Goal: Task Accomplishment & Management: Manage account settings

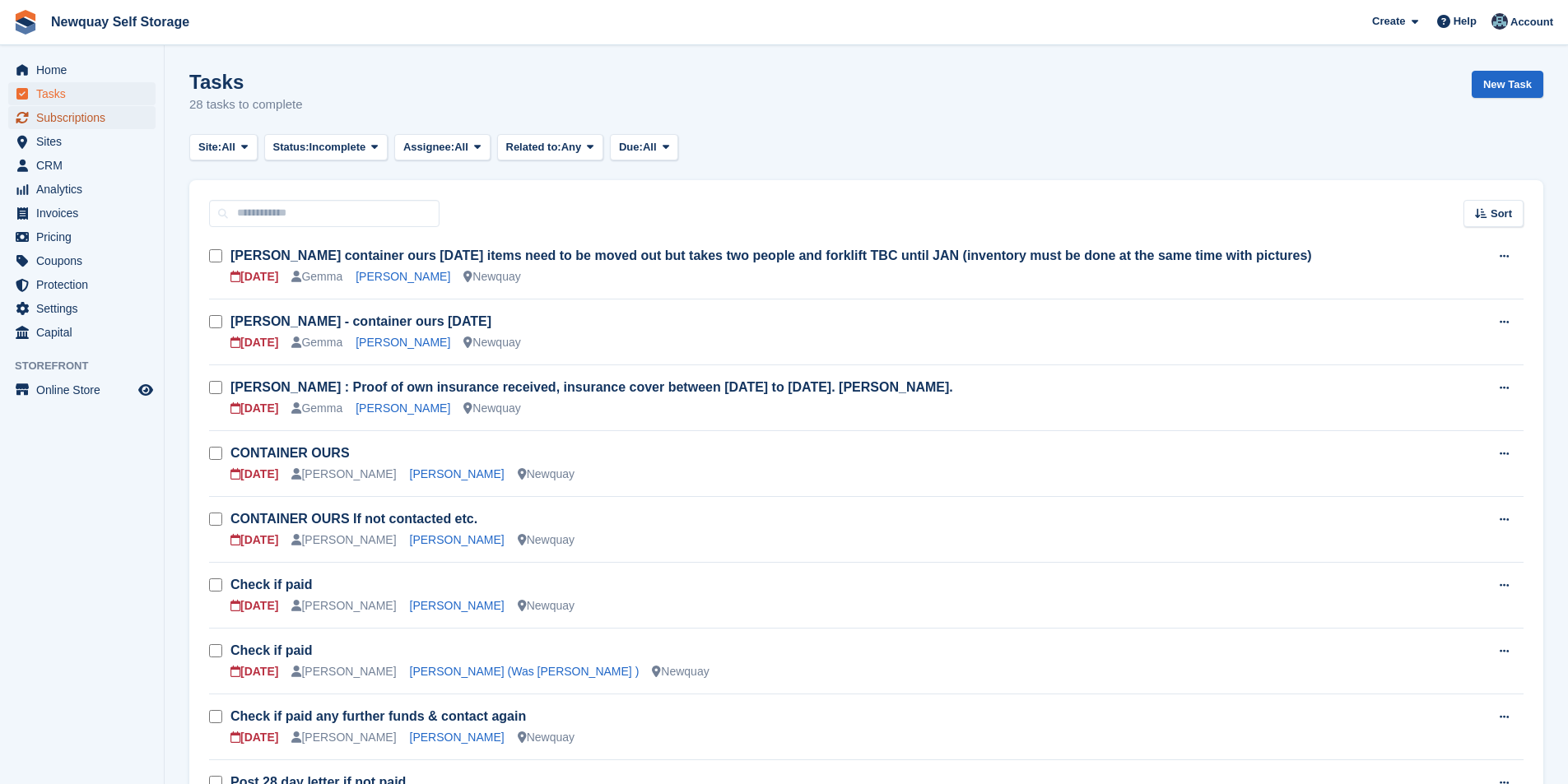
click at [99, 119] on span "Subscriptions" at bounding box center [85, 117] width 99 height 23
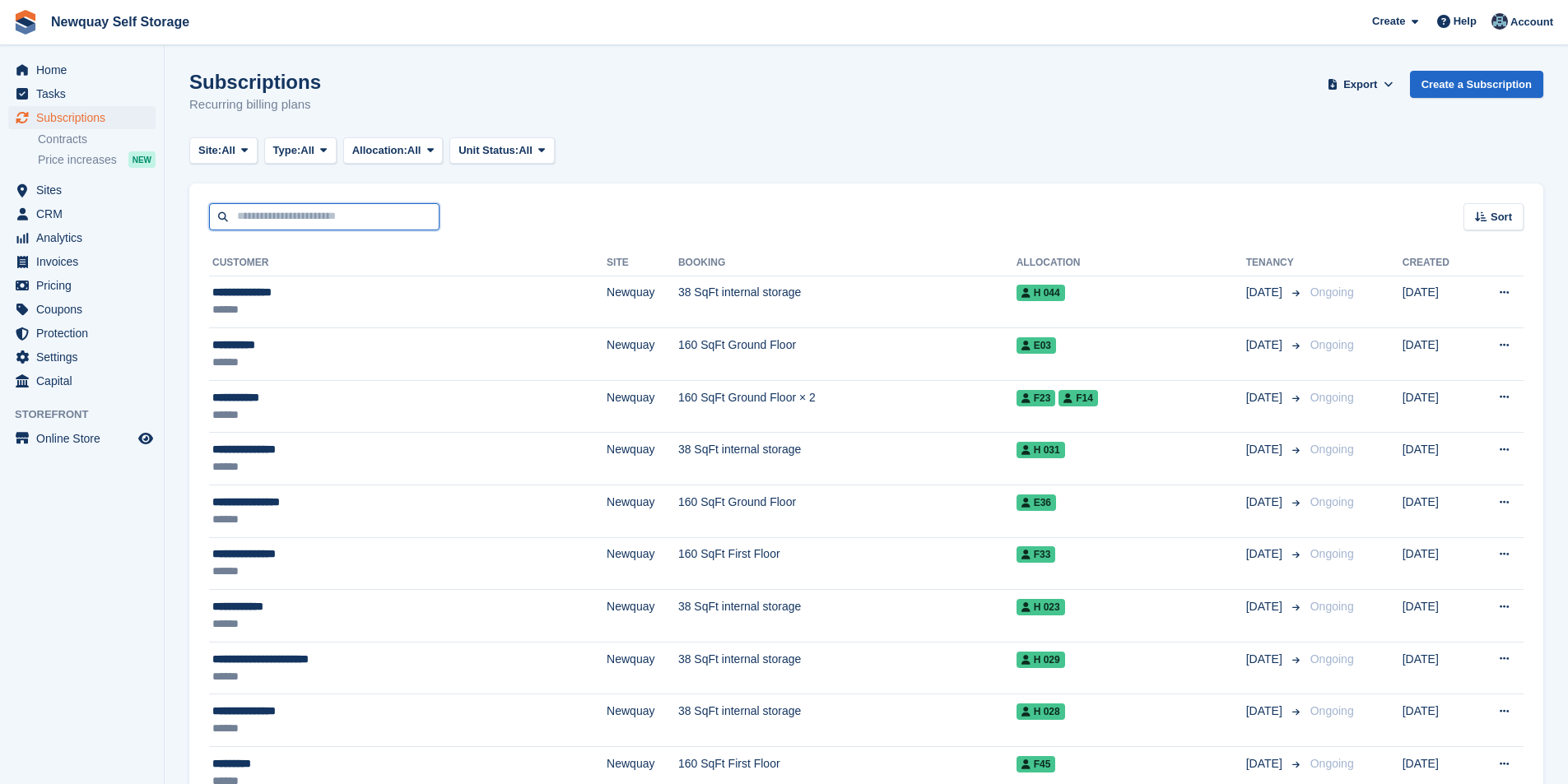
click at [342, 220] on input "text" at bounding box center [324, 216] width 230 height 27
type input "****"
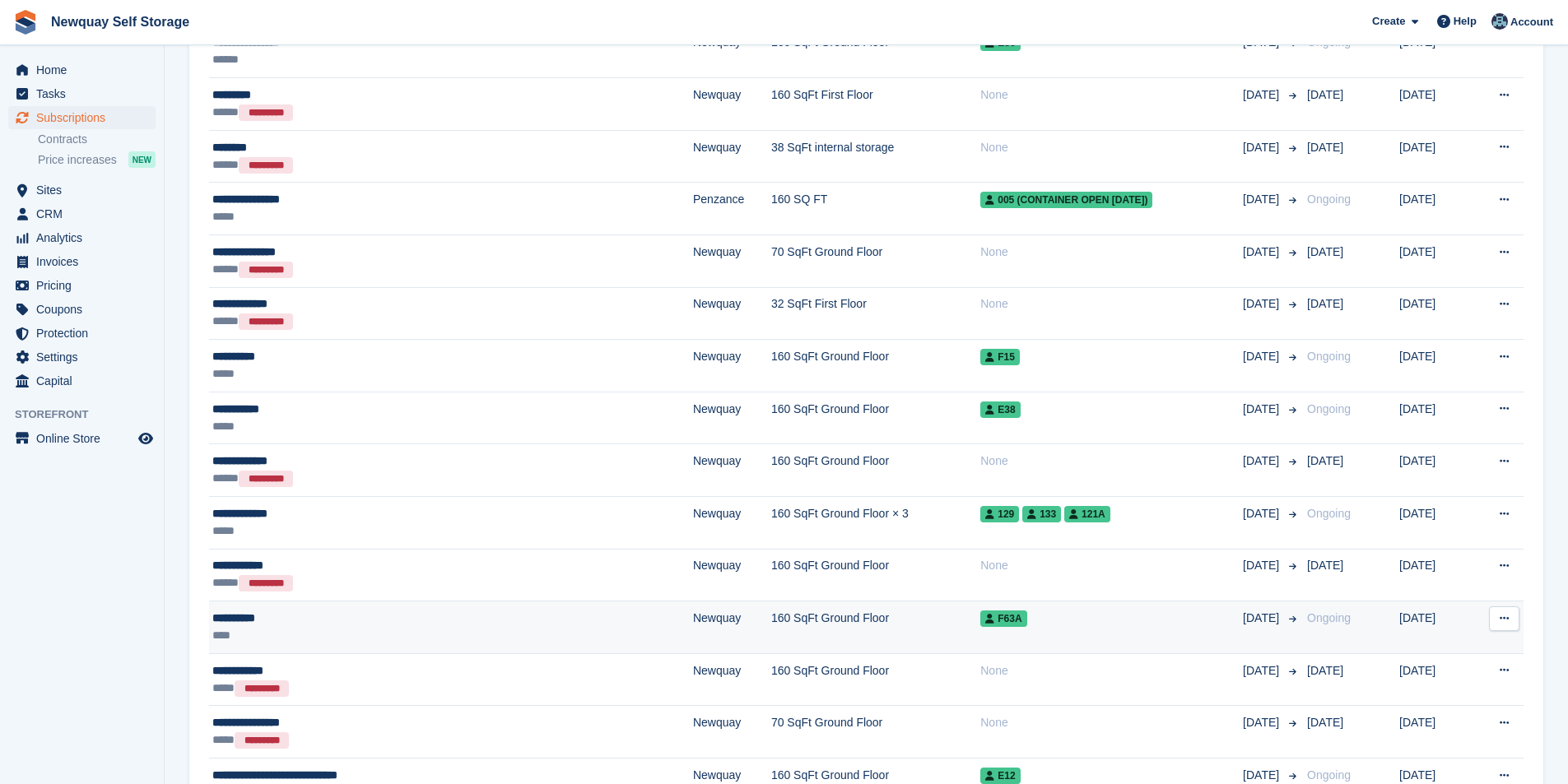
scroll to position [329, 0]
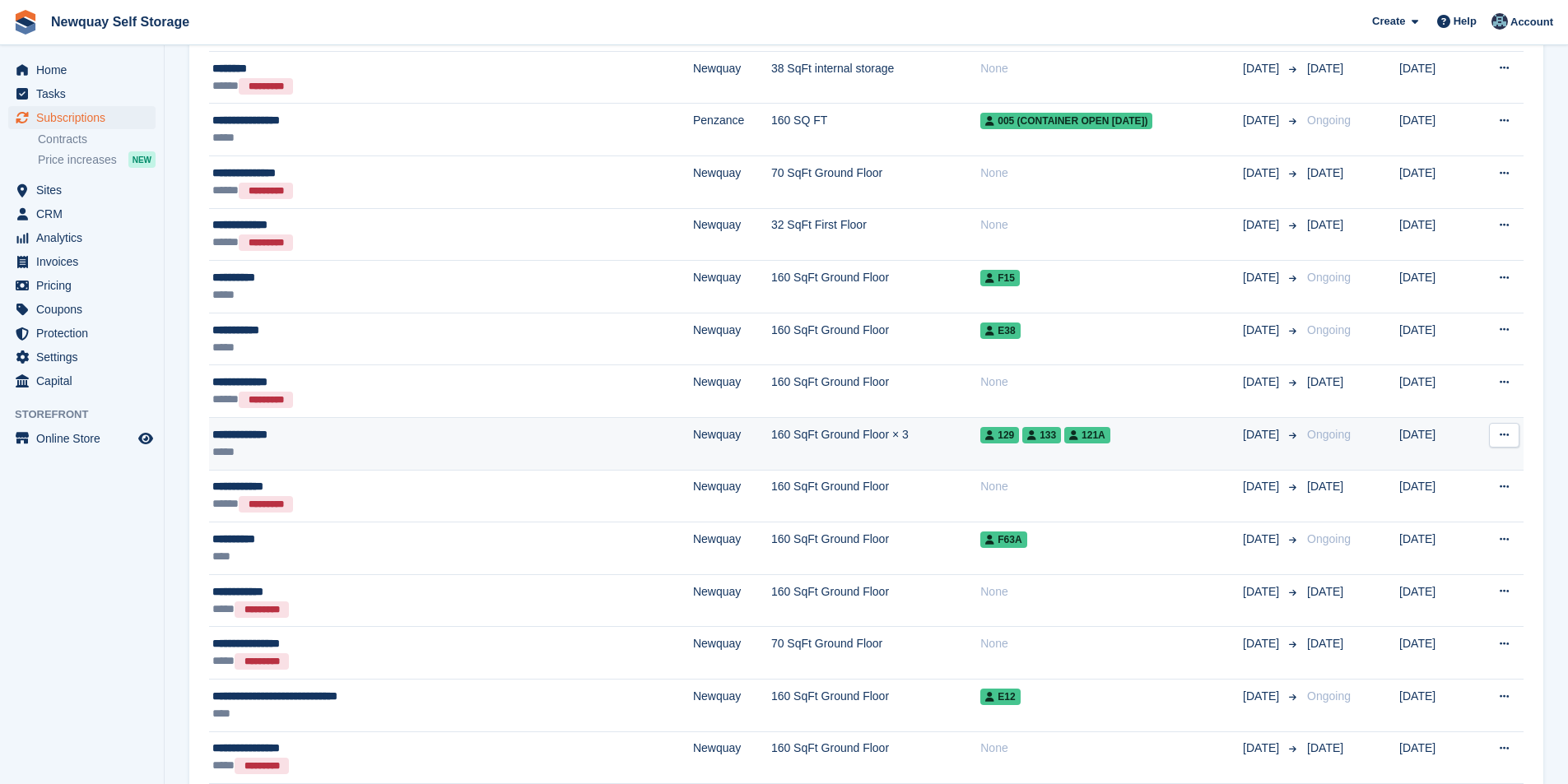
click at [263, 434] on div "**********" at bounding box center [369, 434] width 315 height 17
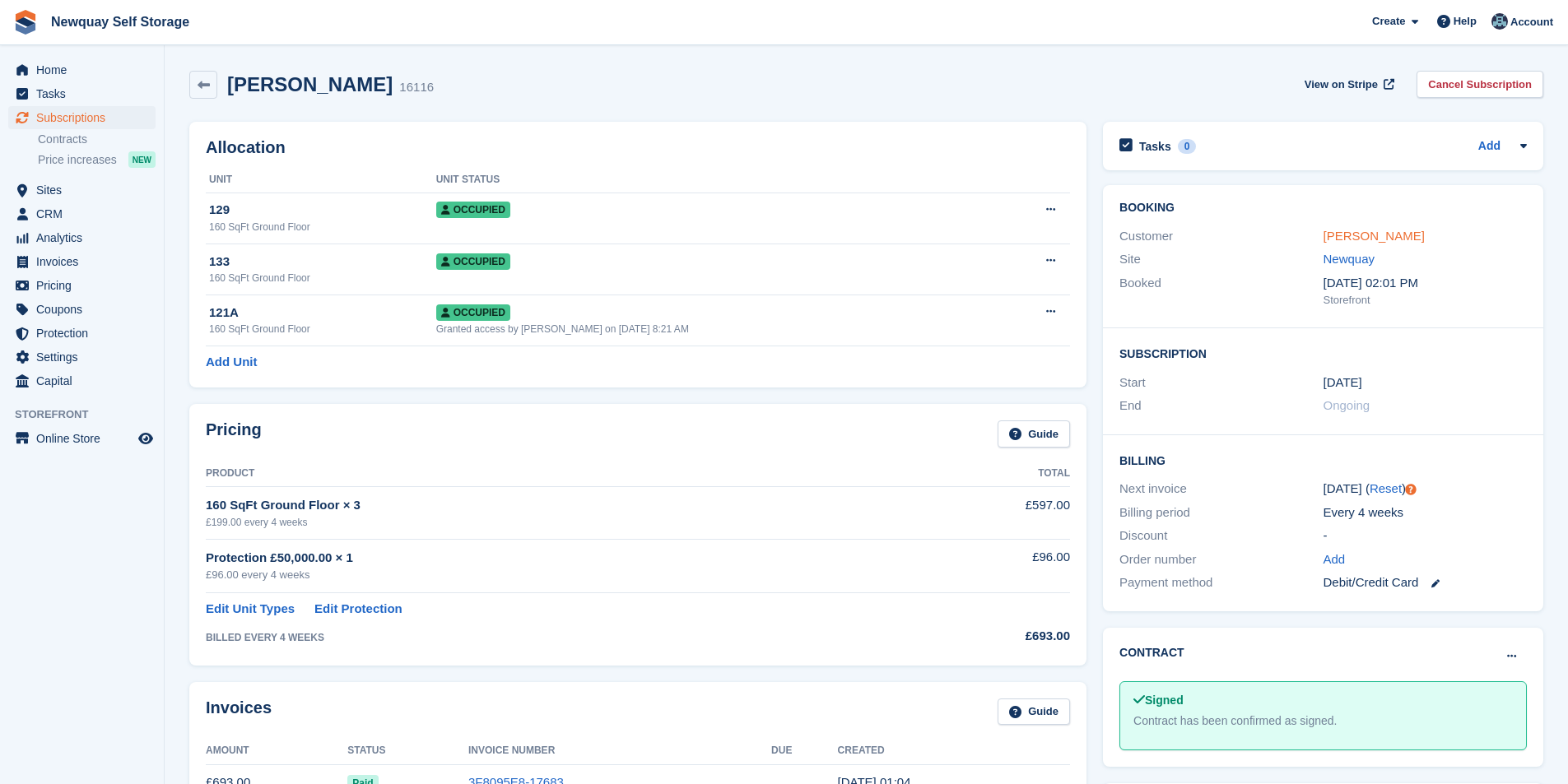
click at [1371, 229] on link "[PERSON_NAME]" at bounding box center [1374, 236] width 102 height 14
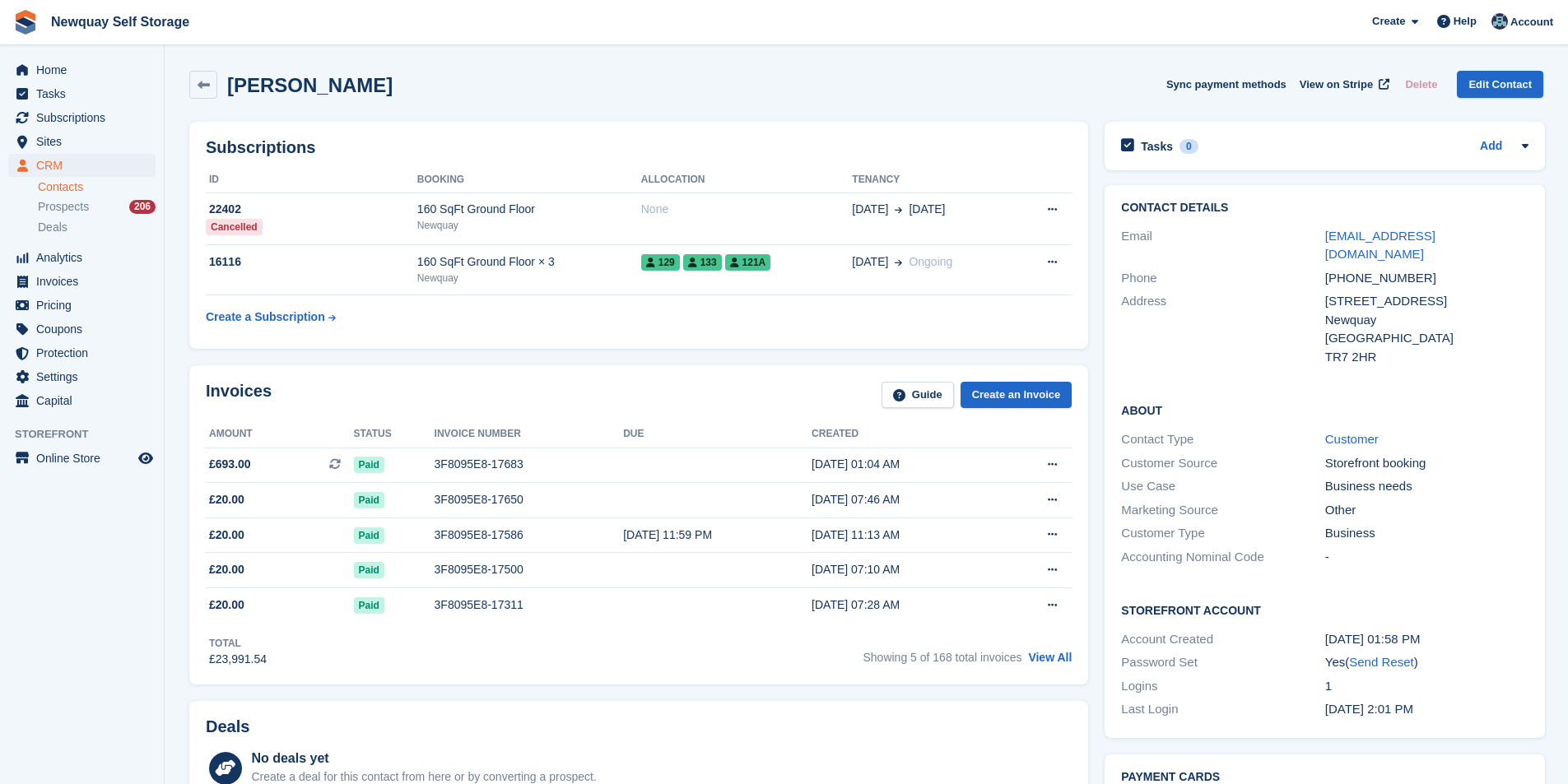
drag, startPoint x: 196, startPoint y: 265, endPoint x: 223, endPoint y: 279, distance: 30.4
click at [197, 241] on div "Subscriptions ID Booking Allocation Tenancy 22402 Cancelled 160 SqFt Ground Flo…" at bounding box center [638, 235] width 899 height 227
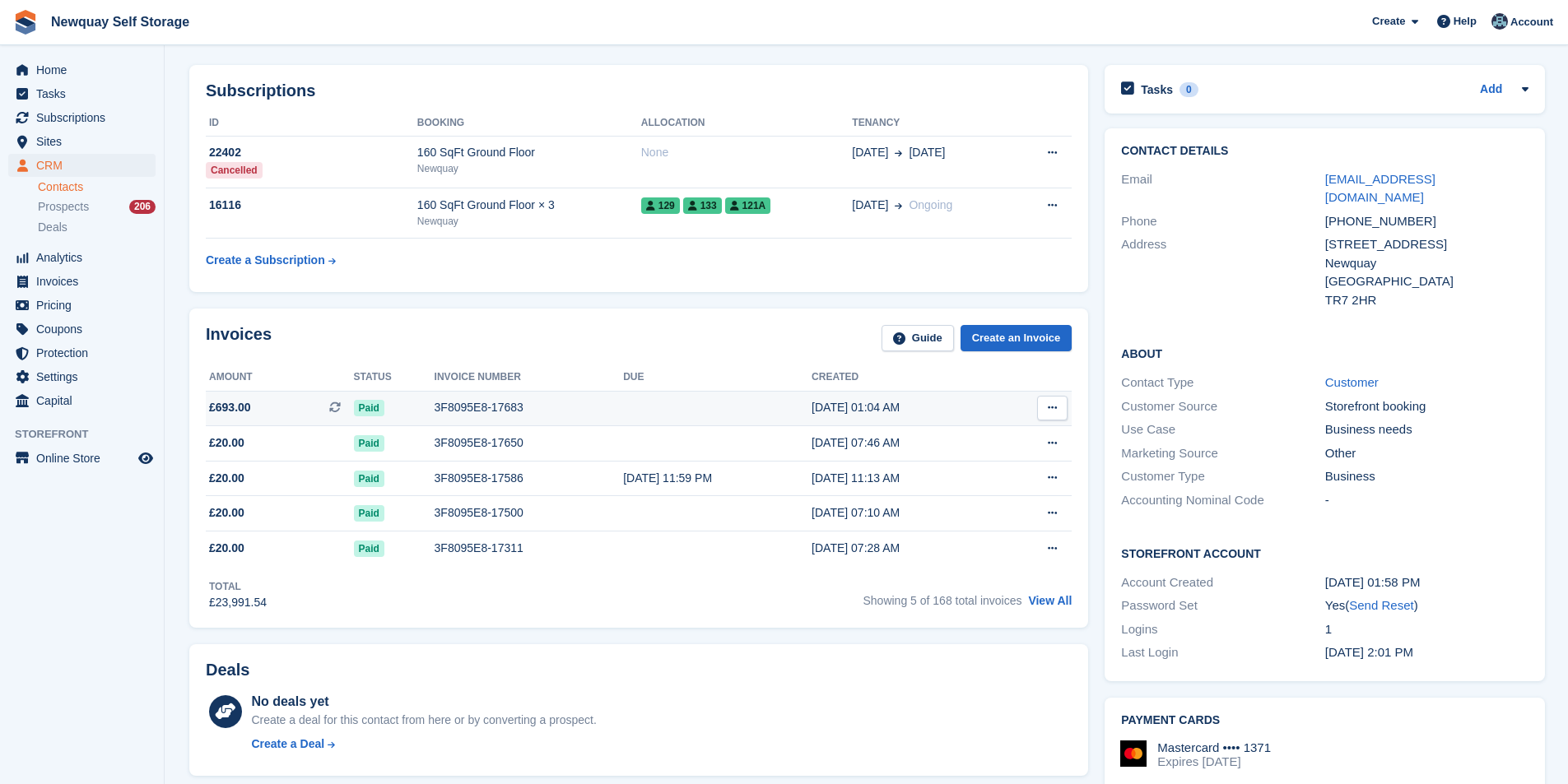
scroll to position [83, 0]
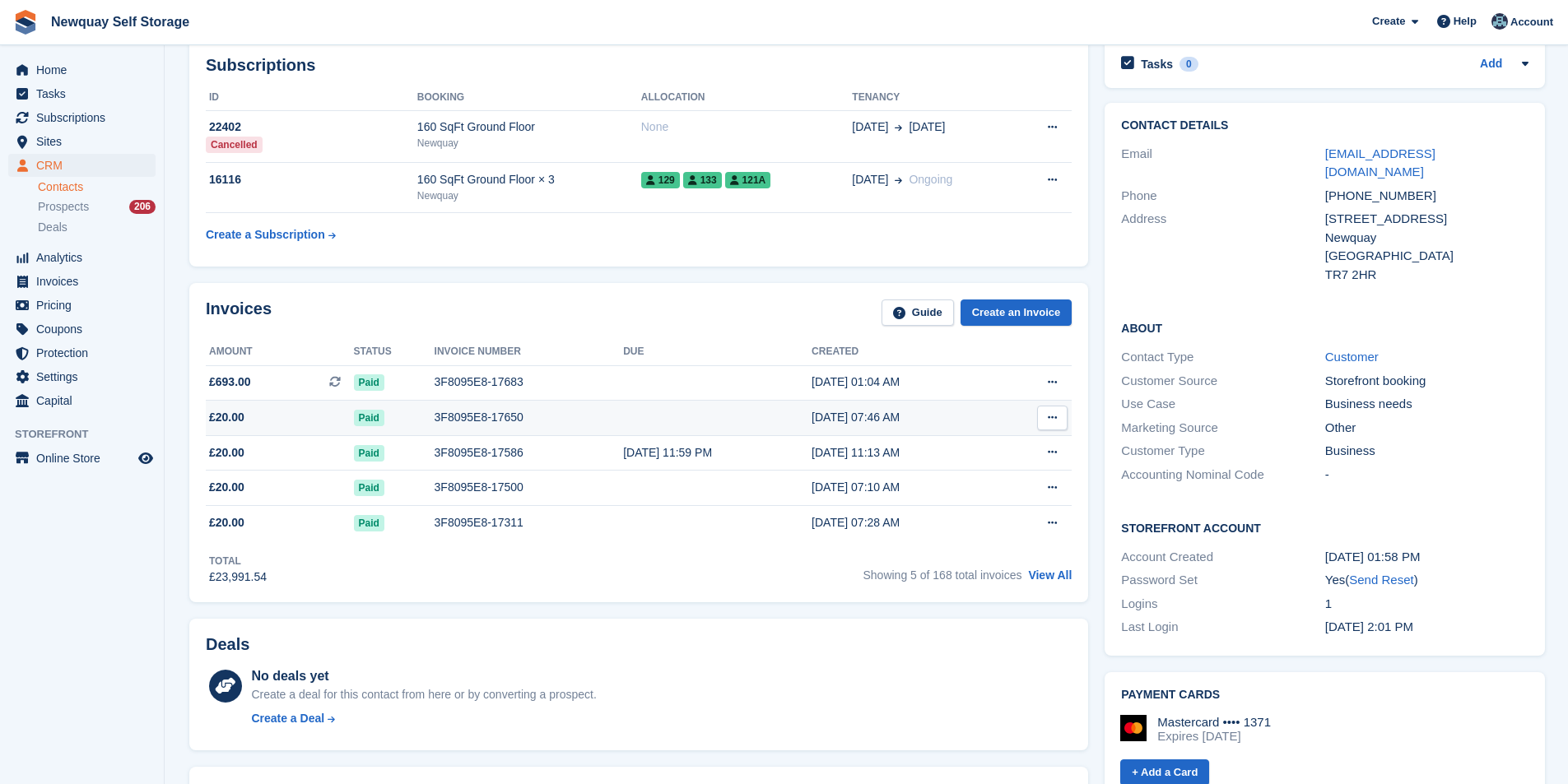
click at [477, 416] on div "3F8095E8-17650" at bounding box center [529, 417] width 189 height 17
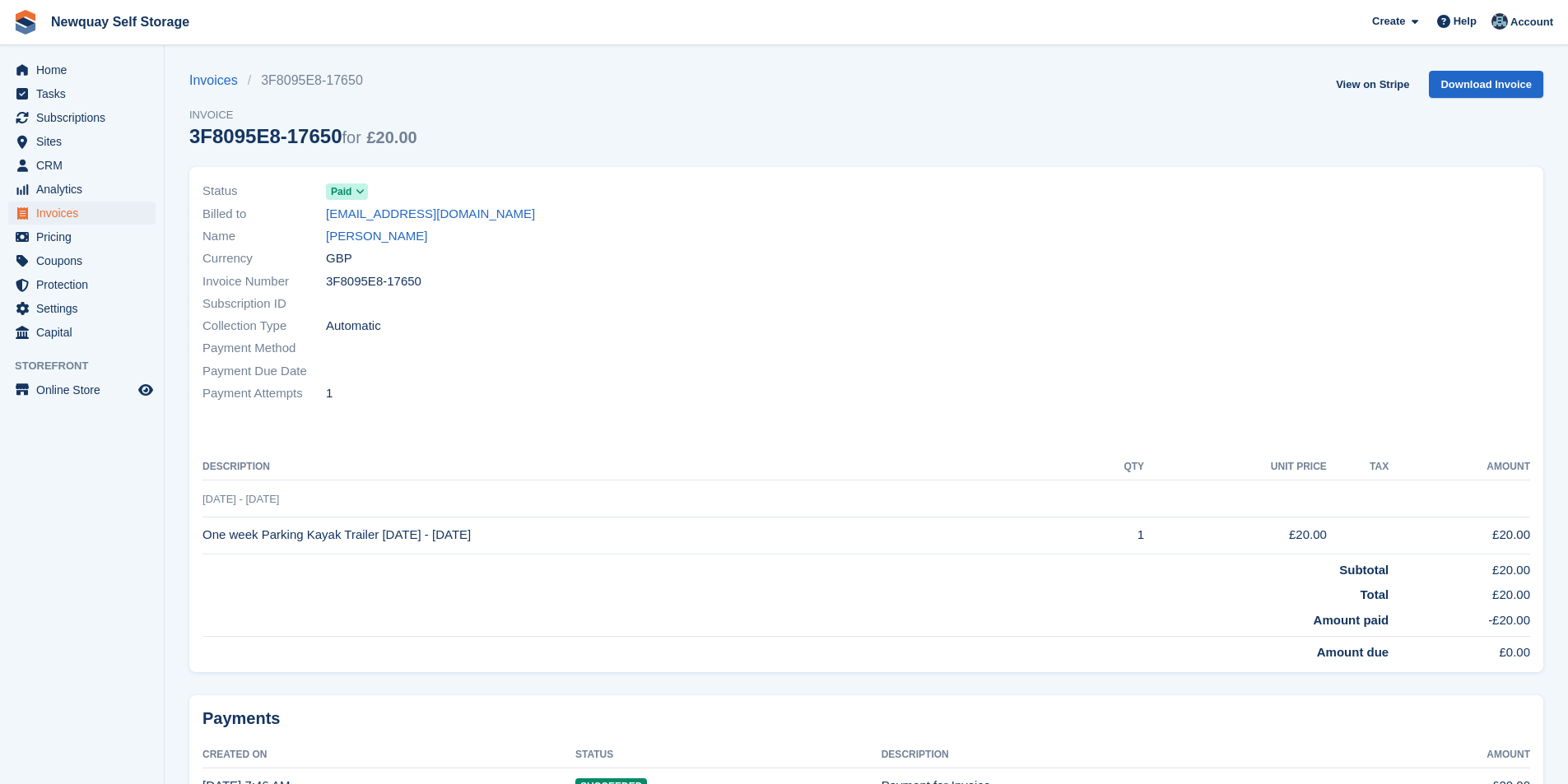
drag, startPoint x: 509, startPoint y: 530, endPoint x: 377, endPoint y: 539, distance: 132.3
click at [377, 539] on td "One week Parking Kayak Trailer 13/08/25 - 20/08/25" at bounding box center [639, 534] width 875 height 37
copy td "13/08/25 - 20/08/25"
drag, startPoint x: 1086, startPoint y: 366, endPoint x: 1048, endPoint y: 334, distance: 49.7
click at [1085, 361] on div at bounding box center [1203, 292] width 674 height 244
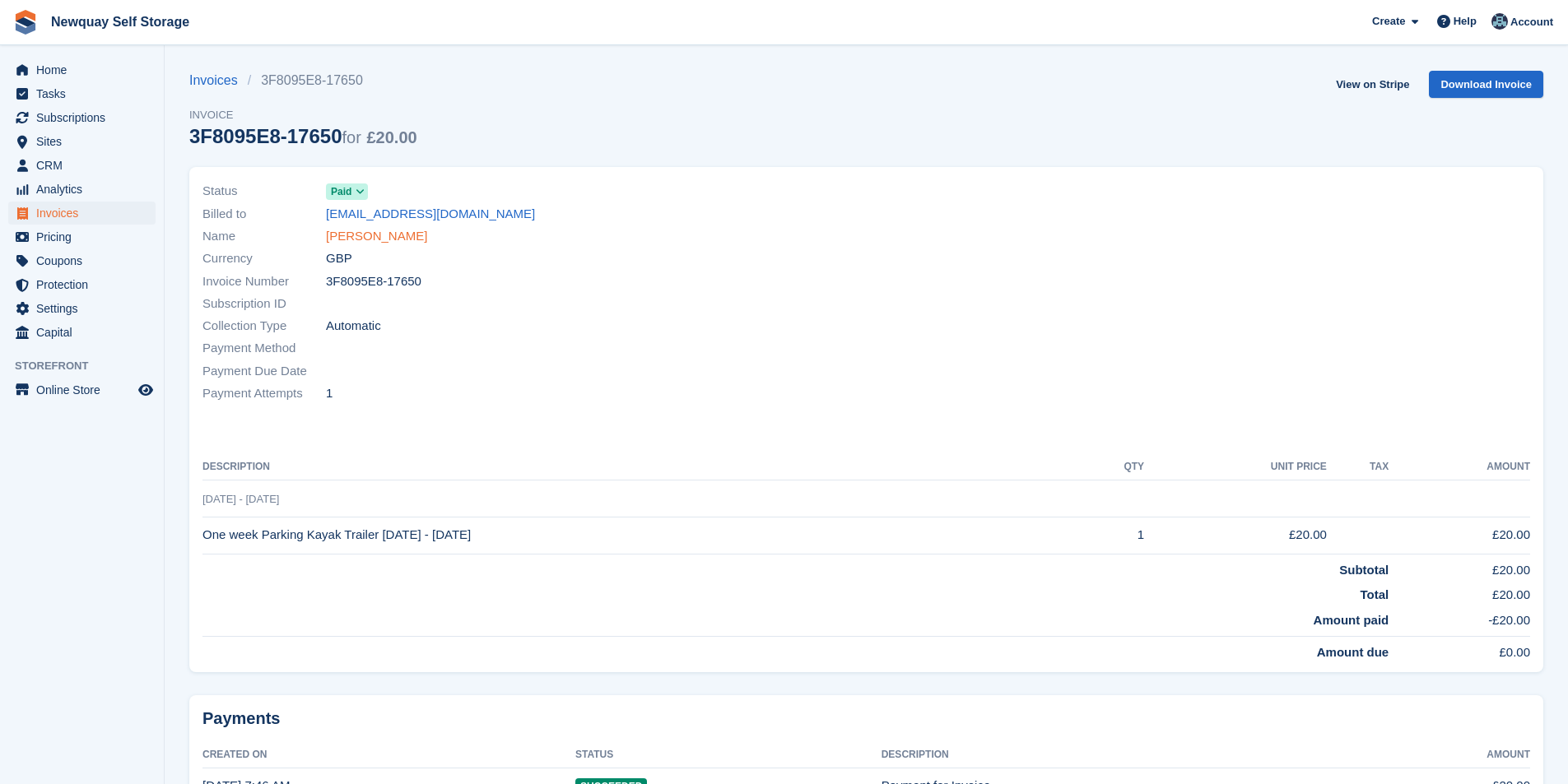
click at [380, 231] on link "[PERSON_NAME]" at bounding box center [376, 236] width 102 height 19
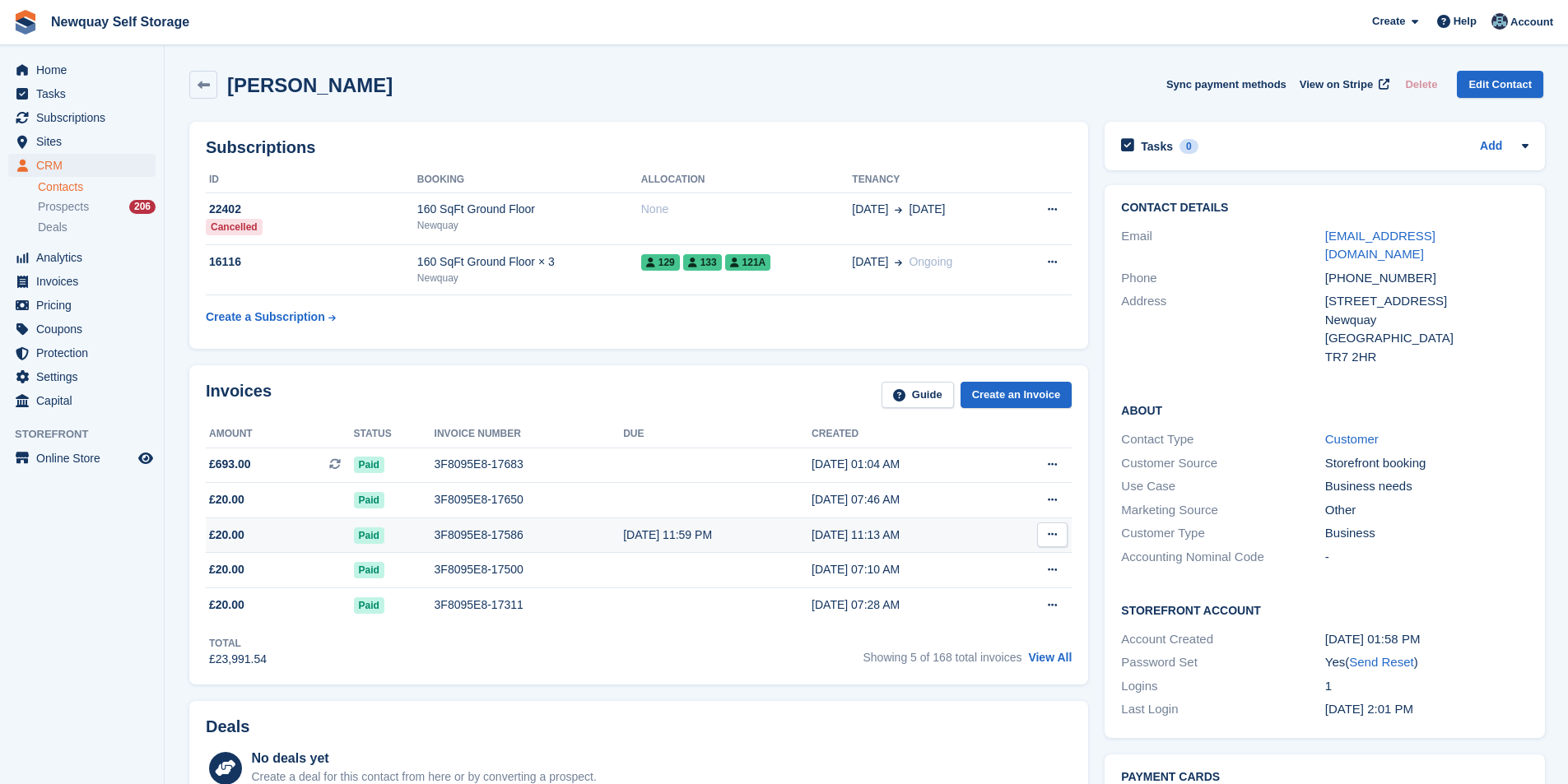
click at [470, 536] on div "3F8095E8-17586" at bounding box center [529, 534] width 189 height 17
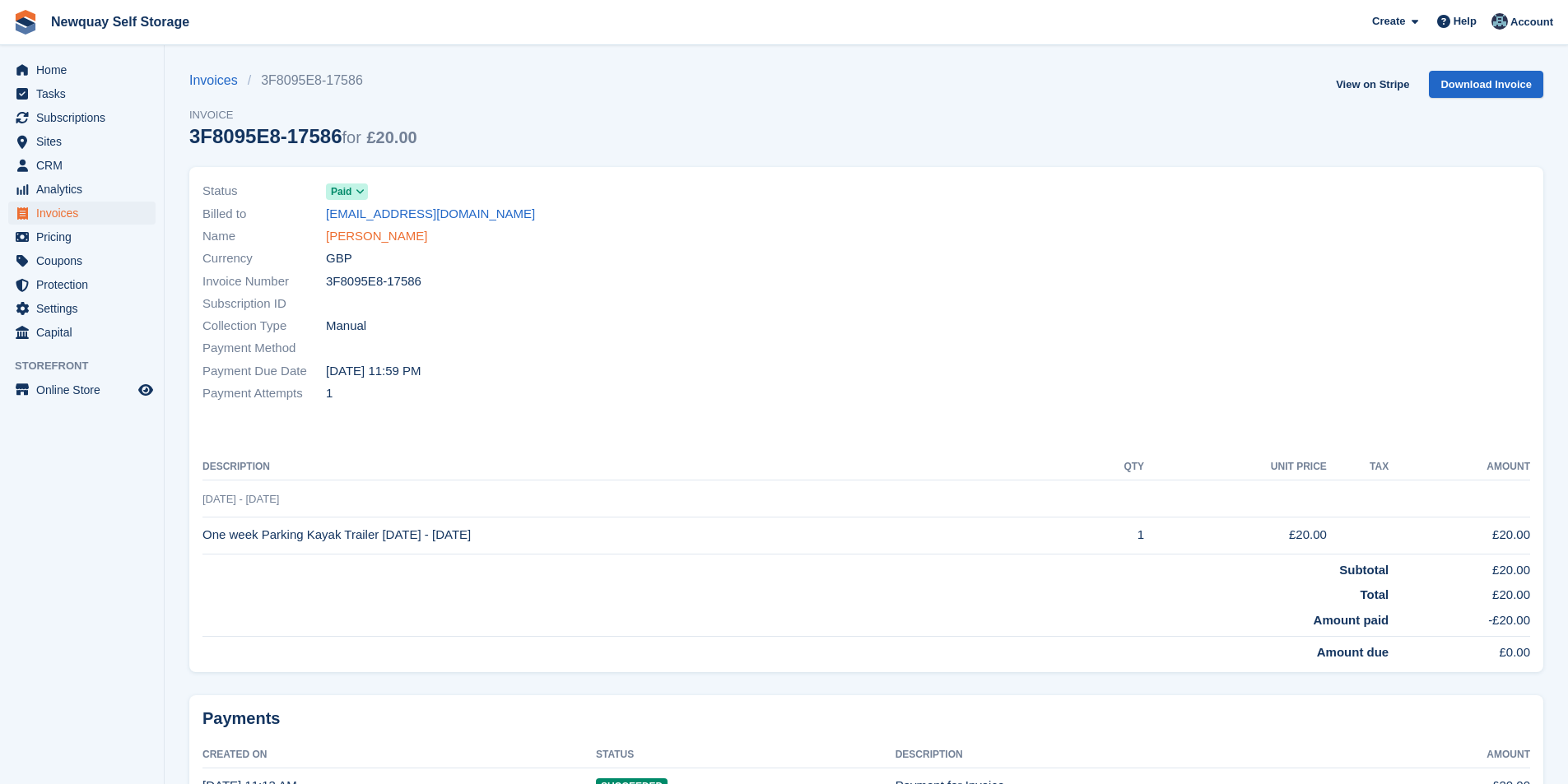
click at [386, 238] on link "[PERSON_NAME]" at bounding box center [376, 236] width 102 height 19
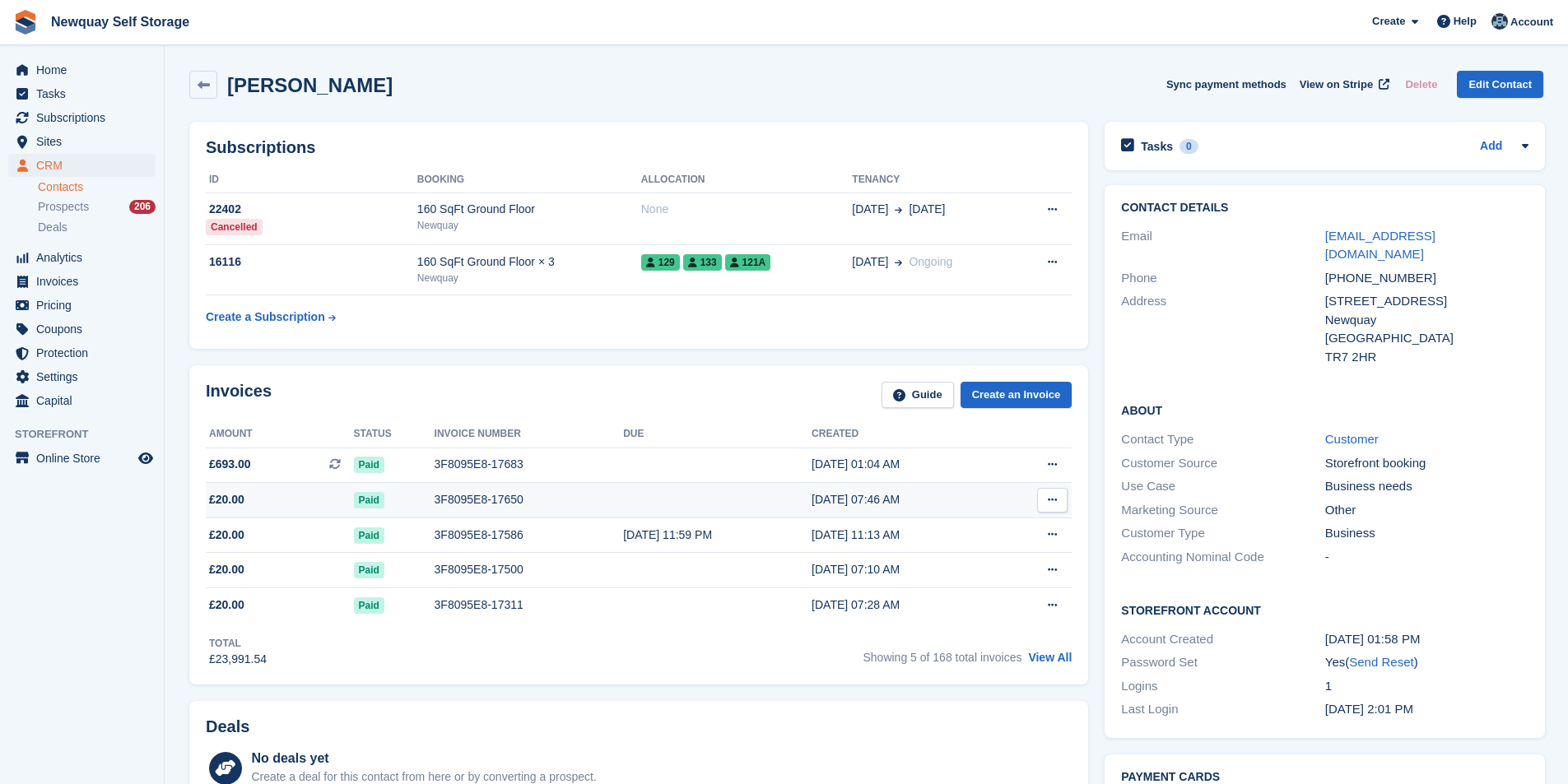
click at [460, 490] on div "3F8095E8-17650" at bounding box center [529, 498] width 189 height 17
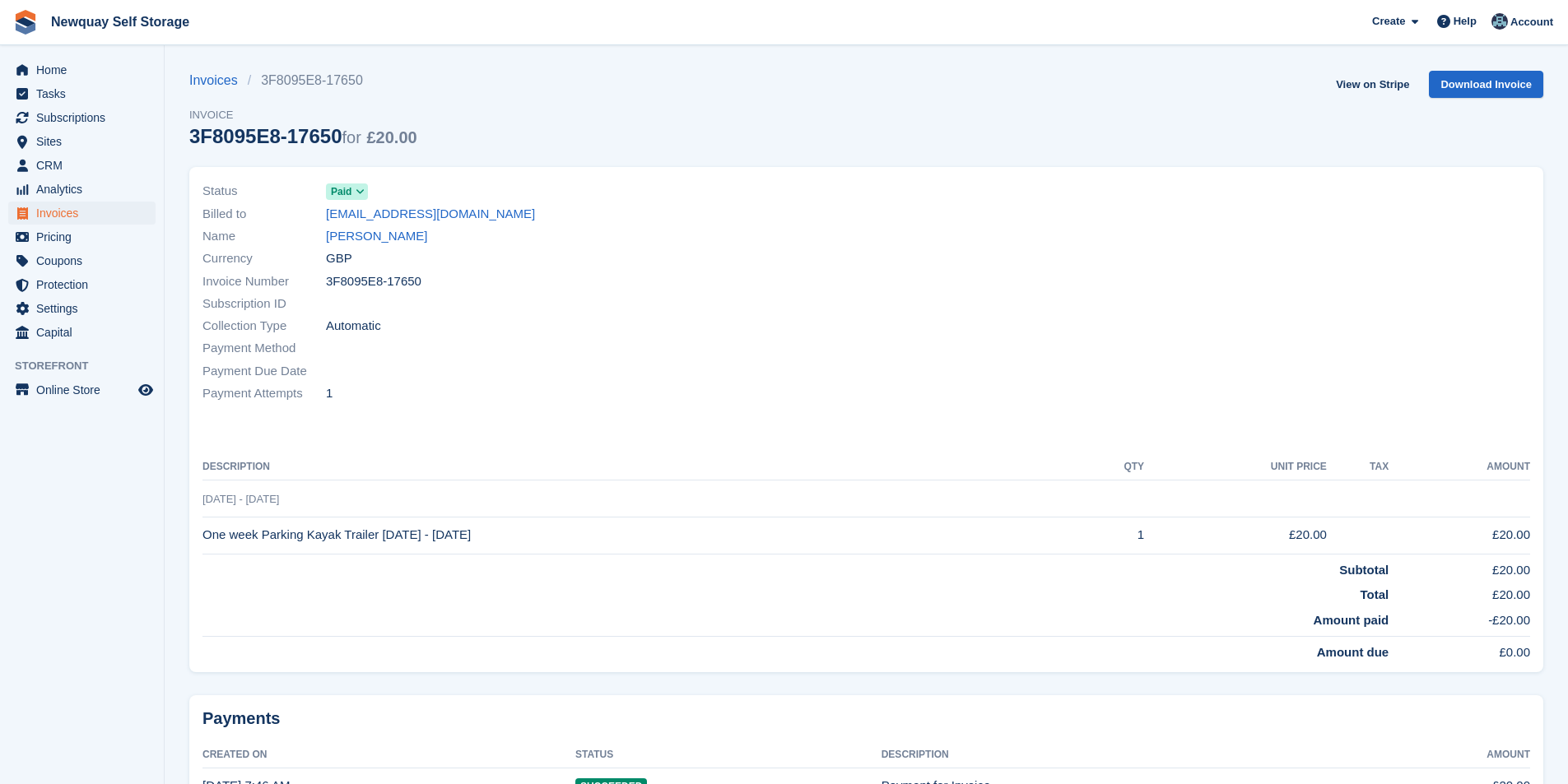
drag, startPoint x: 491, startPoint y: 530, endPoint x: 377, endPoint y: 531, distance: 114.0
click at [377, 531] on td "One week Parking Kayak Trailer 13/08/25 - 20/08/25" at bounding box center [639, 534] width 875 height 37
copy td "13/08/25 - 20/08/25"
click at [74, 101] on span "Tasks" at bounding box center [85, 94] width 99 height 23
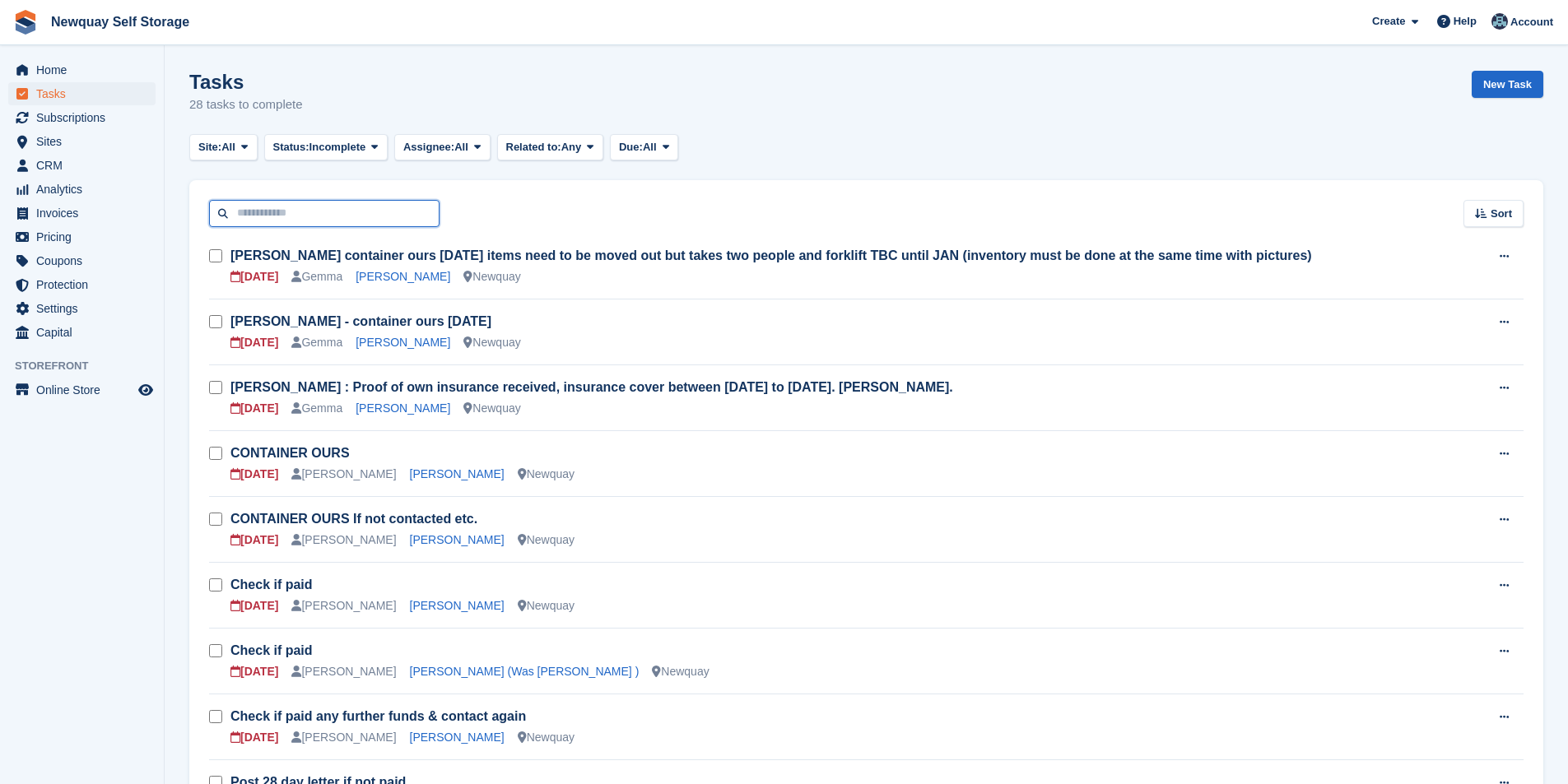
click at [340, 218] on input "text" at bounding box center [324, 213] width 230 height 27
type input "****"
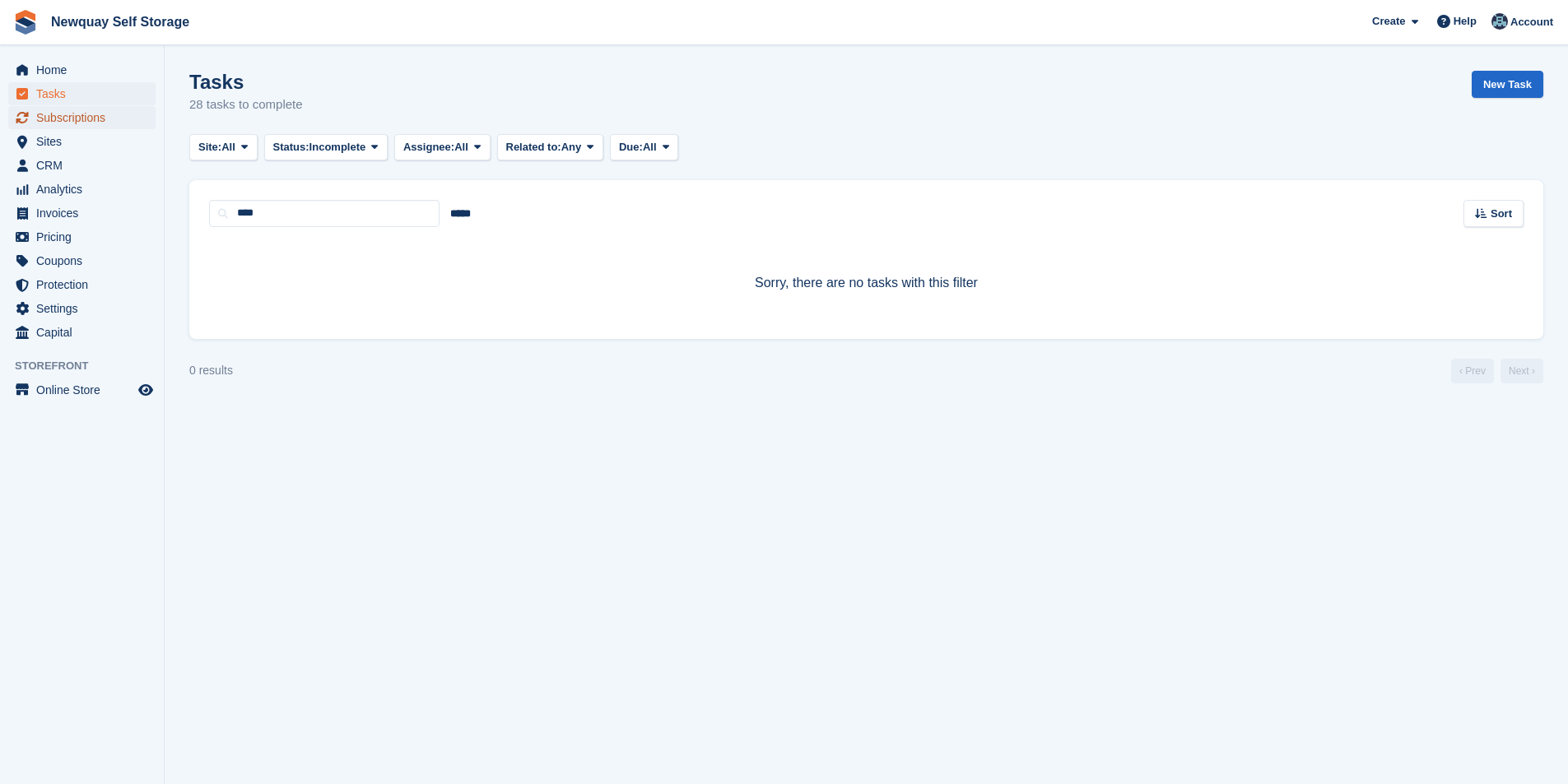
click at [86, 120] on span "Subscriptions" at bounding box center [85, 117] width 99 height 23
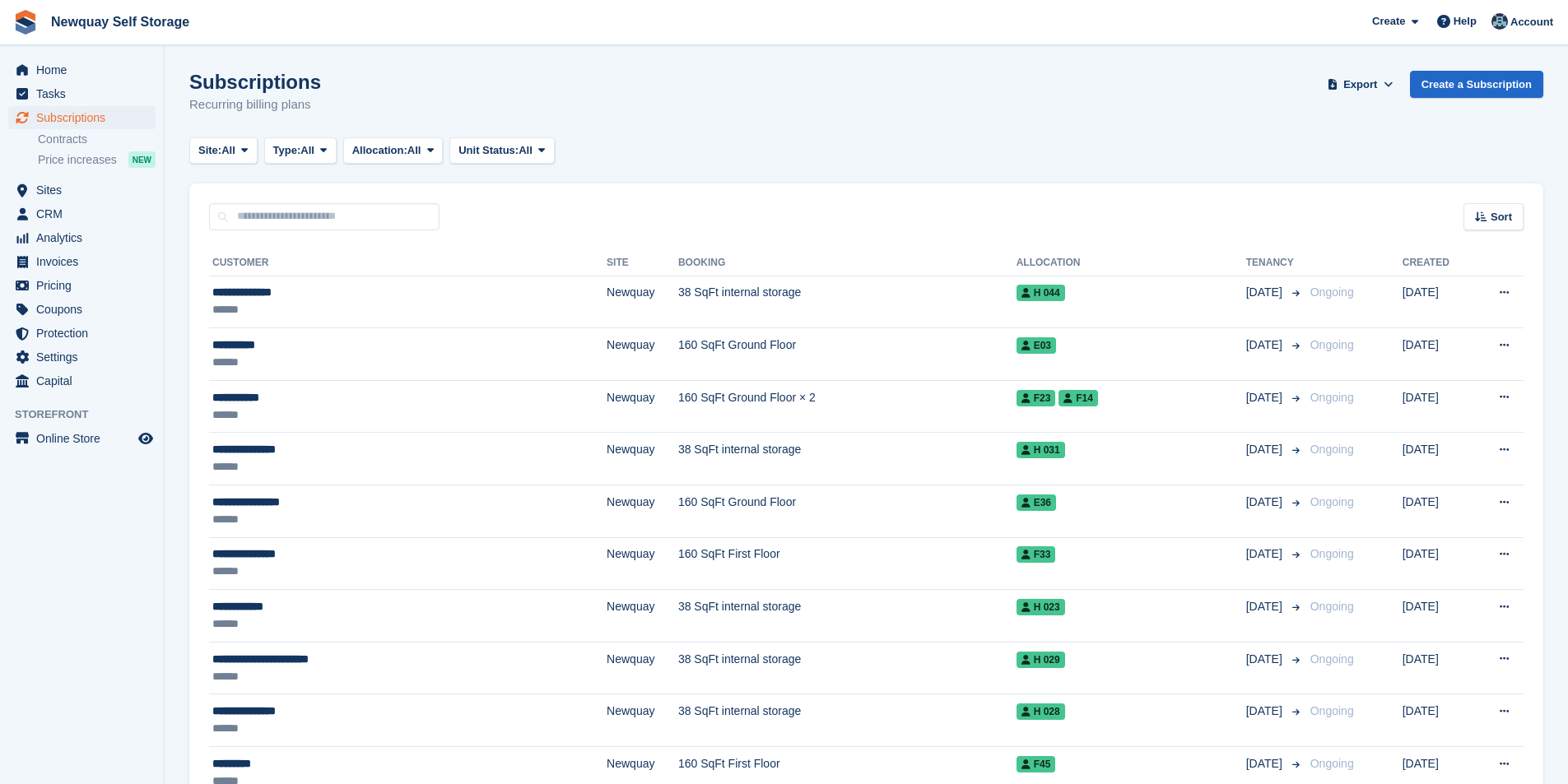
click at [317, 212] on input "text" at bounding box center [324, 216] width 230 height 27
type input "****"
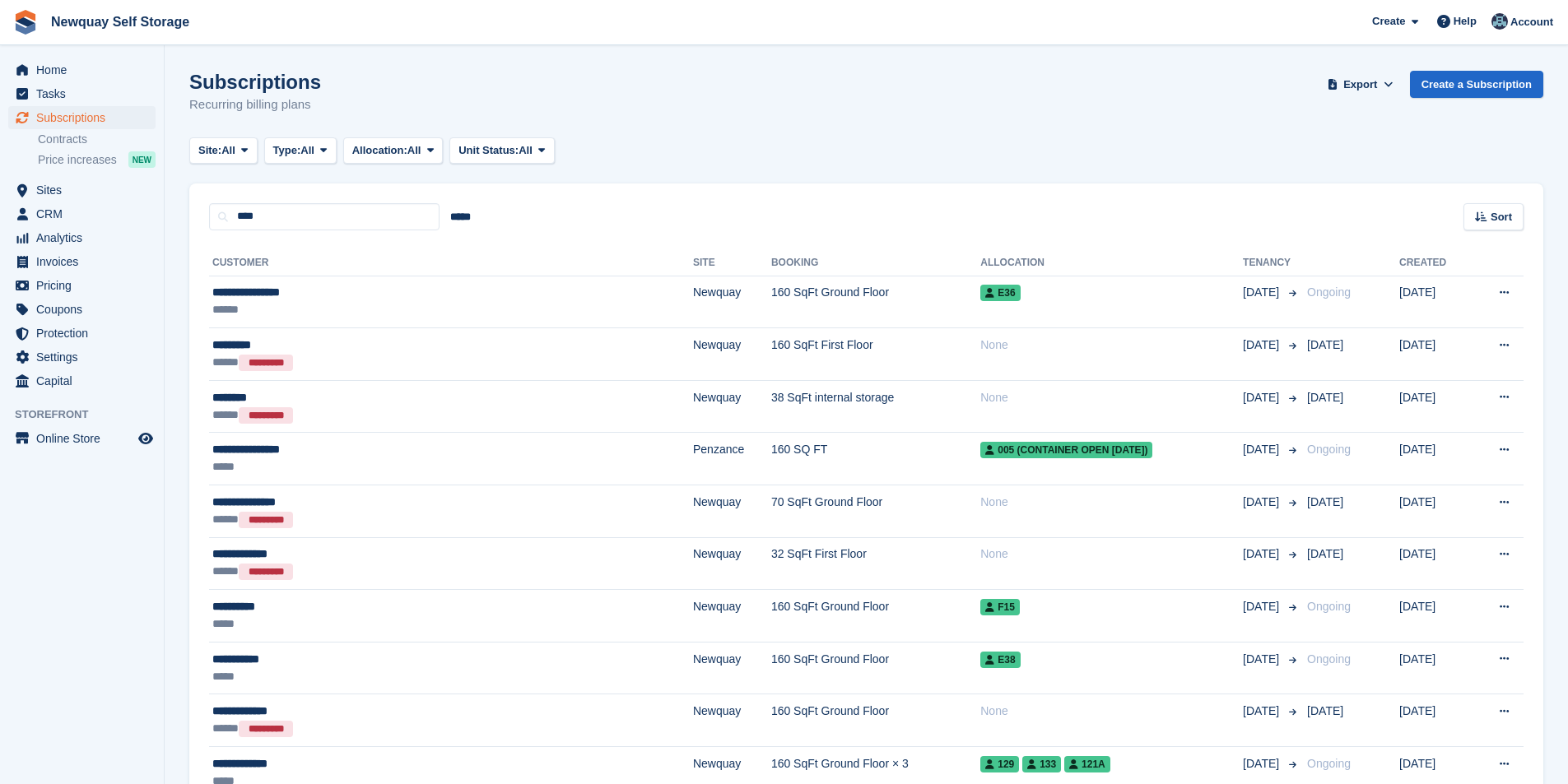
scroll to position [411, 0]
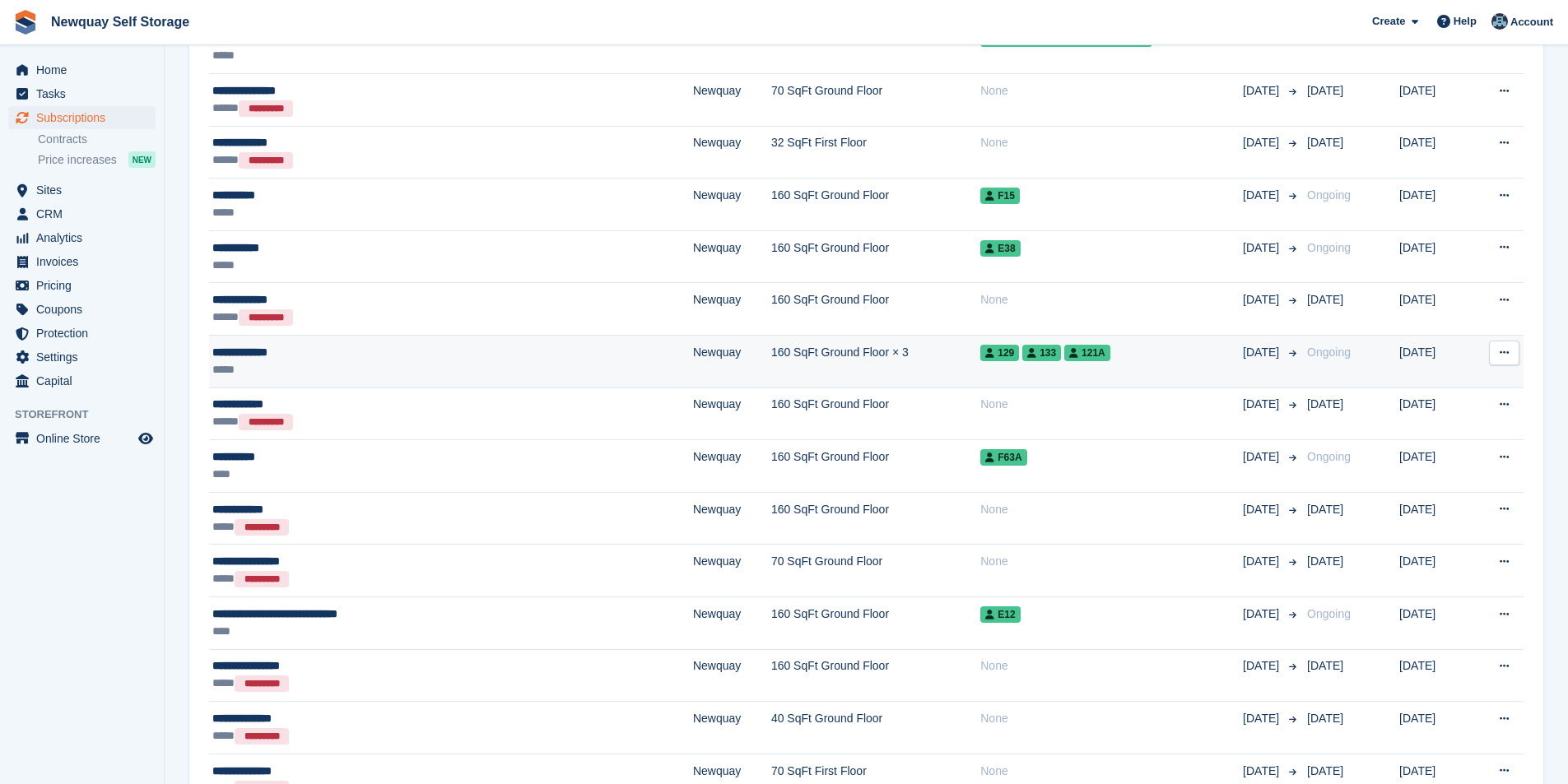
click at [259, 346] on div "**********" at bounding box center [369, 352] width 315 height 17
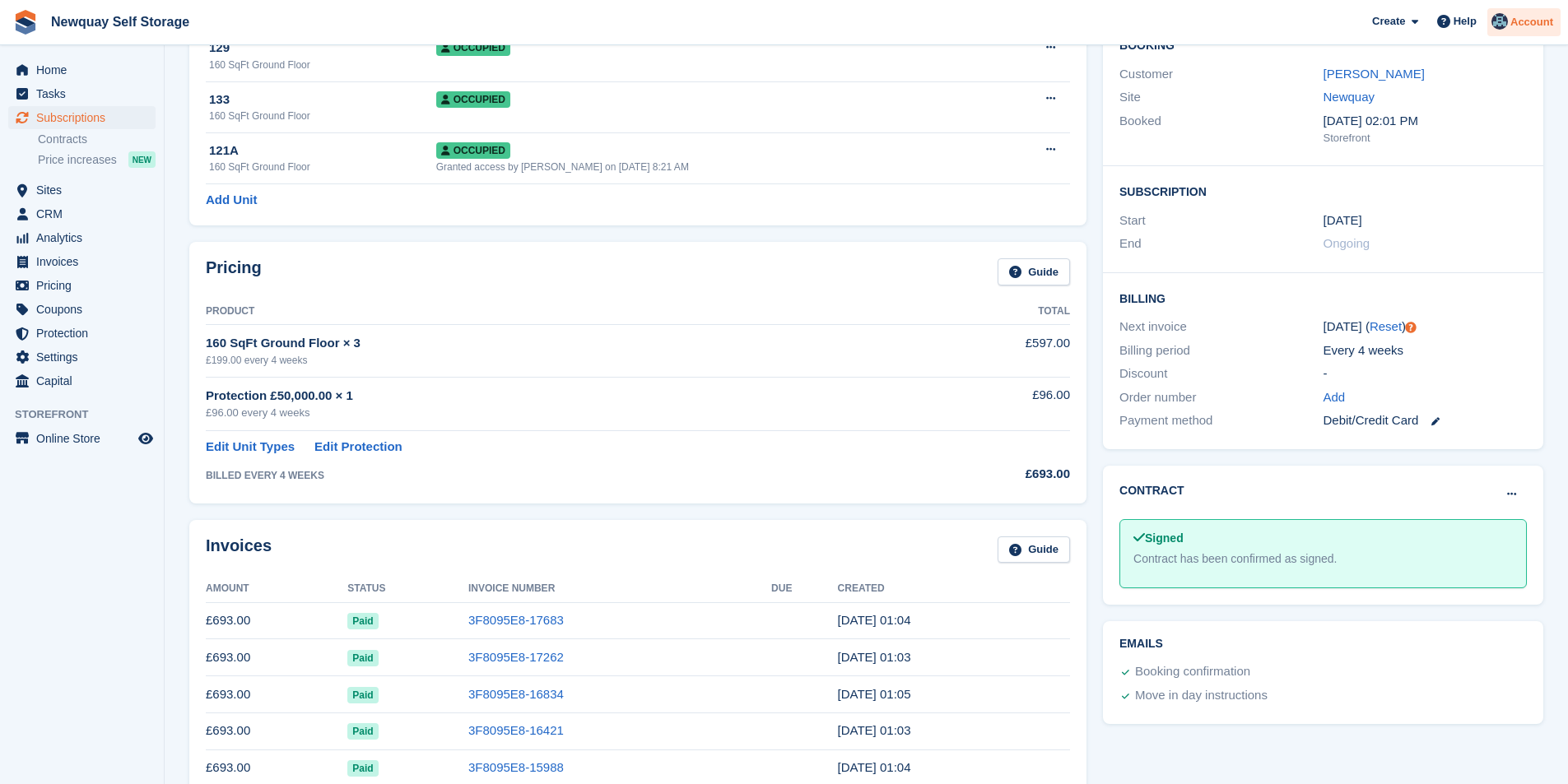
scroll to position [83, 0]
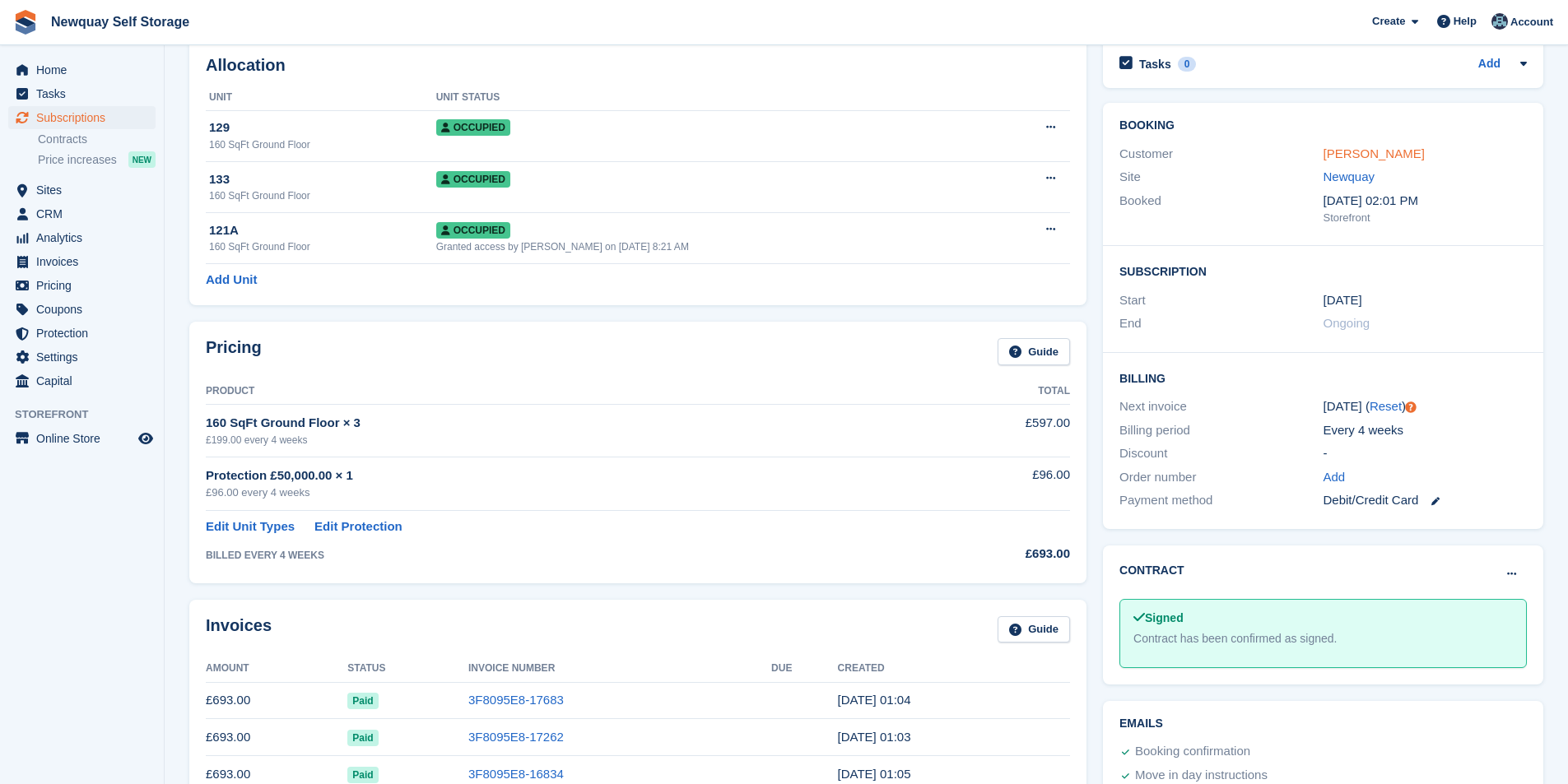
click at [1371, 155] on link "[PERSON_NAME]" at bounding box center [1374, 153] width 102 height 14
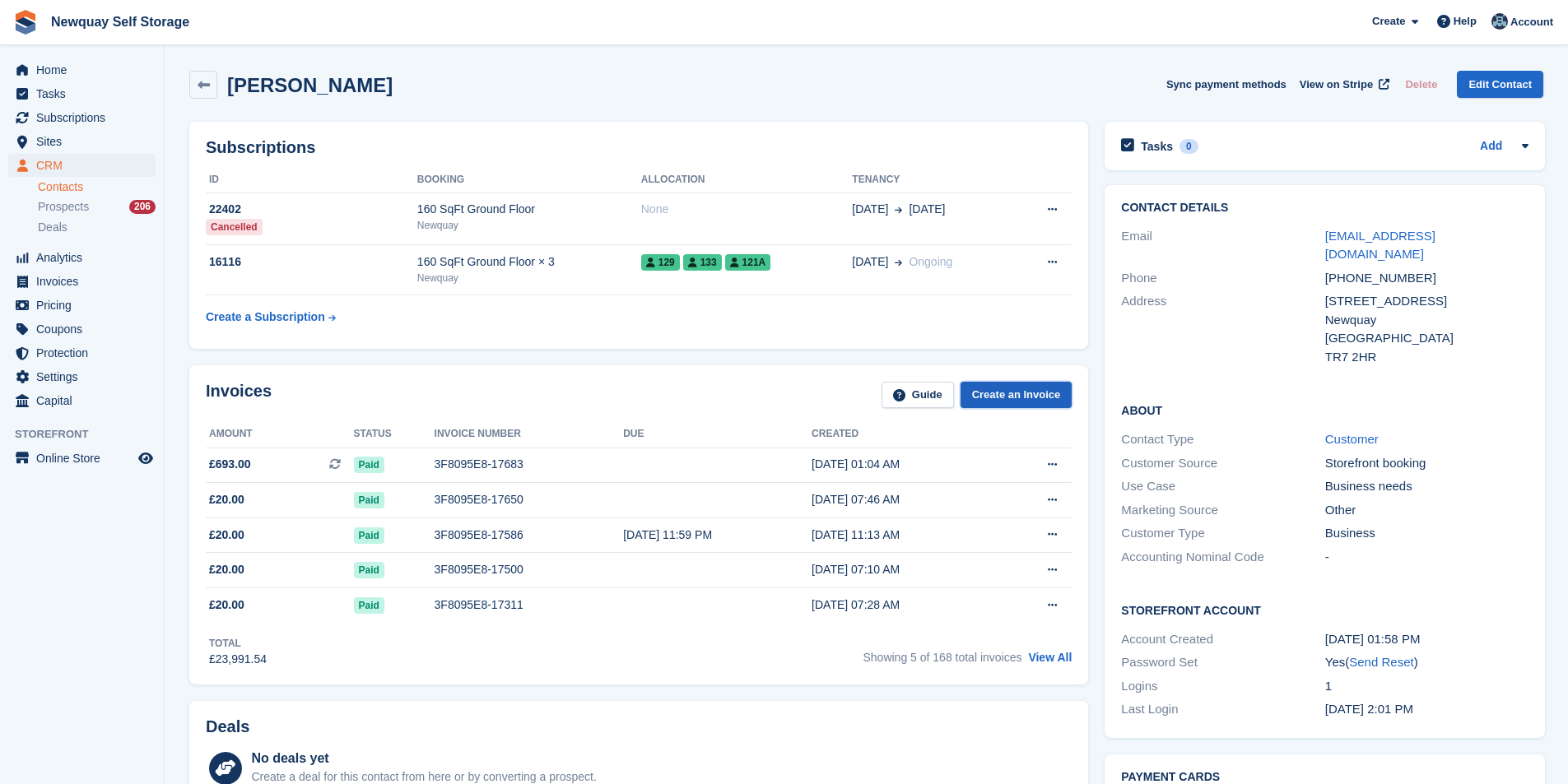
click at [1031, 392] on link "Create an Invoice" at bounding box center [1016, 395] width 112 height 27
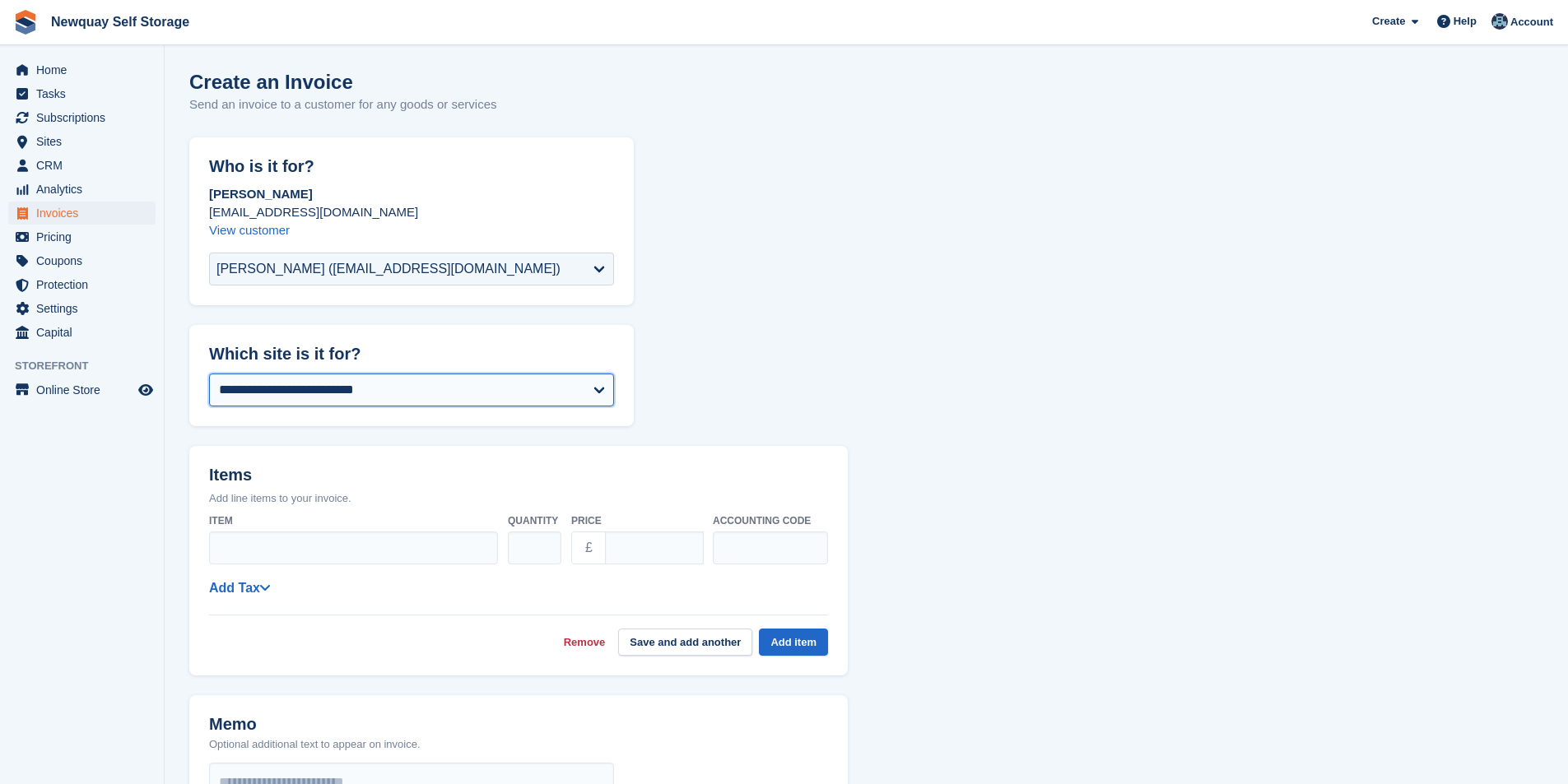
click at [353, 391] on select "**********" at bounding box center [411, 389] width 405 height 33
select select "***"
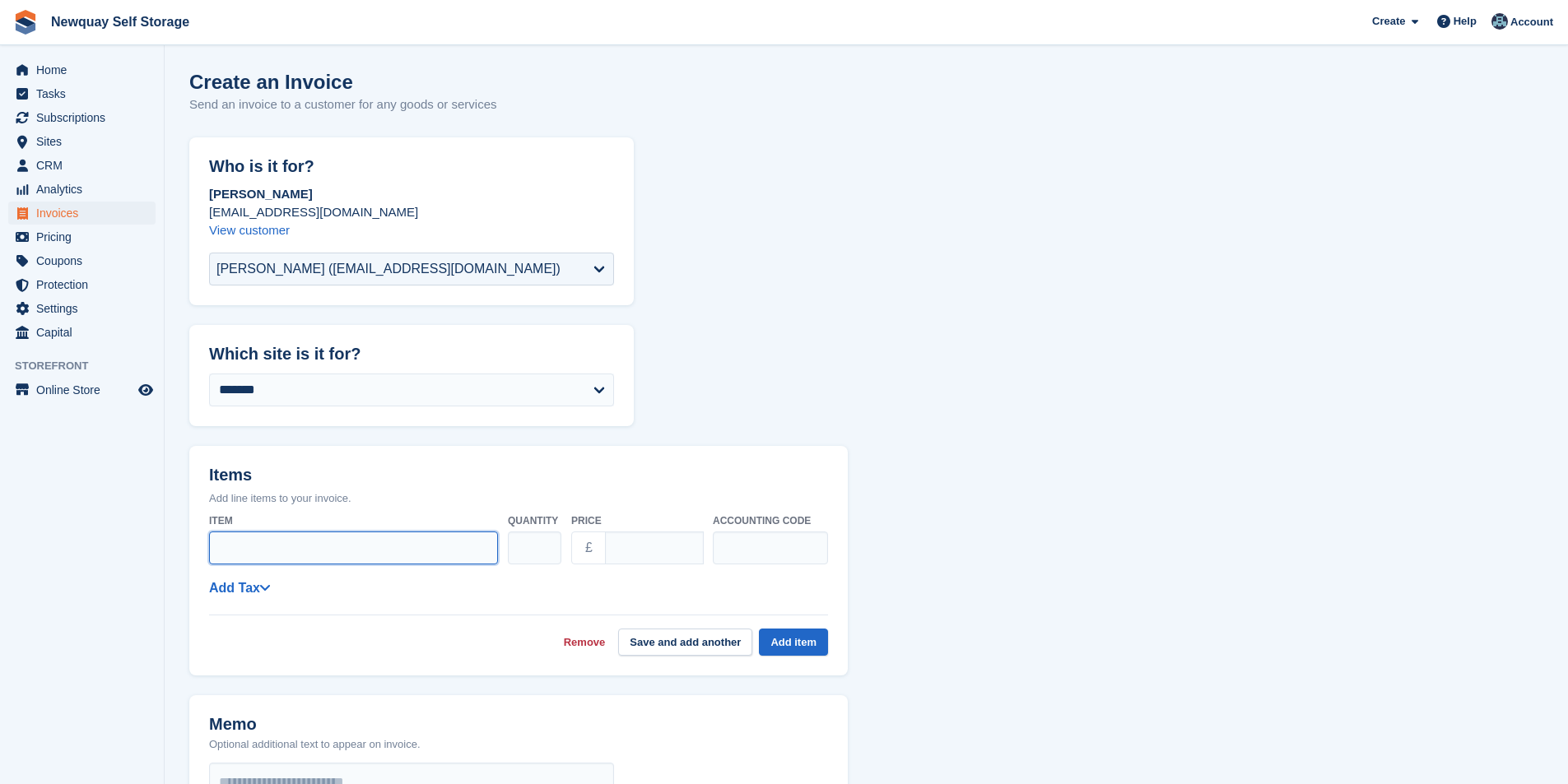
click at [285, 547] on input "Item" at bounding box center [353, 547] width 289 height 33
type input "*"
paste input "**********"
type input "**********"
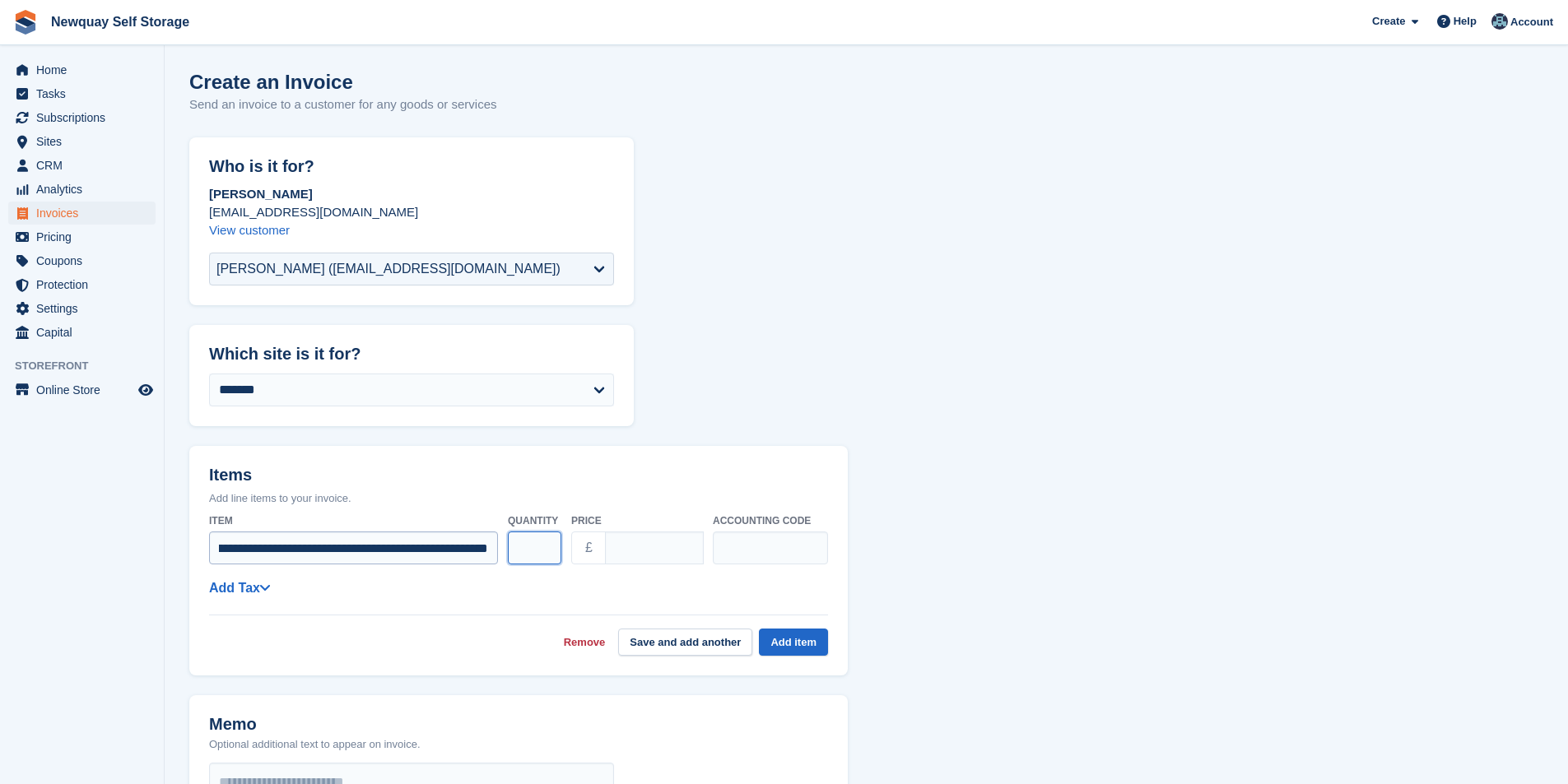
scroll to position [0, 0]
drag, startPoint x: 553, startPoint y: 547, endPoint x: 460, endPoint y: 547, distance: 93.0
click at [460, 547] on div "**********" at bounding box center [519, 538] width 619 height 65
type input "*"
drag, startPoint x: 662, startPoint y: 543, endPoint x: 542, endPoint y: 569, distance: 122.8
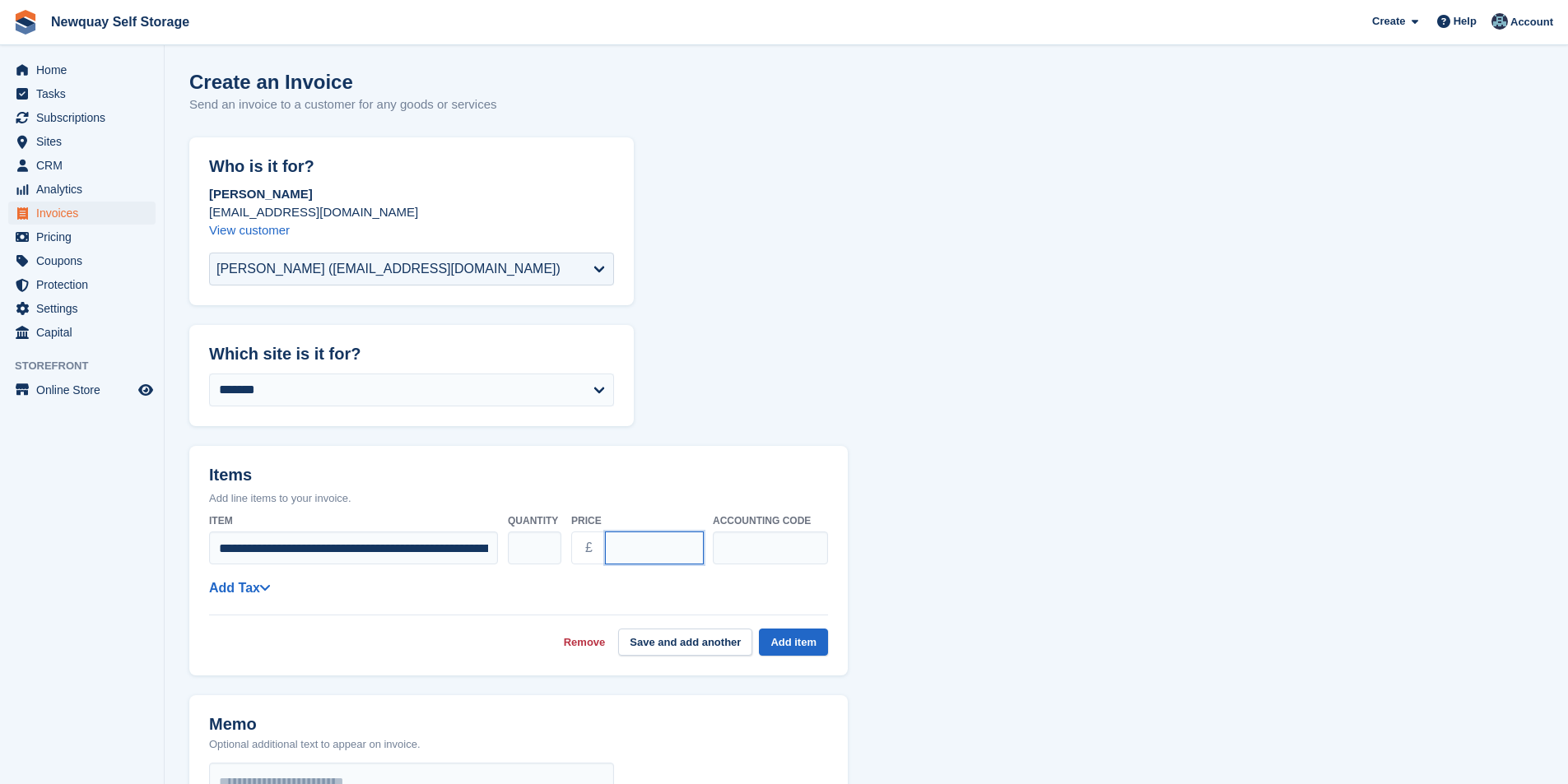
click at [552, 568] on div "**********" at bounding box center [519, 538] width 619 height 65
type input "**"
click at [781, 581] on div "**********" at bounding box center [519, 587] width 619 height 21
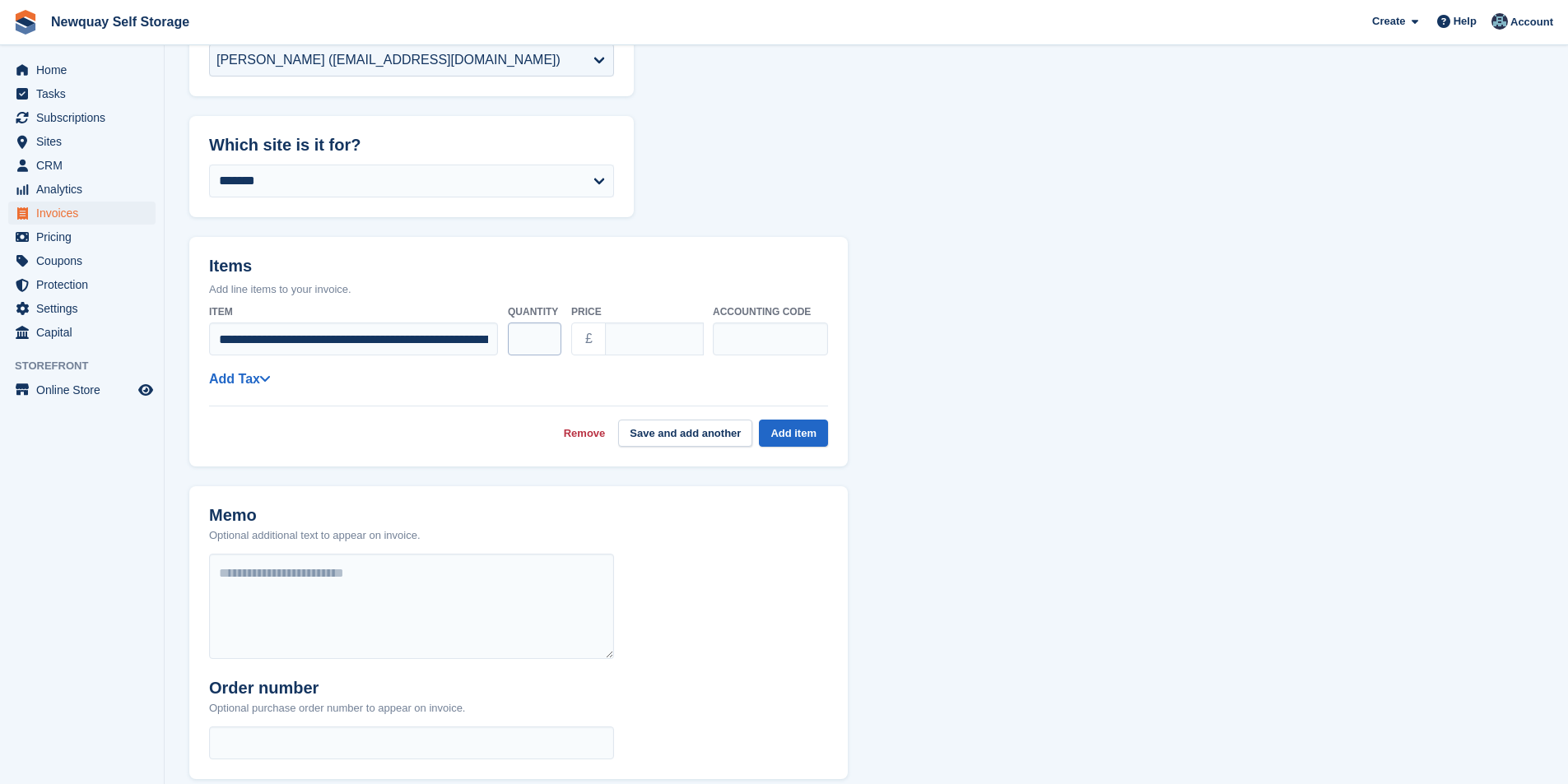
scroll to position [83, 0]
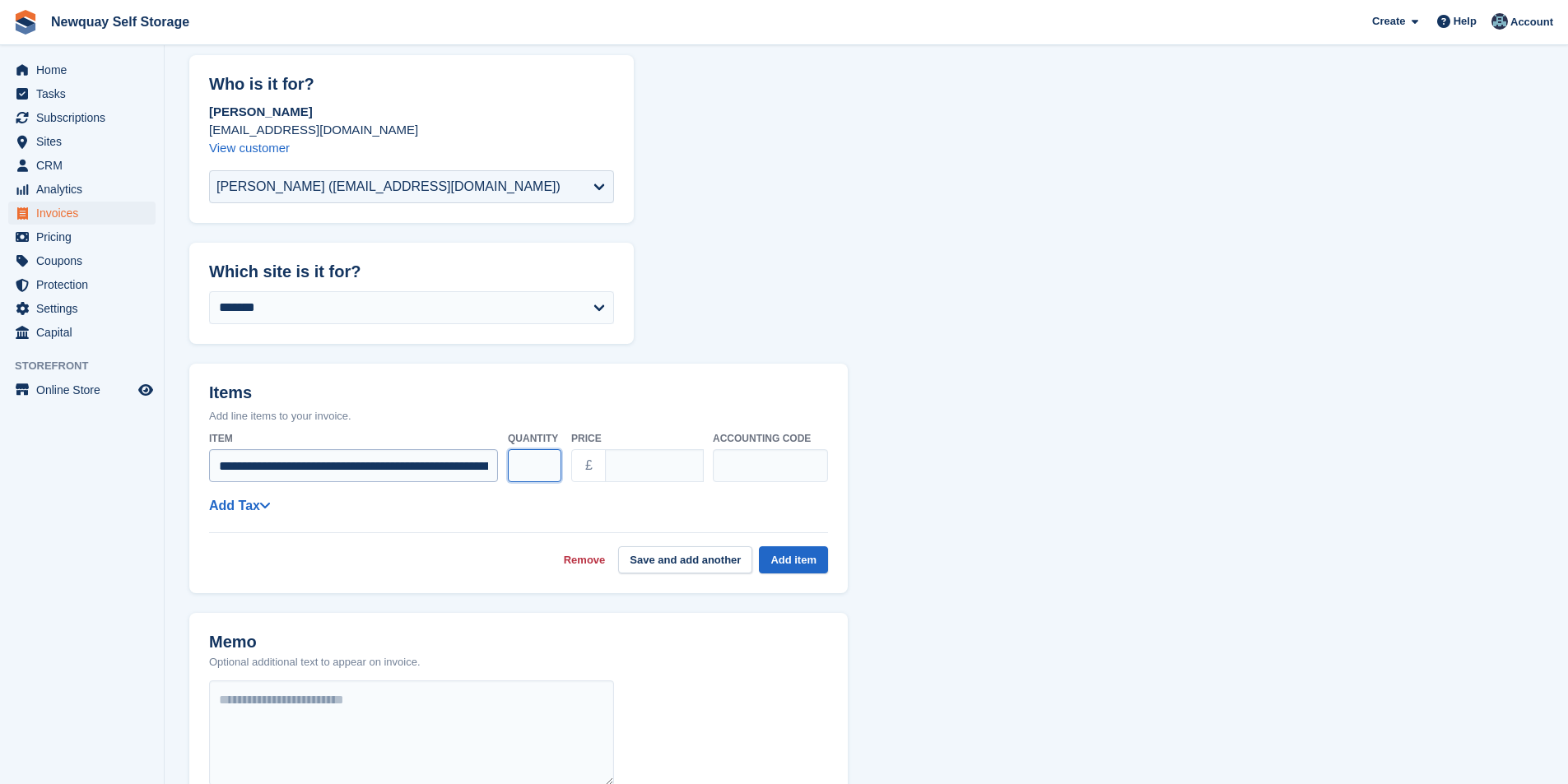
drag, startPoint x: 528, startPoint y: 466, endPoint x: 448, endPoint y: 474, distance: 80.4
click at [452, 474] on div "**********" at bounding box center [519, 457] width 619 height 65
type input "*"
drag, startPoint x: 562, startPoint y: 474, endPoint x: 548, endPoint y: 479, distance: 14.9
click at [548, 477] on div "**********" at bounding box center [519, 457] width 619 height 65
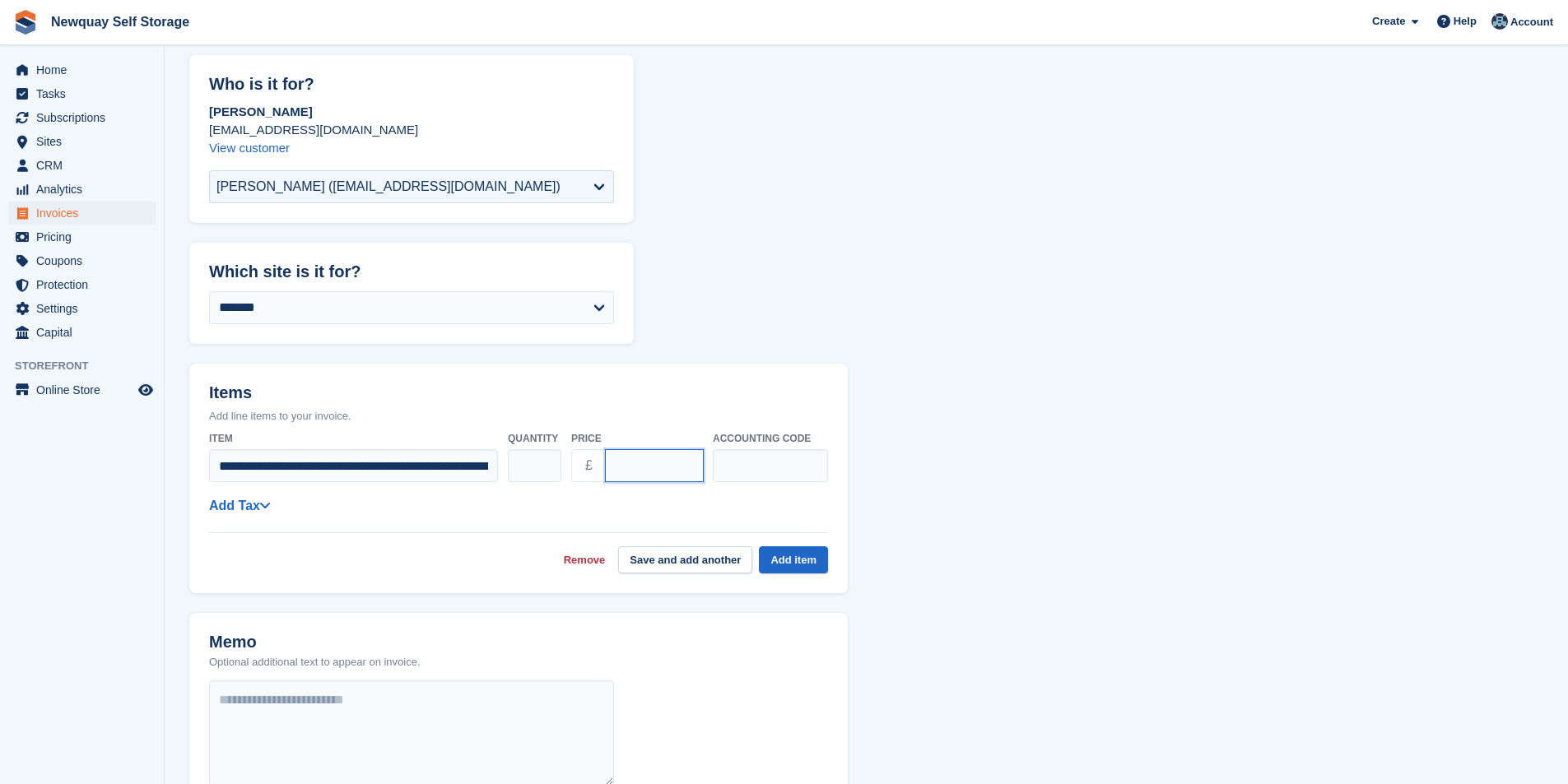
scroll to position [247, 0]
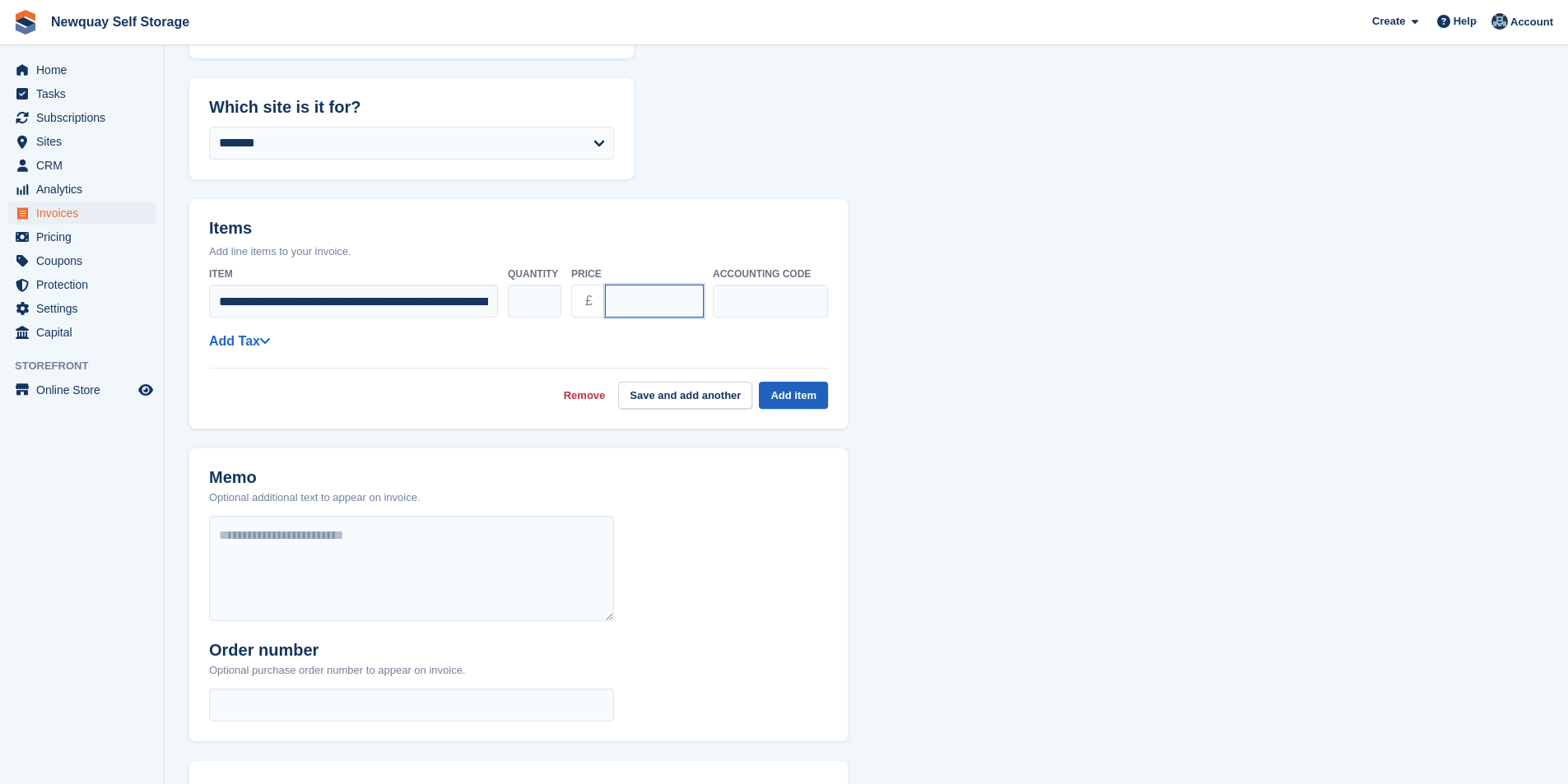
type input "**"
click at [799, 391] on button "Add item" at bounding box center [792, 395] width 69 height 27
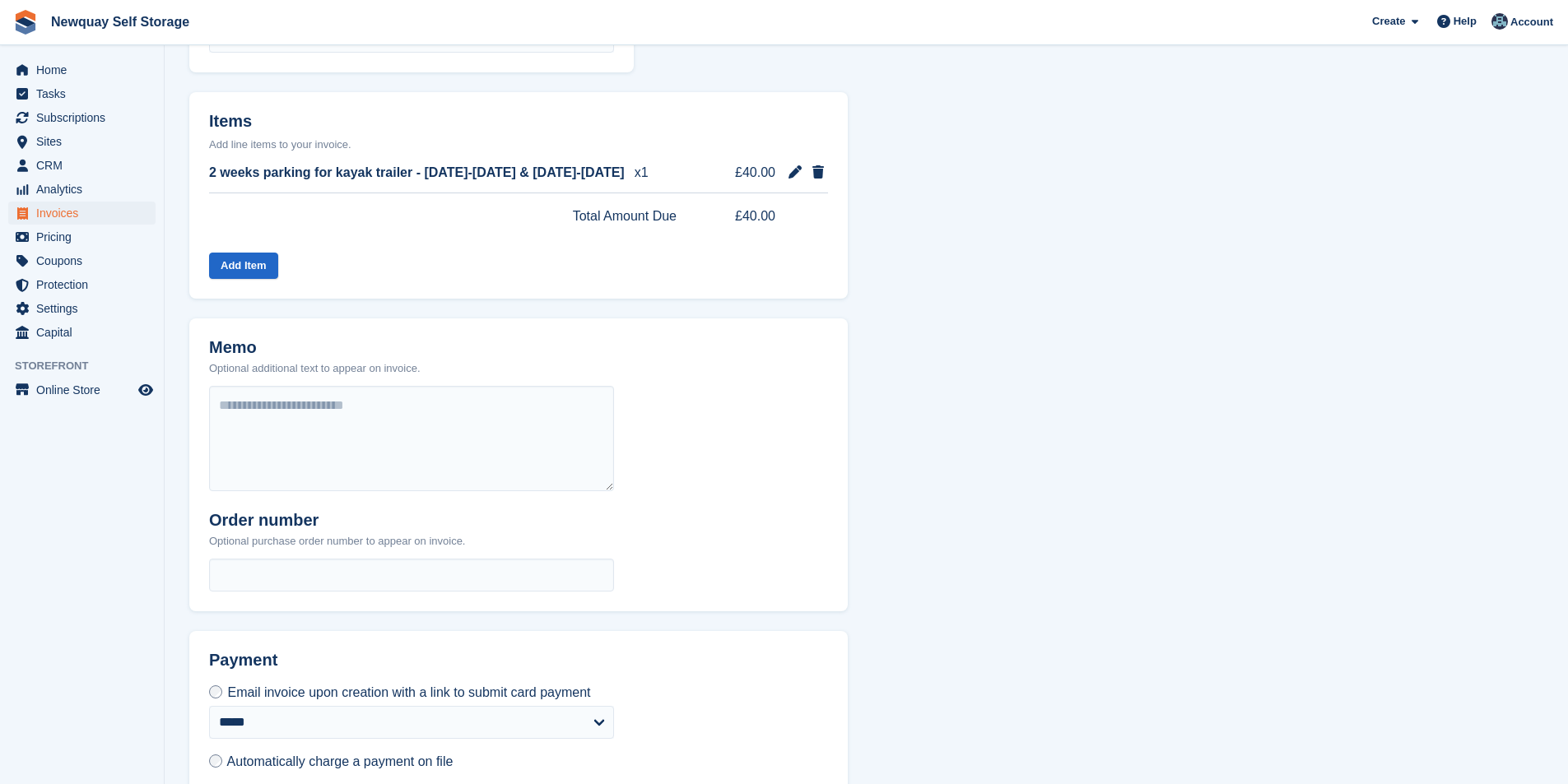
scroll to position [439, 0]
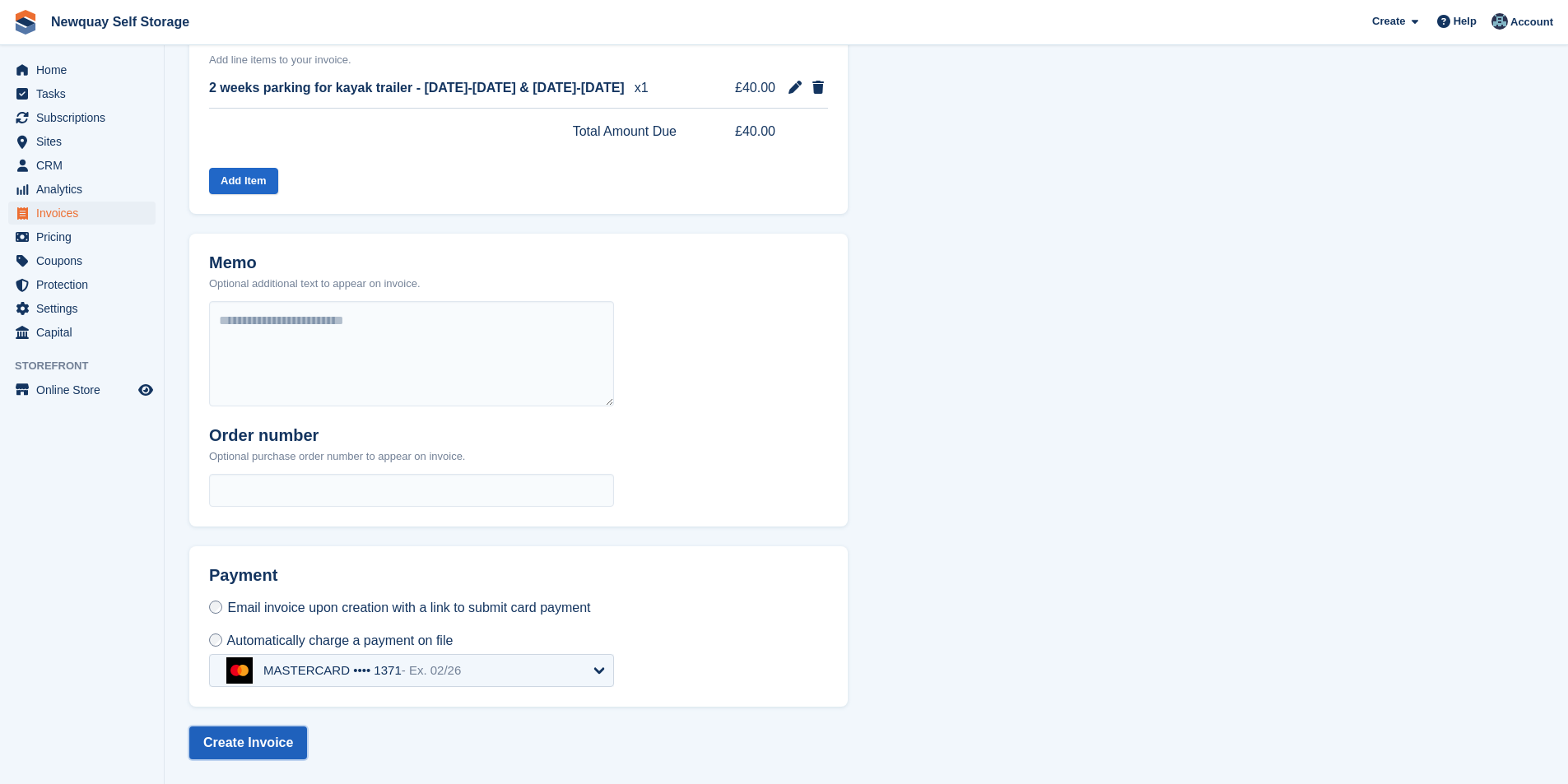
click at [268, 746] on button "Create Invoice" at bounding box center [248, 742] width 117 height 33
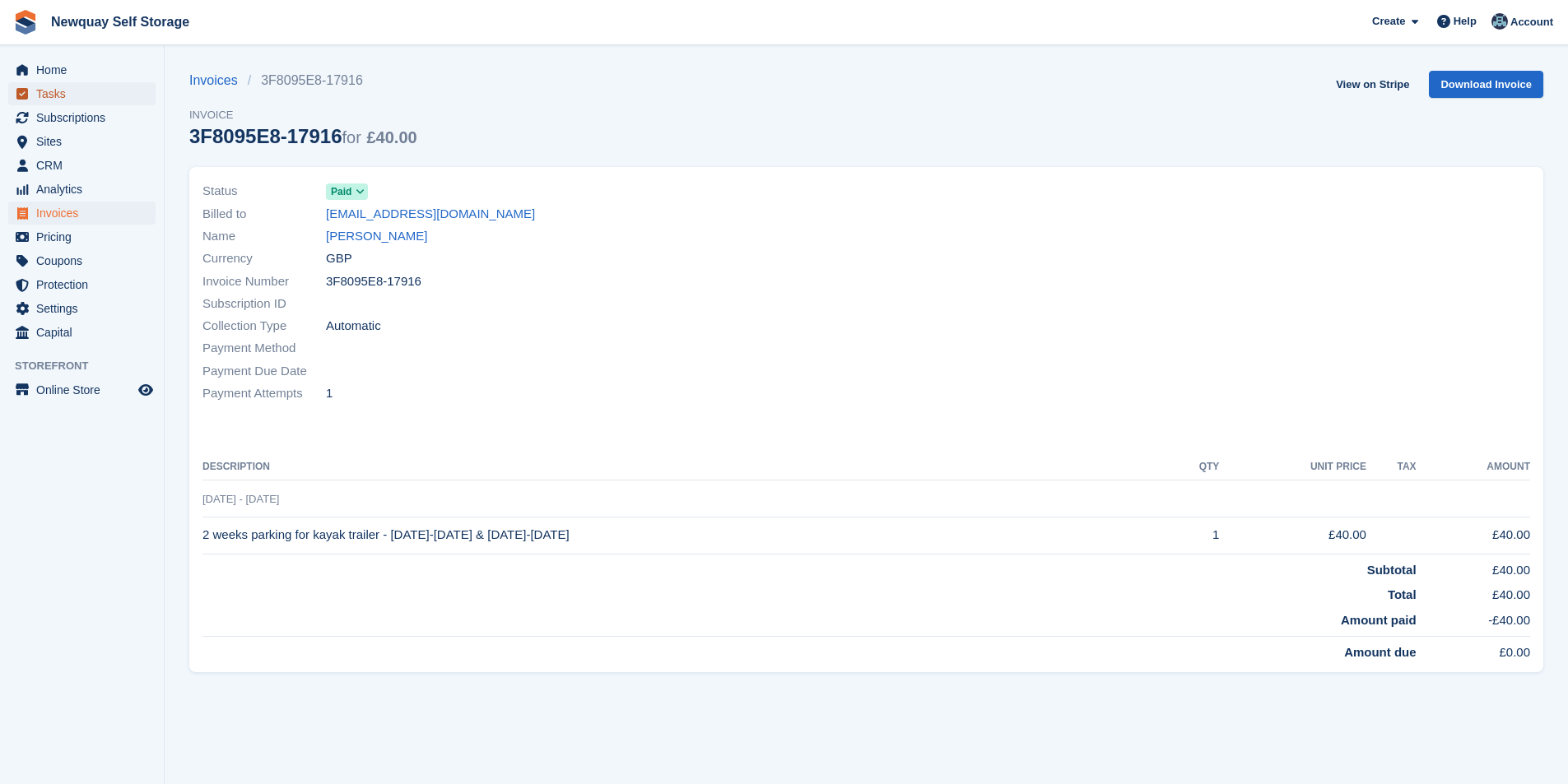
click at [72, 88] on span "Tasks" at bounding box center [85, 94] width 99 height 23
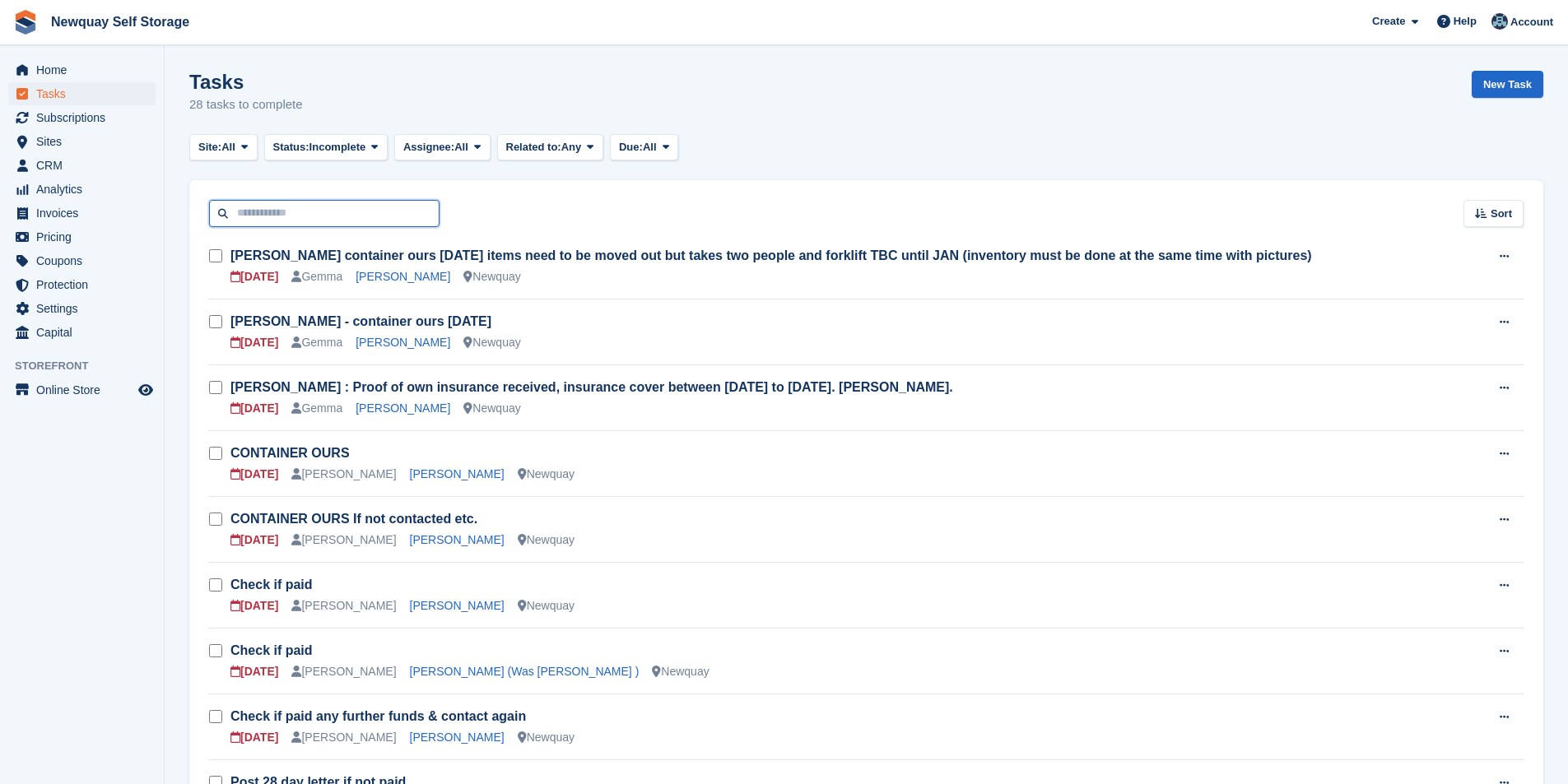
drag, startPoint x: 305, startPoint y: 211, endPoint x: 324, endPoint y: 208, distance: 19.2
click at [305, 211] on input "text" at bounding box center [324, 213] width 230 height 27
type input "*****"
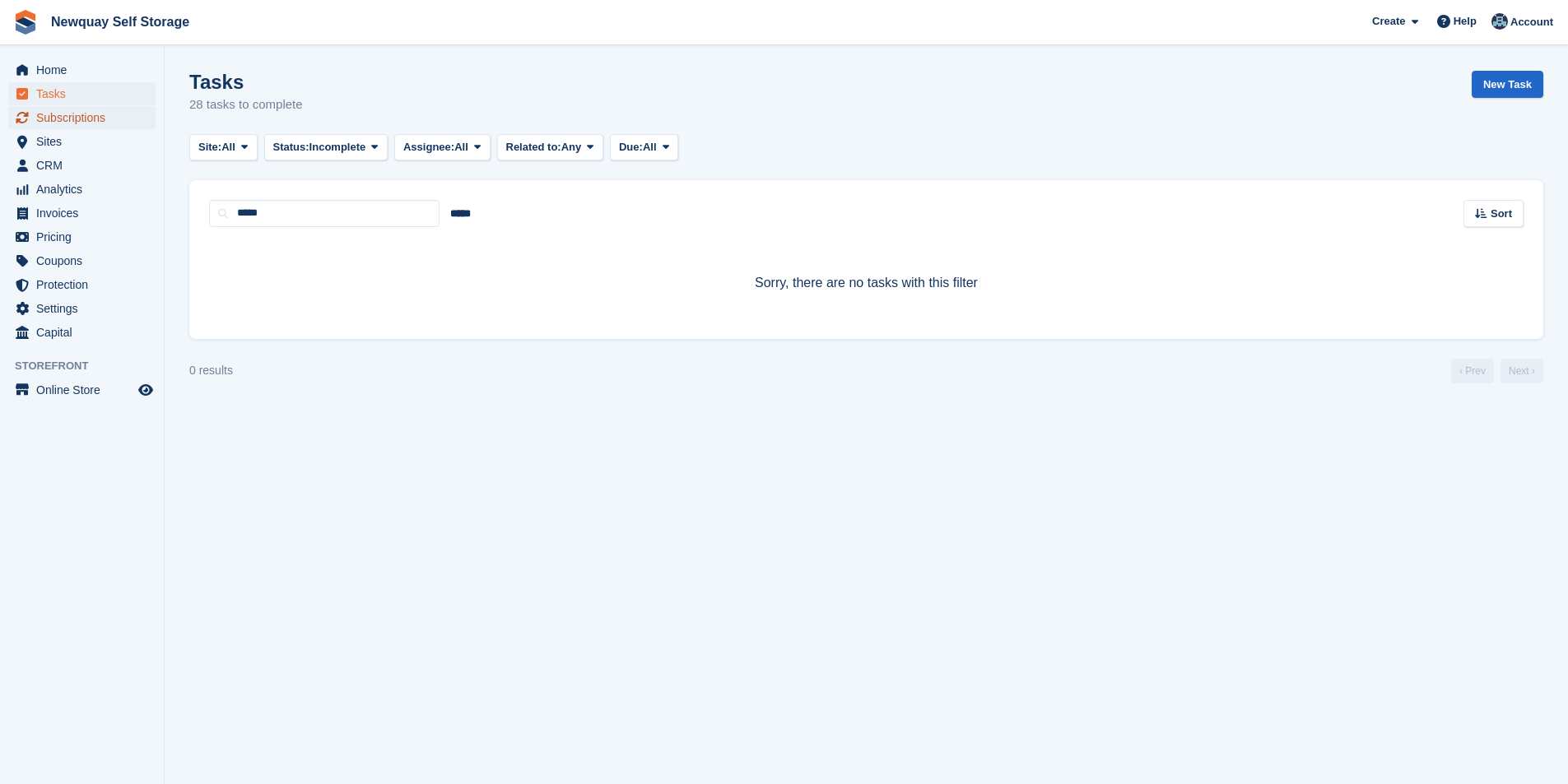
click at [106, 111] on span "Subscriptions" at bounding box center [85, 117] width 99 height 23
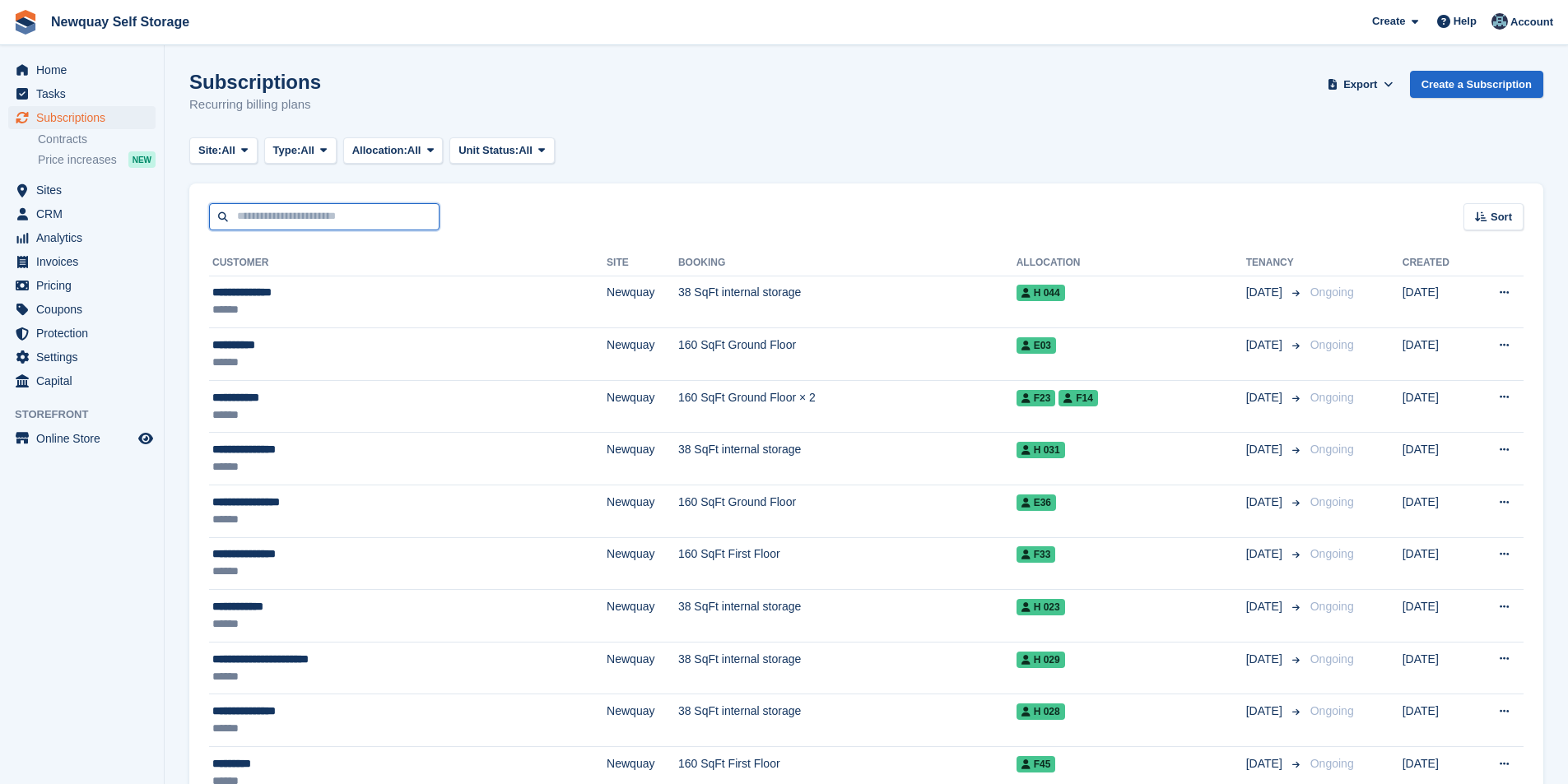
click at [288, 219] on input "text" at bounding box center [324, 216] width 230 height 27
type input "*****"
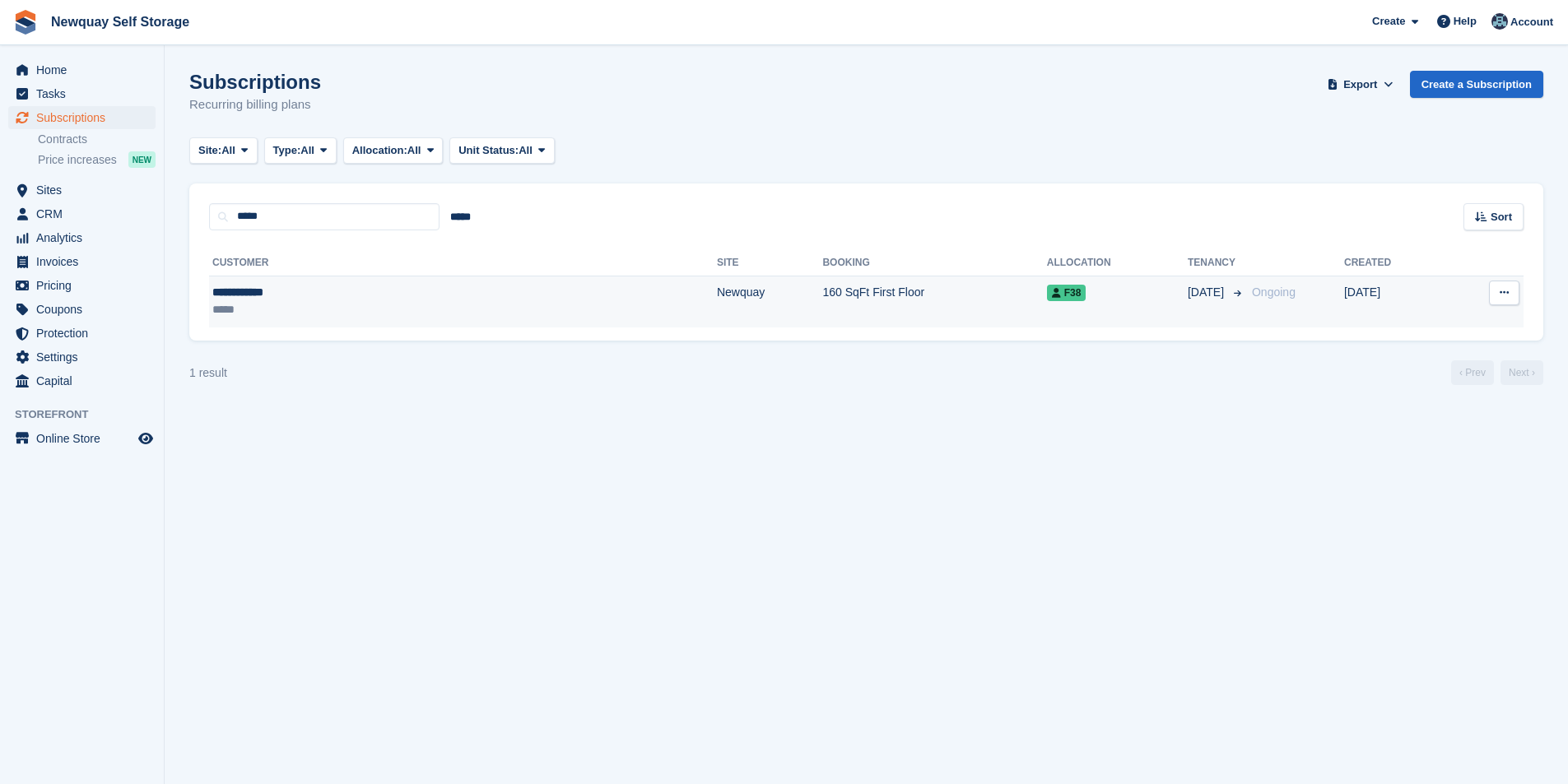
click at [241, 287] on div "**********" at bounding box center [326, 292] width 227 height 17
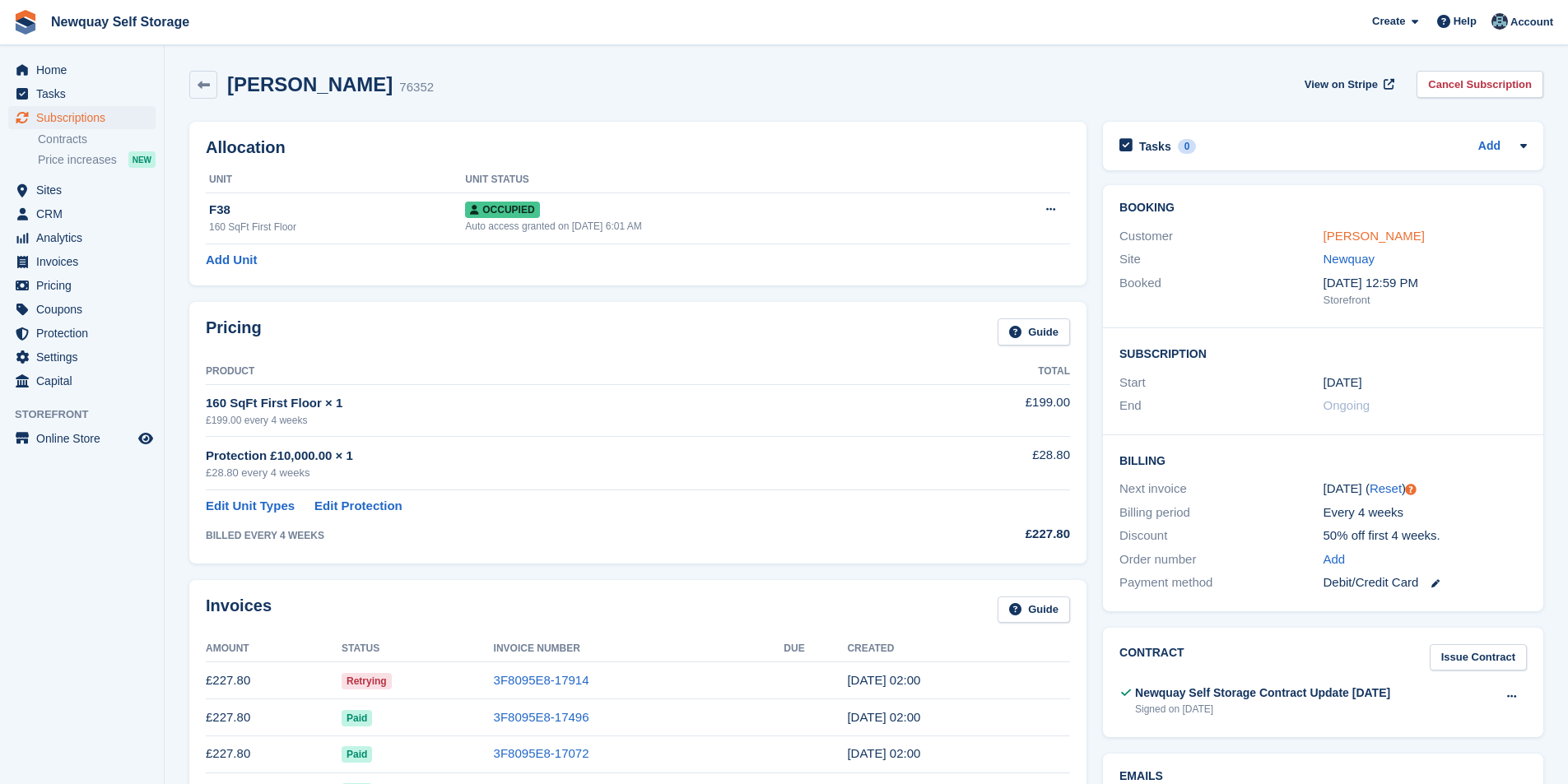
click at [1385, 238] on link "Karol Lobacz" at bounding box center [1374, 236] width 102 height 14
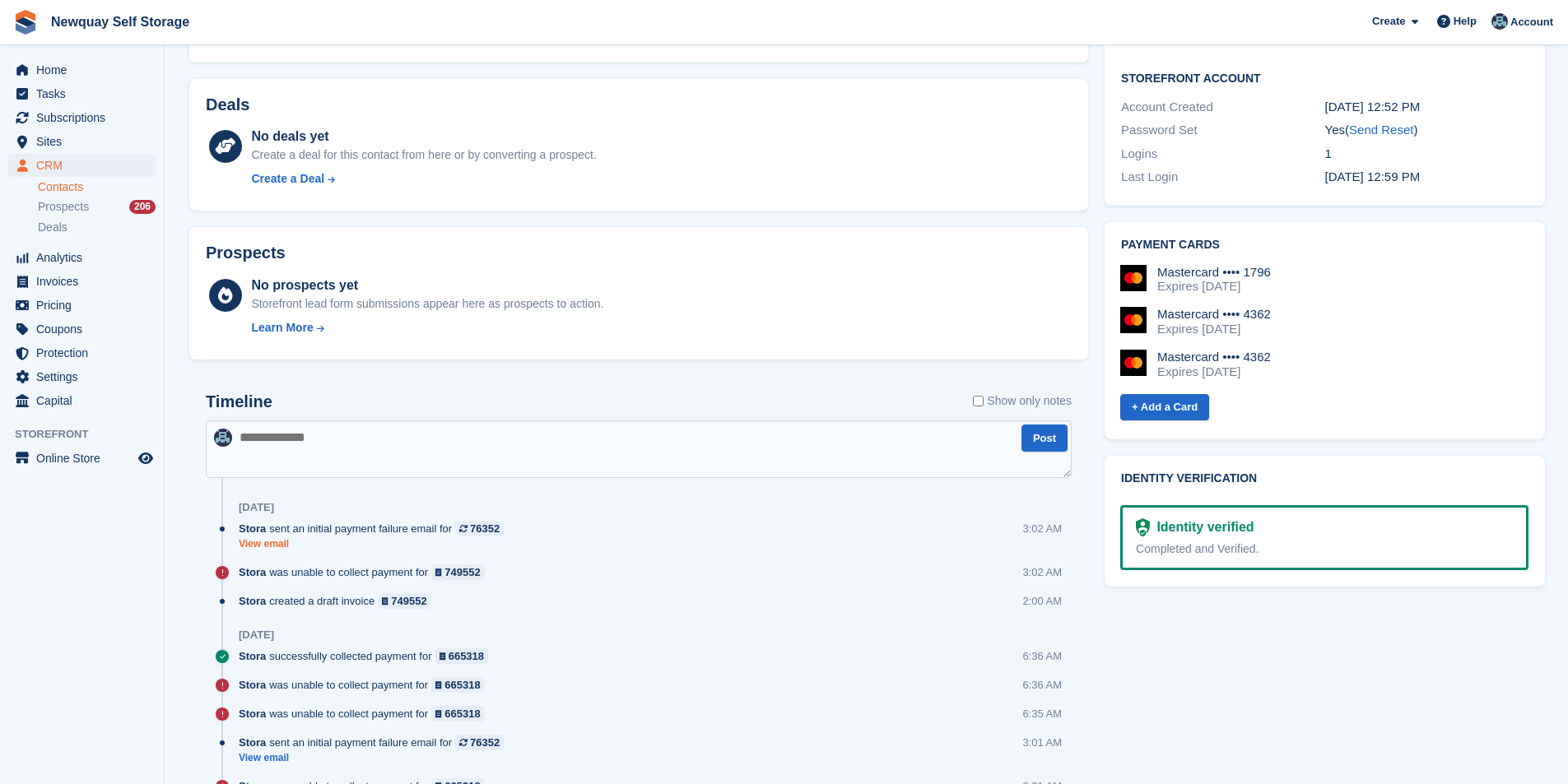
scroll to position [576, 0]
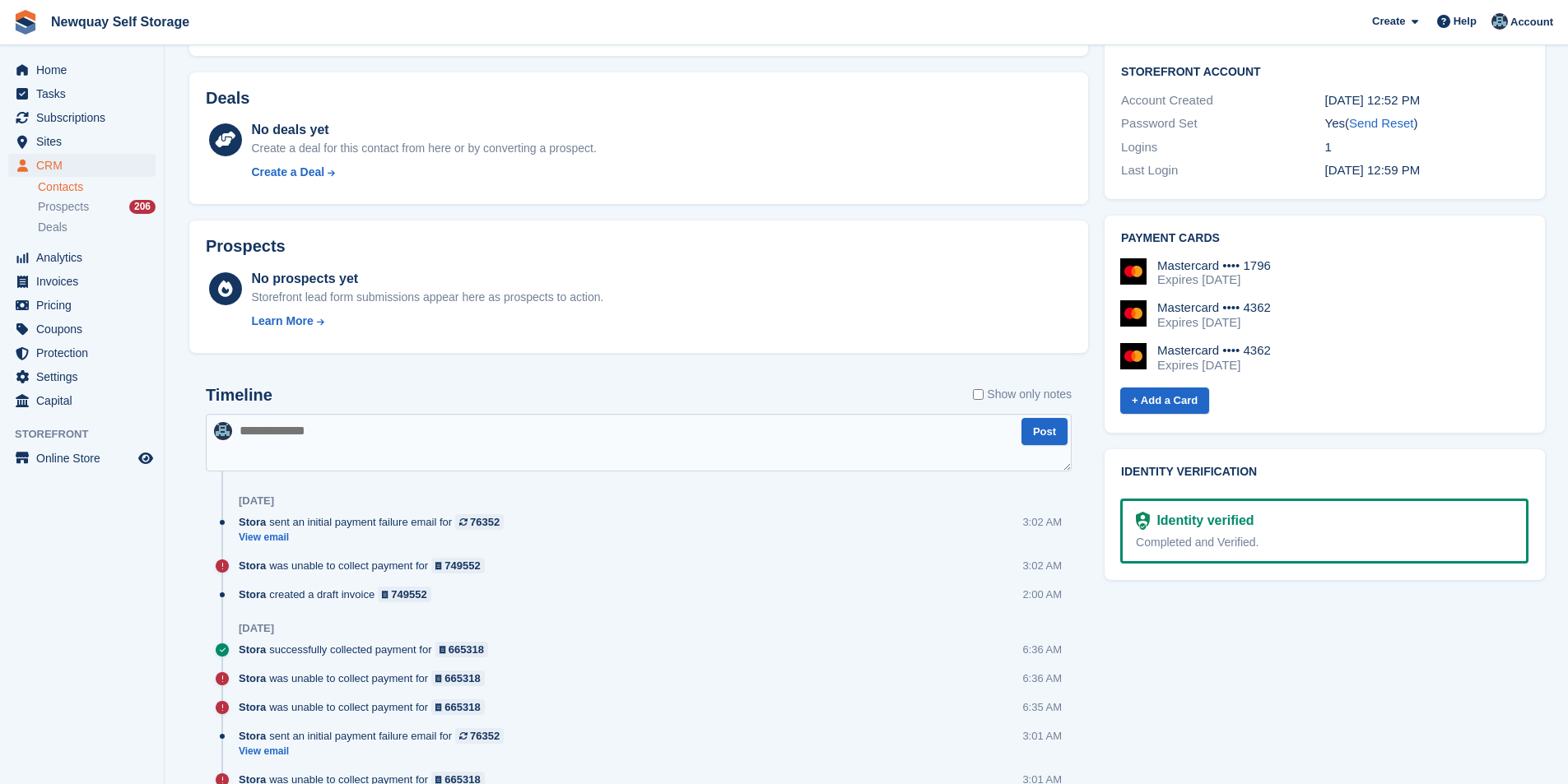
click at [377, 436] on textarea at bounding box center [639, 443] width 866 height 58
paste textarea "**********"
type textarea "**********"
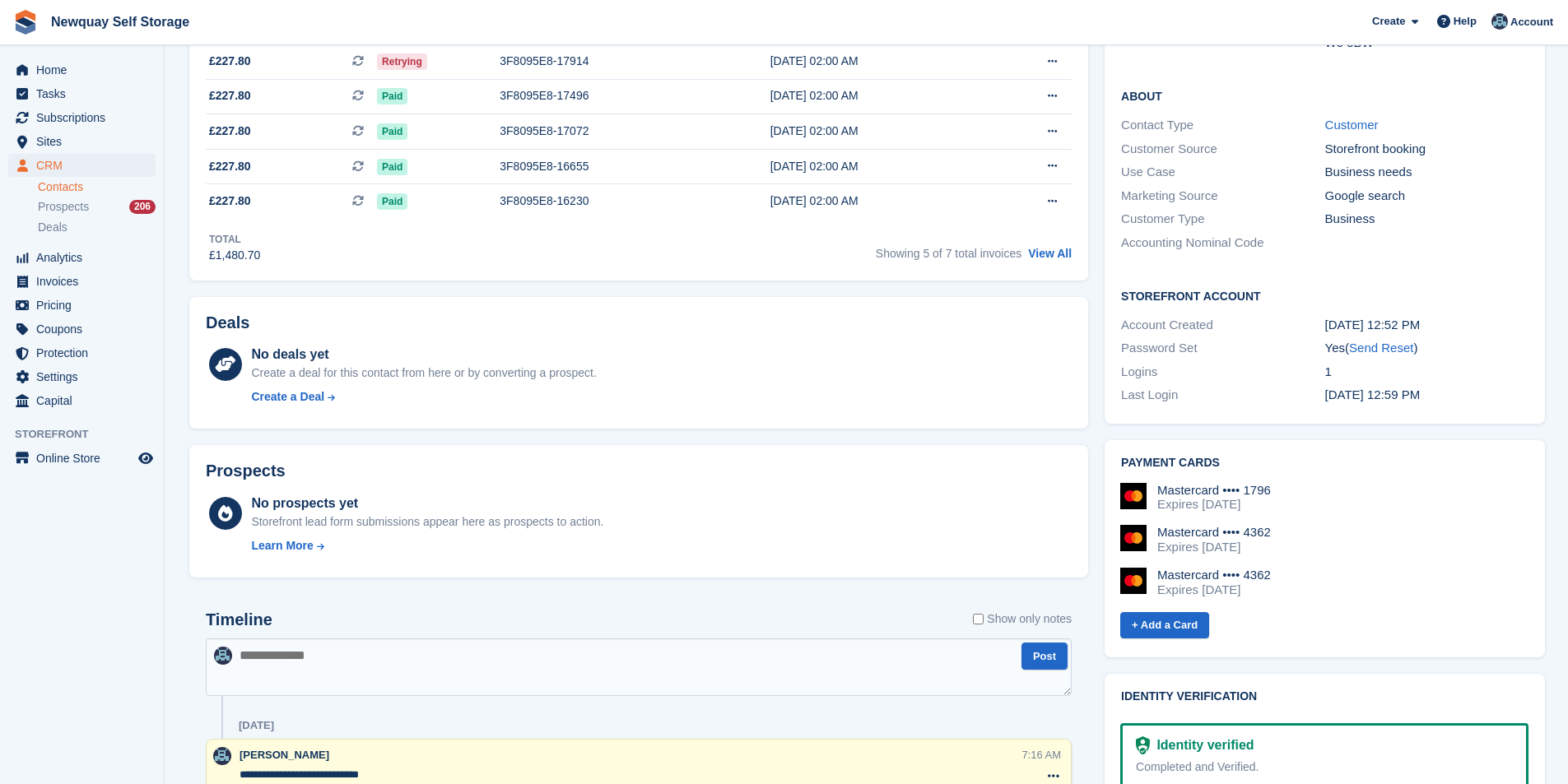
scroll to position [0, 0]
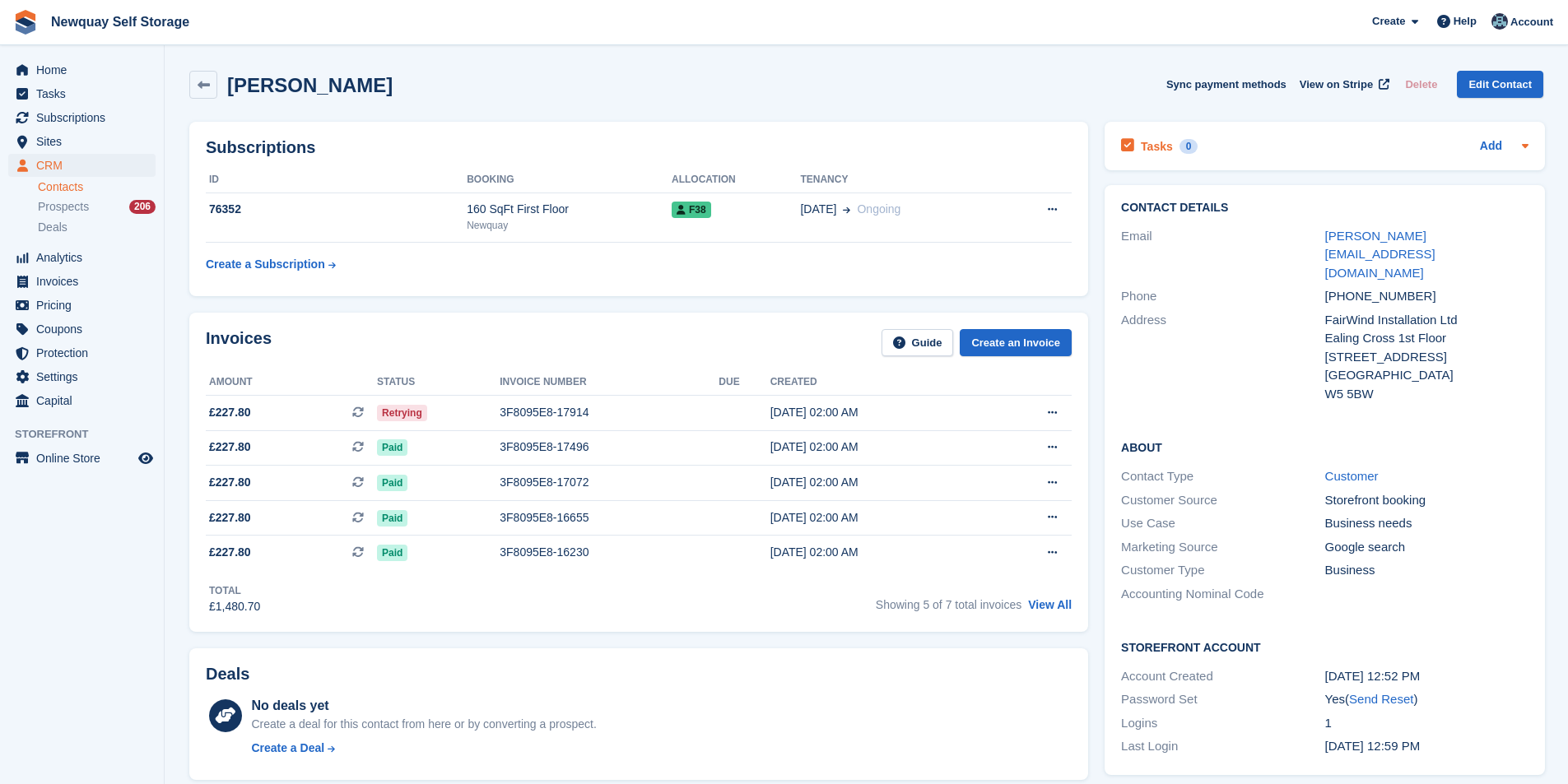
click at [1476, 148] on div "Tasks 0 Add" at bounding box center [1324, 146] width 407 height 22
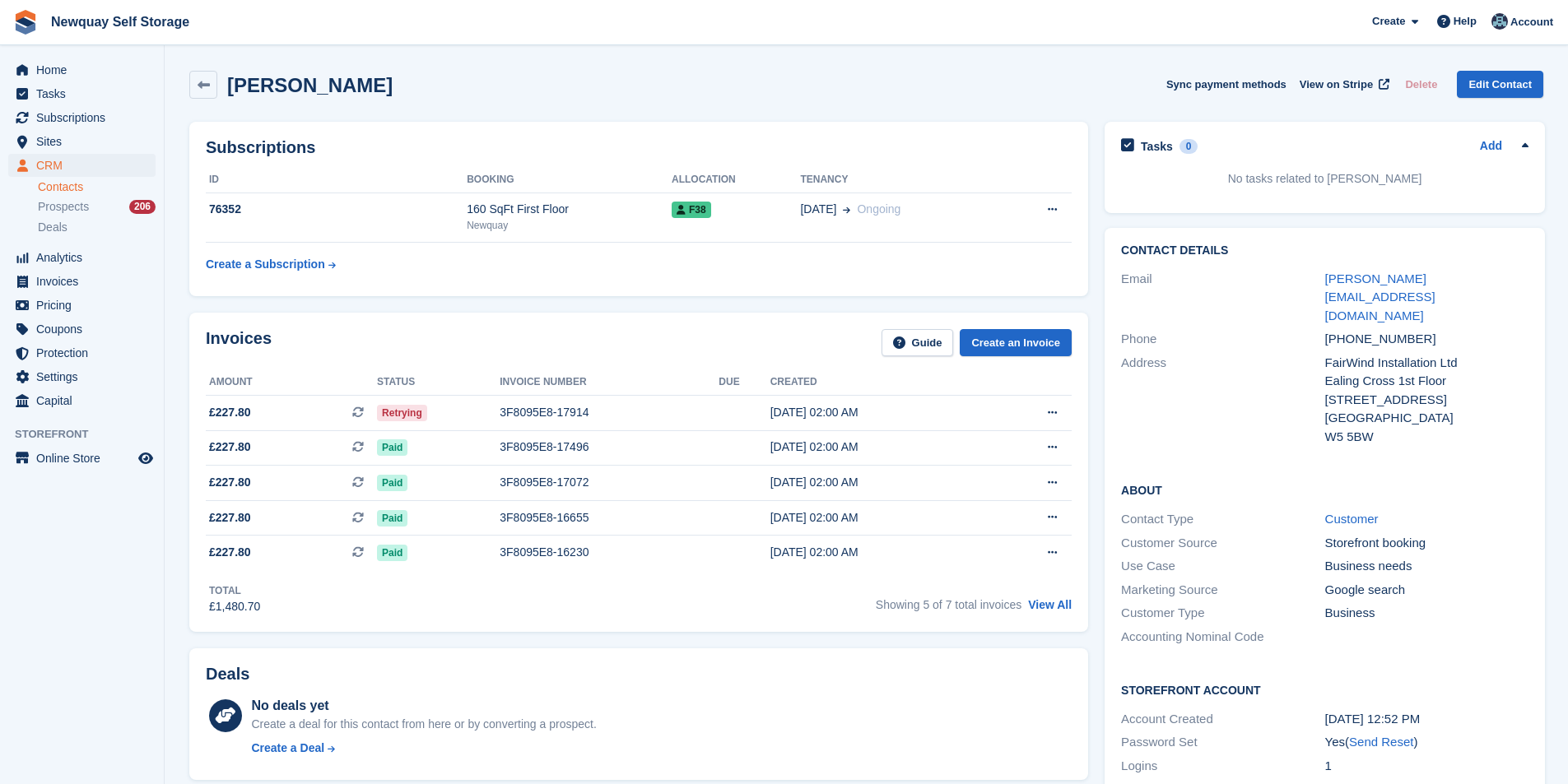
click at [1340, 185] on p "No tasks related to Karol Lobacz" at bounding box center [1324, 178] width 407 height 17
click at [1487, 144] on link "Add" at bounding box center [1490, 146] width 22 height 19
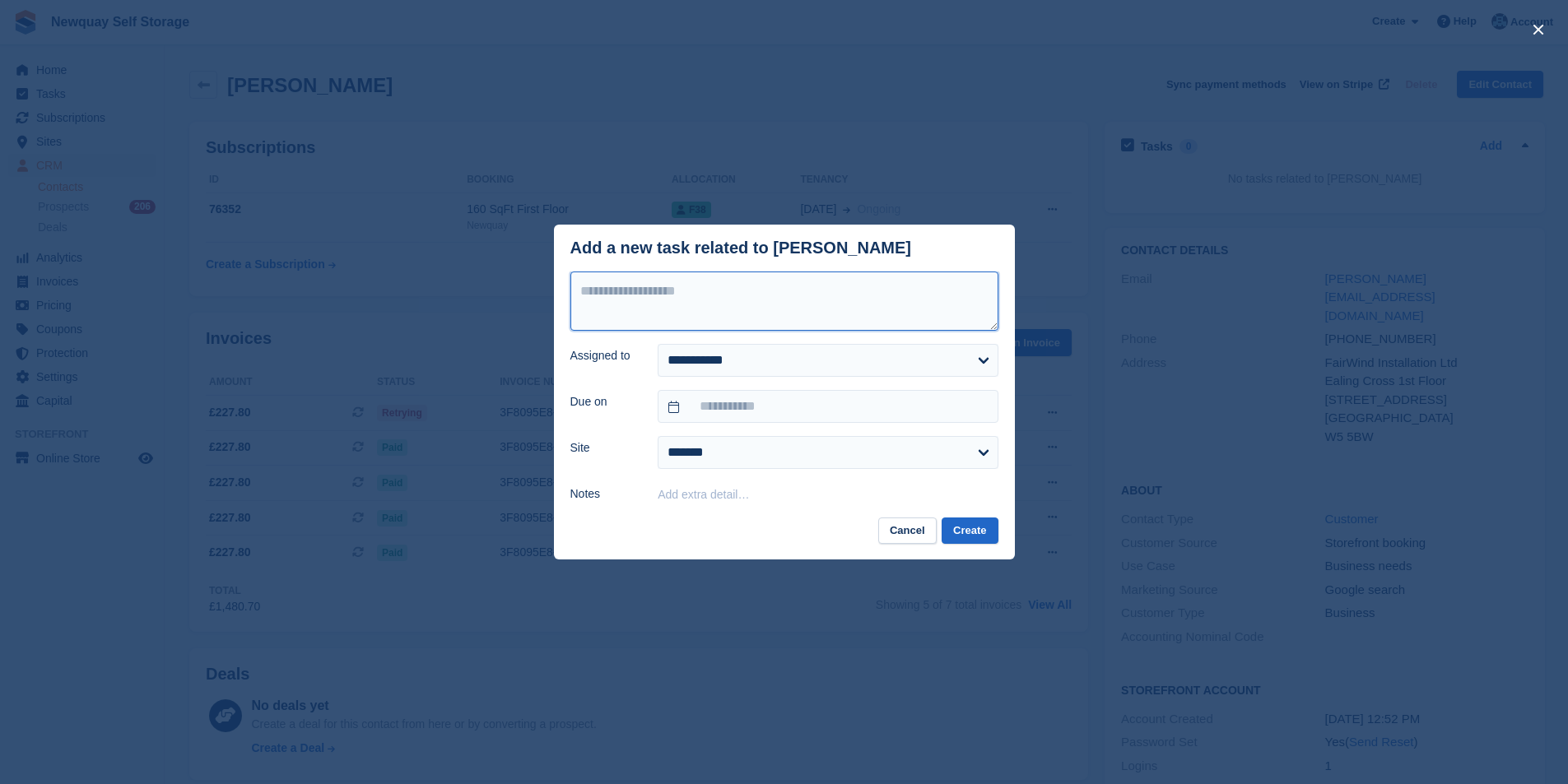
click at [724, 312] on textarea at bounding box center [784, 301] width 428 height 60
type textarea "**********"
drag, startPoint x: 856, startPoint y: 359, endPoint x: 889, endPoint y: 352, distance: 33.7
click at [874, 359] on select "**********" at bounding box center [826, 360] width 339 height 33
select select "****"
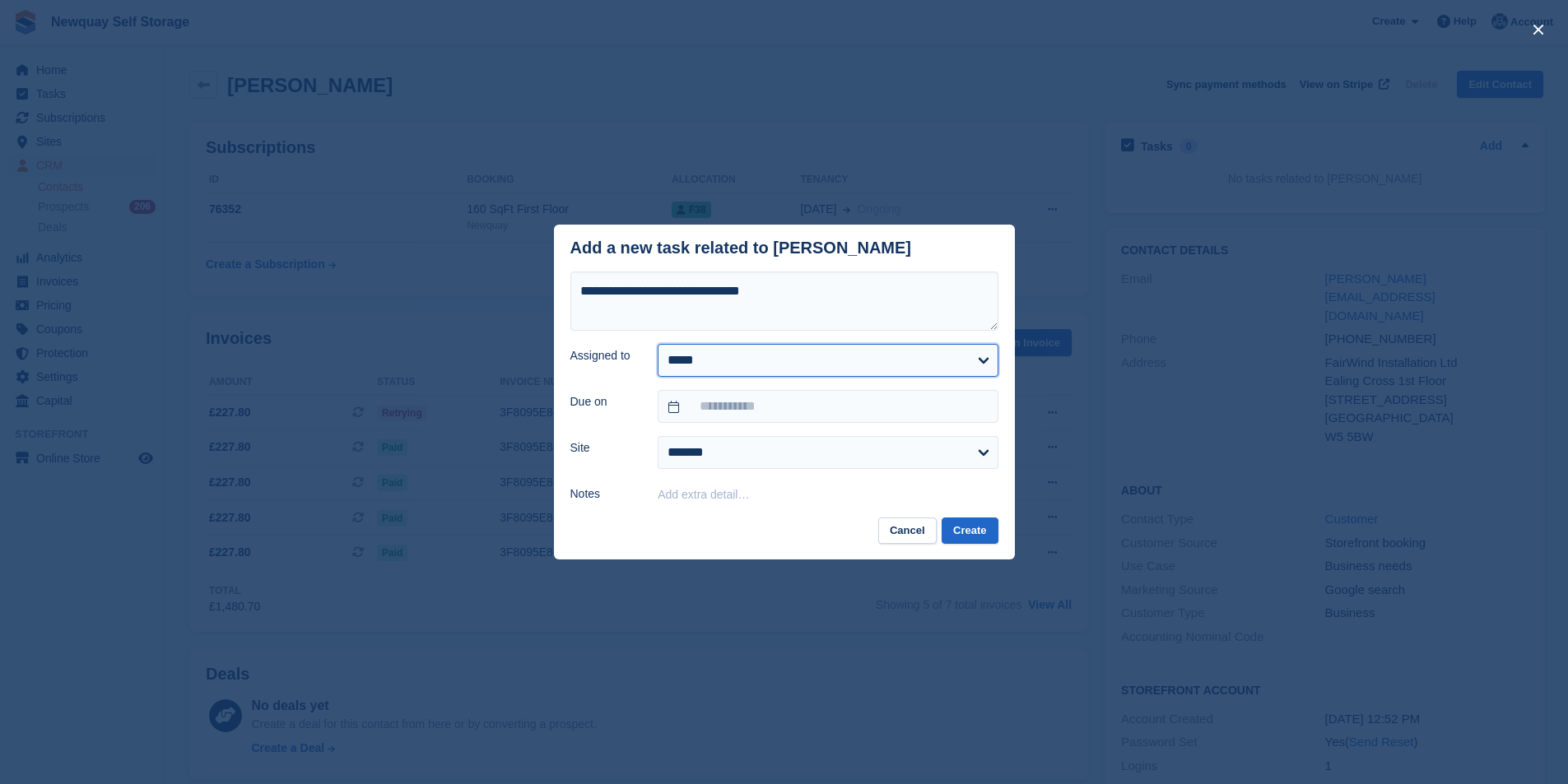
click at [657, 344] on select "**********" at bounding box center [826, 360] width 339 height 33
click at [813, 410] on input "text" at bounding box center [826, 406] width 339 height 33
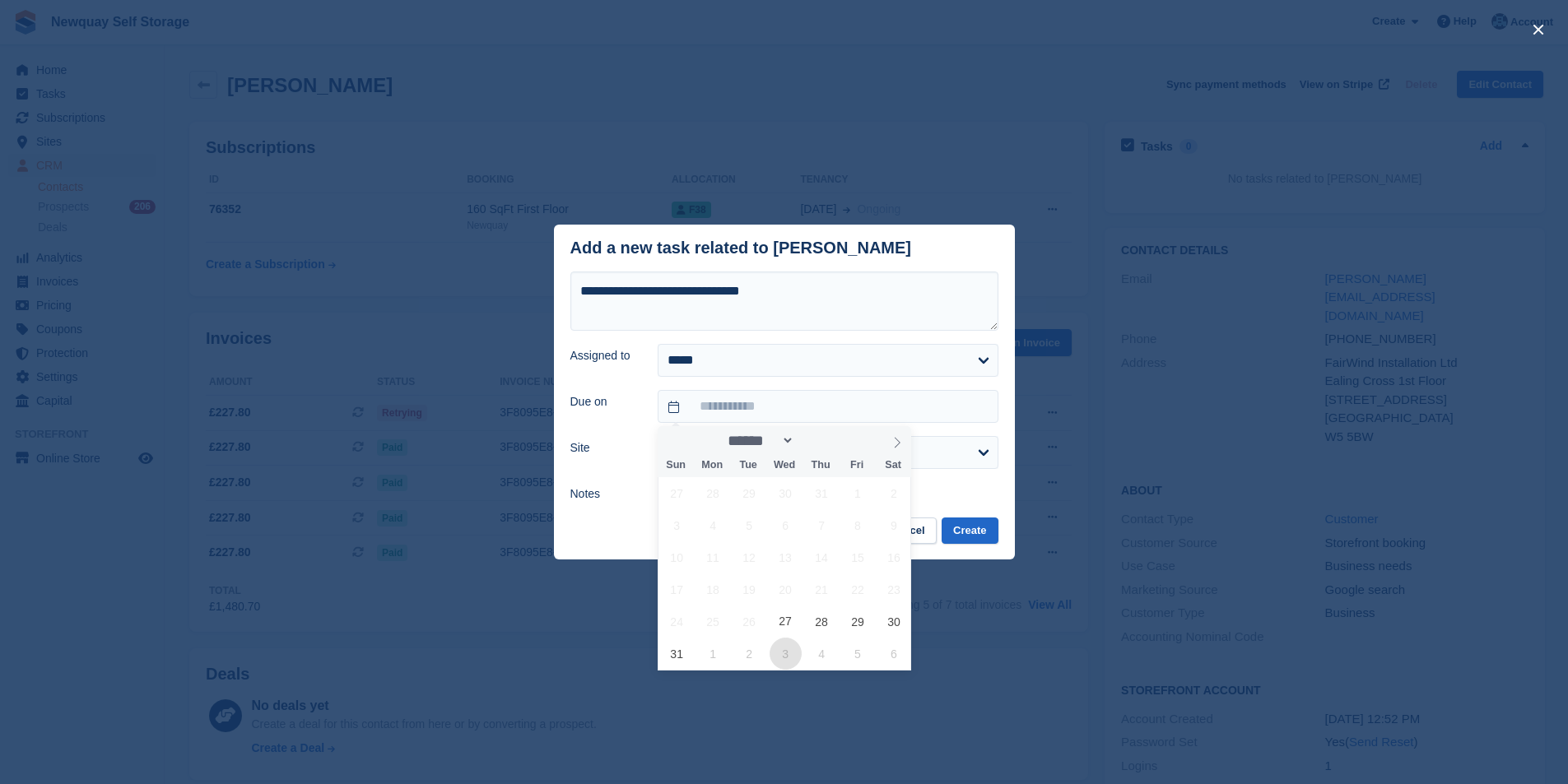
click at [785, 662] on span "3" at bounding box center [785, 654] width 32 height 32
type input "**********"
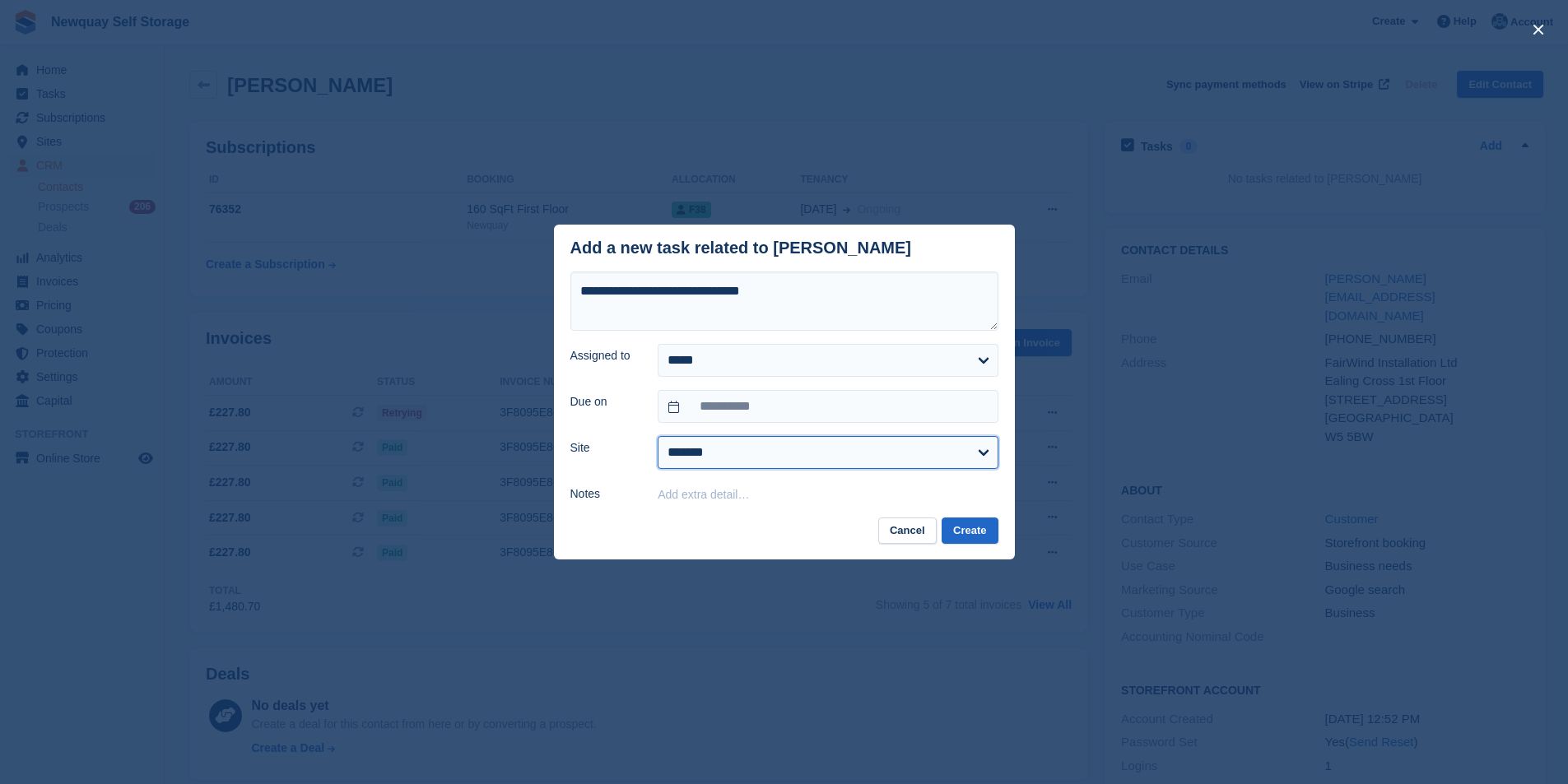
click at [781, 471] on form "**********" at bounding box center [784, 388] width 428 height 233
select select "***"
click at [657, 437] on select "******* ******* ********" at bounding box center [826, 452] width 339 height 33
click at [983, 535] on button "Create" at bounding box center [970, 530] width 56 height 27
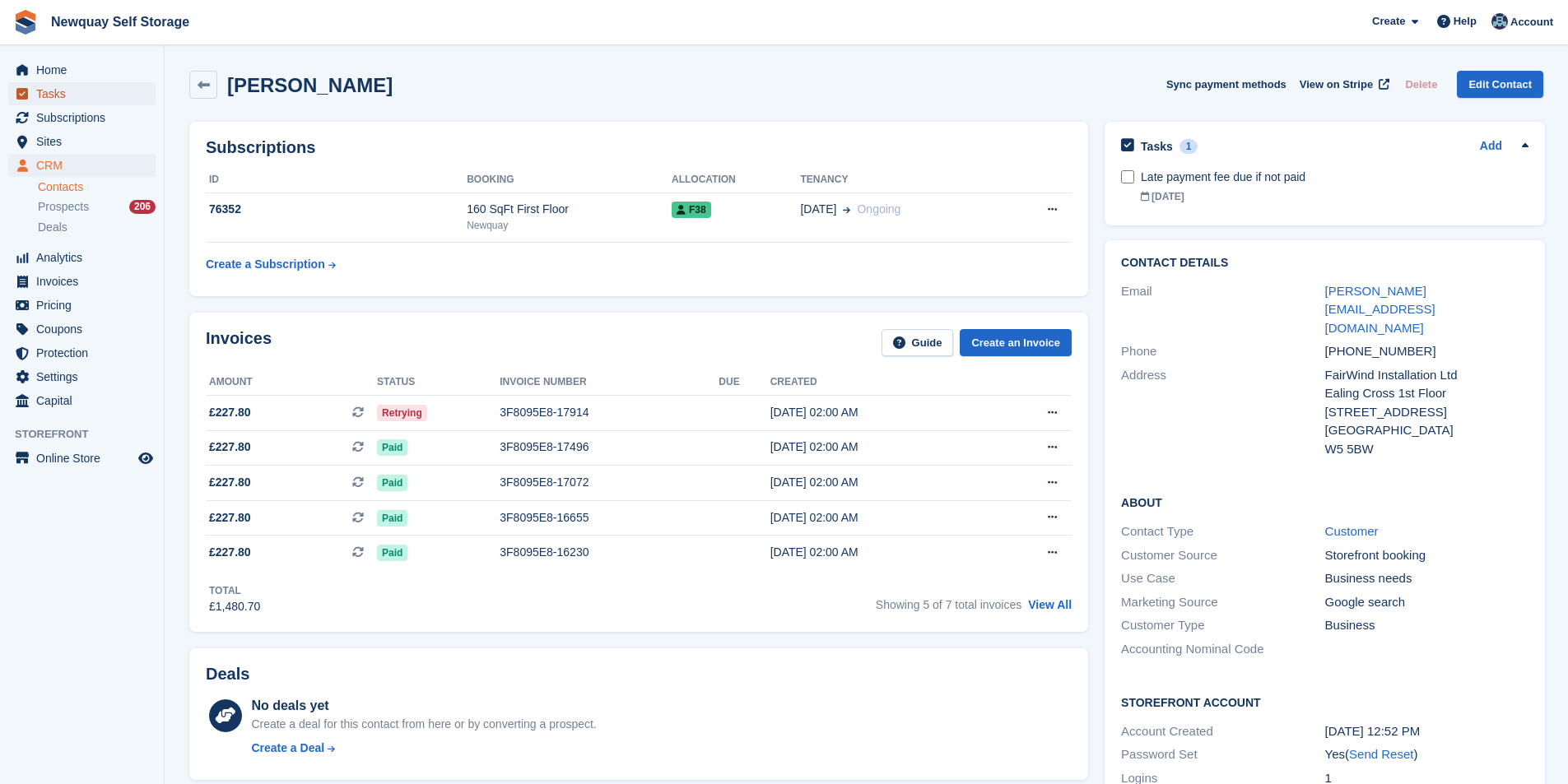
click at [82, 90] on span "Tasks" at bounding box center [85, 94] width 99 height 23
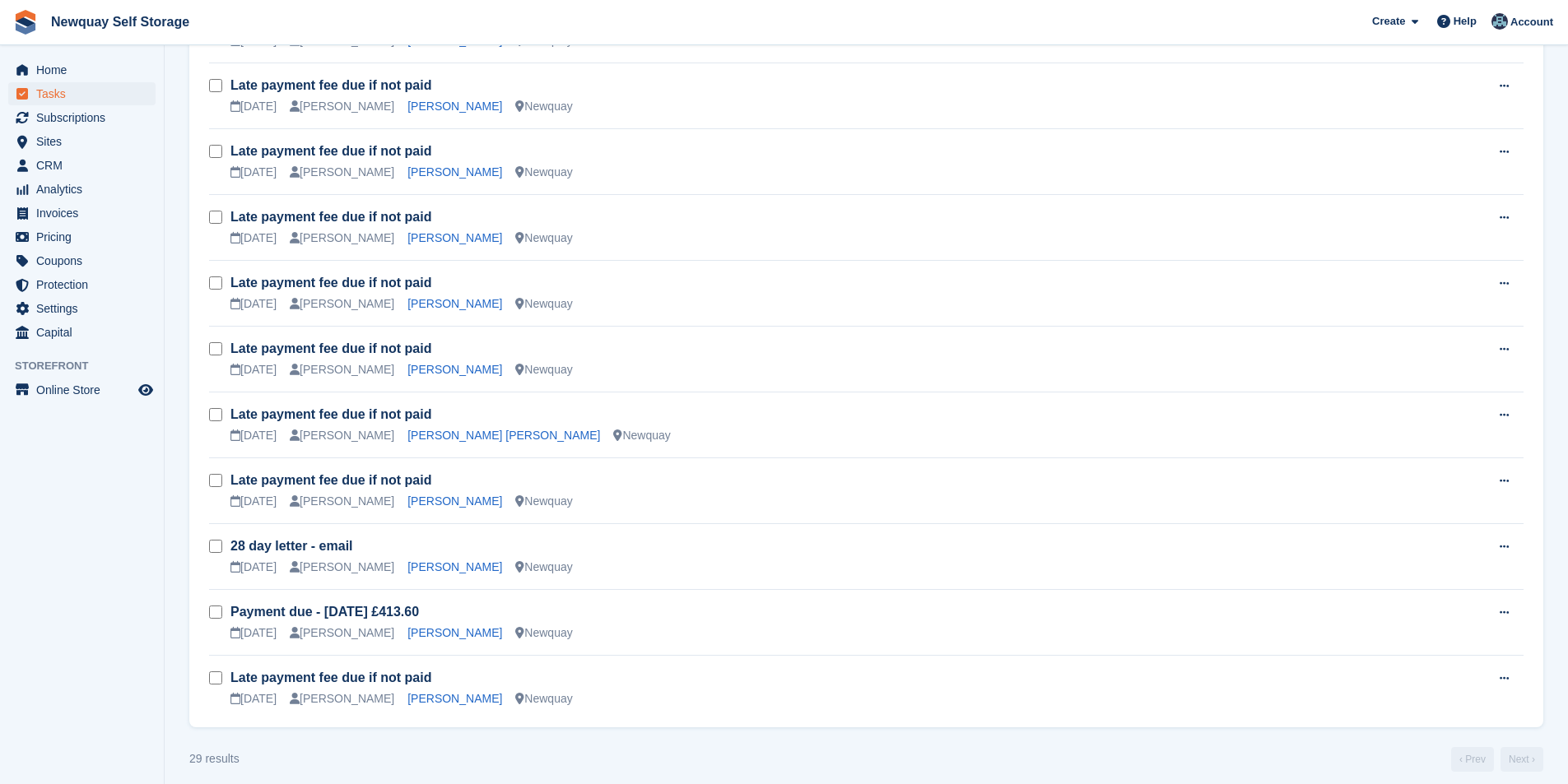
scroll to position [1433, 0]
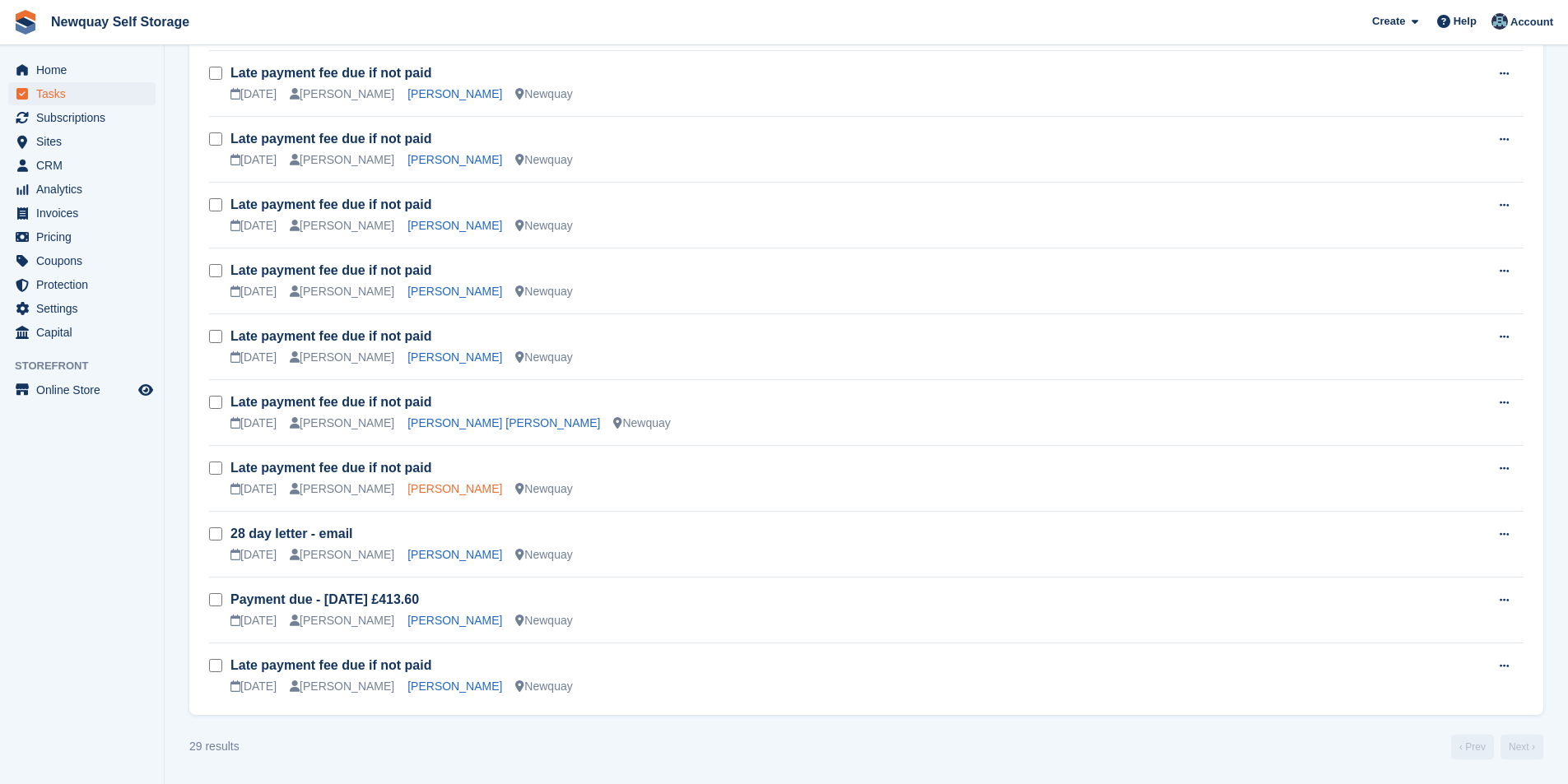
click at [426, 490] on link "Mark Roberts" at bounding box center [454, 488] width 95 height 13
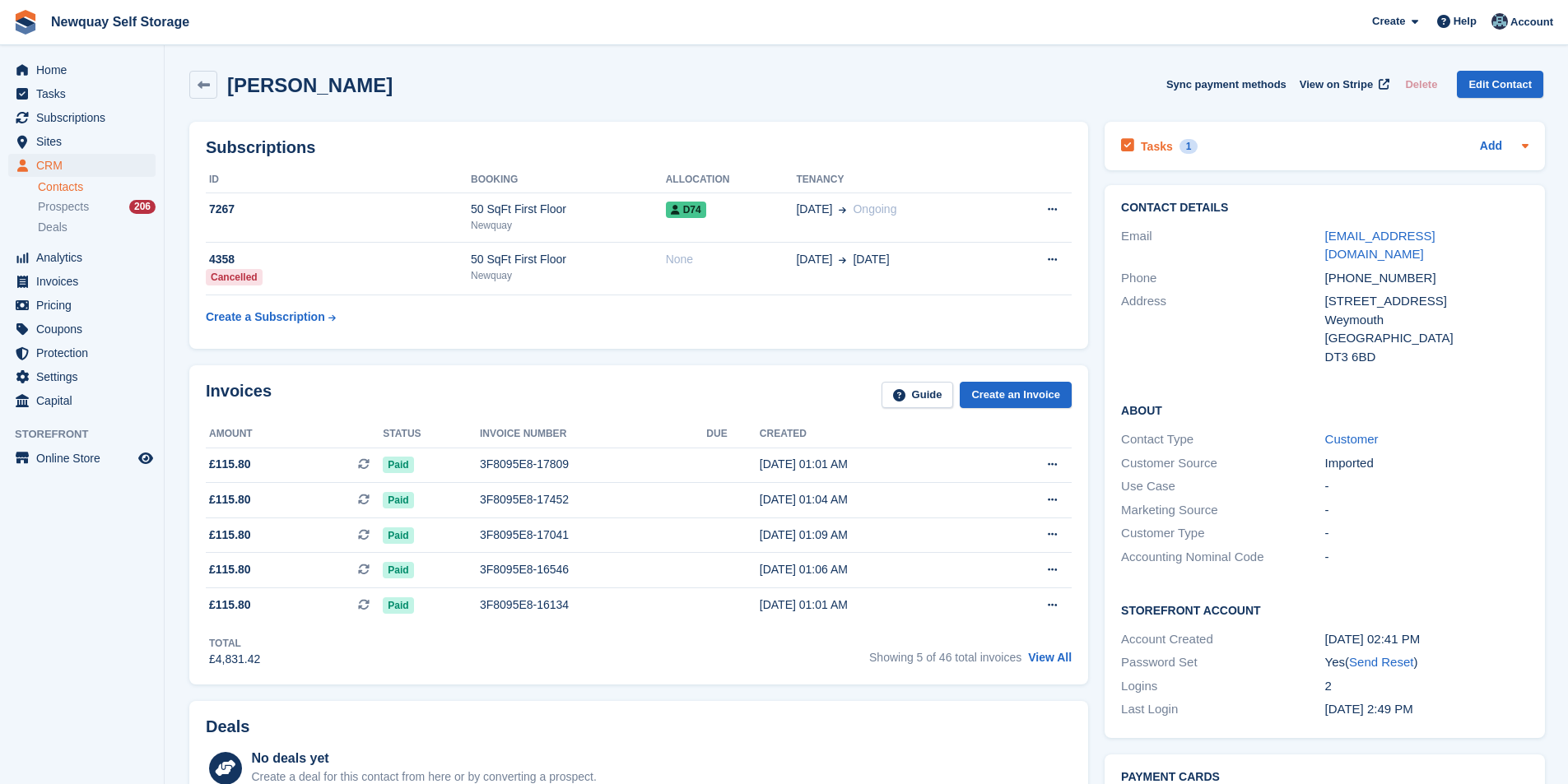
click at [1125, 149] on icon at bounding box center [1127, 145] width 13 height 15
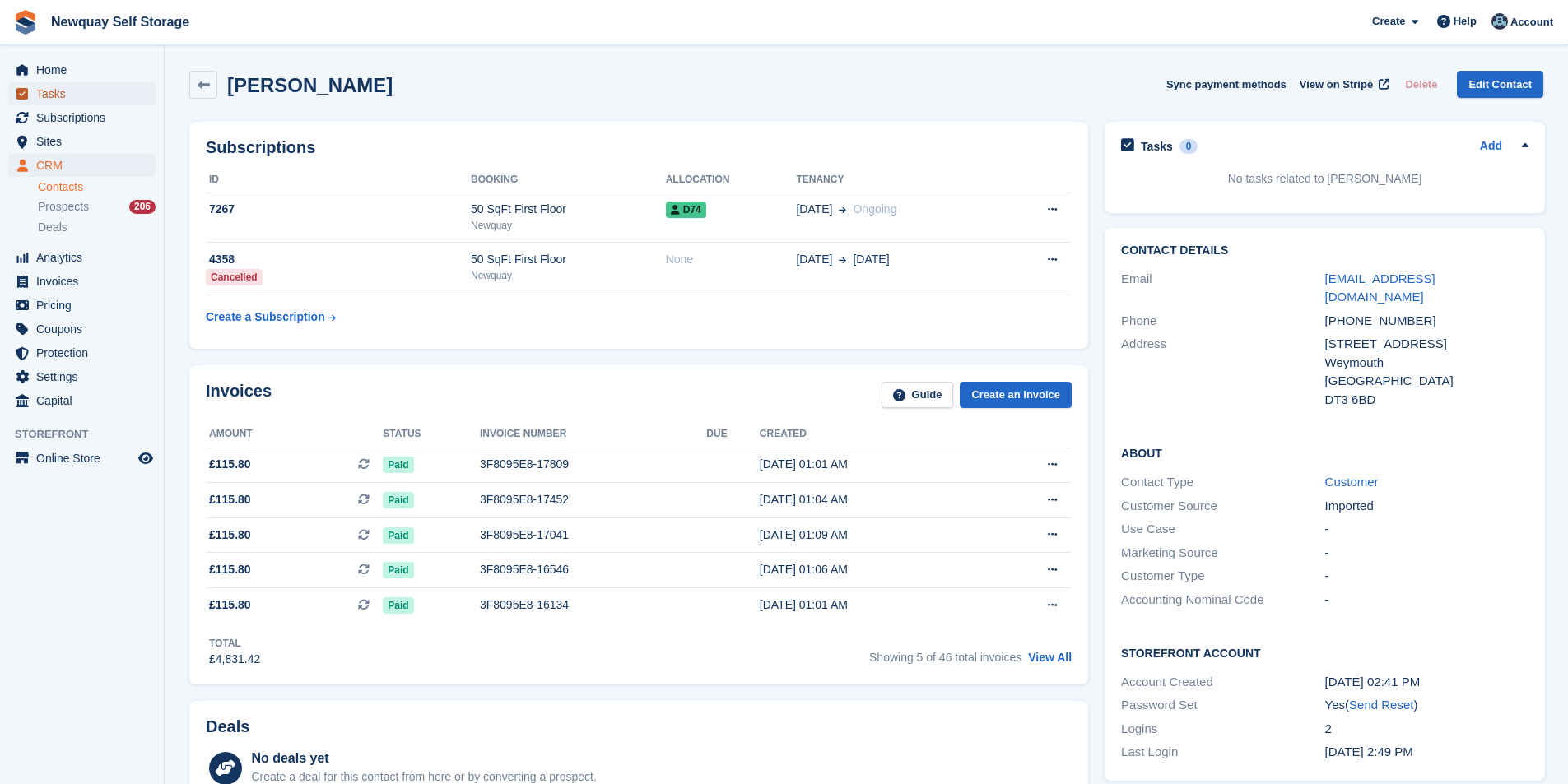
click at [92, 101] on span "Tasks" at bounding box center [85, 94] width 99 height 23
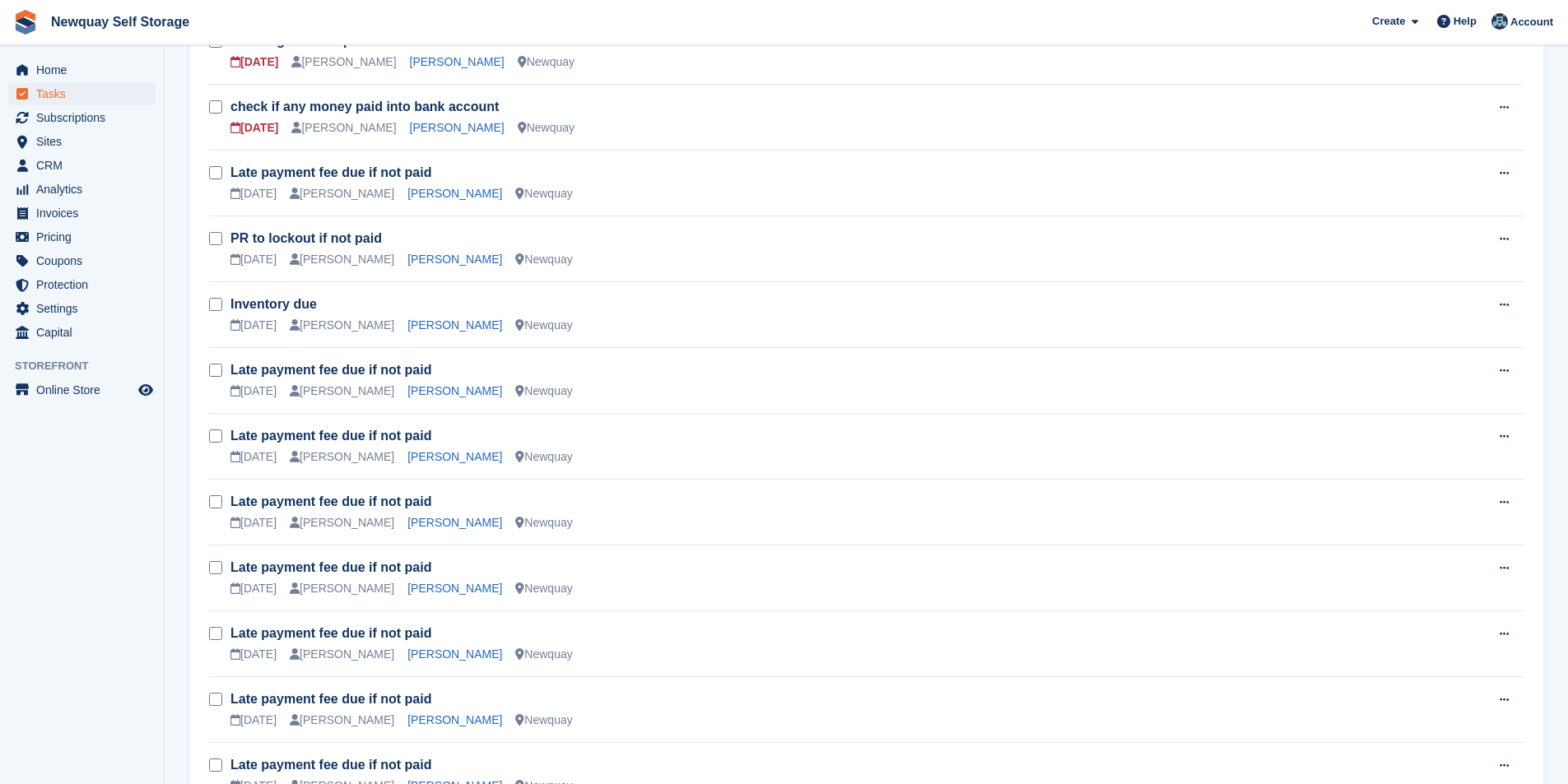
scroll to position [1367, 0]
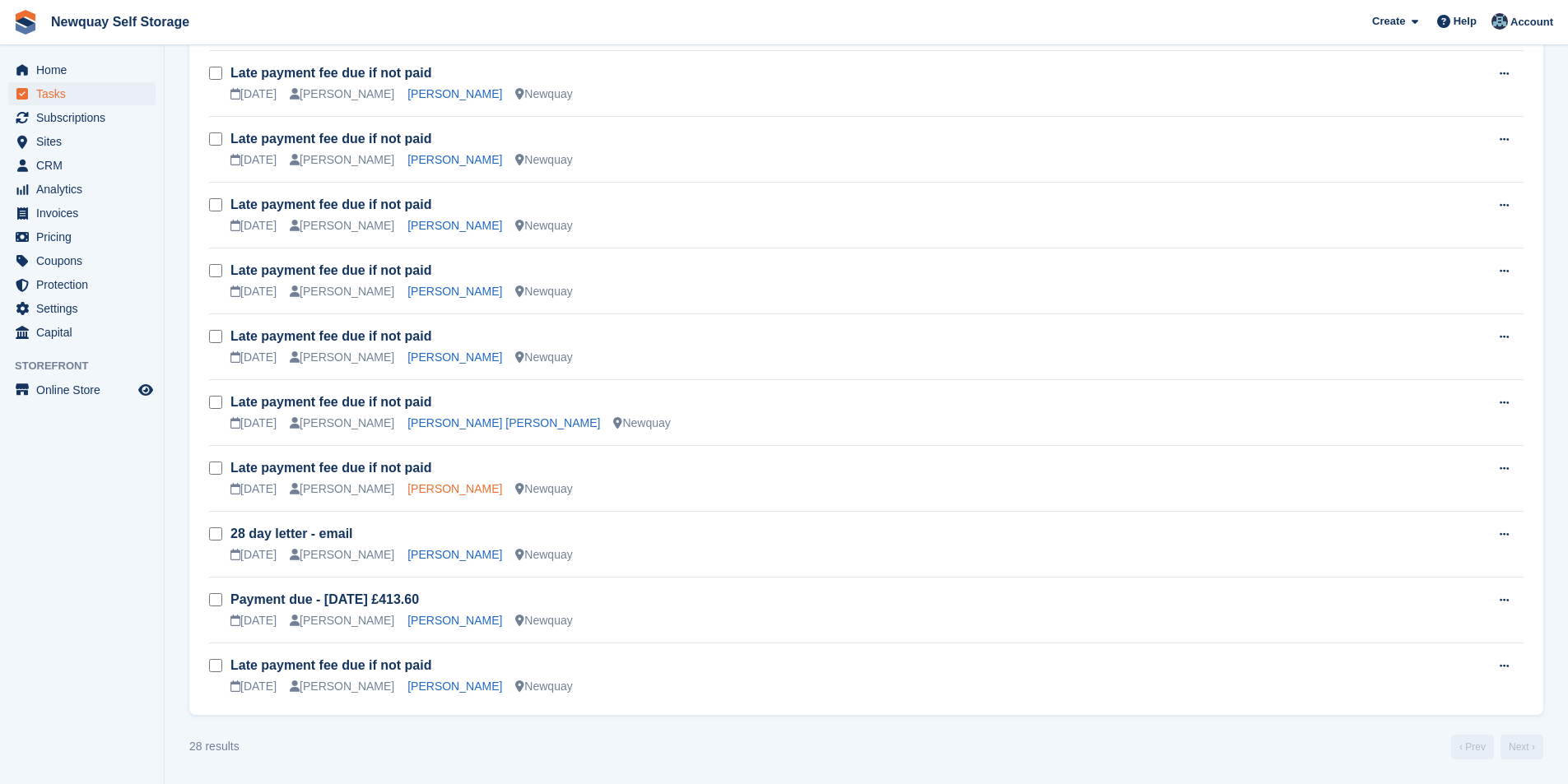
click at [431, 487] on link "[PERSON_NAME]" at bounding box center [454, 488] width 95 height 13
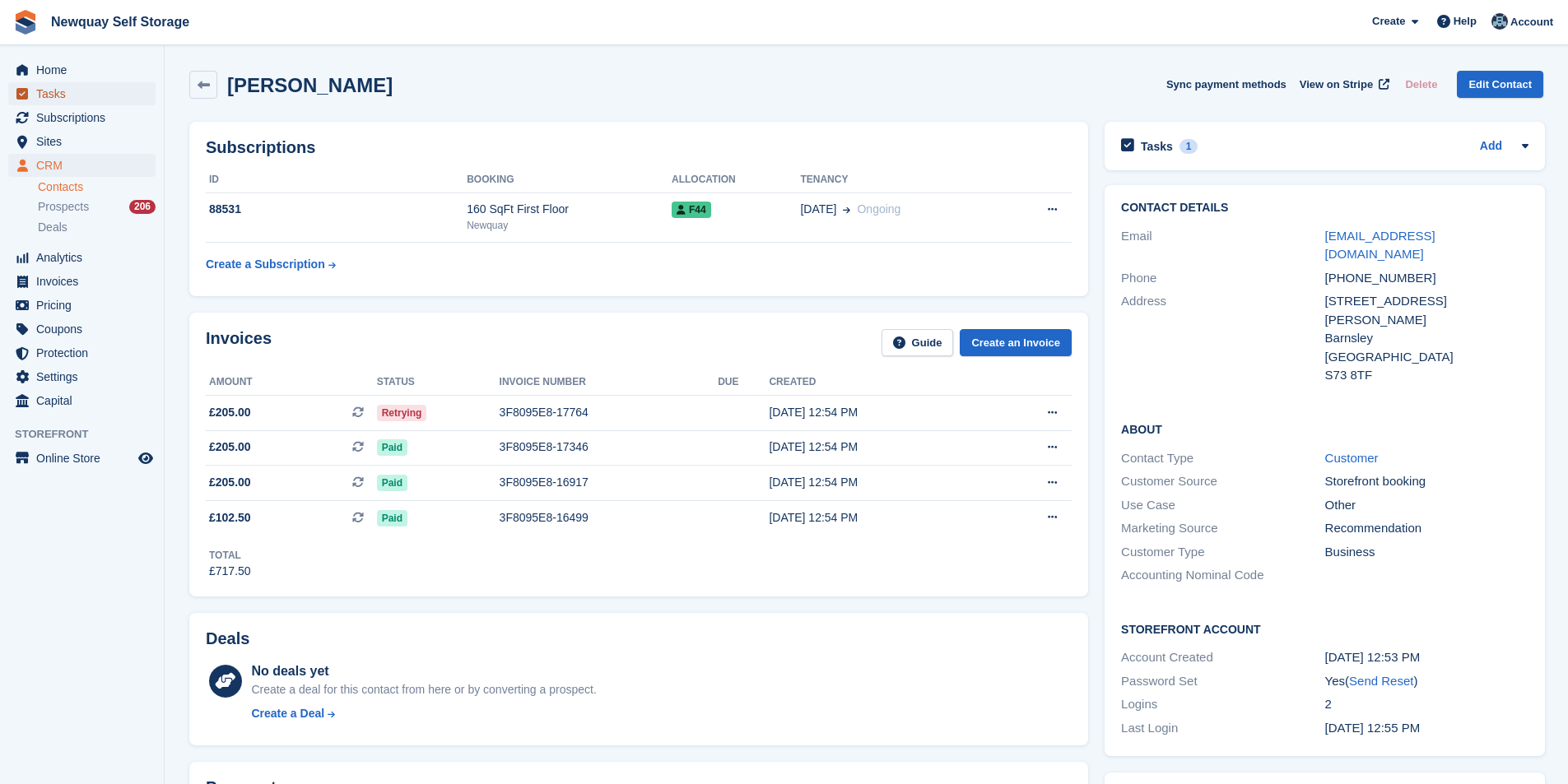
click at [69, 99] on span "Tasks" at bounding box center [85, 94] width 99 height 23
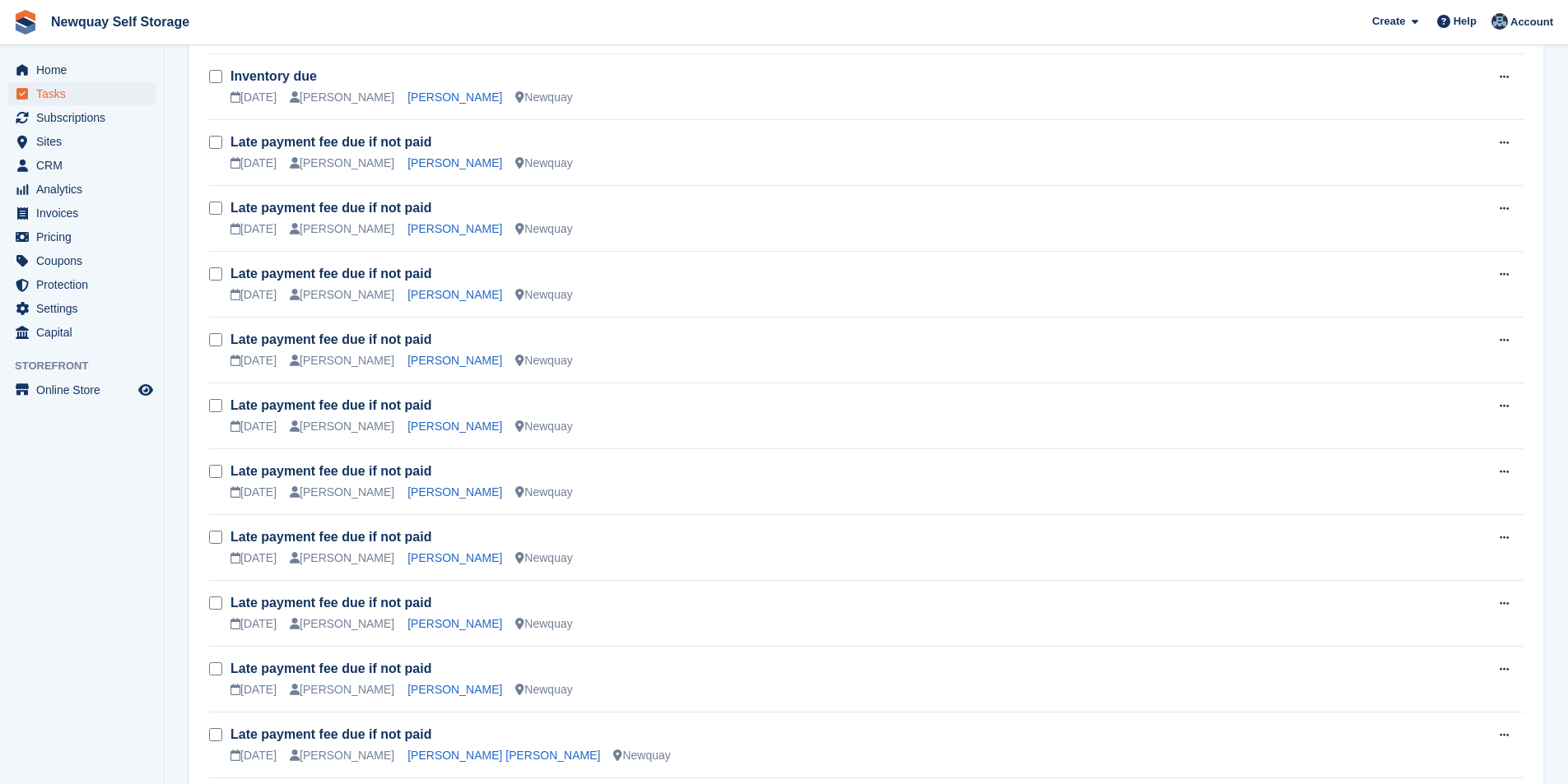
scroll to position [1316, 0]
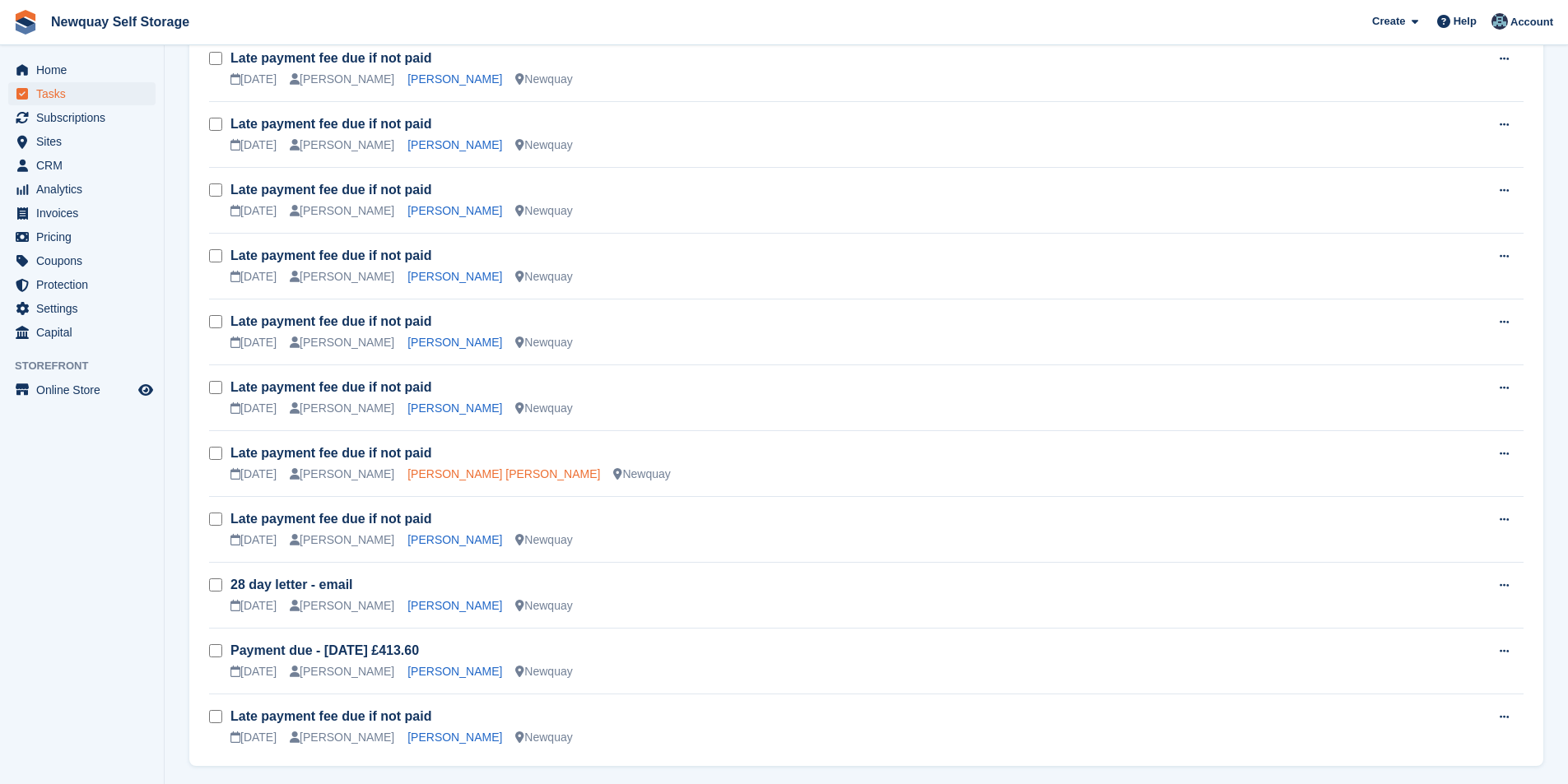
click at [449, 468] on link "[PERSON_NAME] [PERSON_NAME]" at bounding box center [503, 473] width 192 height 13
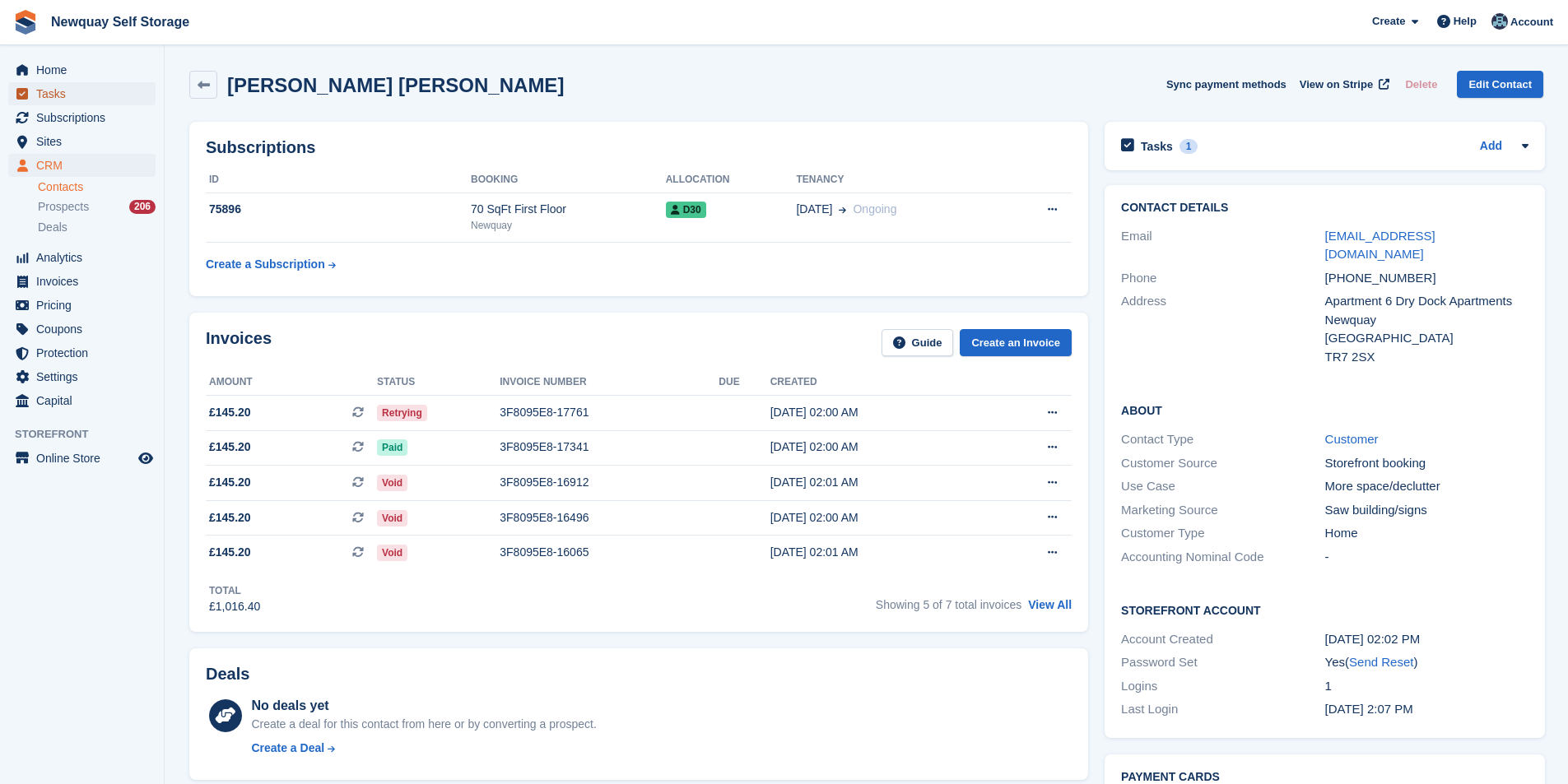
click at [84, 95] on span "Tasks" at bounding box center [85, 94] width 99 height 23
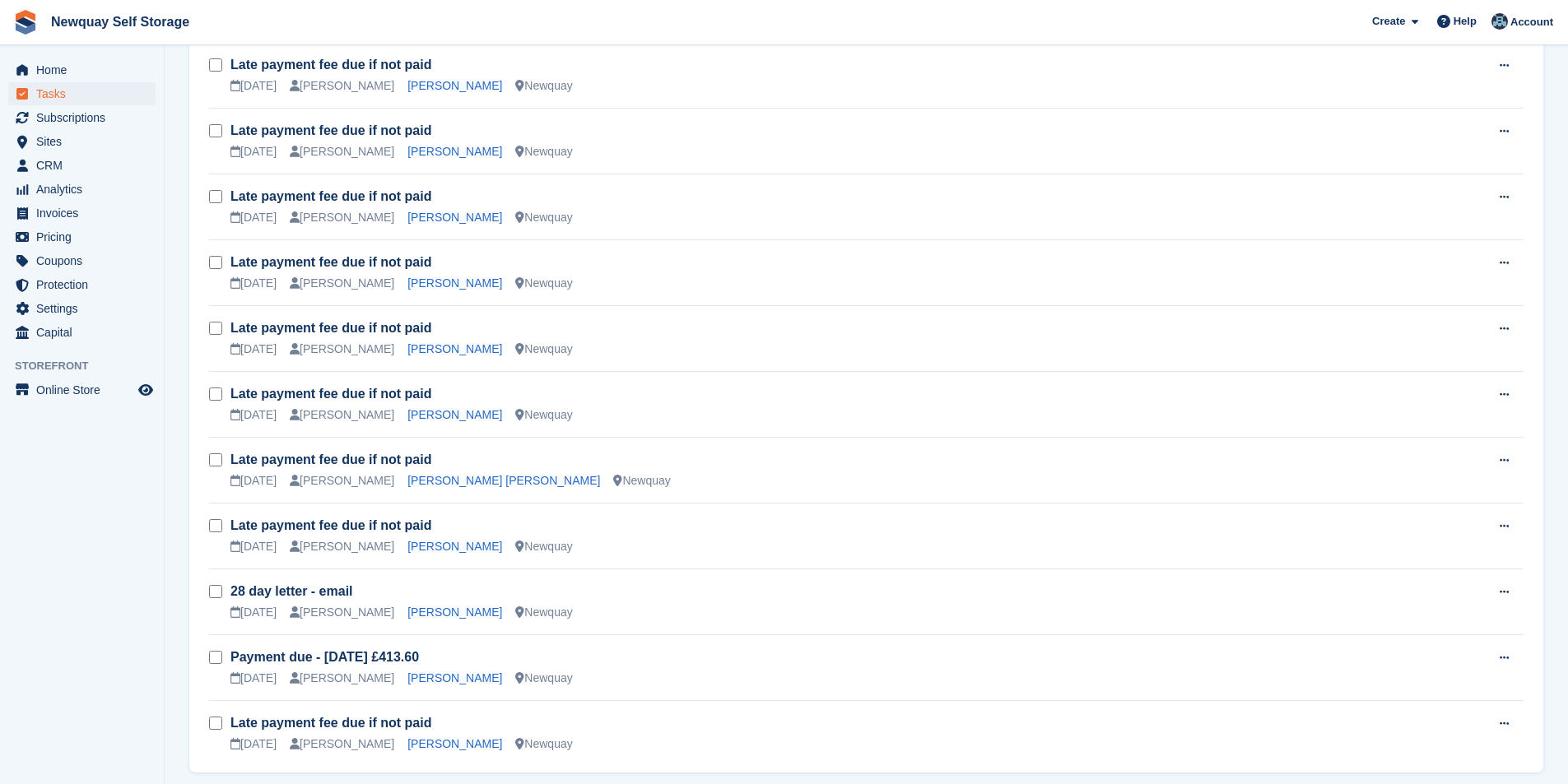
scroll to position [1316, 0]
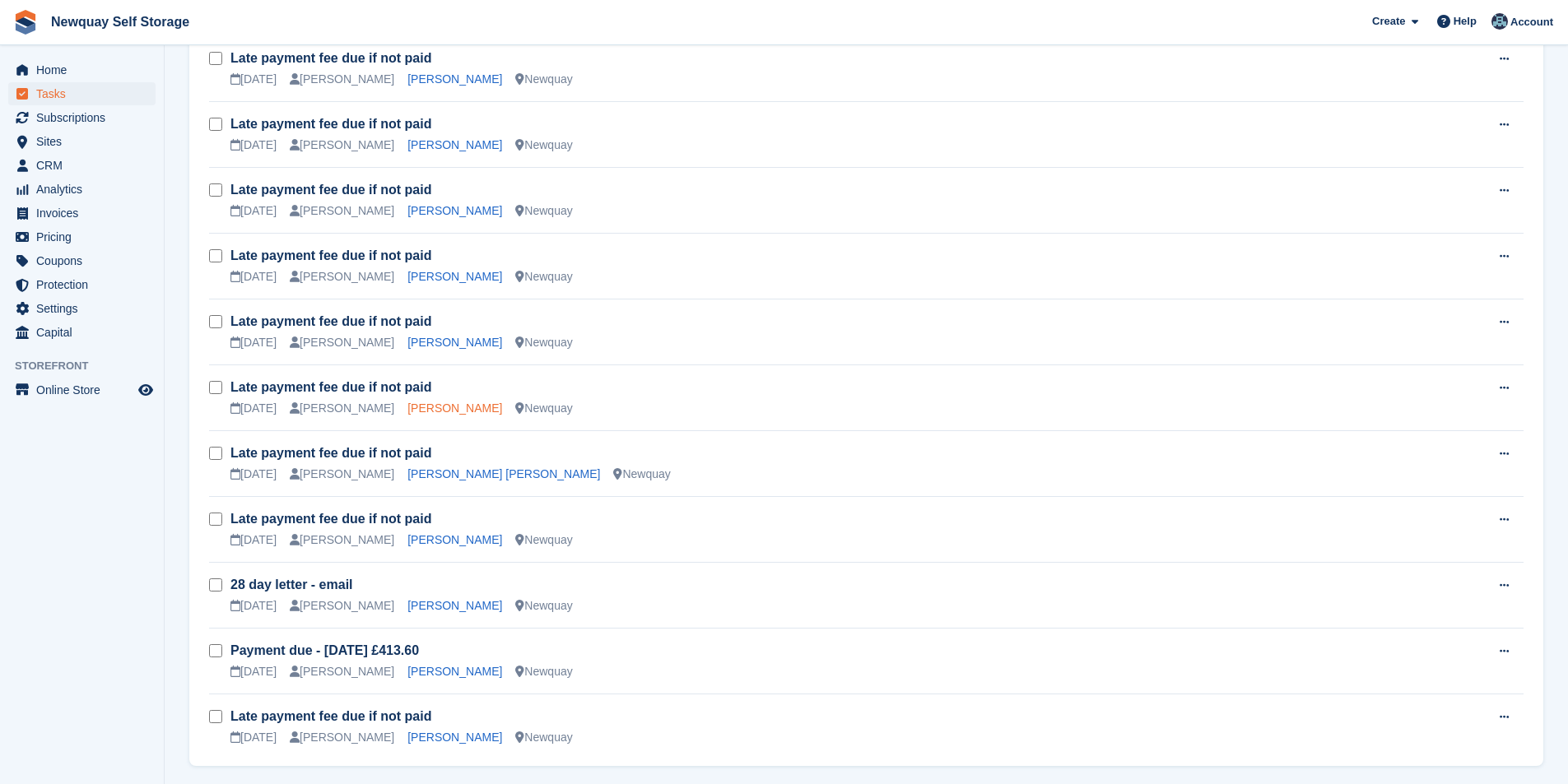
click at [450, 405] on link "[PERSON_NAME]" at bounding box center [454, 407] width 95 height 13
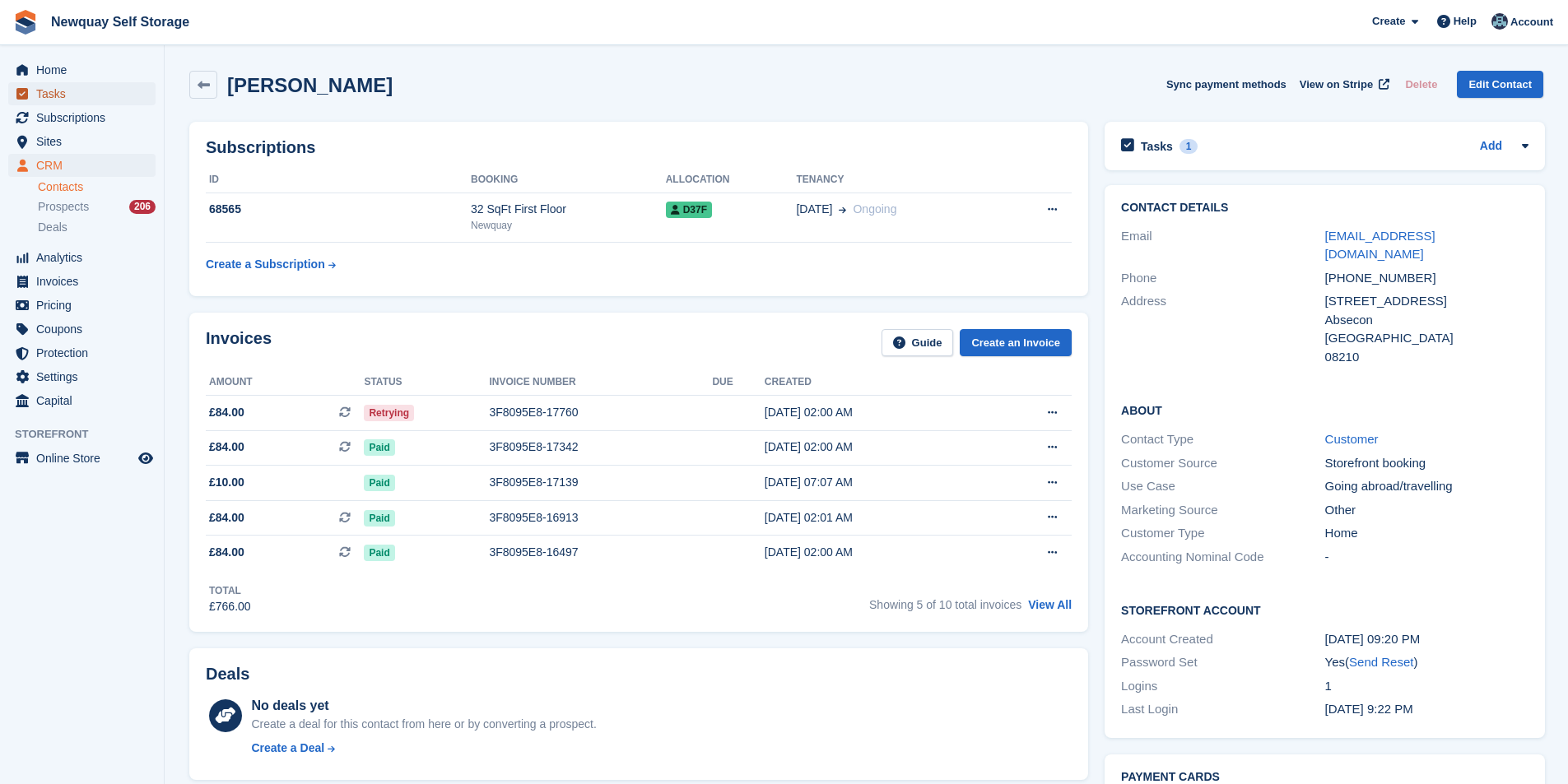
click at [104, 99] on span "Tasks" at bounding box center [85, 94] width 99 height 23
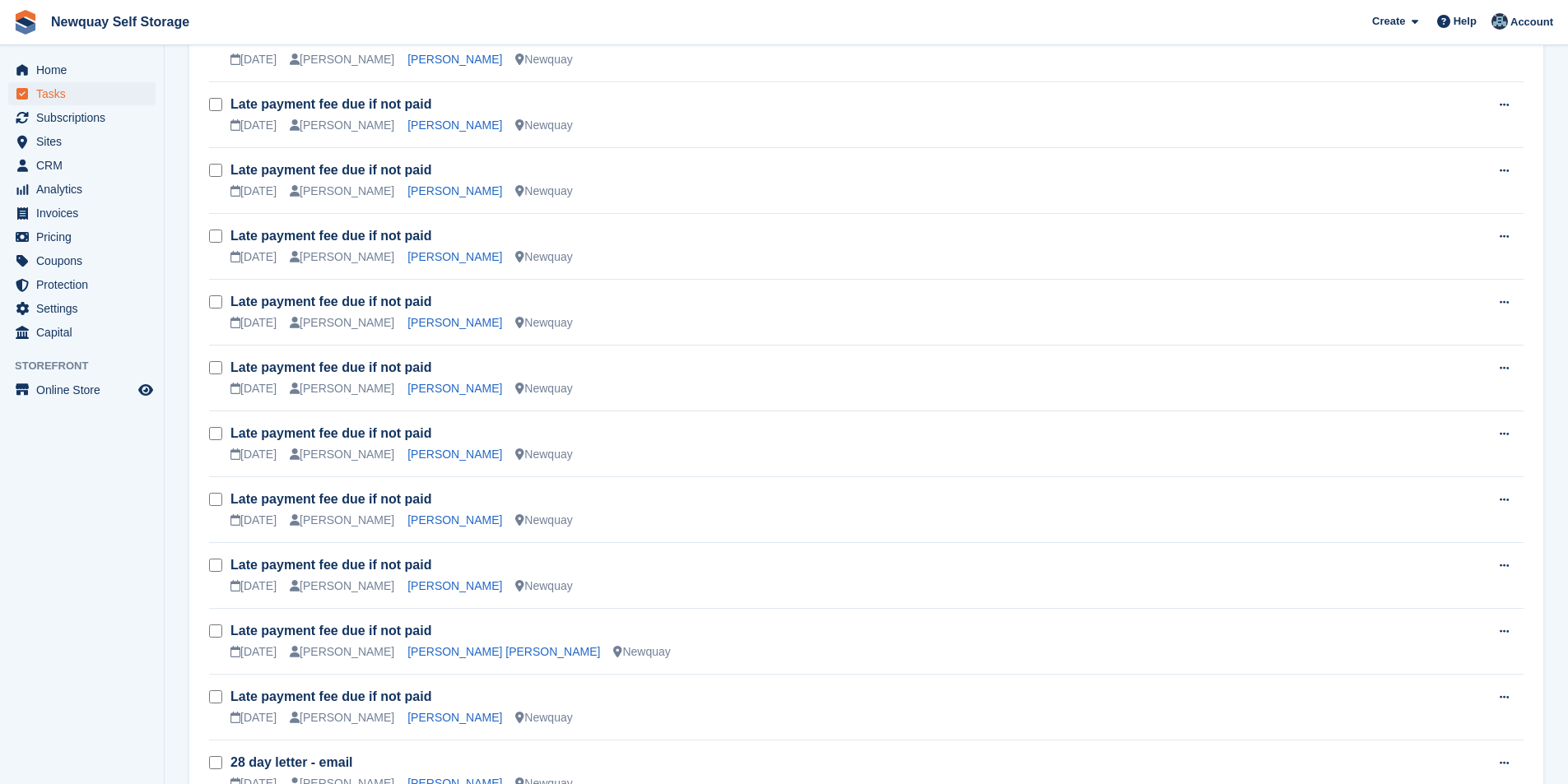
scroll to position [1234, 0]
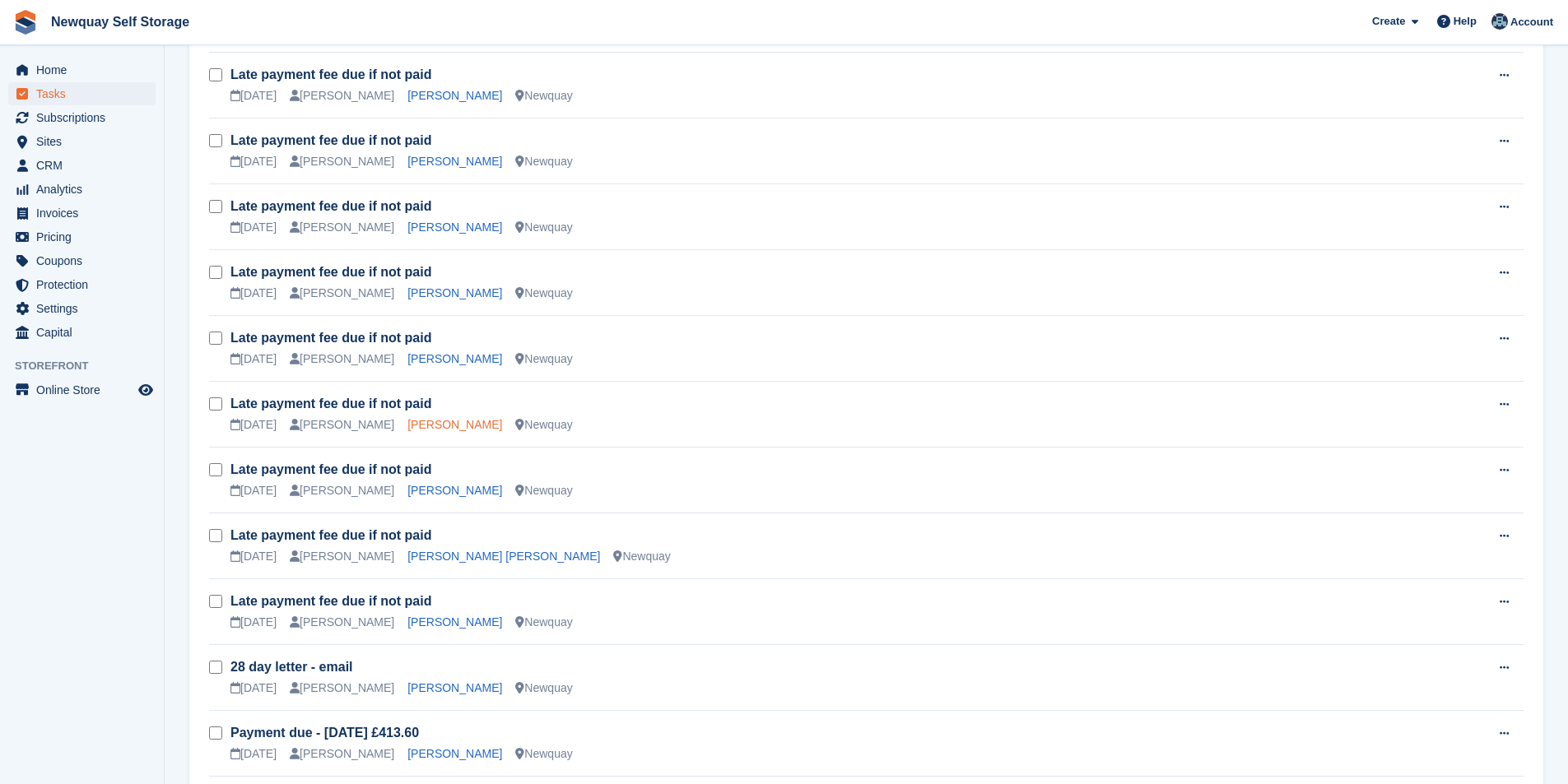
click at [457, 425] on link "Nicholas Fernley" at bounding box center [454, 424] width 95 height 13
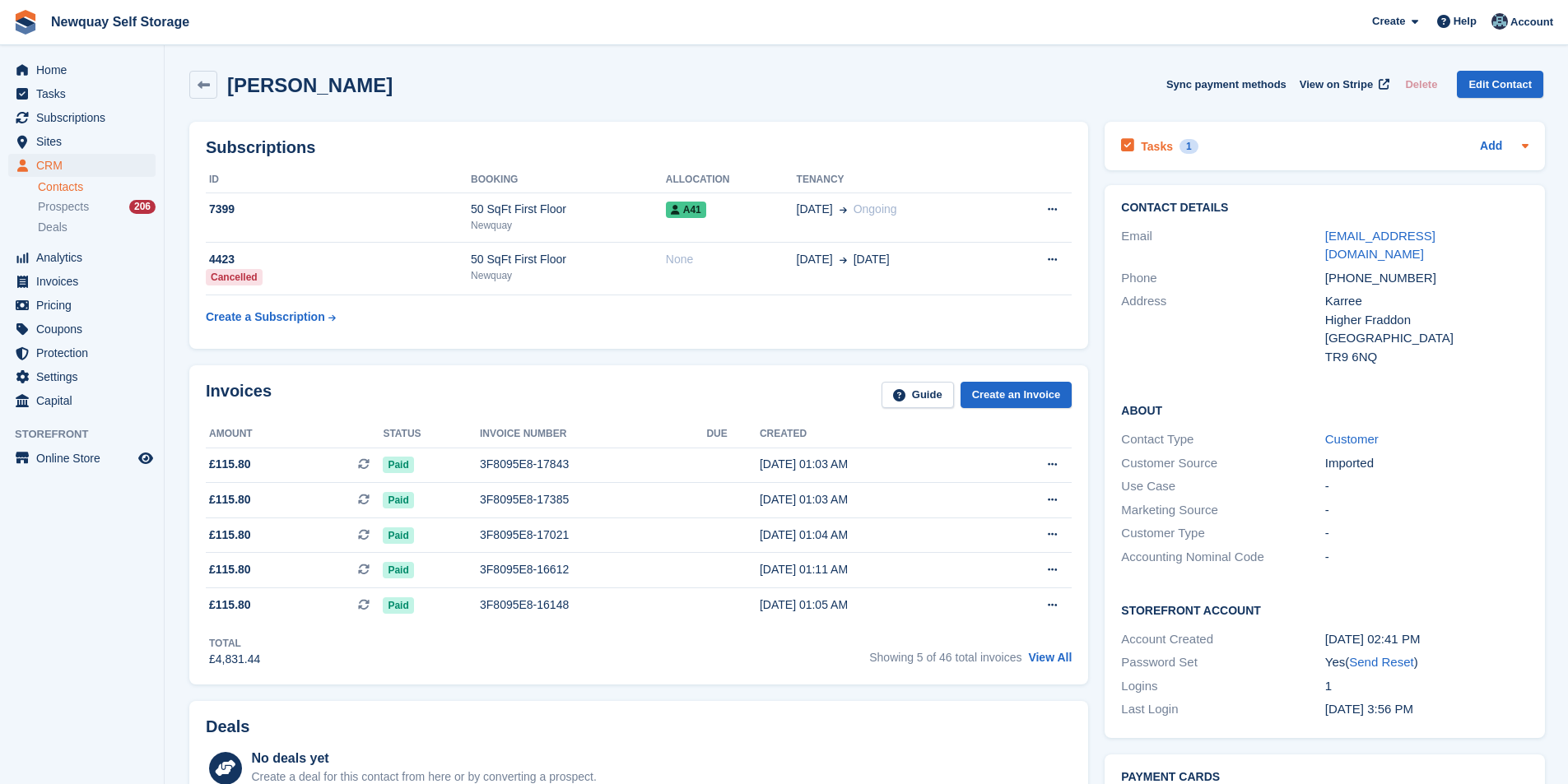
click at [1131, 149] on icon at bounding box center [1127, 145] width 13 height 15
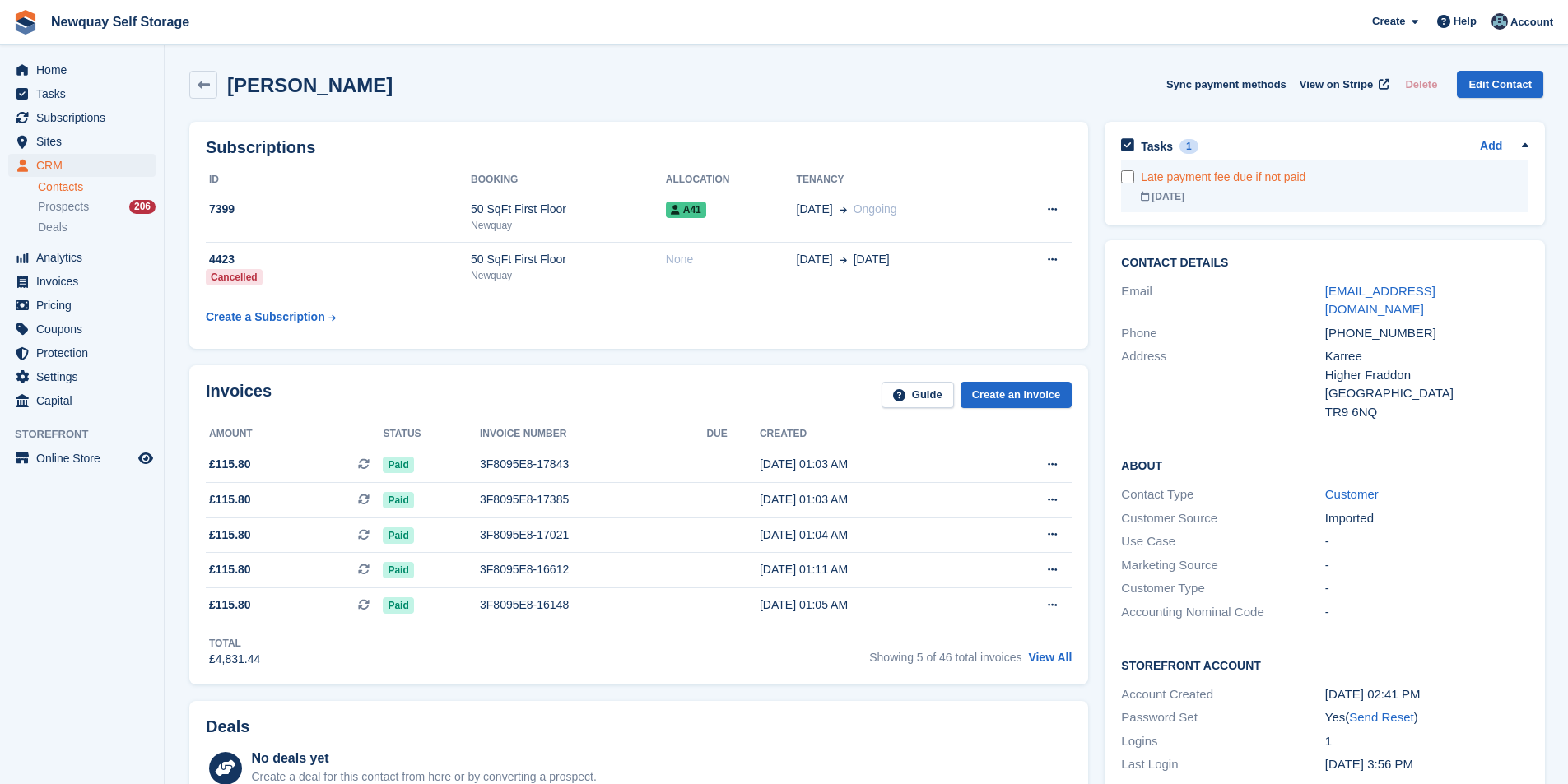
click at [1122, 185] on div at bounding box center [1131, 186] width 20 height 52
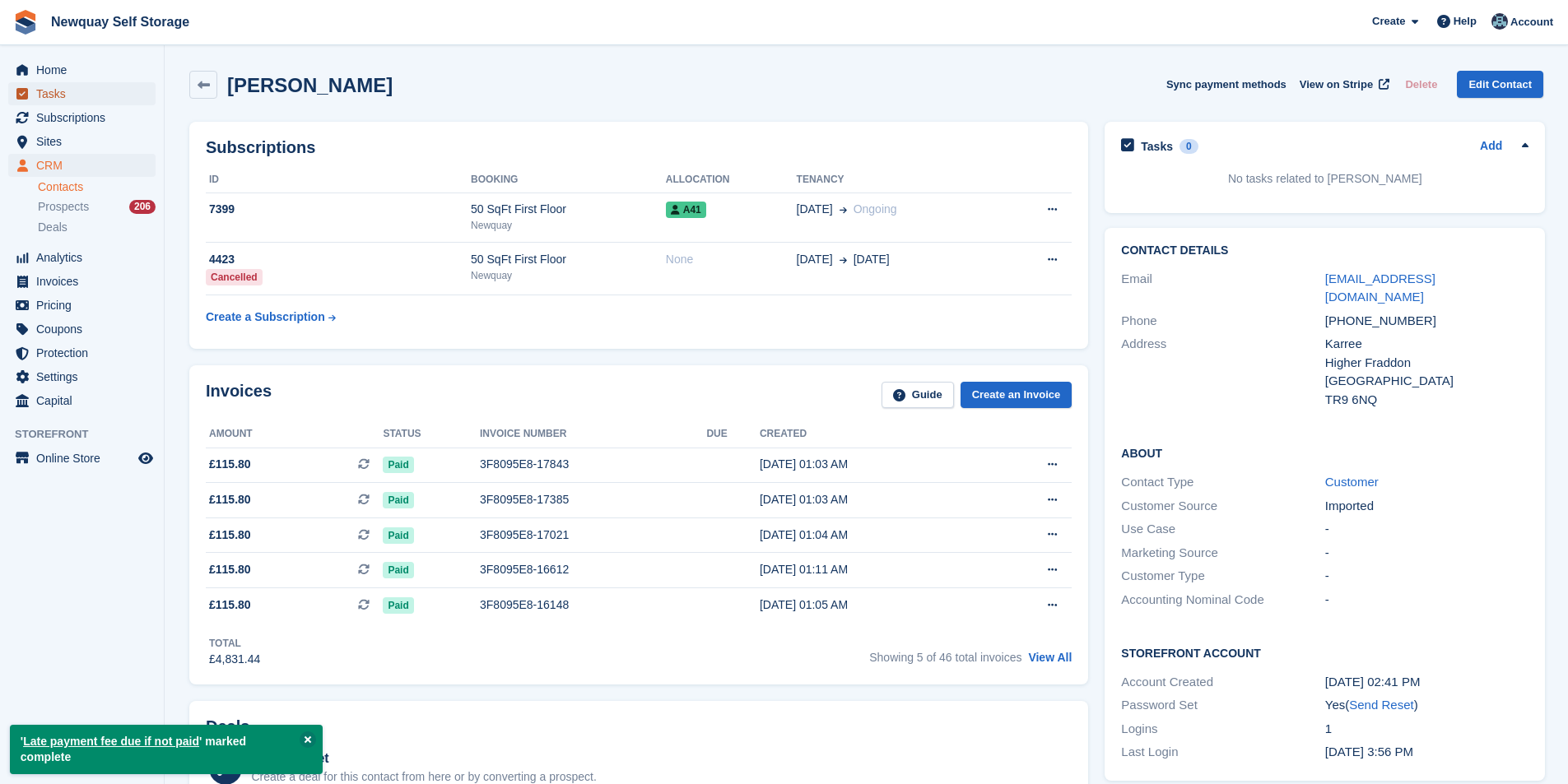
click at [74, 104] on span "Tasks" at bounding box center [85, 94] width 99 height 23
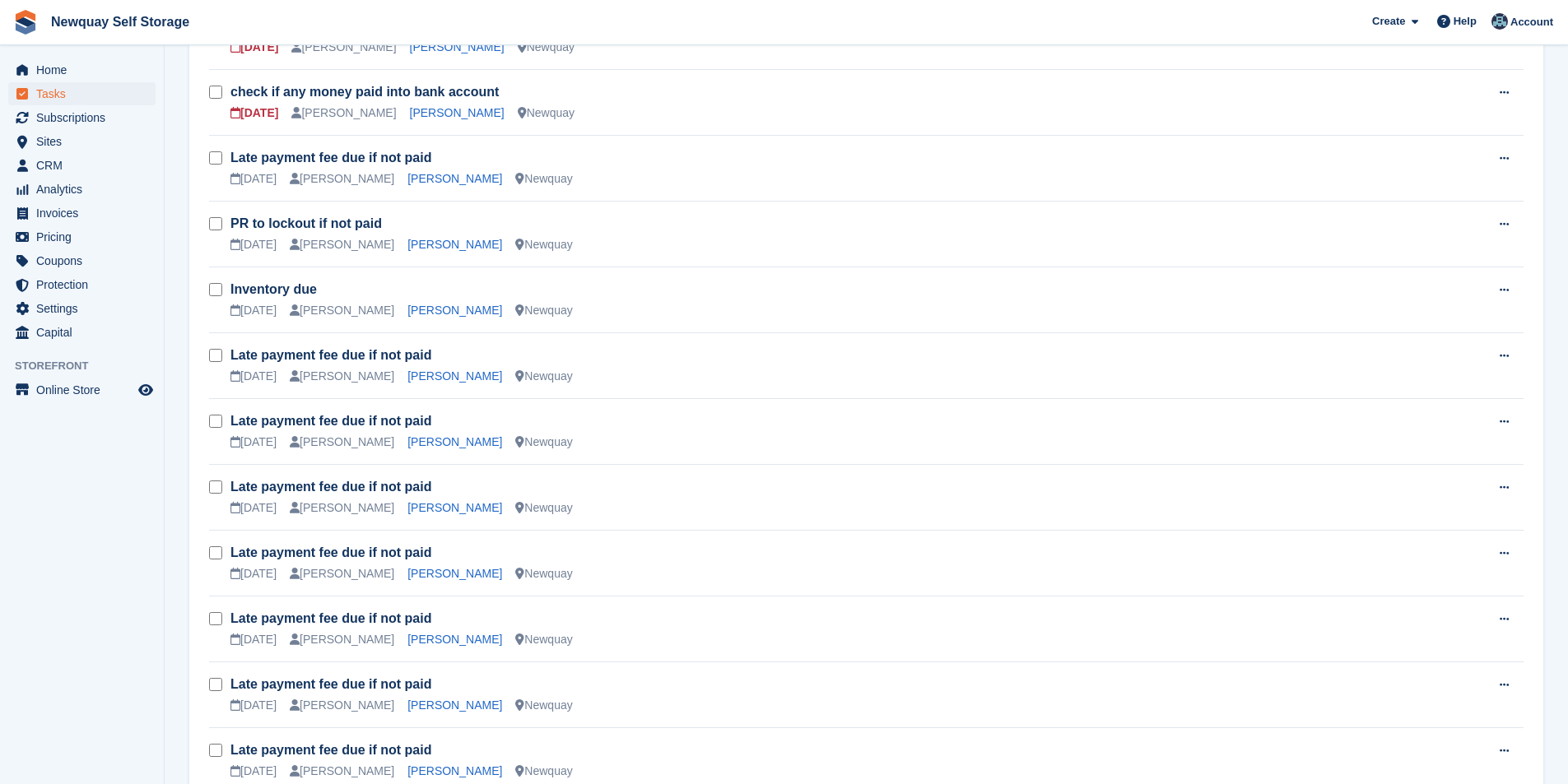
scroll to position [823, 0]
click at [444, 176] on link "[PERSON_NAME]" at bounding box center [454, 177] width 95 height 13
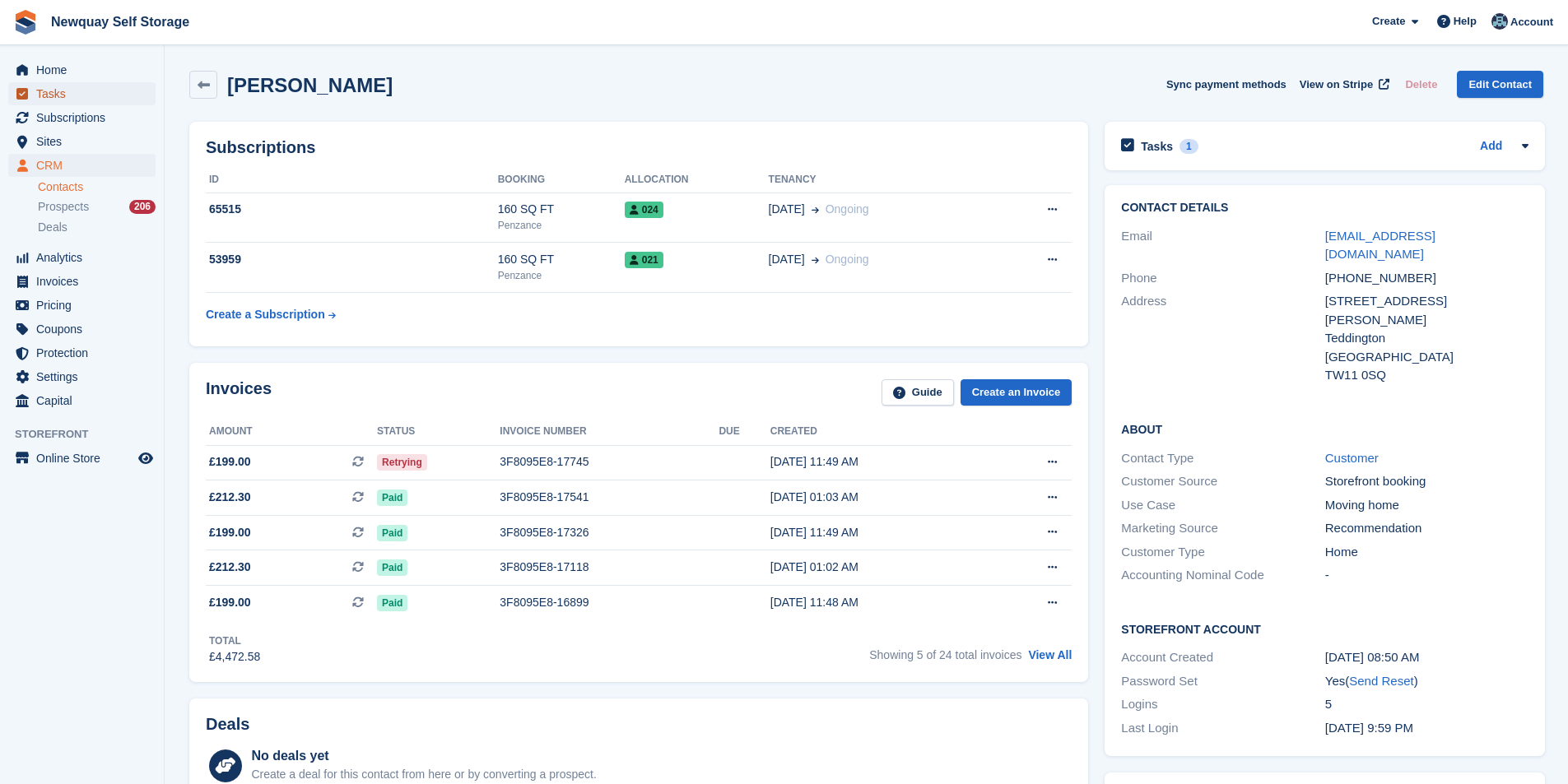
click at [75, 93] on span "Tasks" at bounding box center [85, 94] width 99 height 23
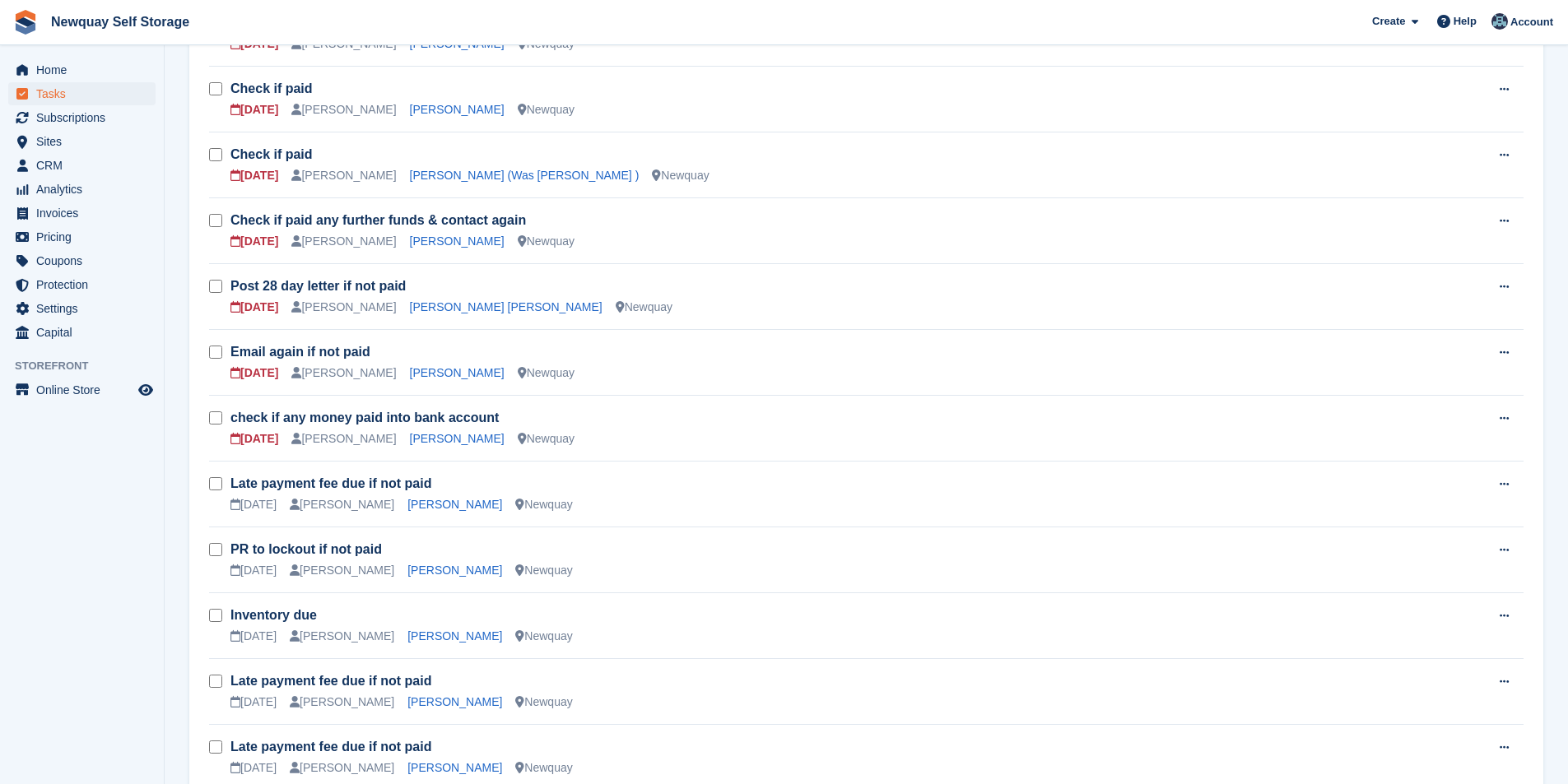
scroll to position [576, 0]
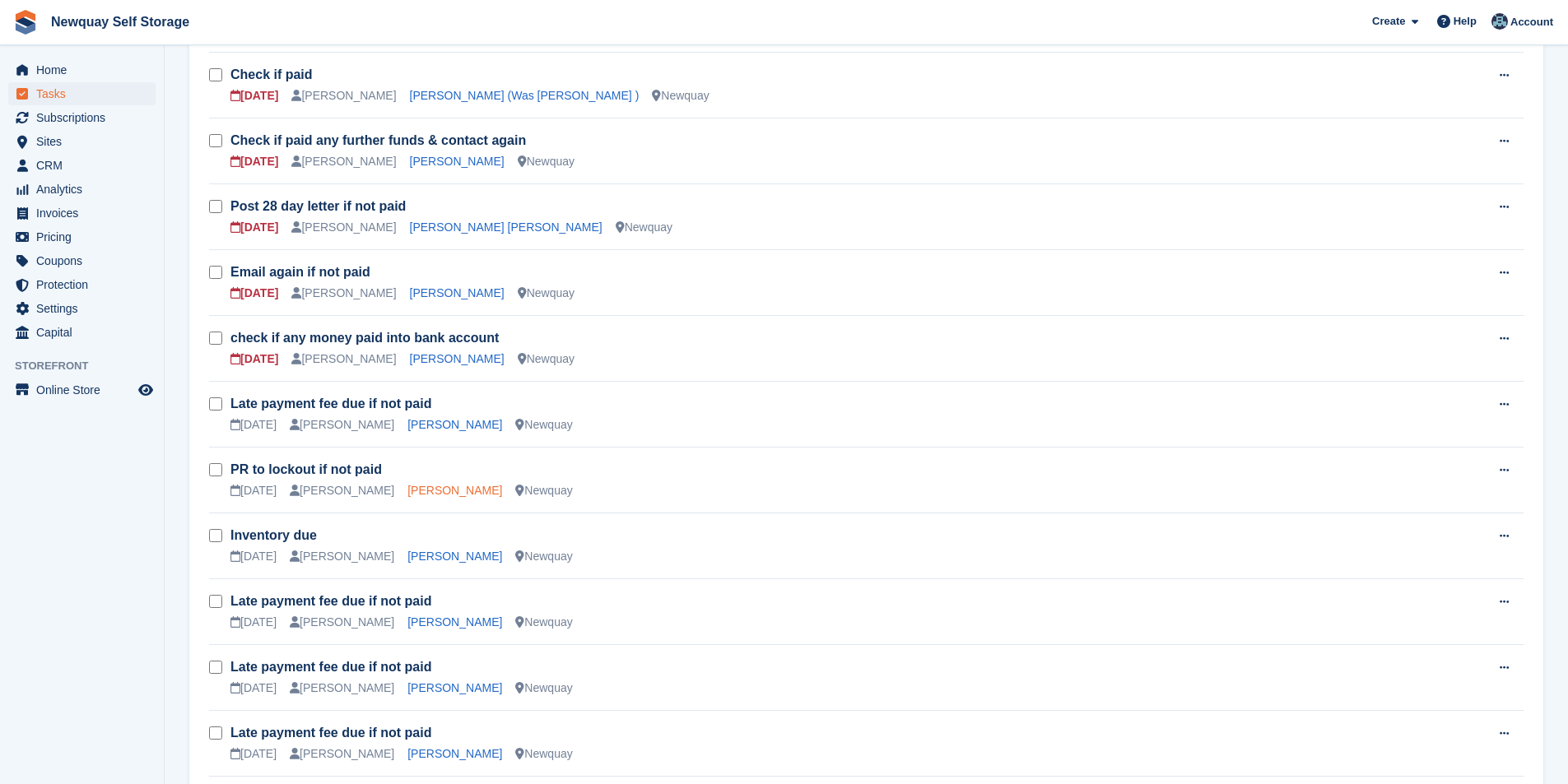
click at [439, 487] on link "[PERSON_NAME]" at bounding box center [454, 490] width 95 height 13
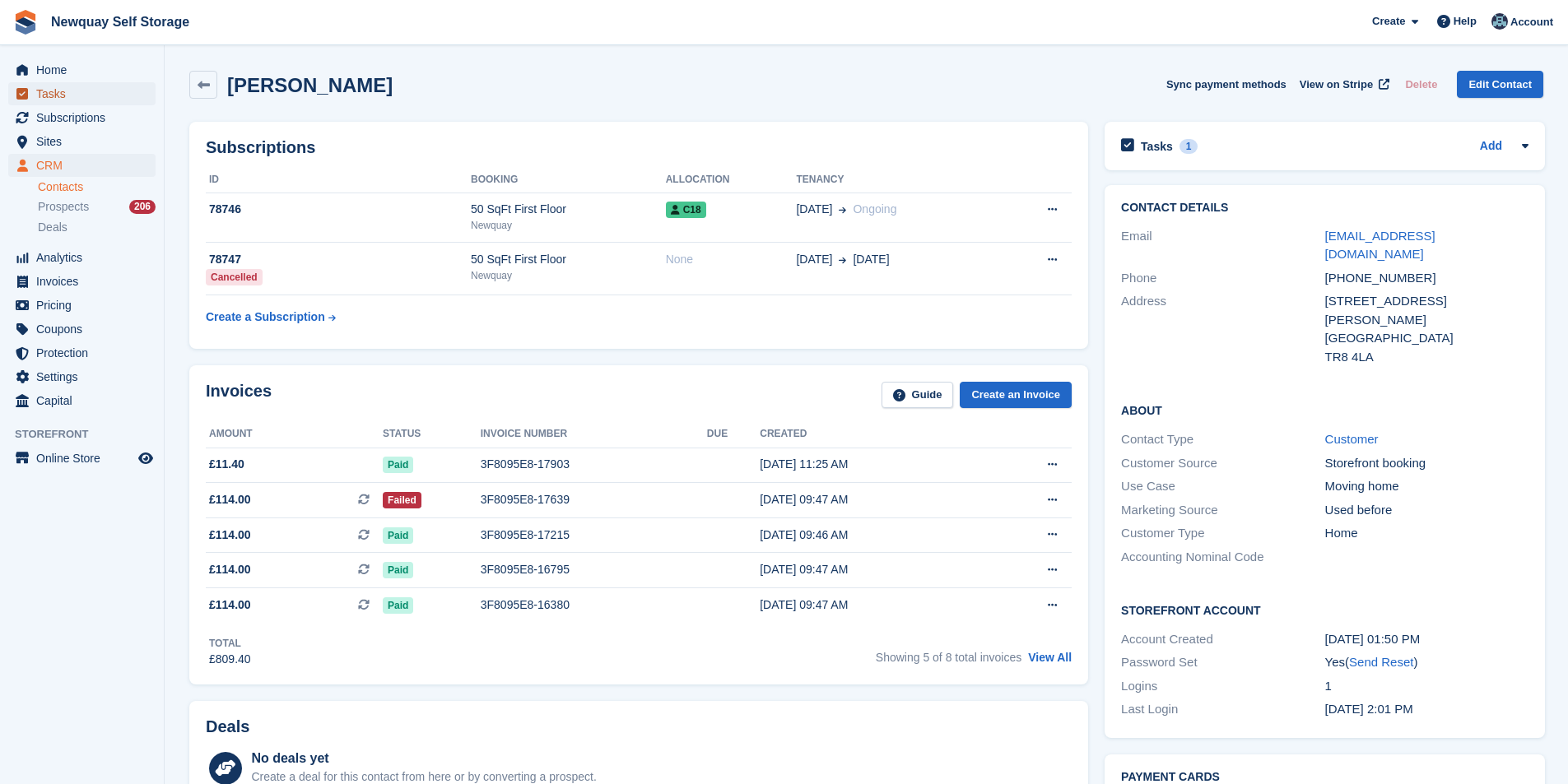
click at [85, 98] on span "Tasks" at bounding box center [85, 94] width 99 height 23
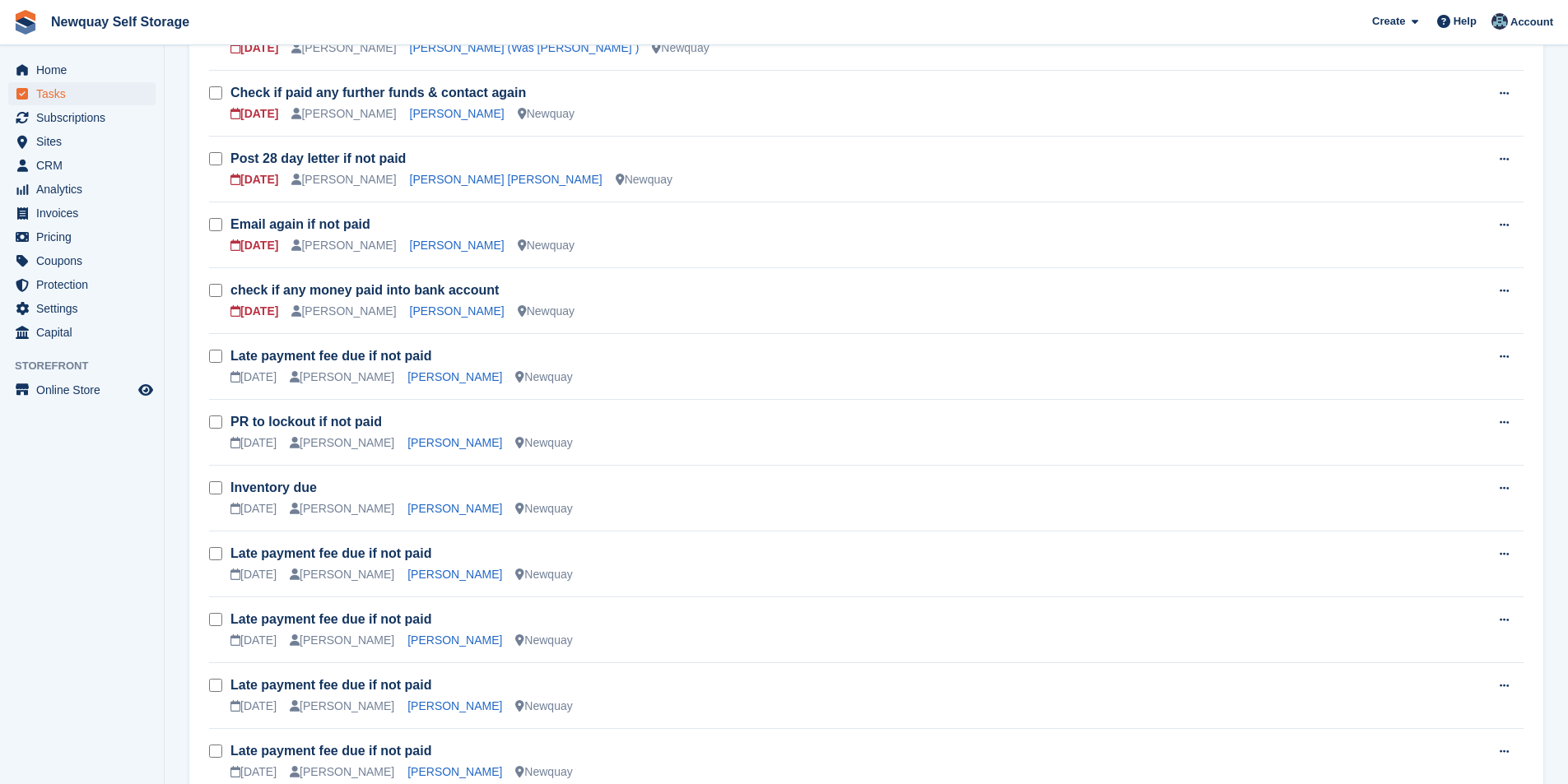
scroll to position [740, 0]
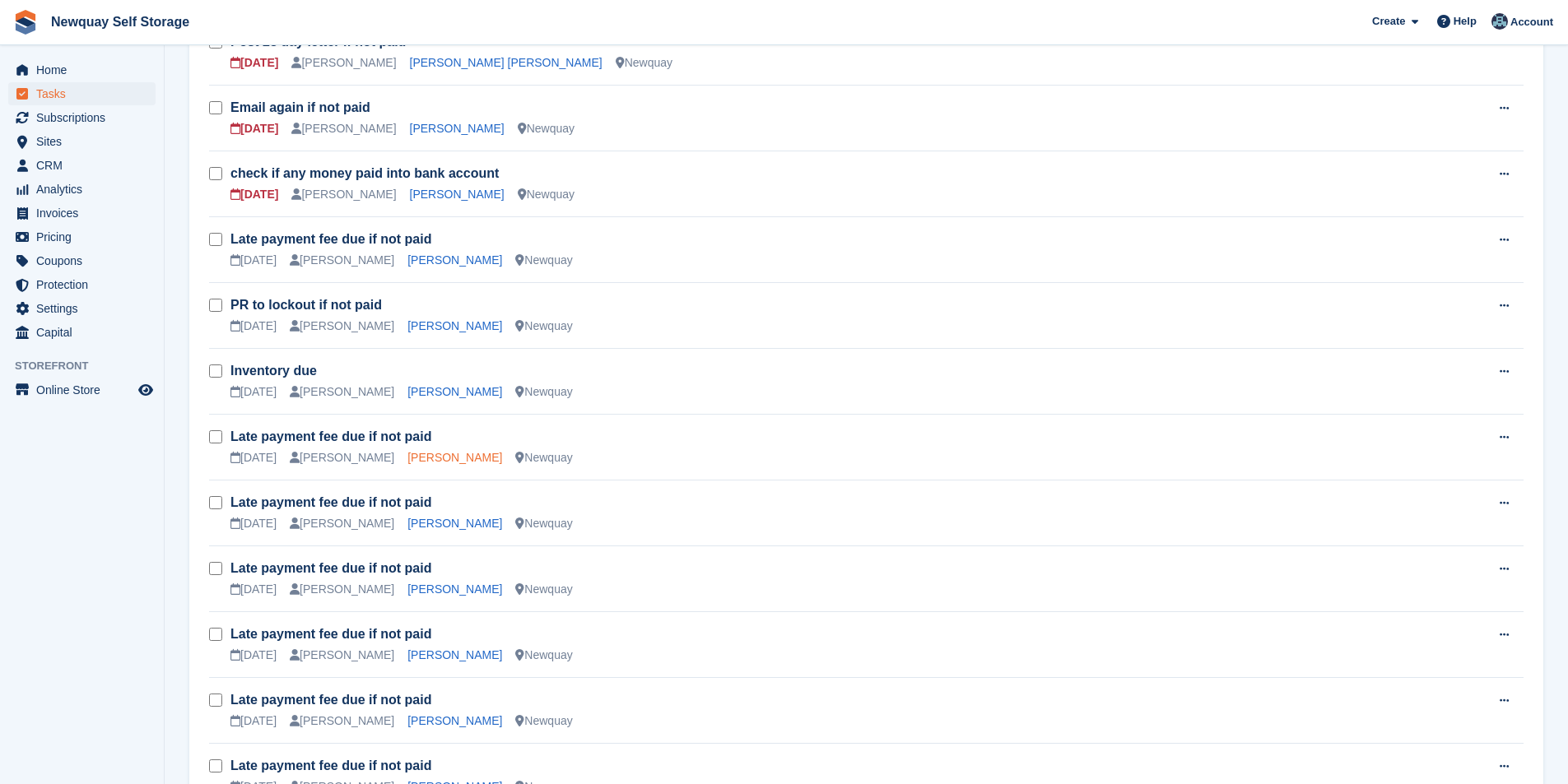
click at [441, 463] on link "Mariusz Semeniuk" at bounding box center [454, 457] width 95 height 13
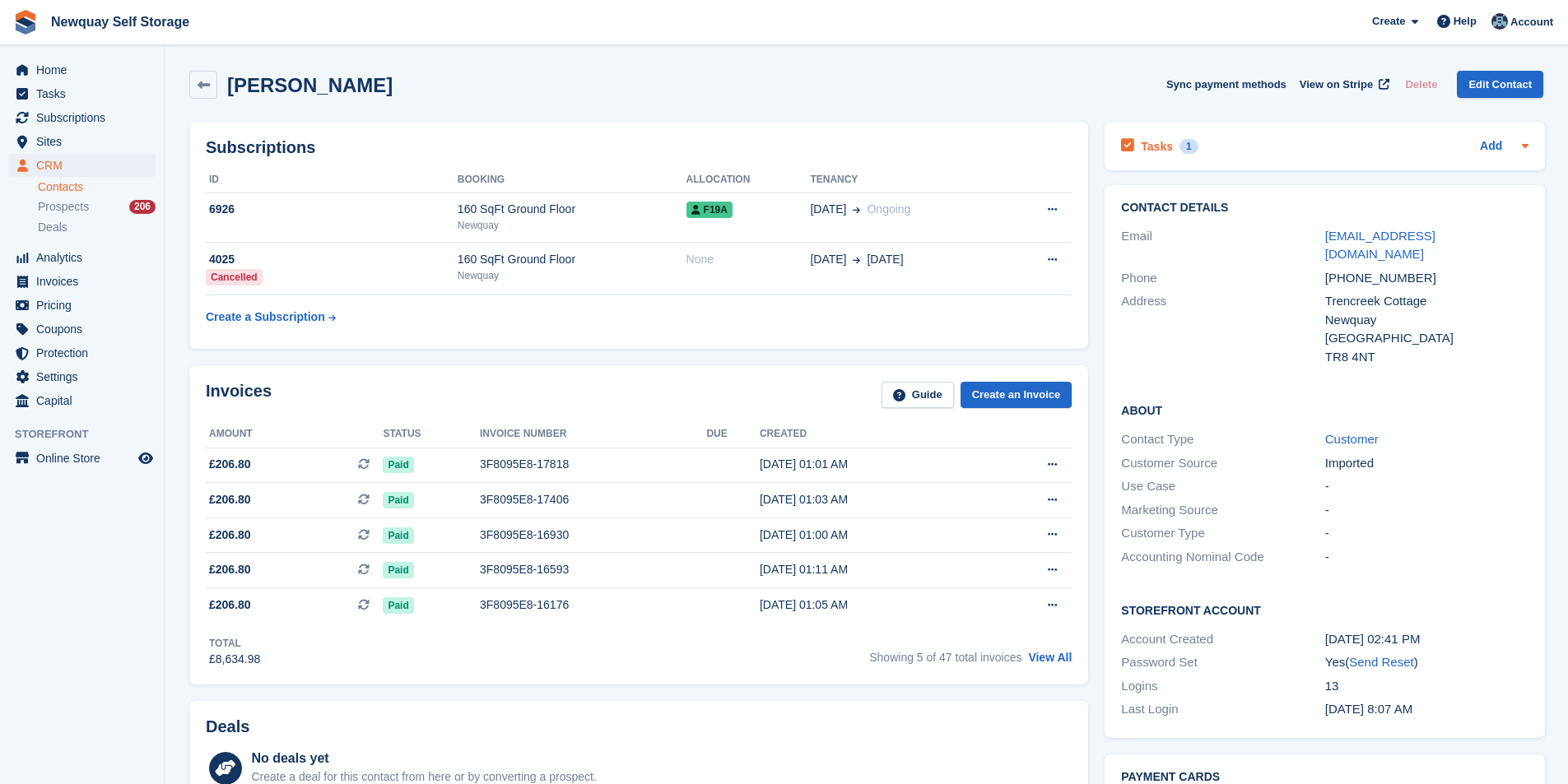
click at [1154, 142] on h2 "Tasks" at bounding box center [1157, 146] width 32 height 15
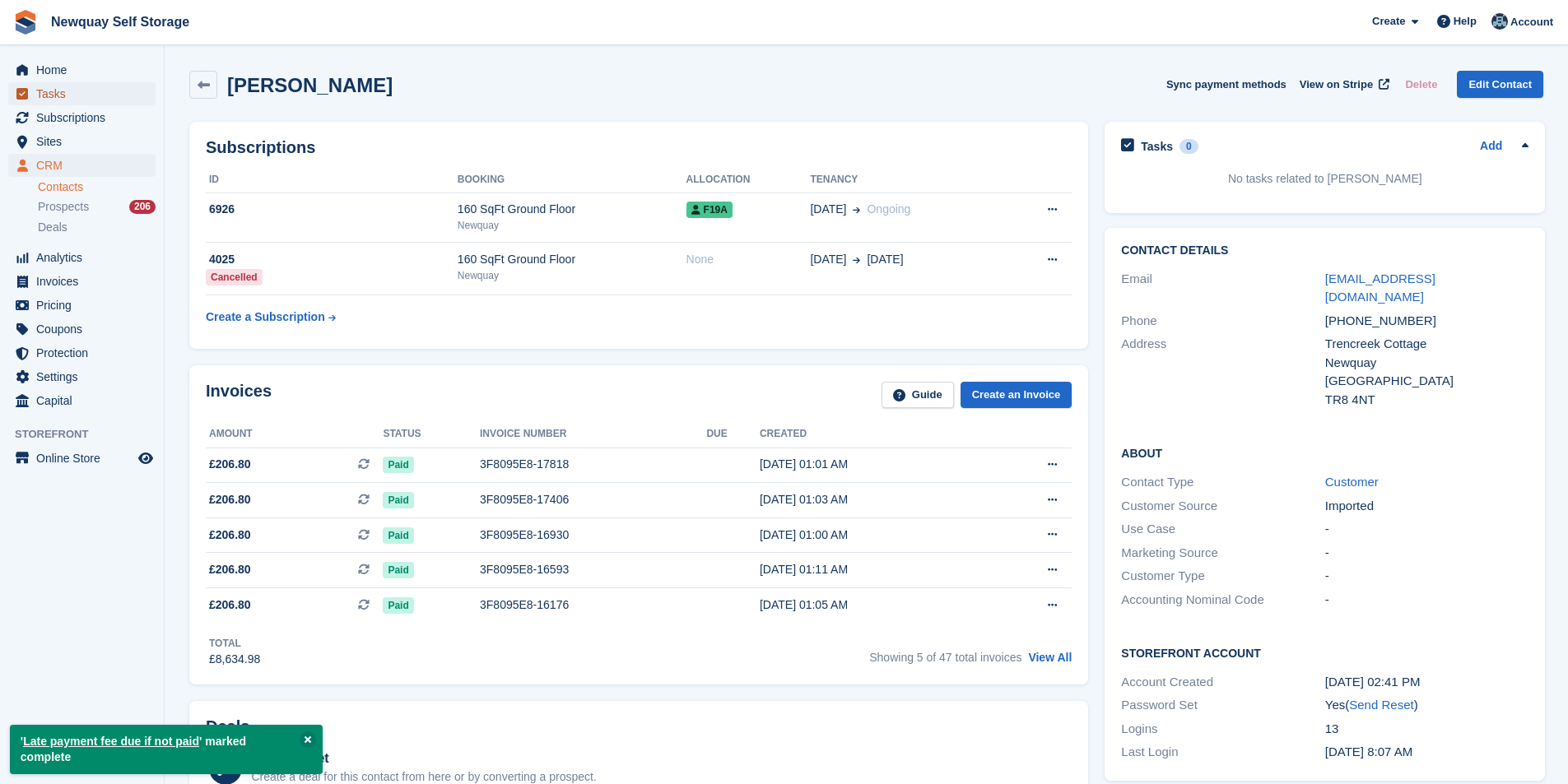
click at [64, 101] on span "Tasks" at bounding box center [85, 94] width 99 height 23
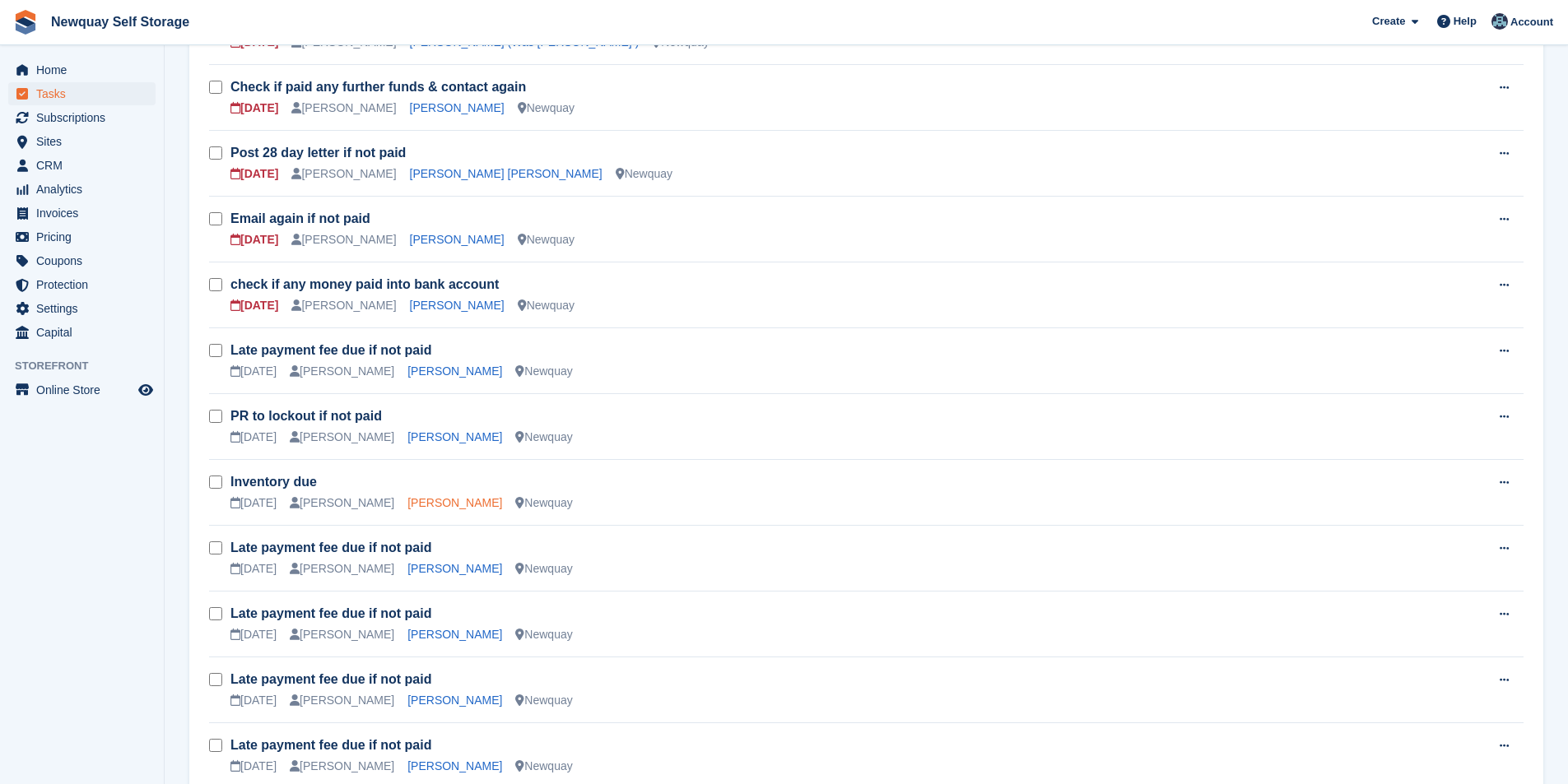
scroll to position [658, 0]
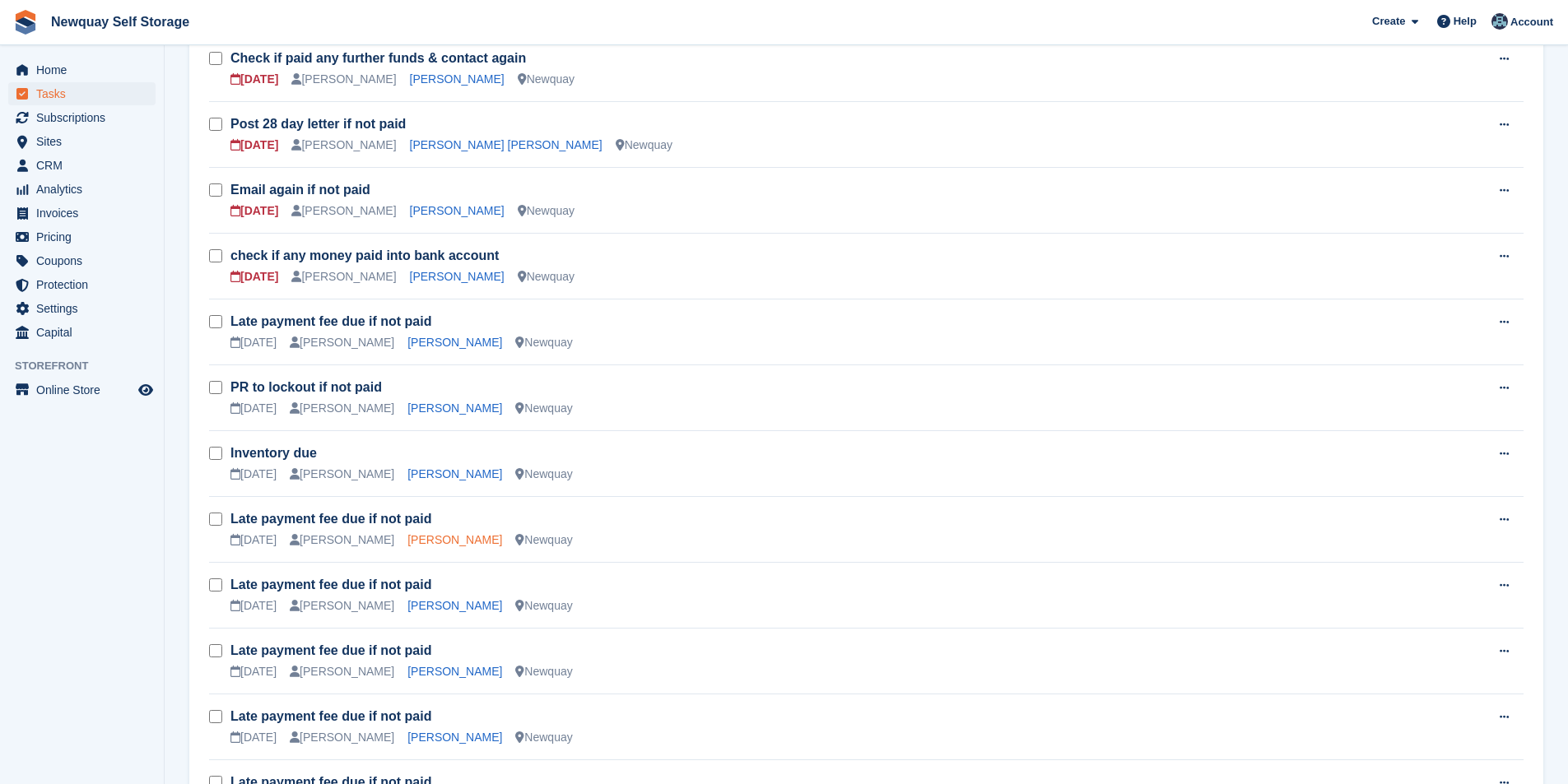
click at [432, 539] on link "[PERSON_NAME]" at bounding box center [454, 539] width 95 height 13
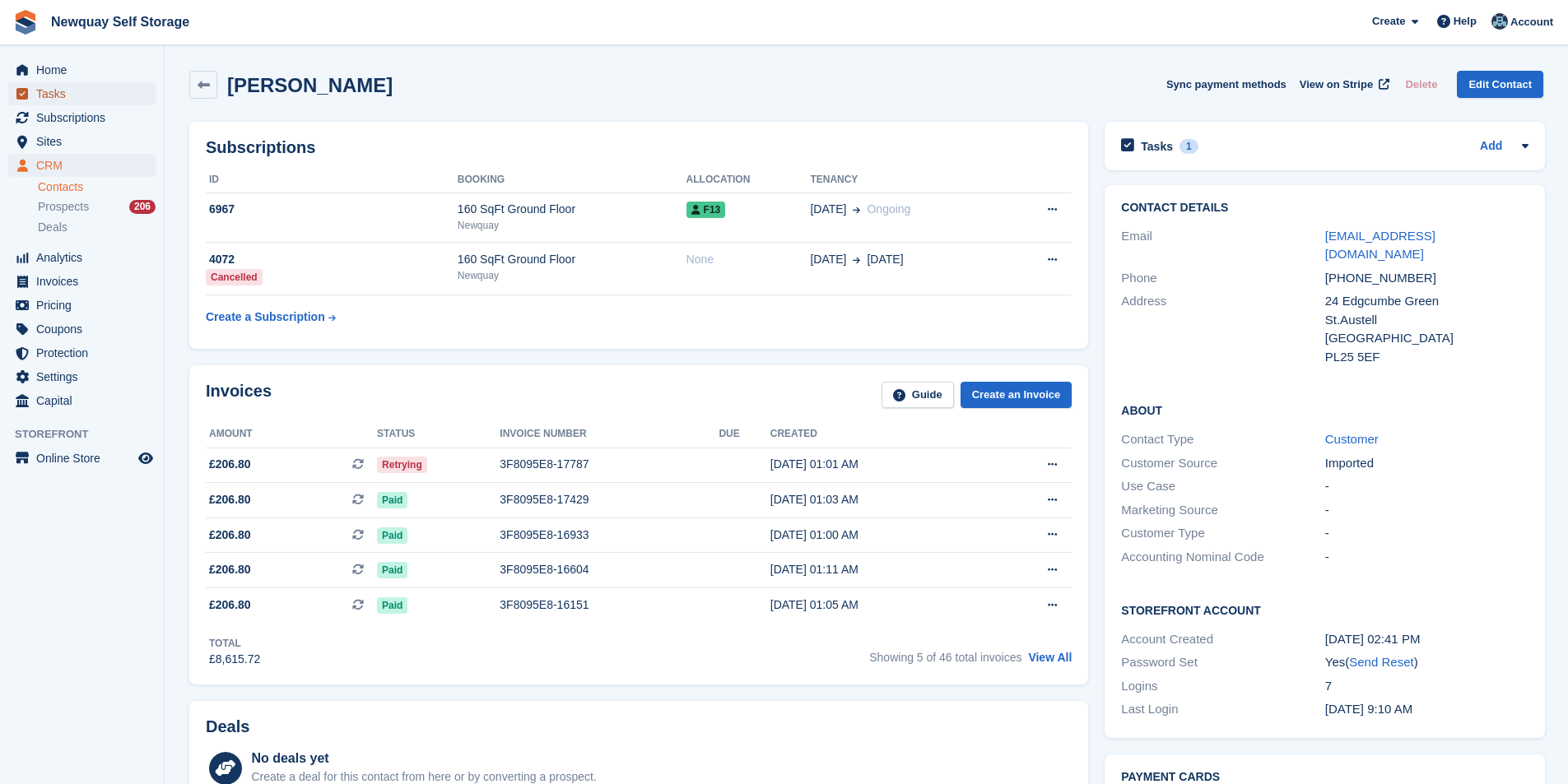
click at [89, 104] on span "Tasks" at bounding box center [85, 94] width 99 height 23
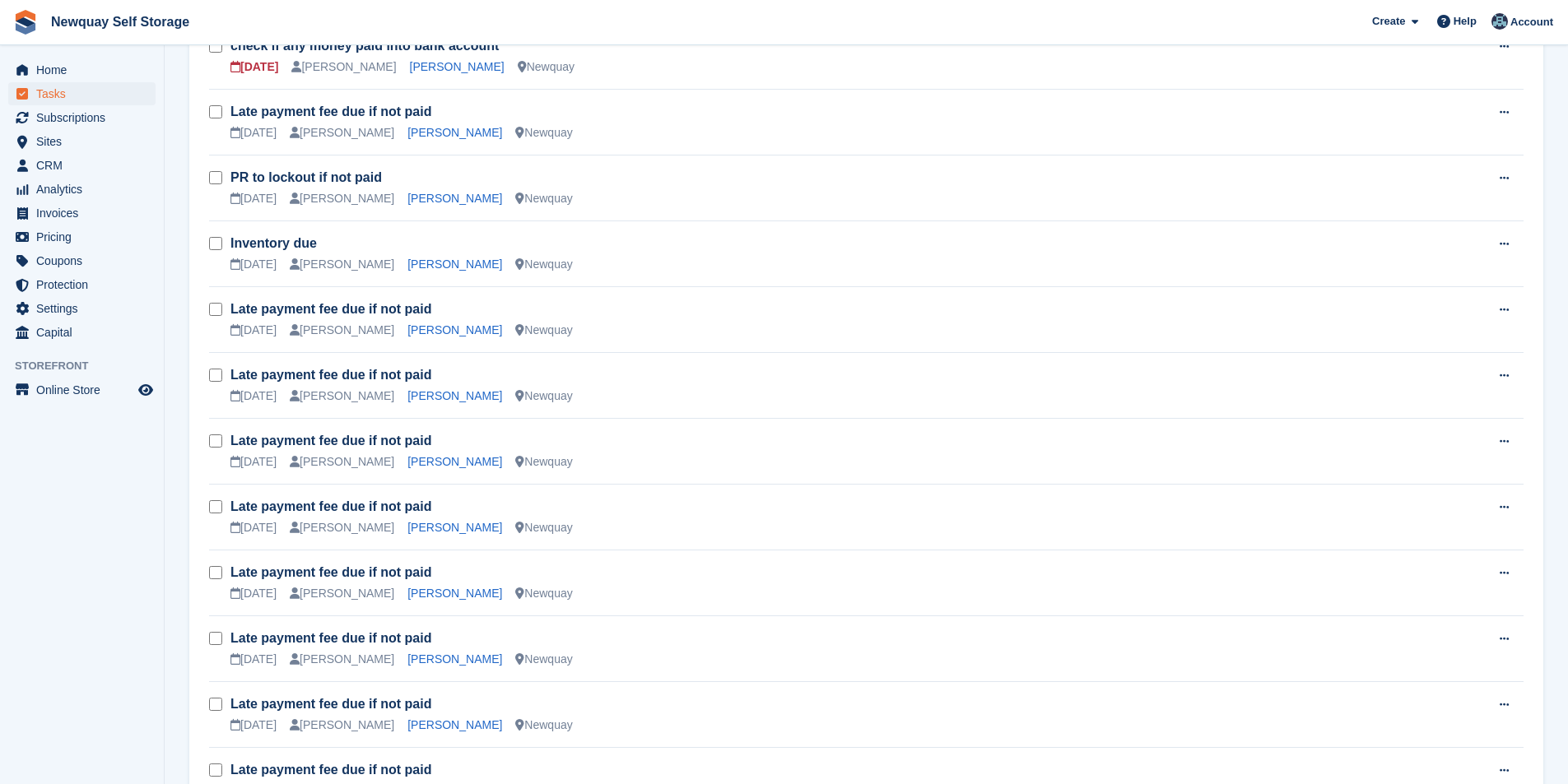
scroll to position [987, 0]
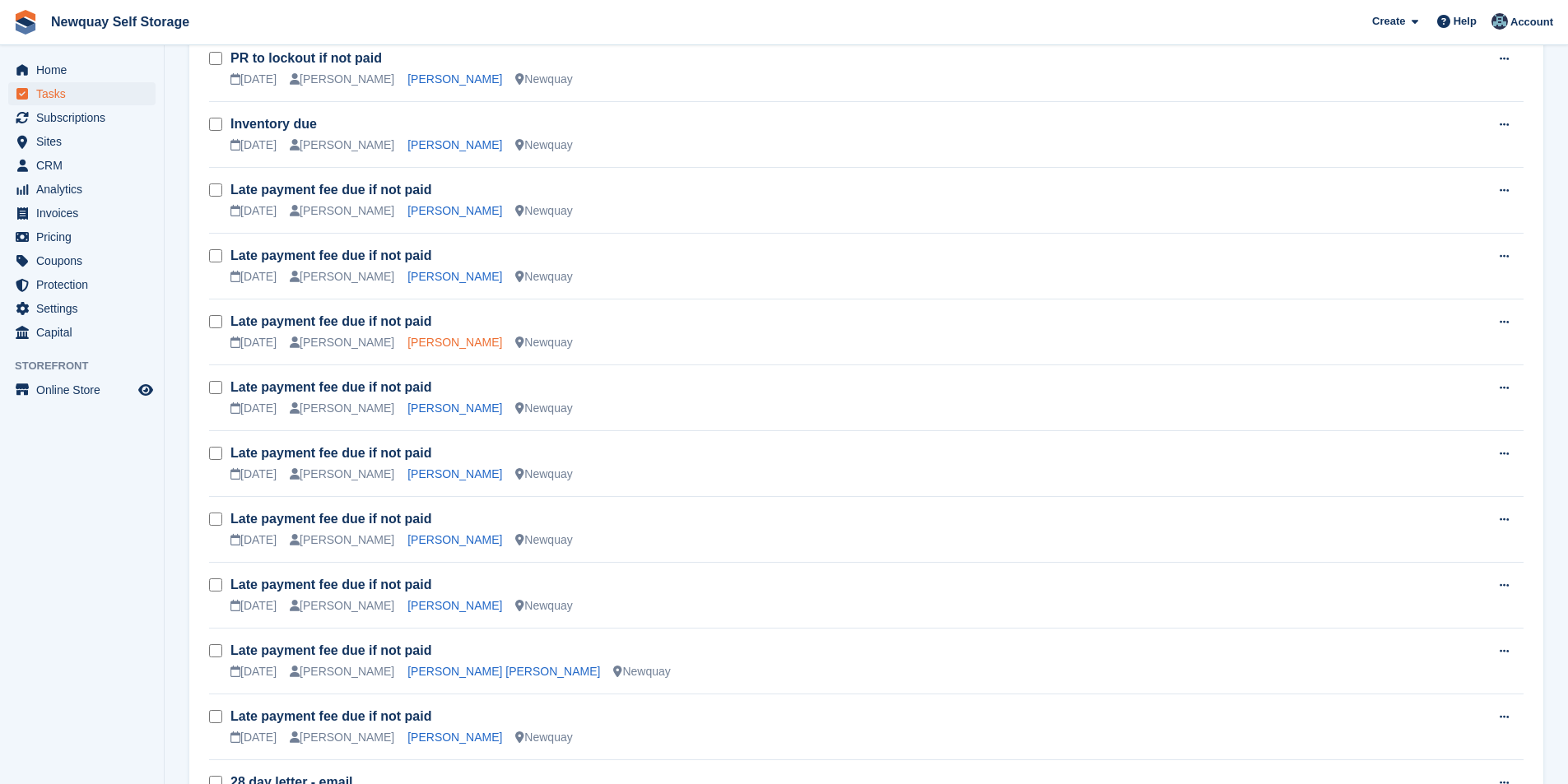
click at [437, 343] on link "Jeffrey Garside" at bounding box center [454, 341] width 95 height 13
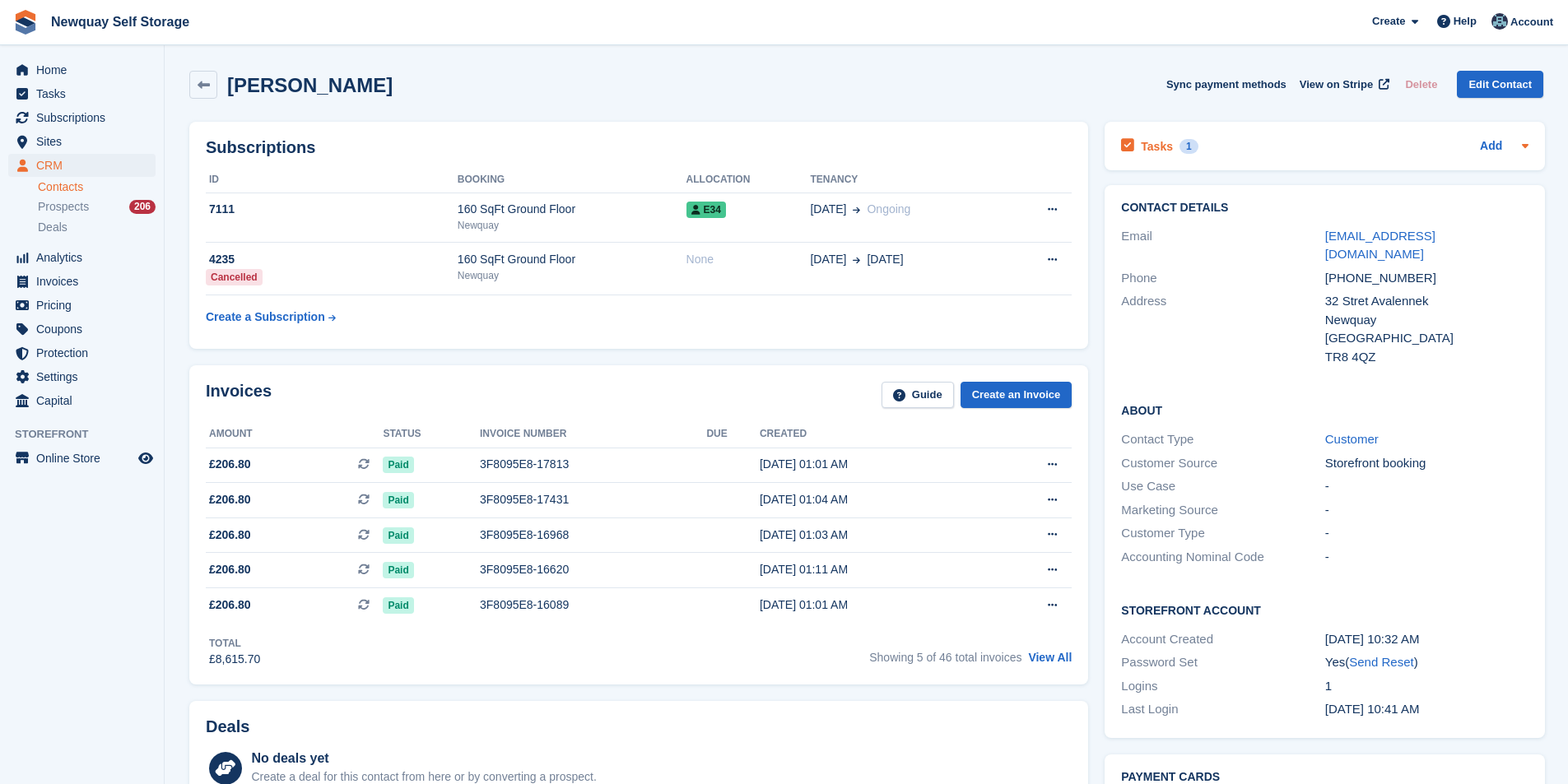
click at [1141, 142] on h2 "Tasks" at bounding box center [1157, 146] width 32 height 15
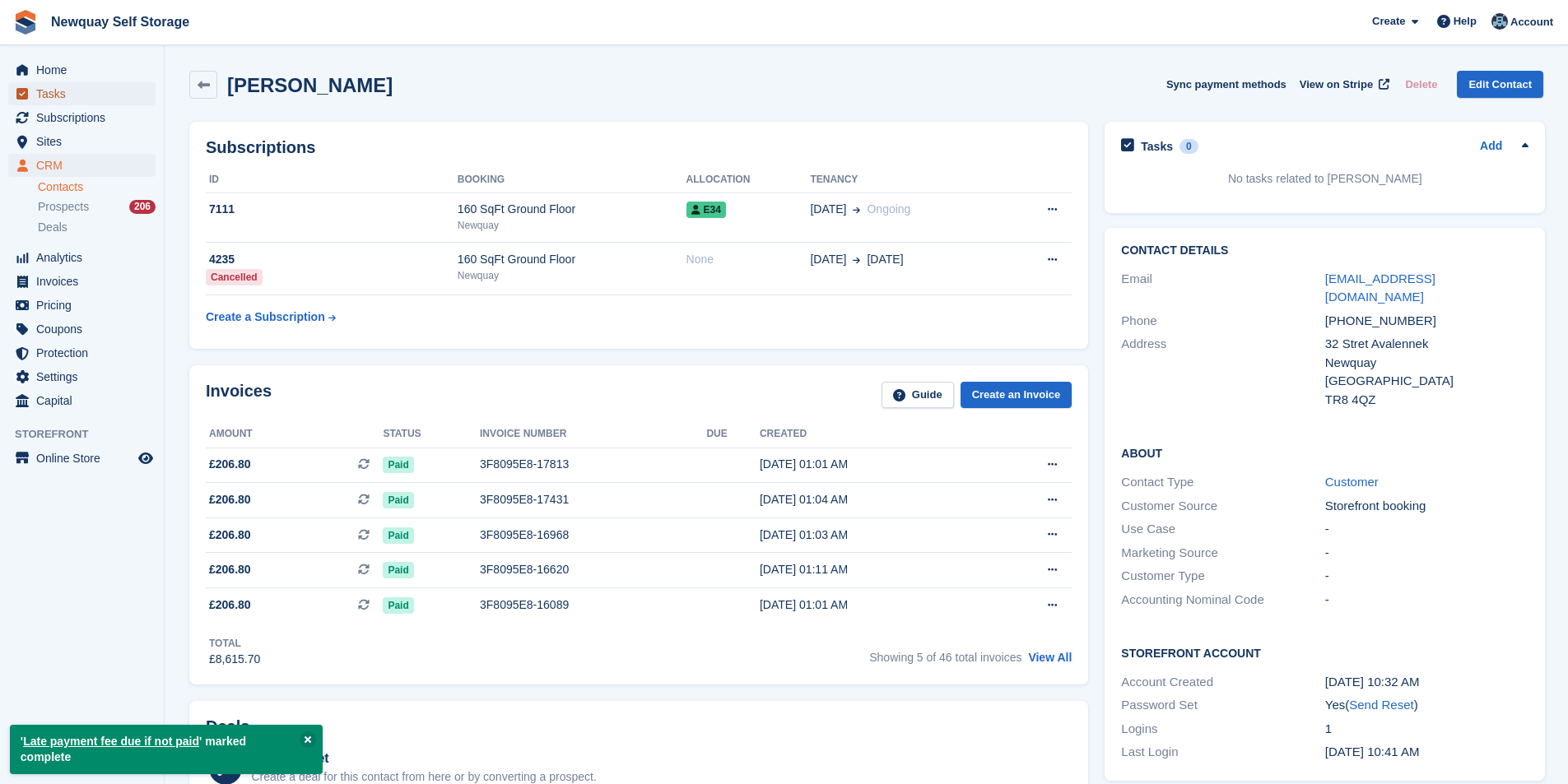
click at [79, 94] on span "Tasks" at bounding box center [85, 94] width 99 height 23
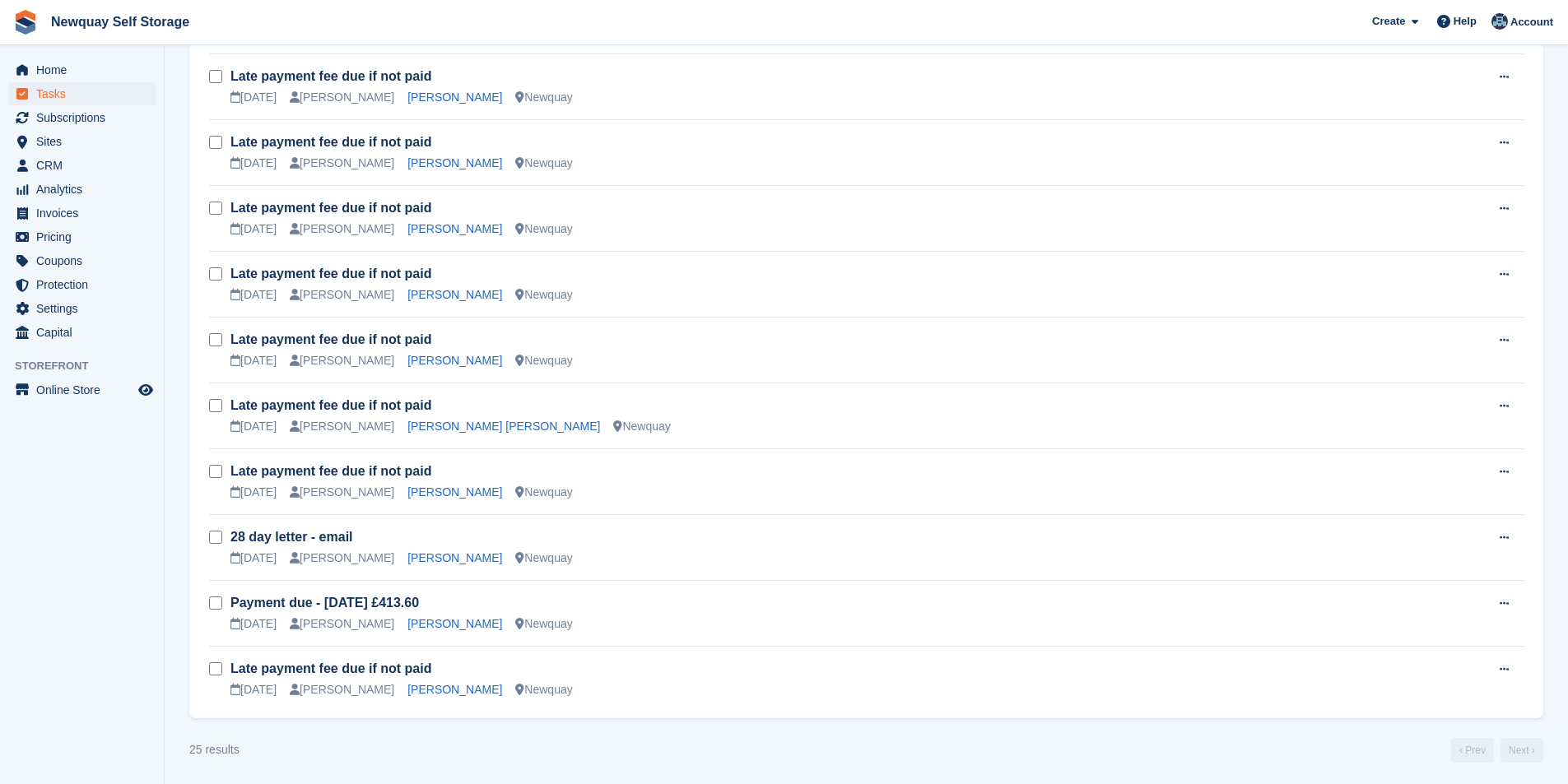
scroll to position [1169, 0]
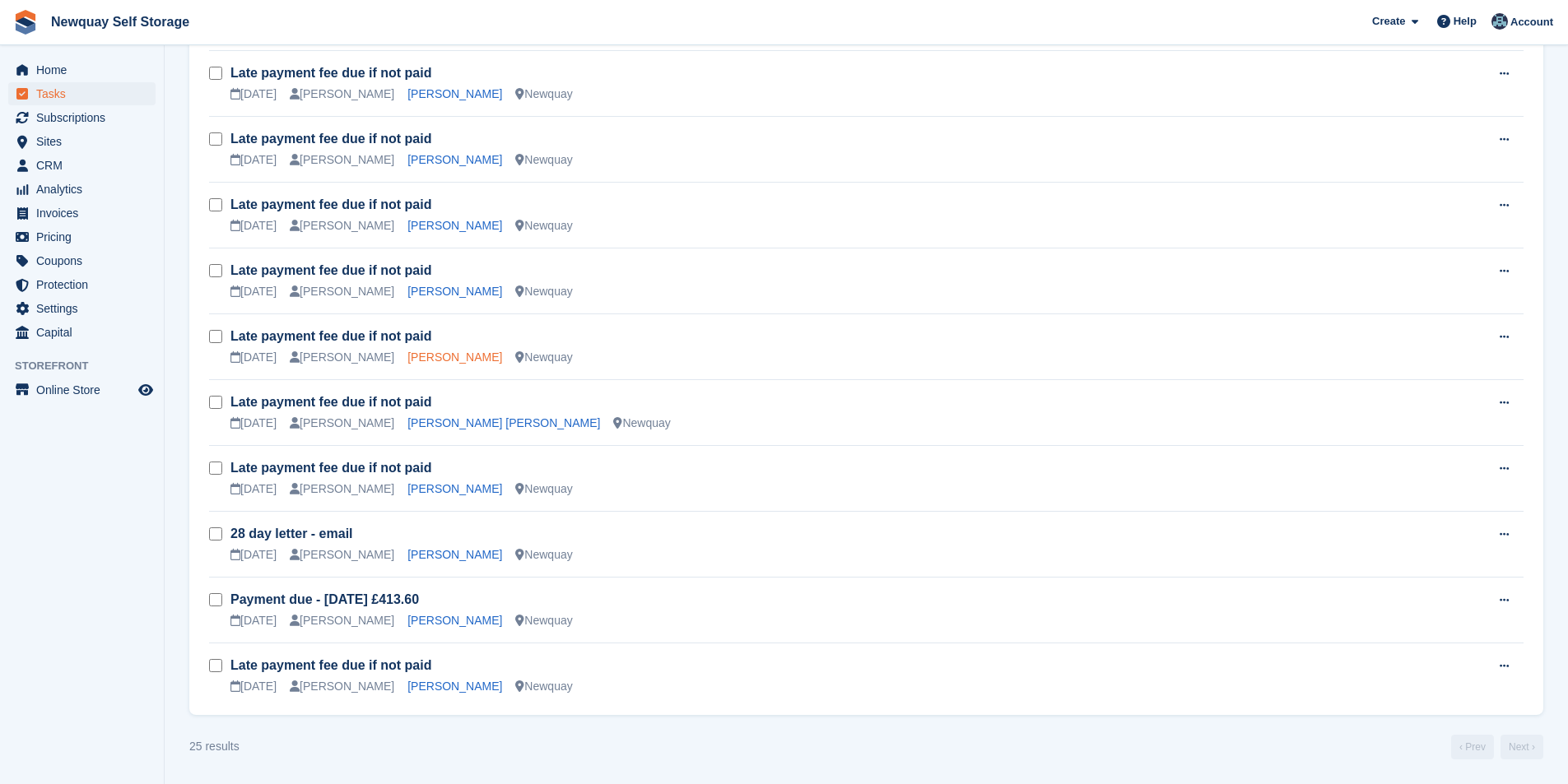
click at [439, 354] on link "[PERSON_NAME]" at bounding box center [454, 356] width 95 height 13
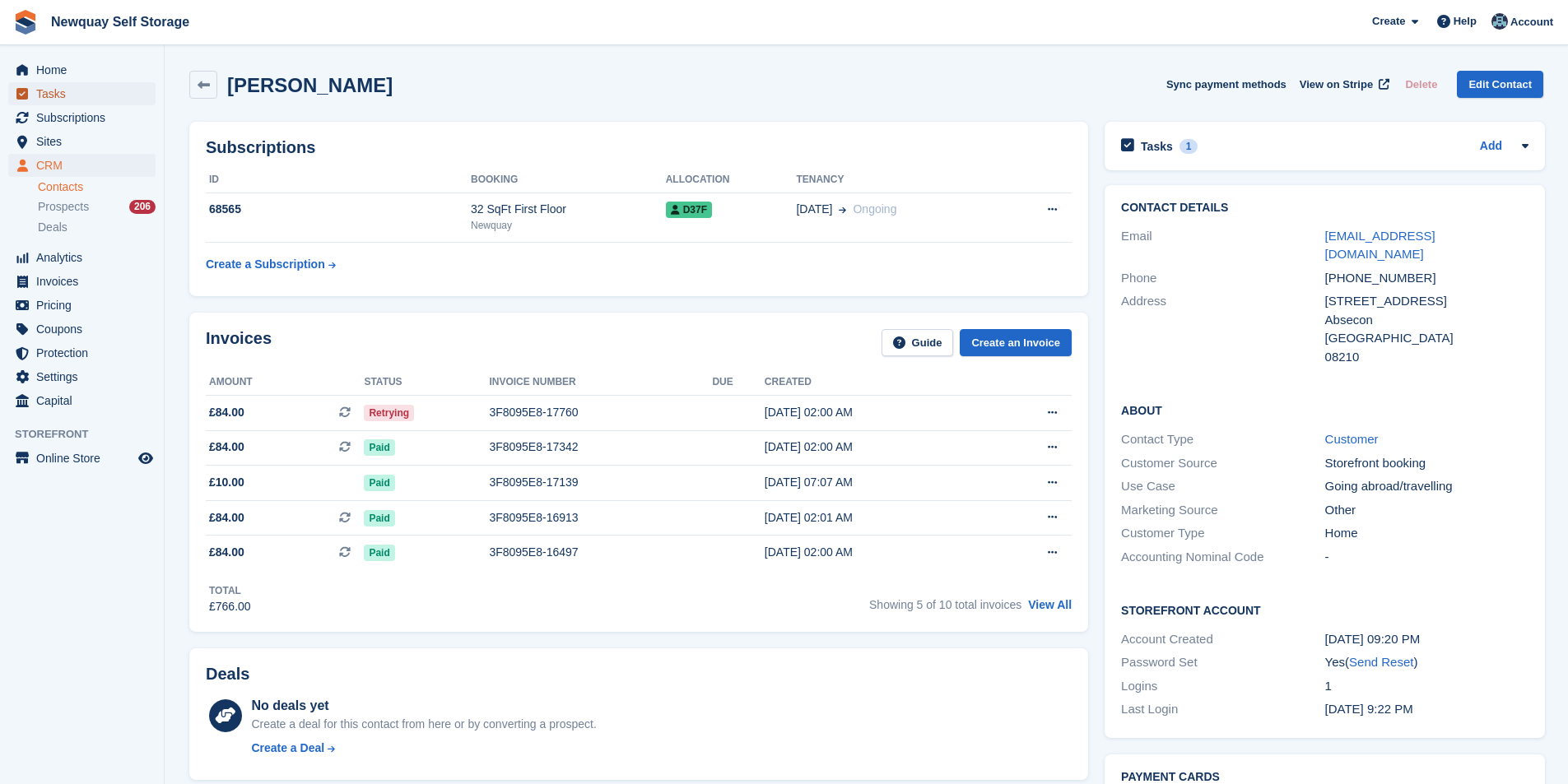
click at [97, 87] on span "Tasks" at bounding box center [85, 94] width 99 height 23
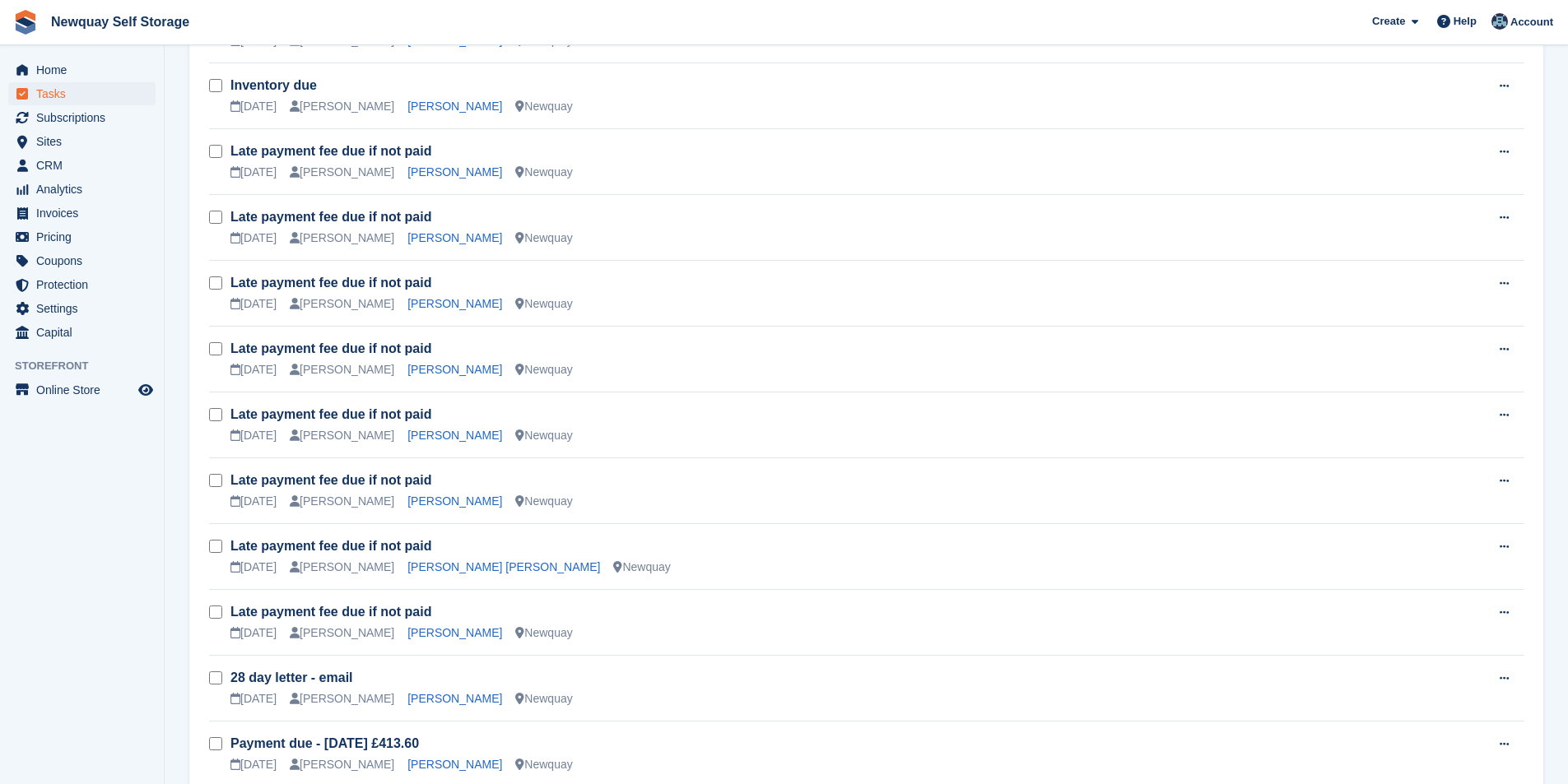
scroll to position [1169, 0]
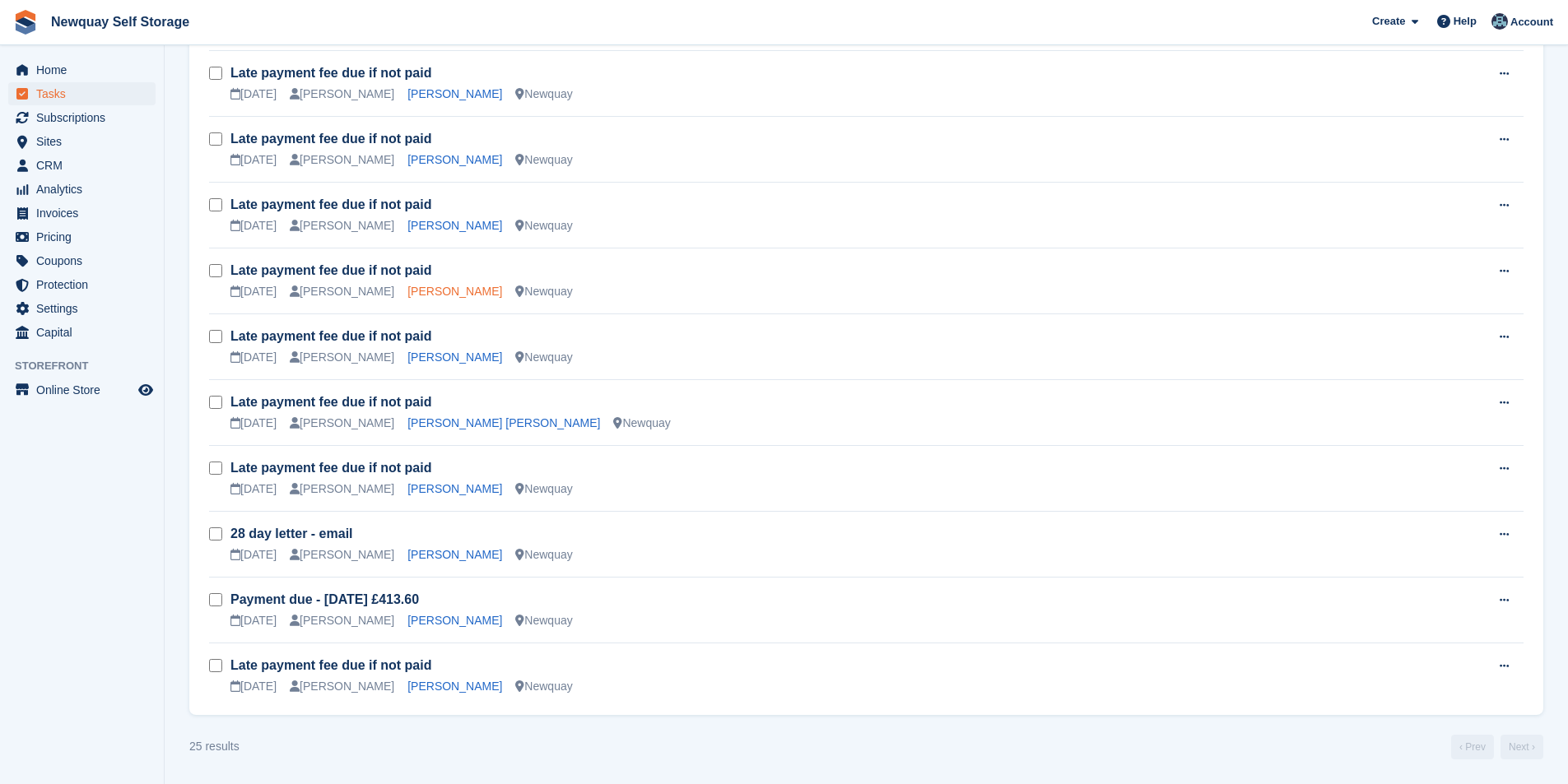
click at [442, 289] on link "[PERSON_NAME]" at bounding box center [454, 291] width 95 height 13
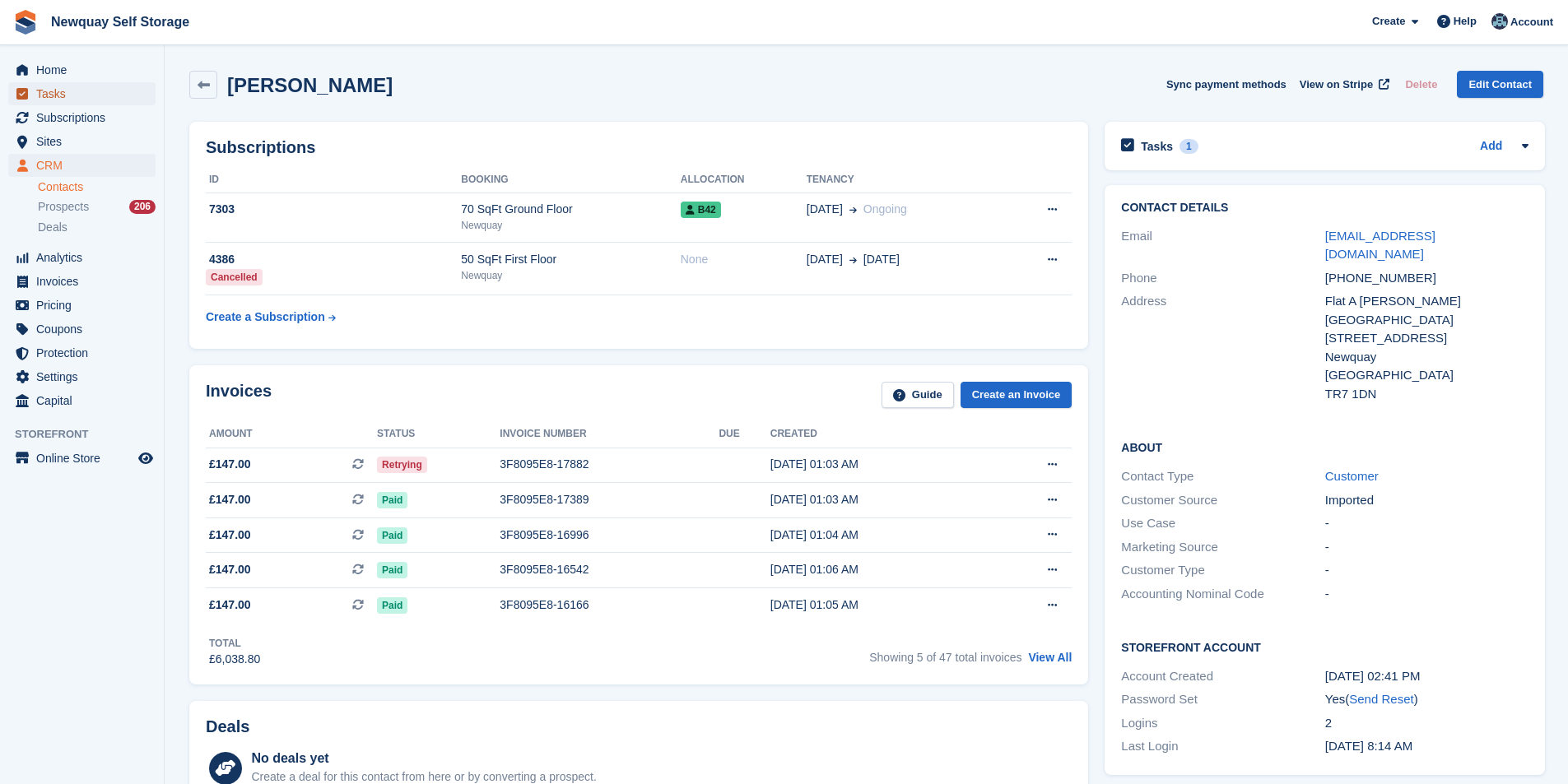
click at [95, 90] on span "Tasks" at bounding box center [85, 94] width 99 height 23
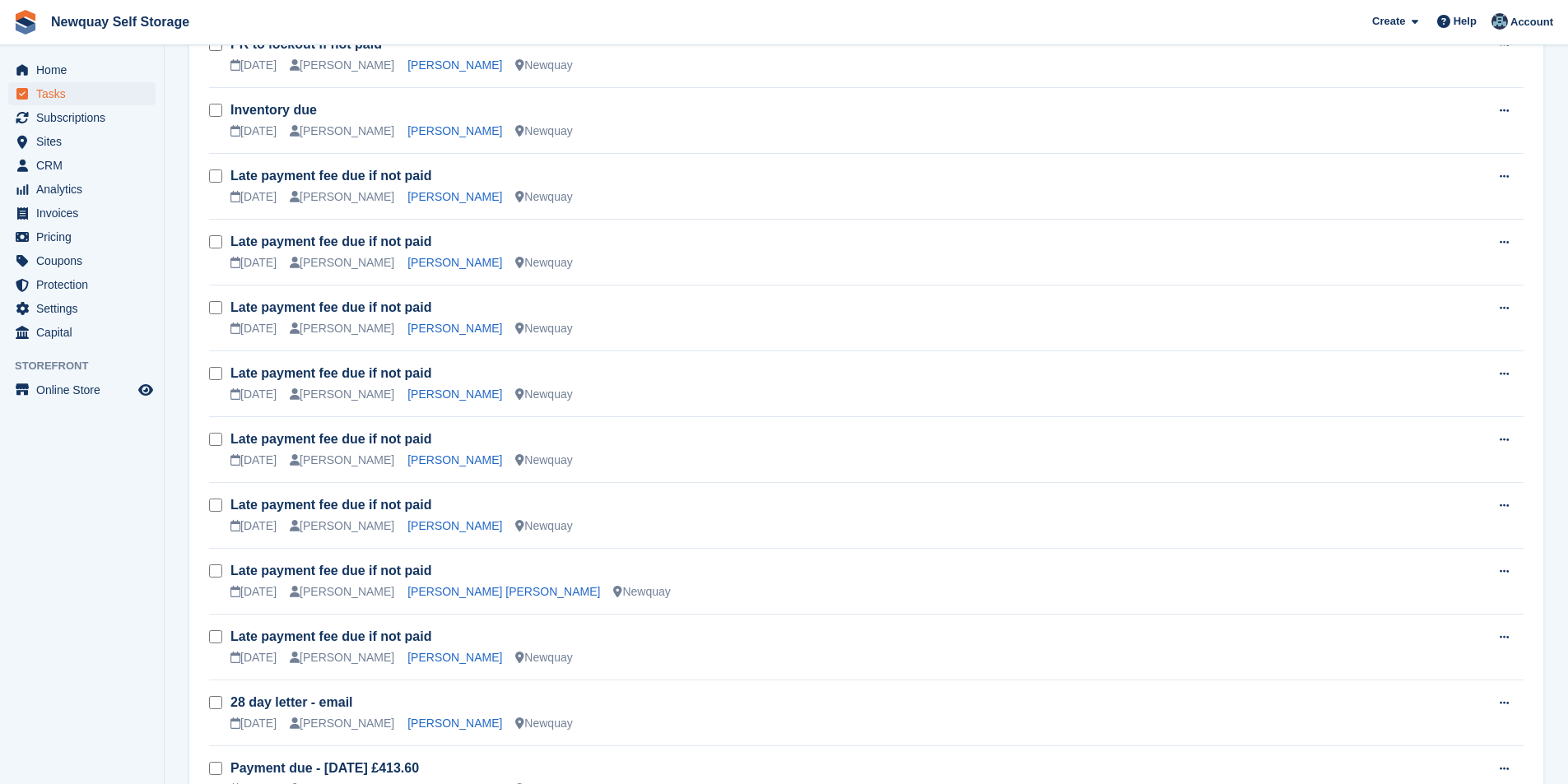
scroll to position [1169, 0]
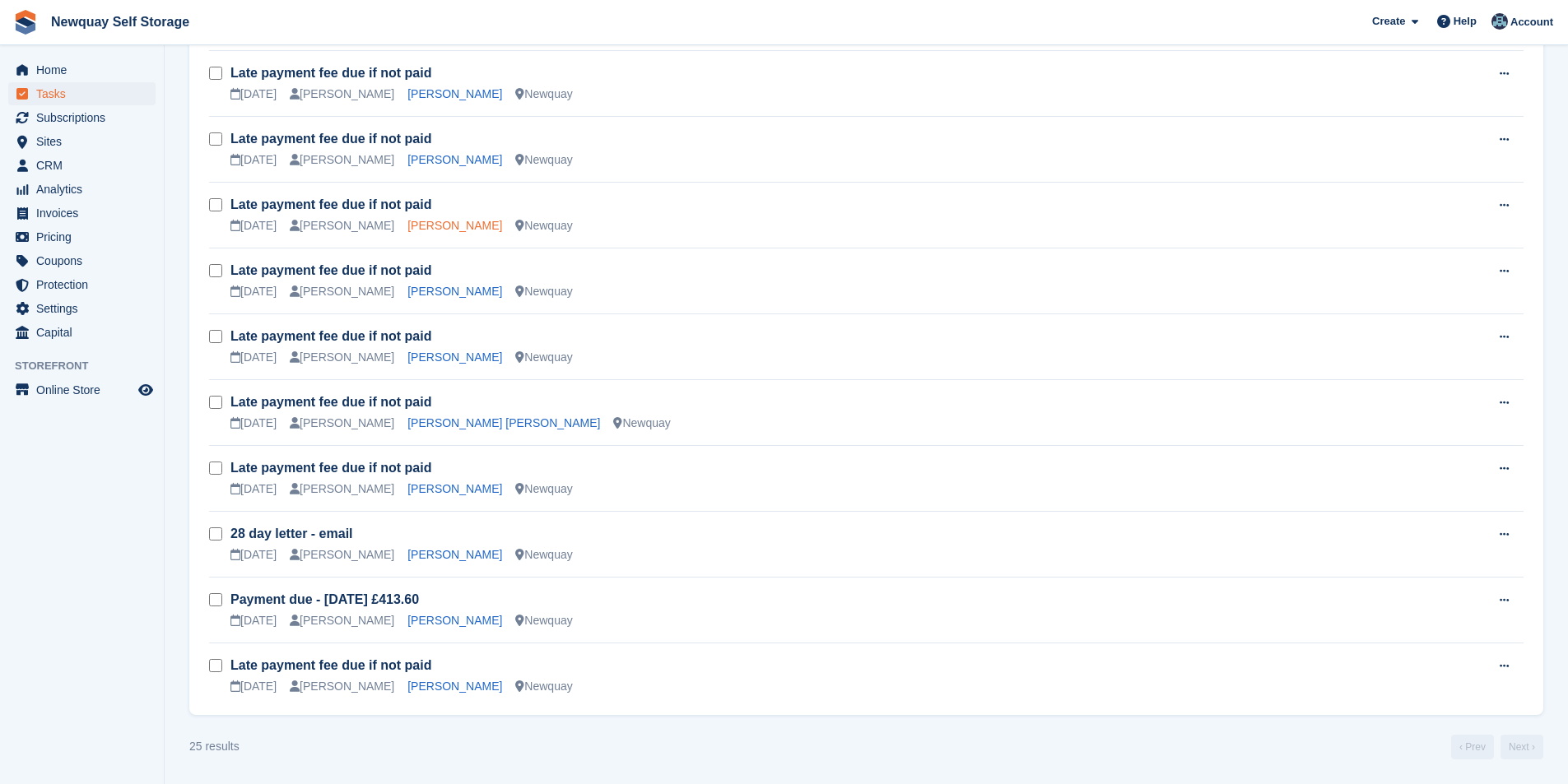
click at [424, 223] on link "[PERSON_NAME]" at bounding box center [454, 225] width 95 height 13
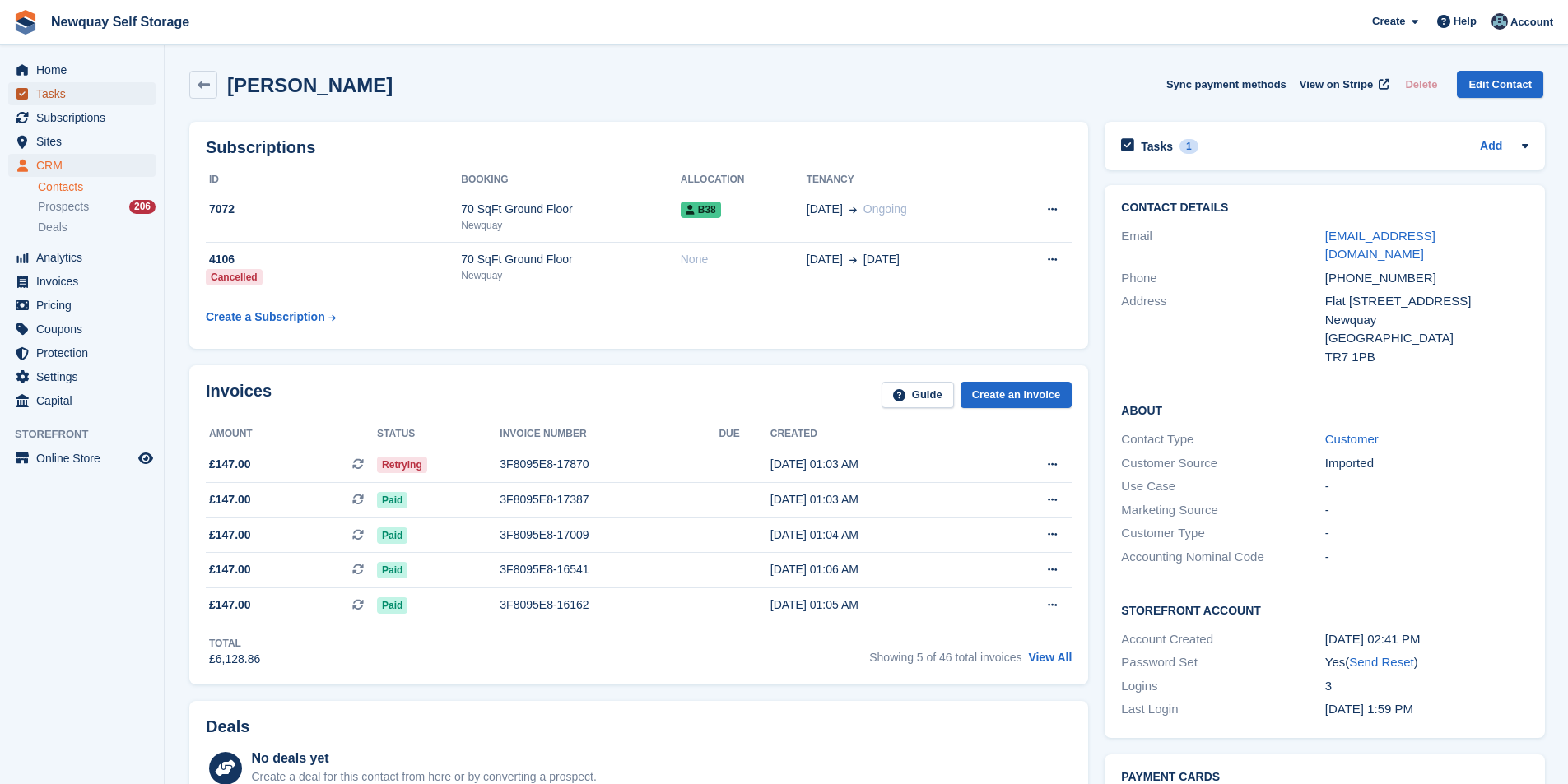
click at [74, 97] on span "Tasks" at bounding box center [85, 94] width 99 height 23
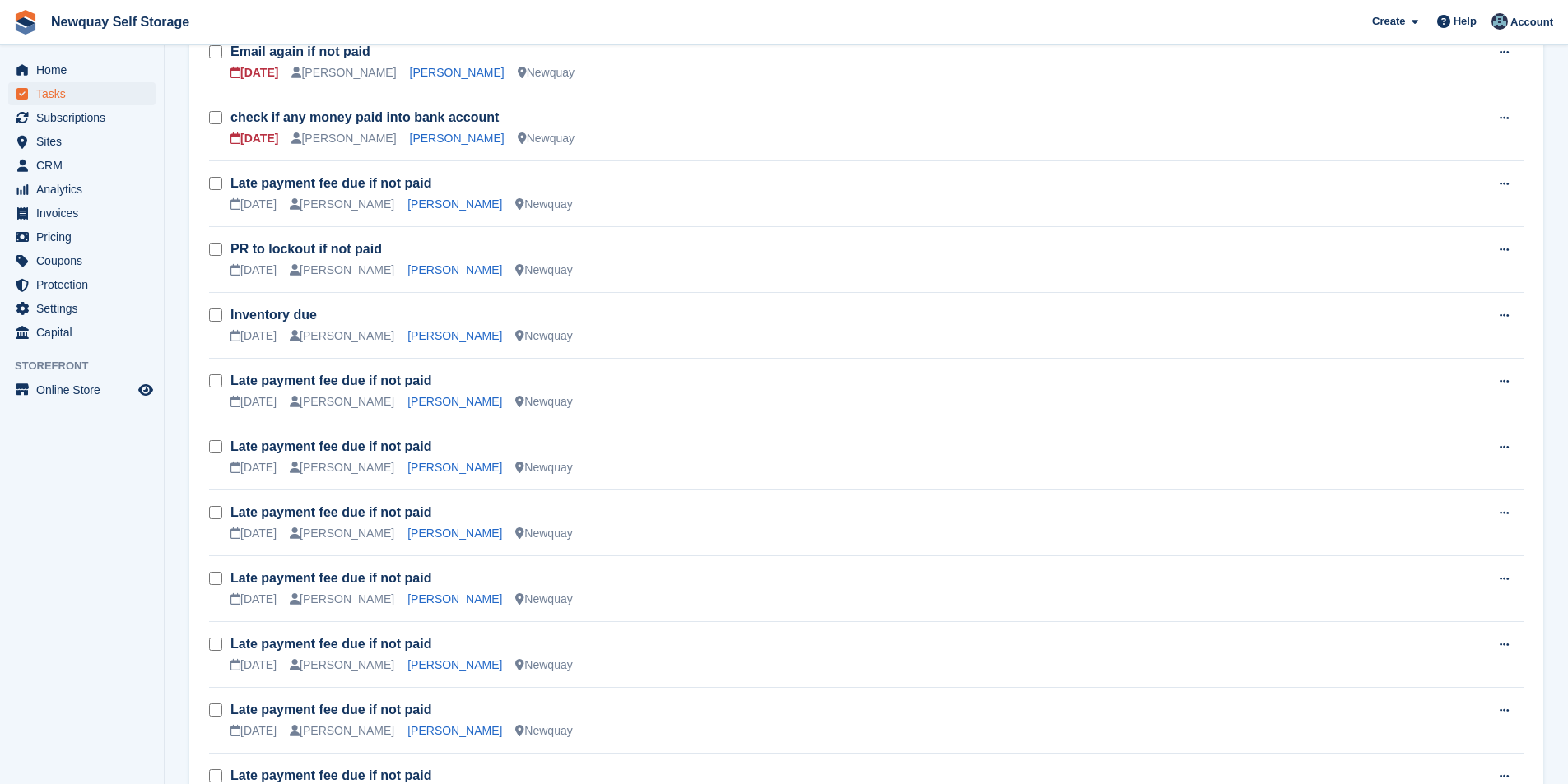
scroll to position [823, 0]
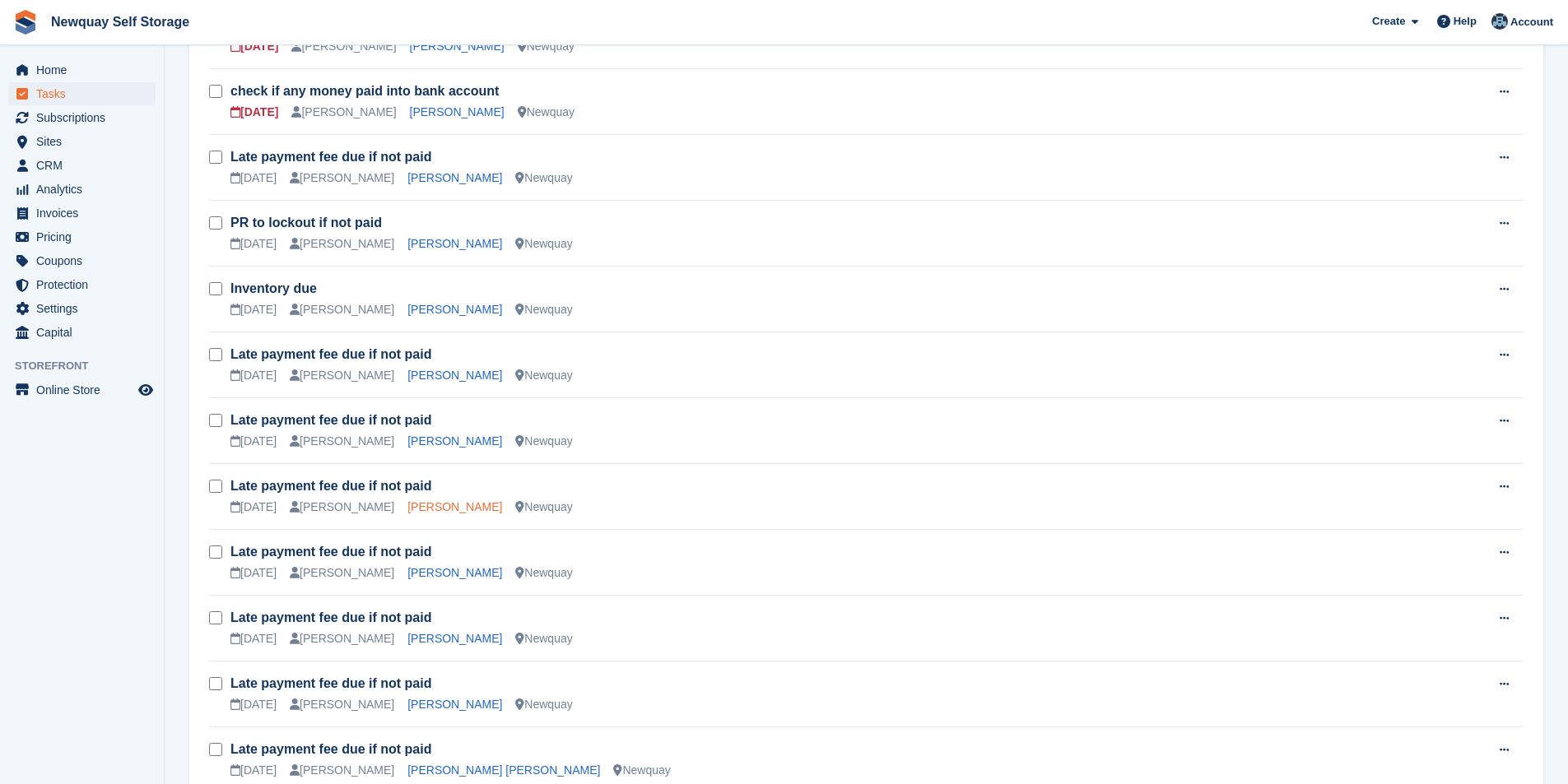
click at [439, 506] on link "[PERSON_NAME]" at bounding box center [454, 506] width 95 height 13
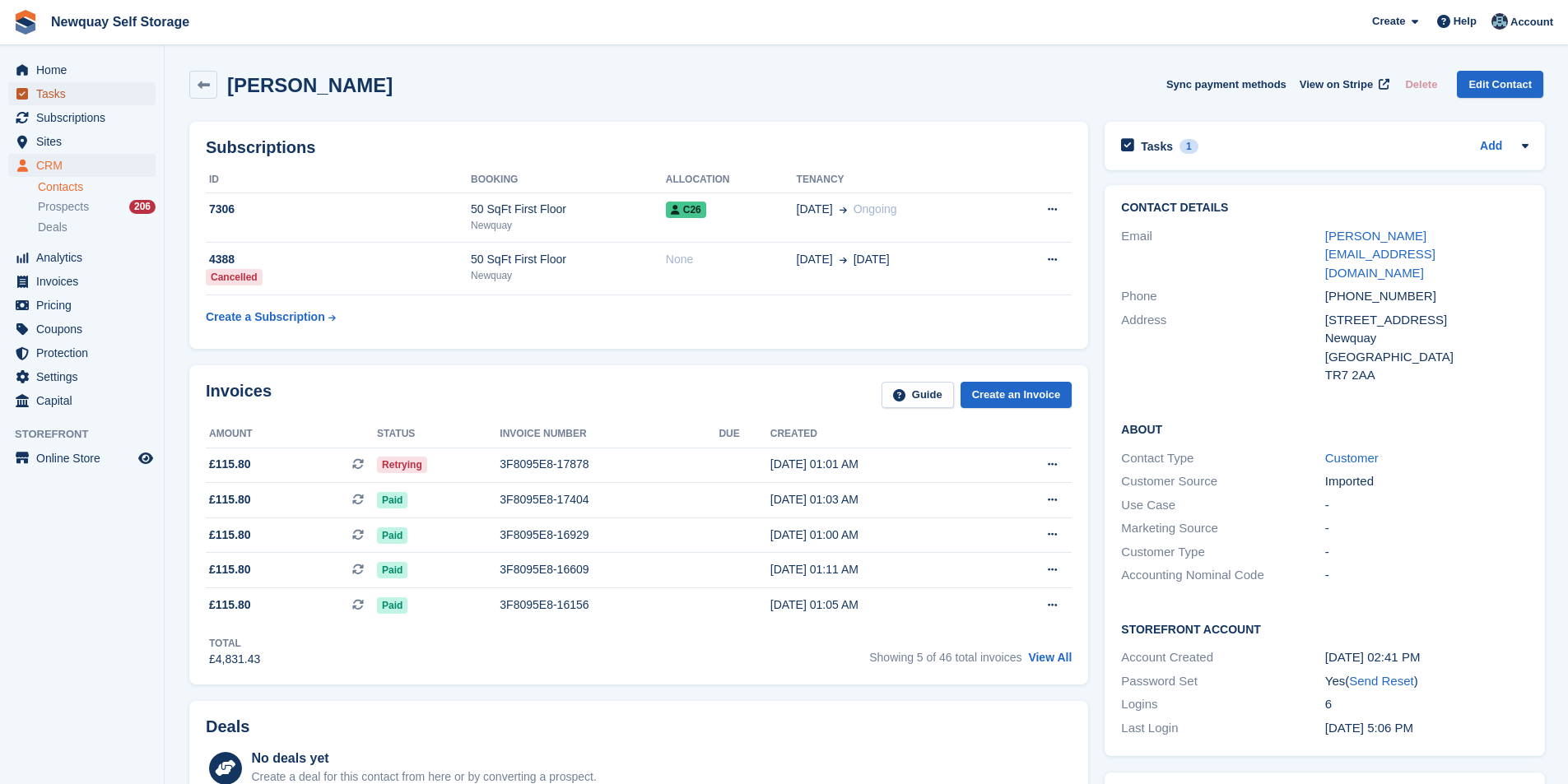
click at [82, 90] on span "Tasks" at bounding box center [85, 94] width 99 height 23
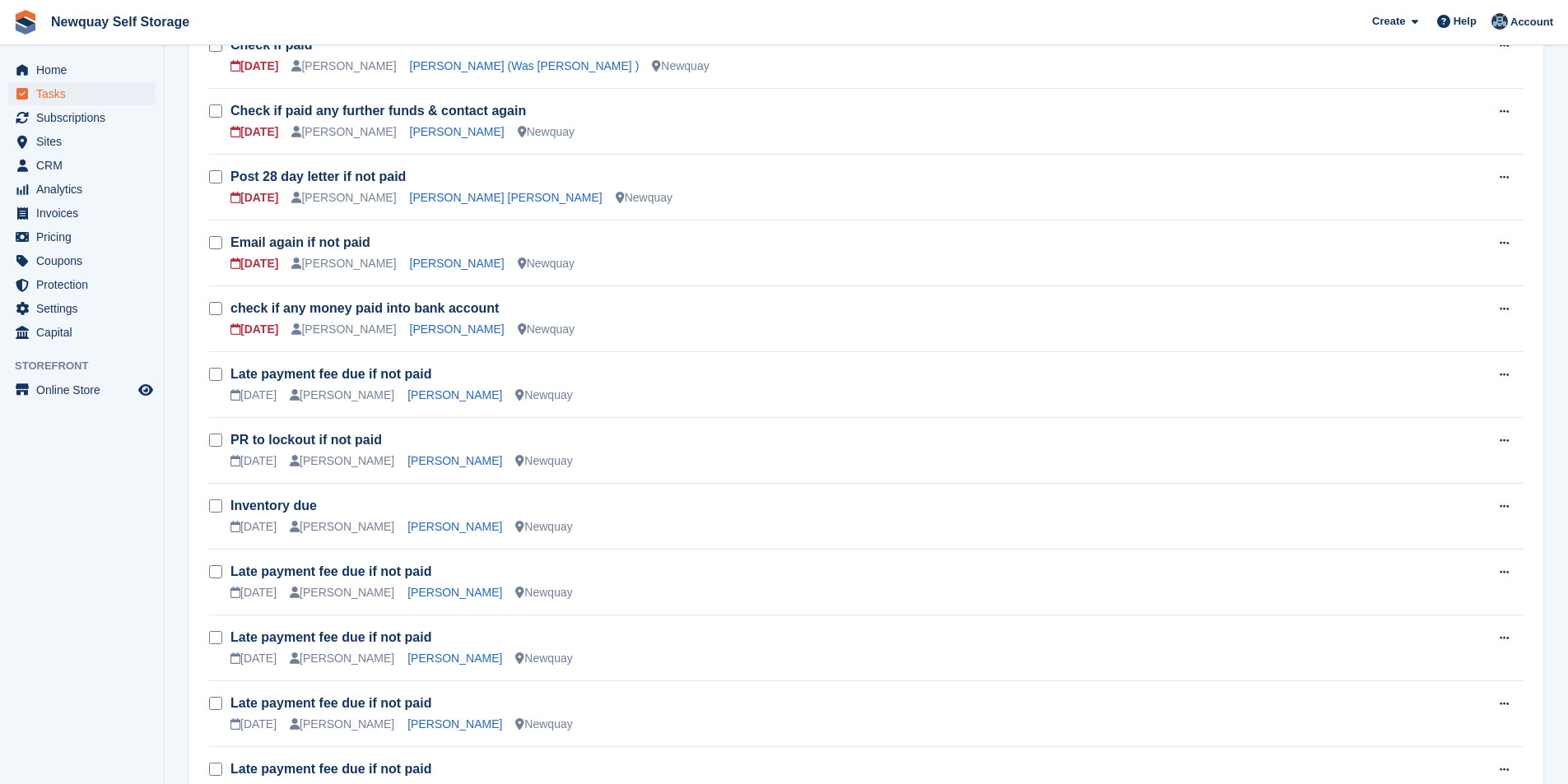
scroll to position [511, 0]
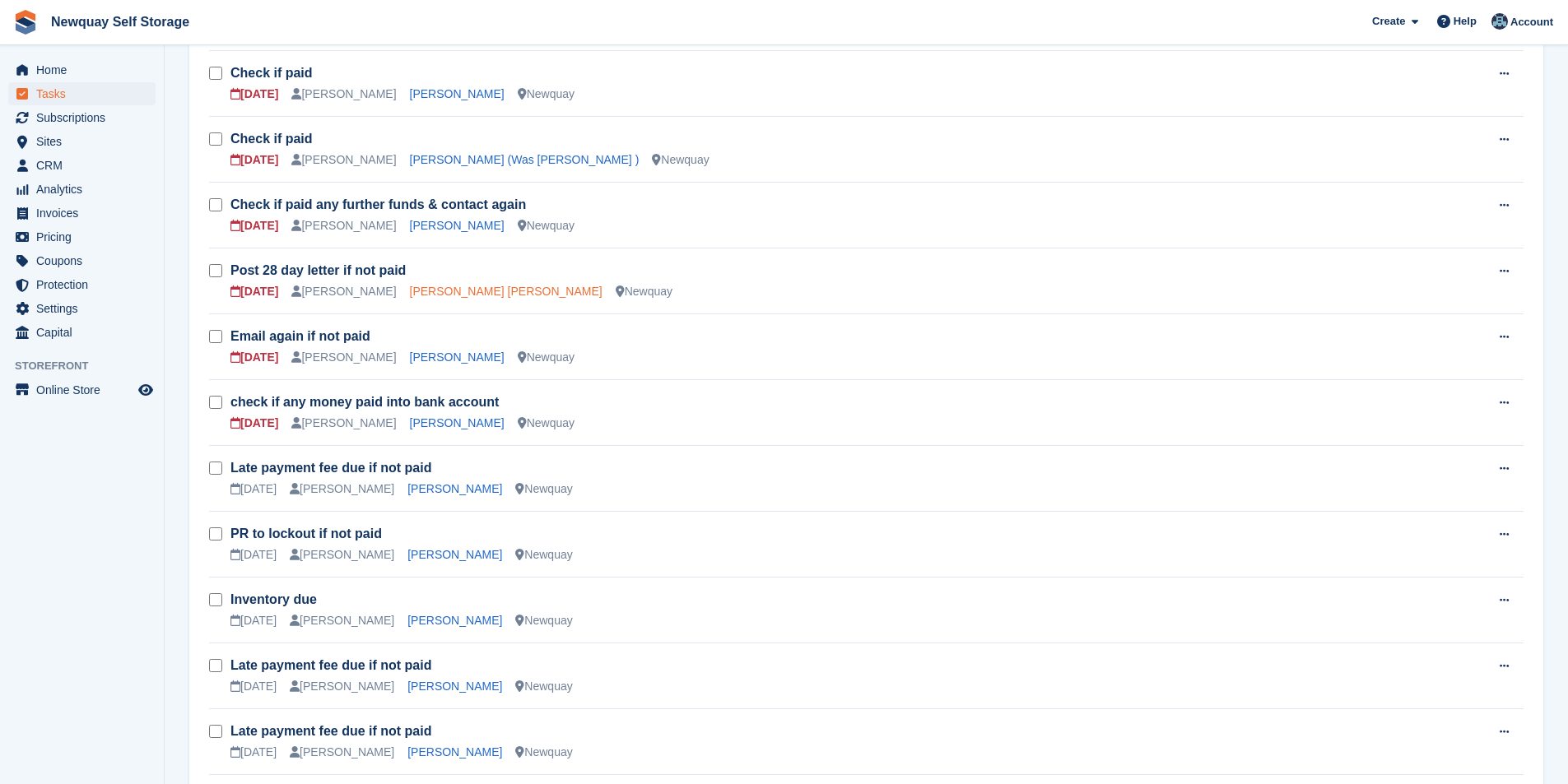
click at [434, 292] on link "[PERSON_NAME] [PERSON_NAME]" at bounding box center [506, 291] width 192 height 13
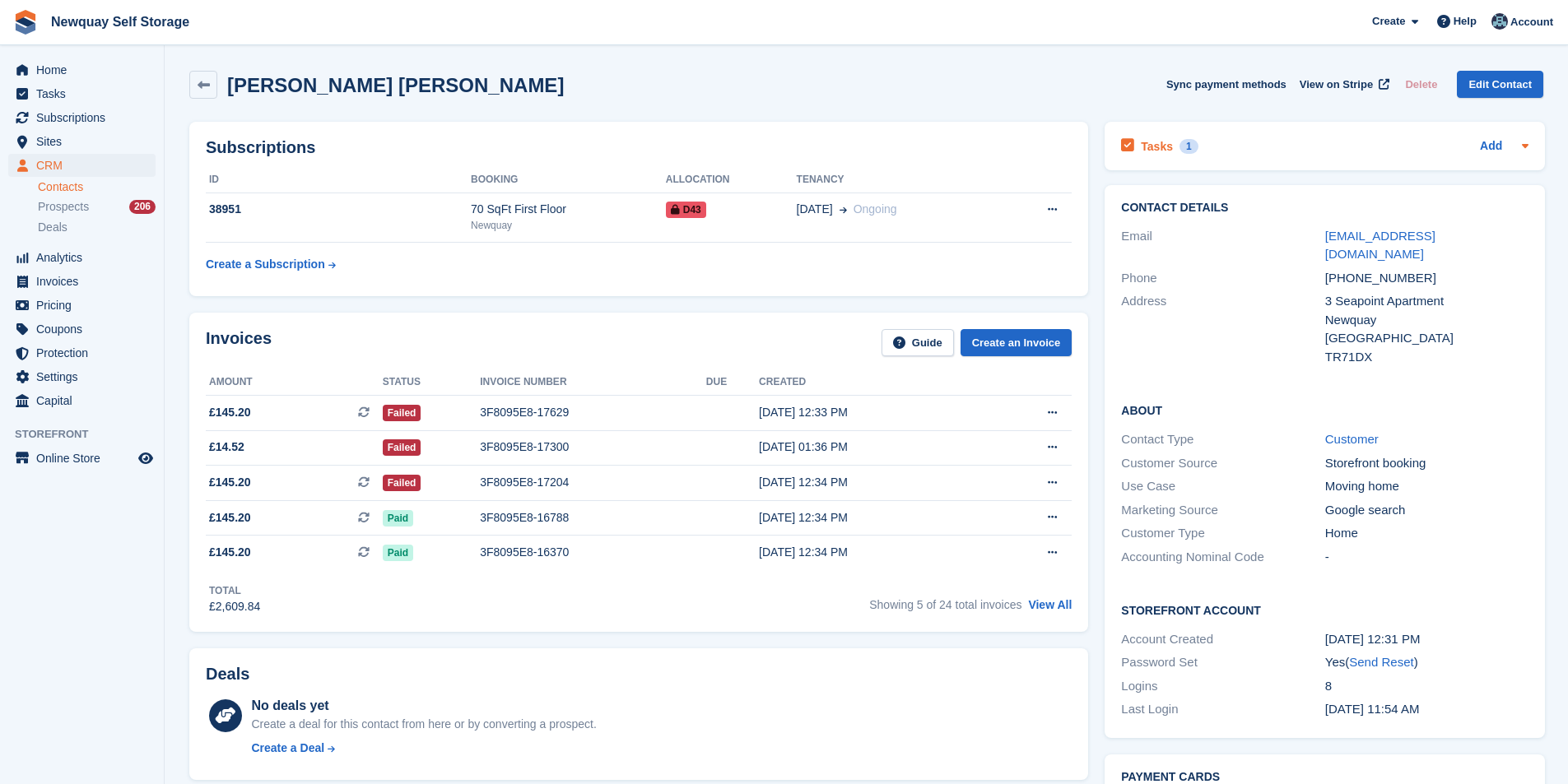
click at [1142, 151] on h2 "Tasks" at bounding box center [1157, 146] width 32 height 15
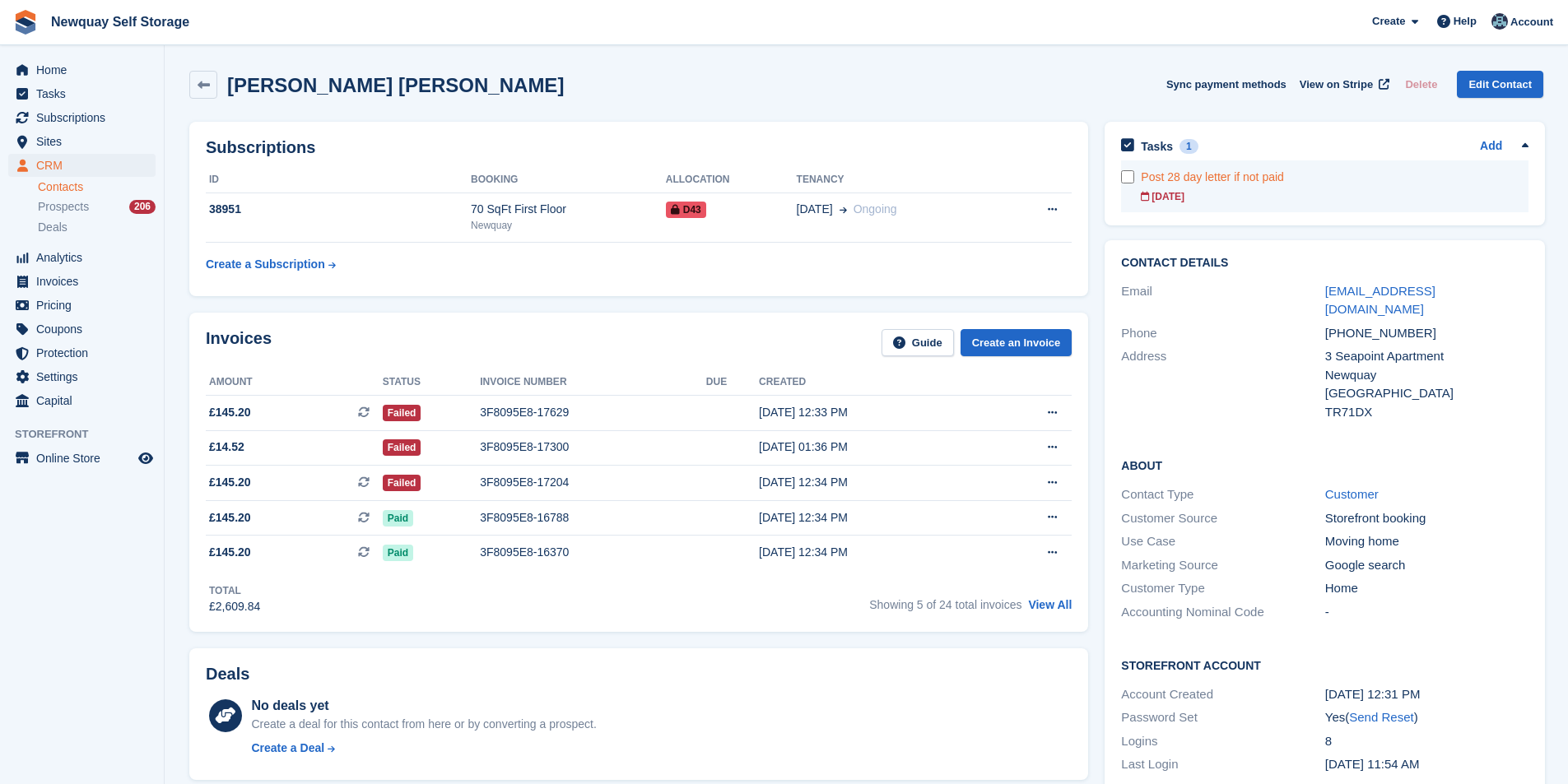
click at [1166, 194] on div "[DATE]" at bounding box center [1334, 196] width 387 height 15
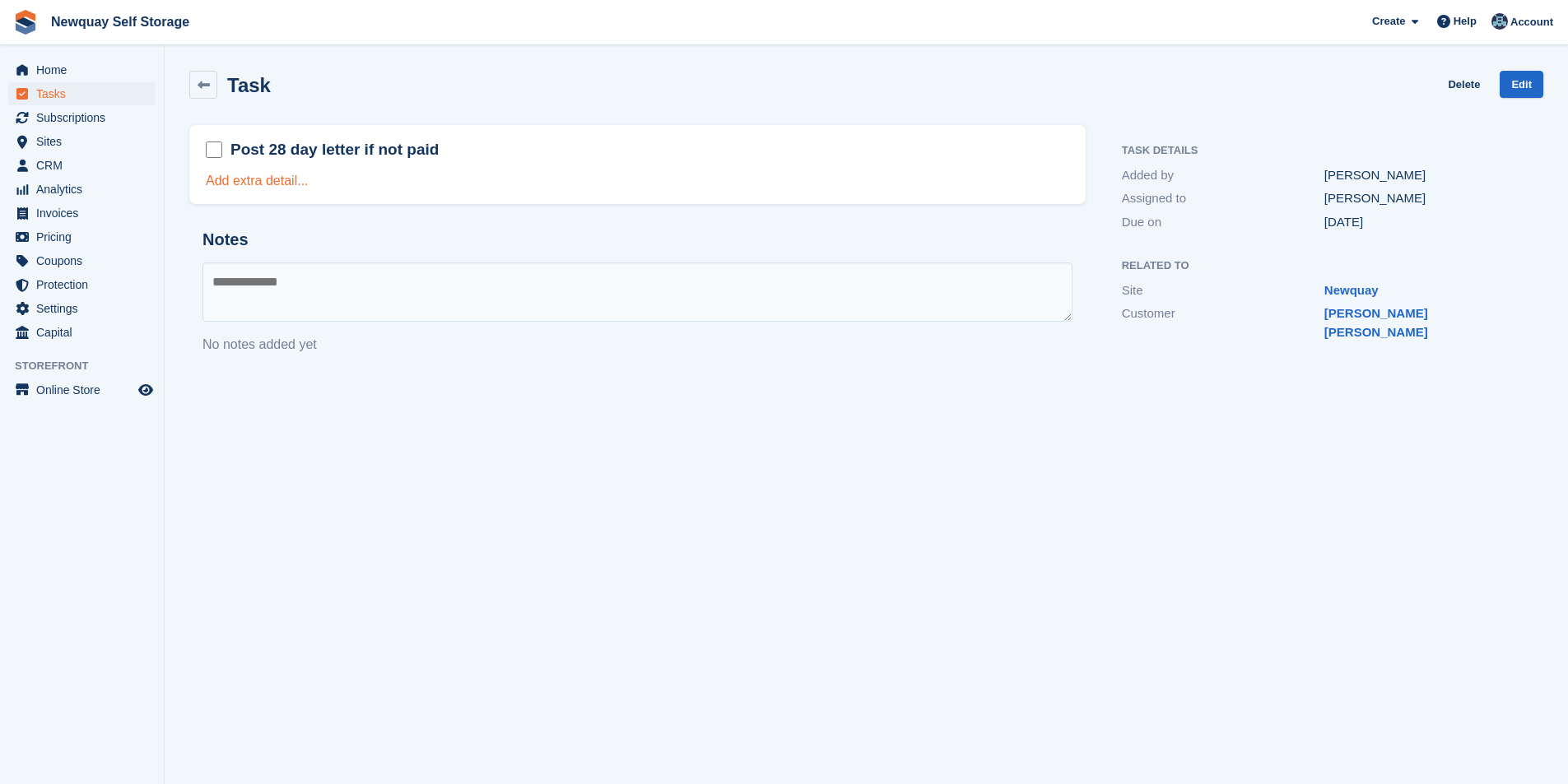
click at [268, 182] on link "Add extra detail..." at bounding box center [257, 180] width 103 height 14
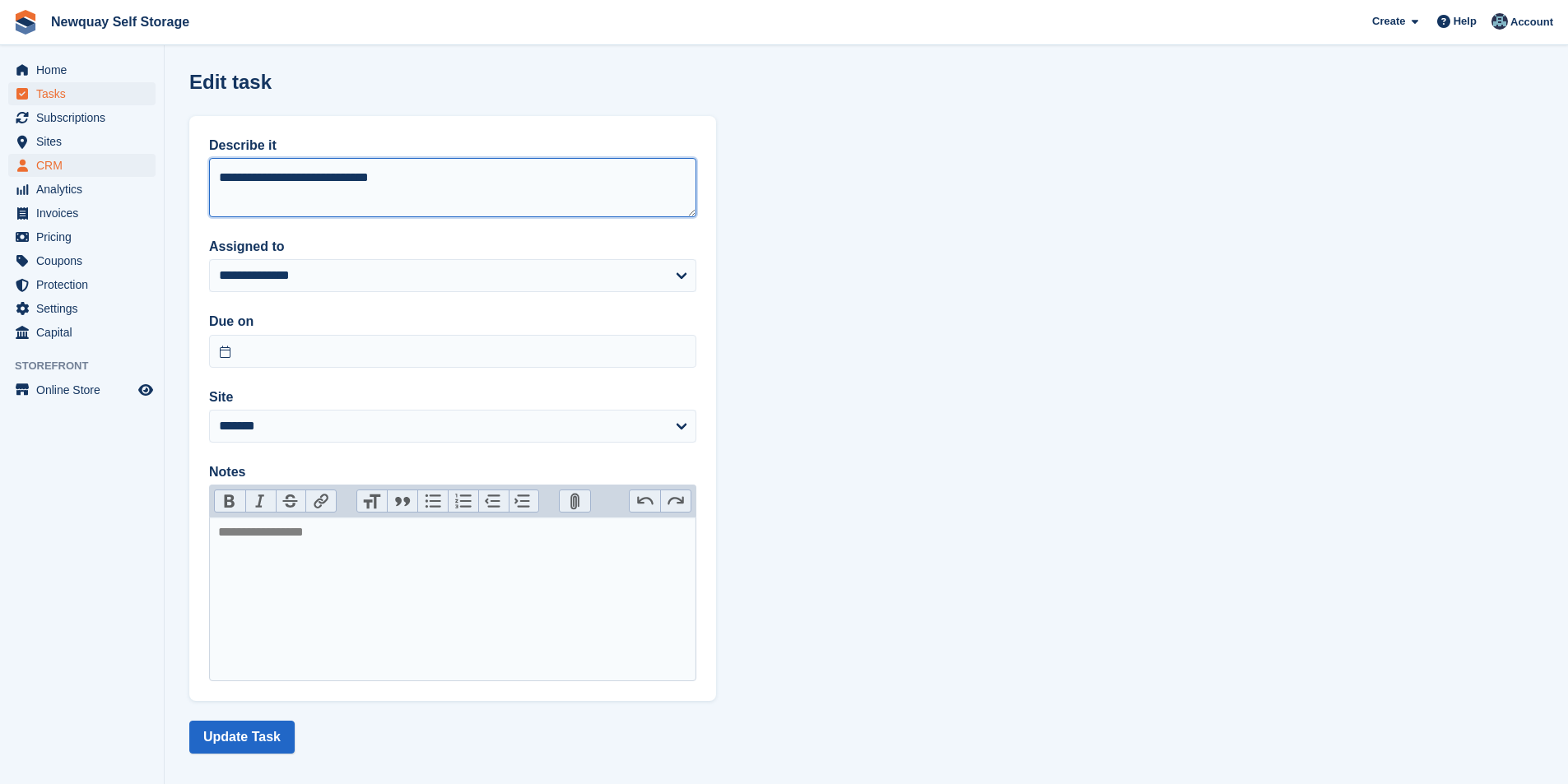
drag, startPoint x: 427, startPoint y: 187, endPoint x: 27, endPoint y: 167, distance: 400.5
click at [27, 167] on div "Home Tasks Subscriptions Subscriptions Subscriptions Contracts Price increases …" at bounding box center [784, 399] width 1568 height 798
type textarea "**********"
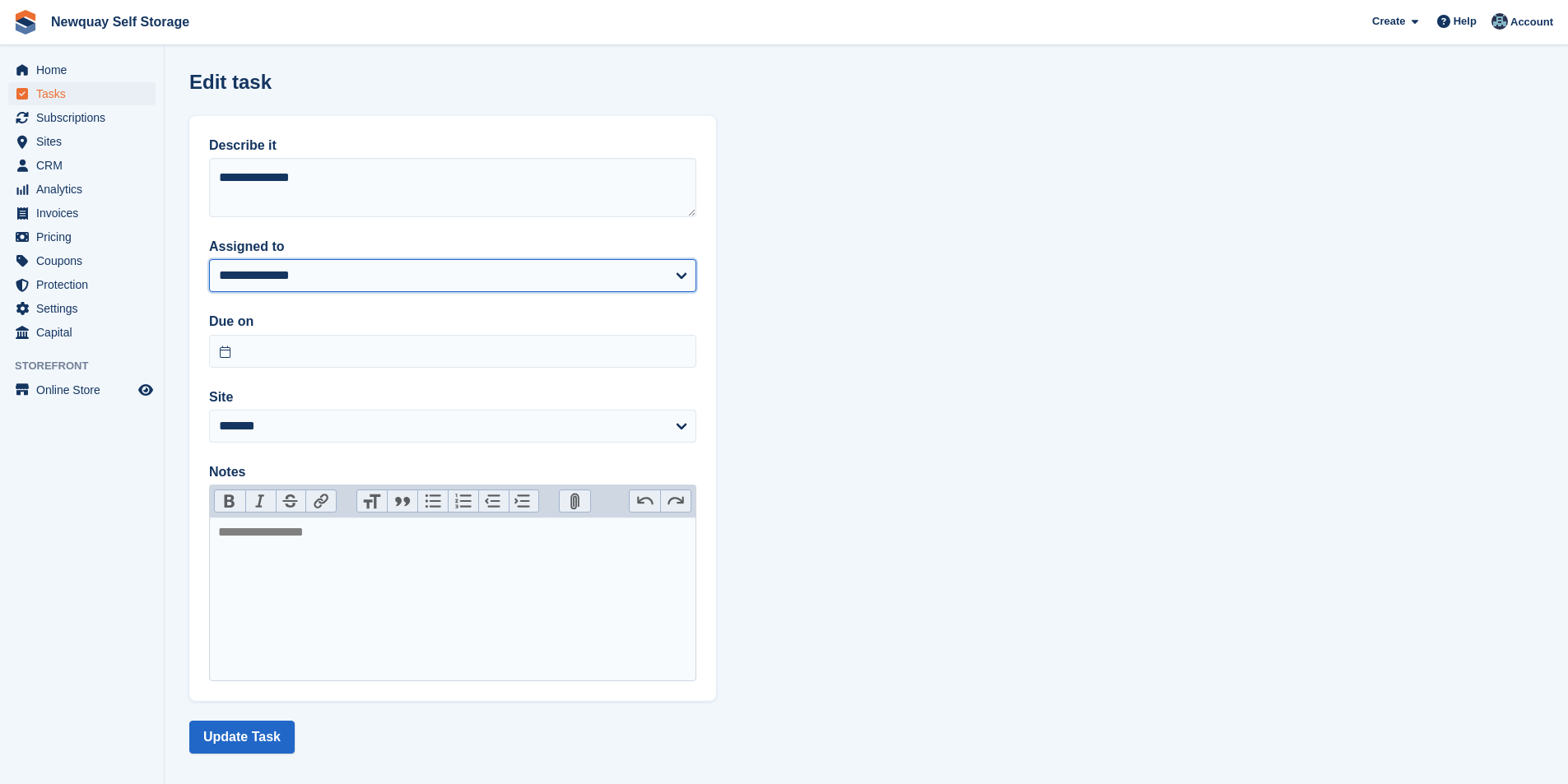
click at [330, 273] on select "**********" at bounding box center [452, 275] width 487 height 33
click at [209, 259] on select "**********" at bounding box center [452, 275] width 487 height 33
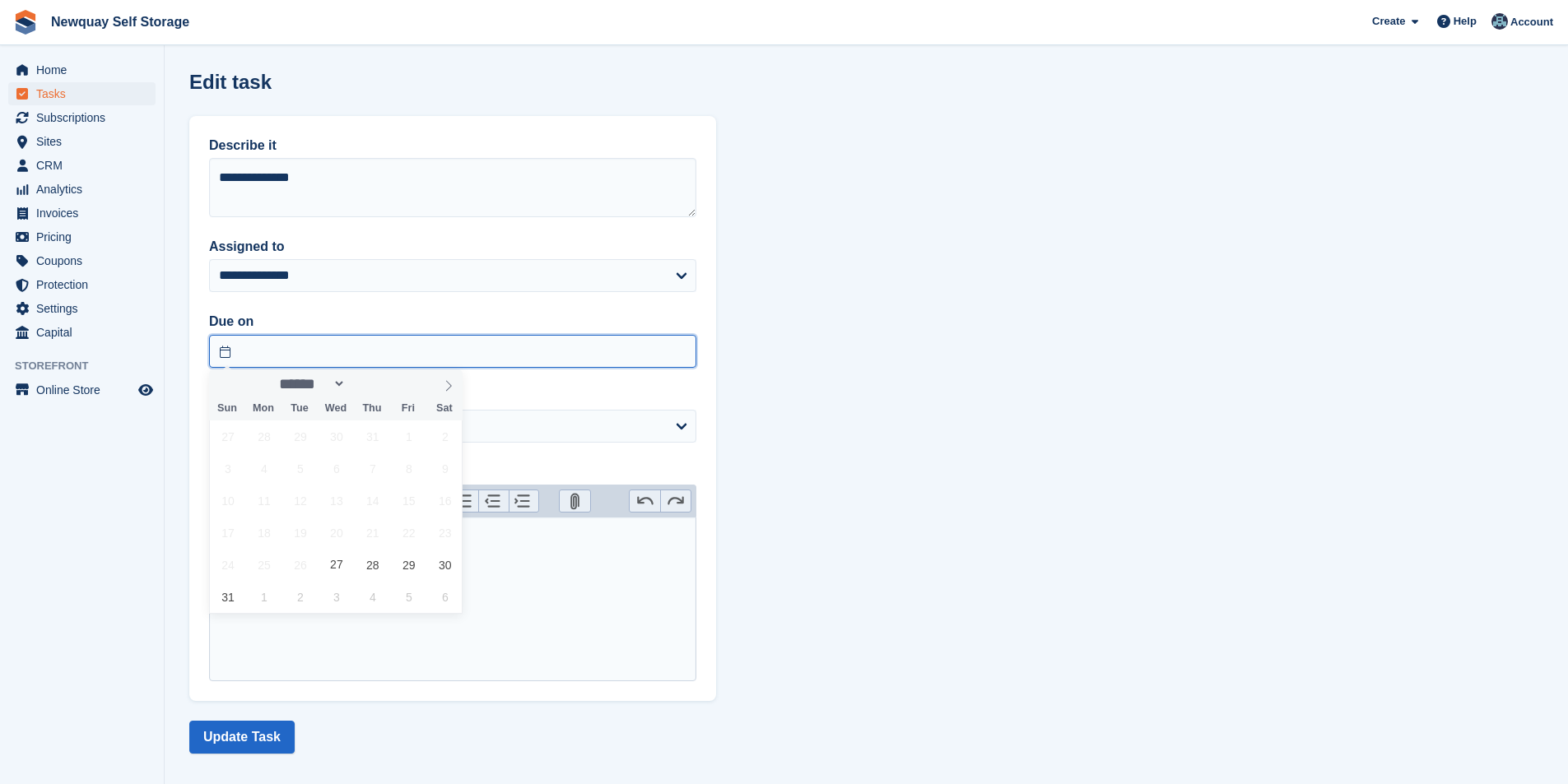
click at [270, 348] on input "text" at bounding box center [452, 350] width 487 height 33
click at [404, 600] on span "5" at bounding box center [408, 597] width 32 height 32
type input "**********"
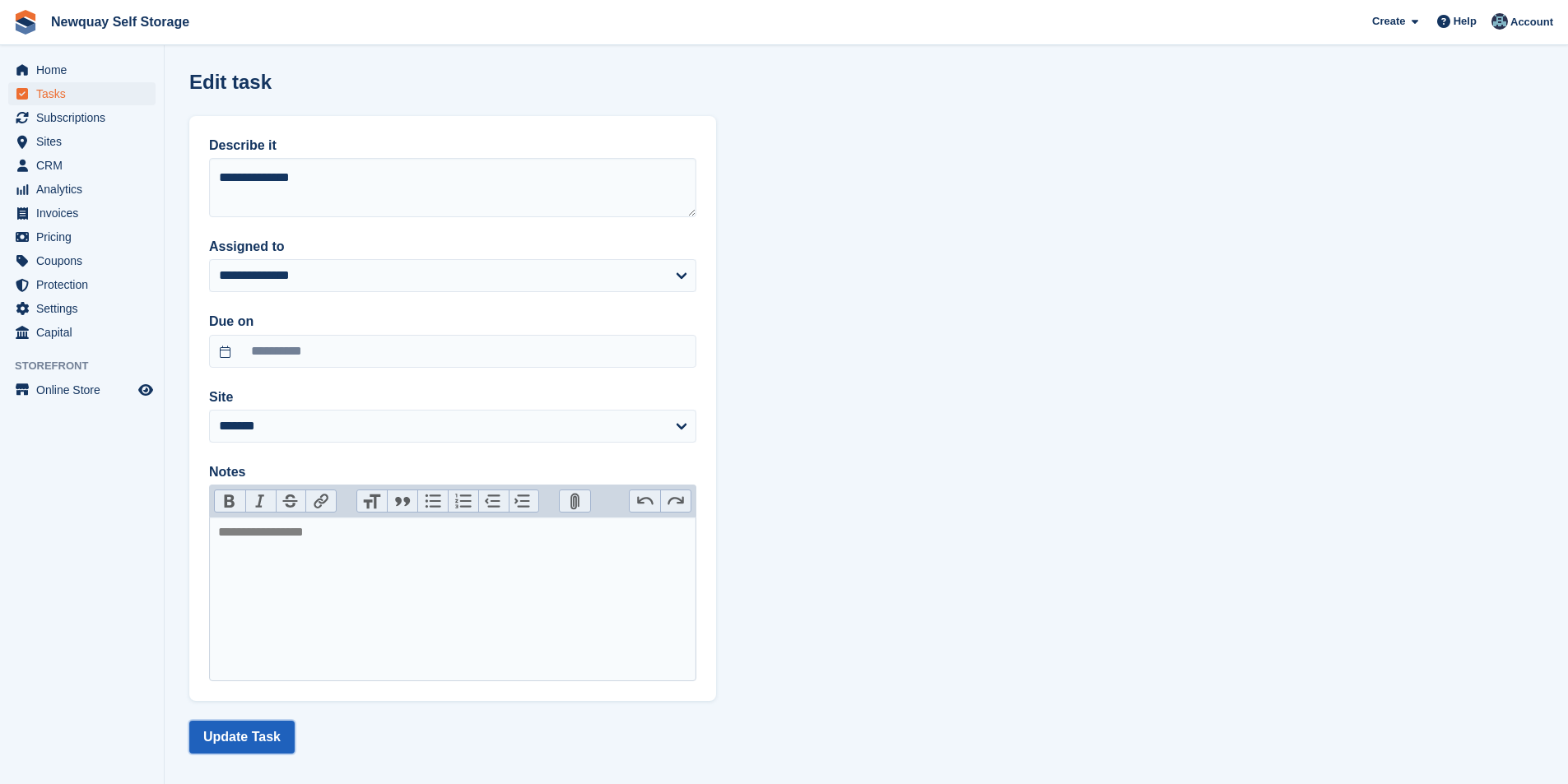
click at [254, 737] on button "Update Task" at bounding box center [242, 736] width 106 height 33
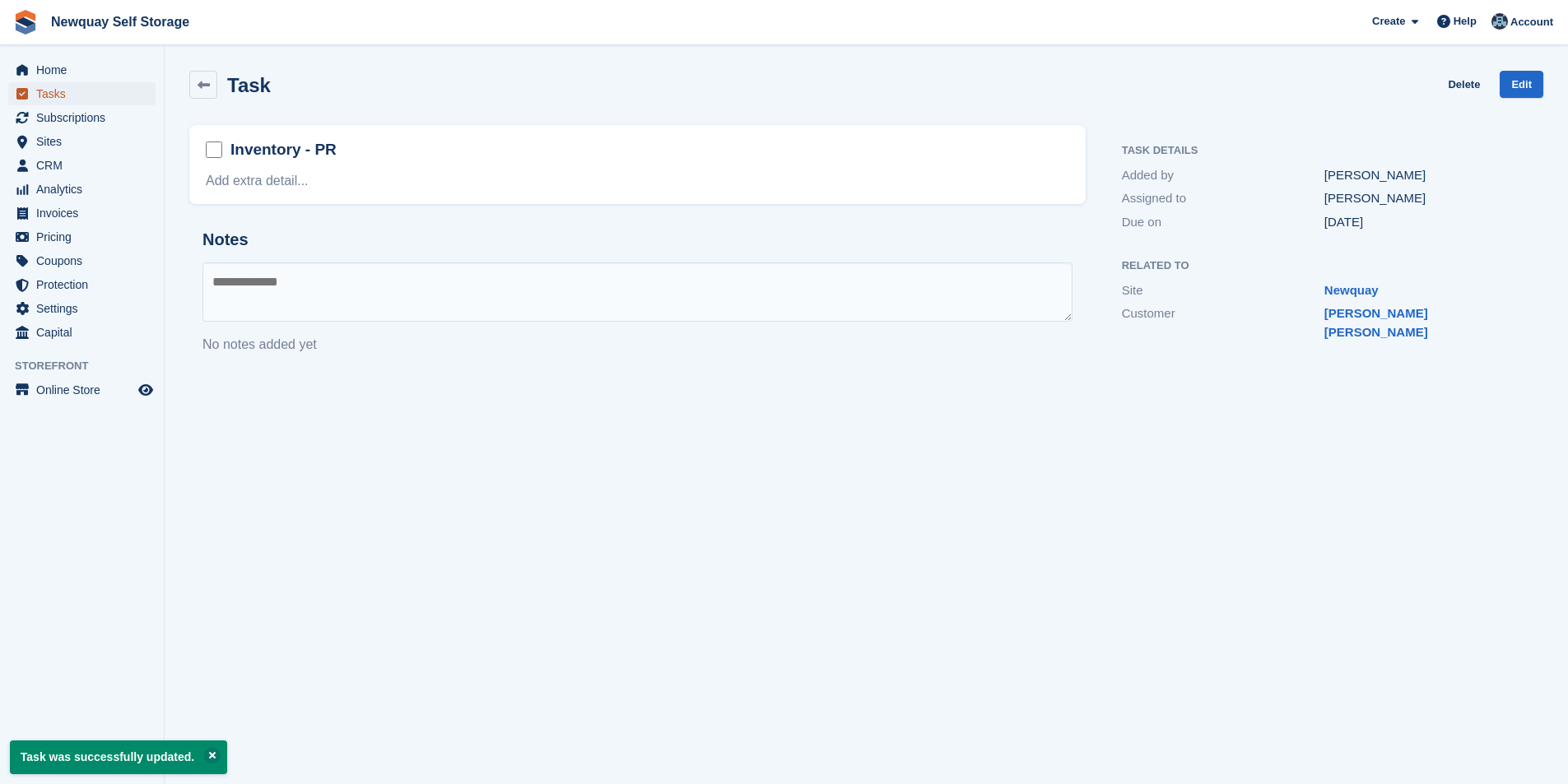
click at [57, 94] on span "Tasks" at bounding box center [85, 94] width 99 height 23
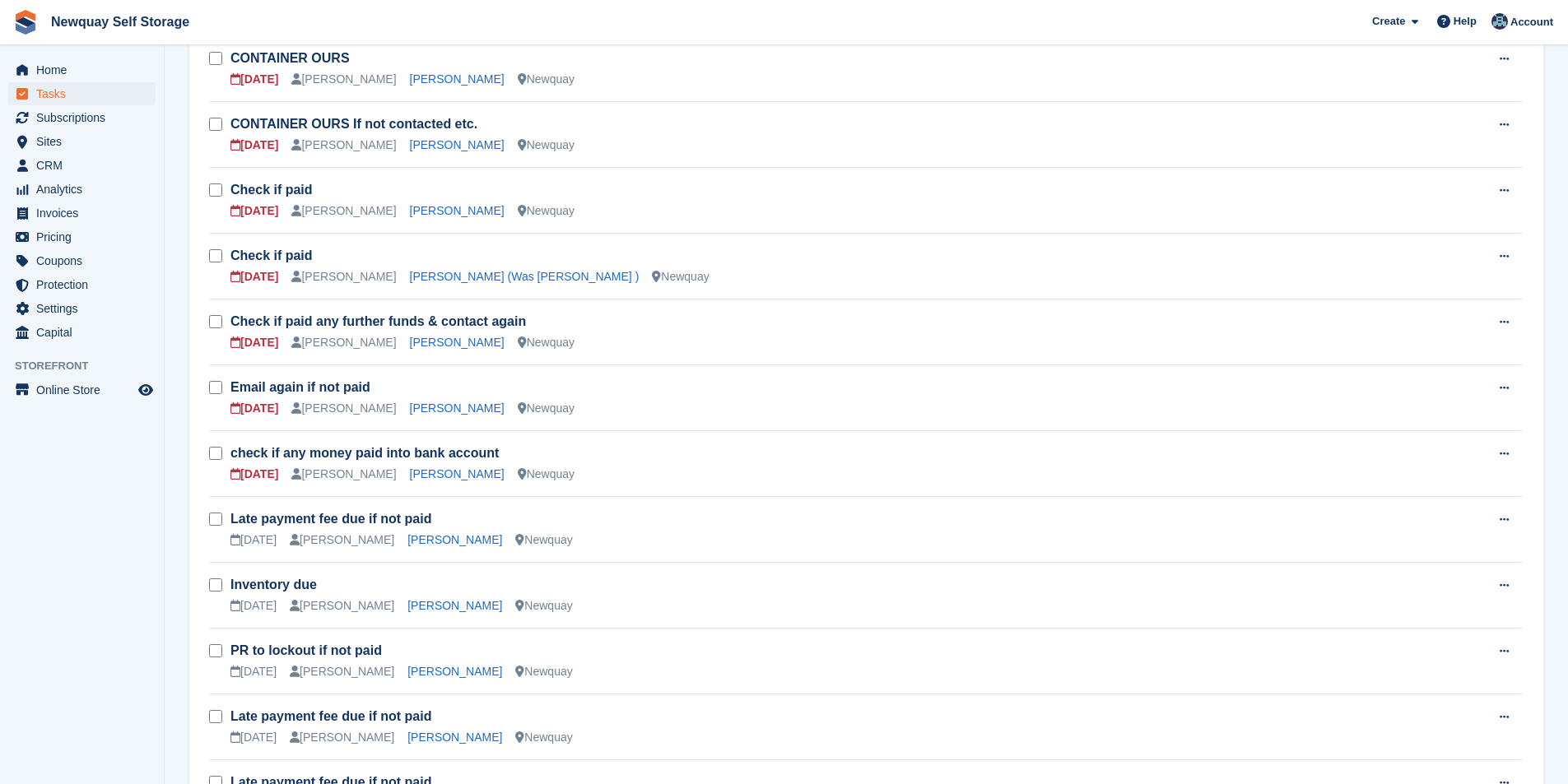
scroll to position [411, 0]
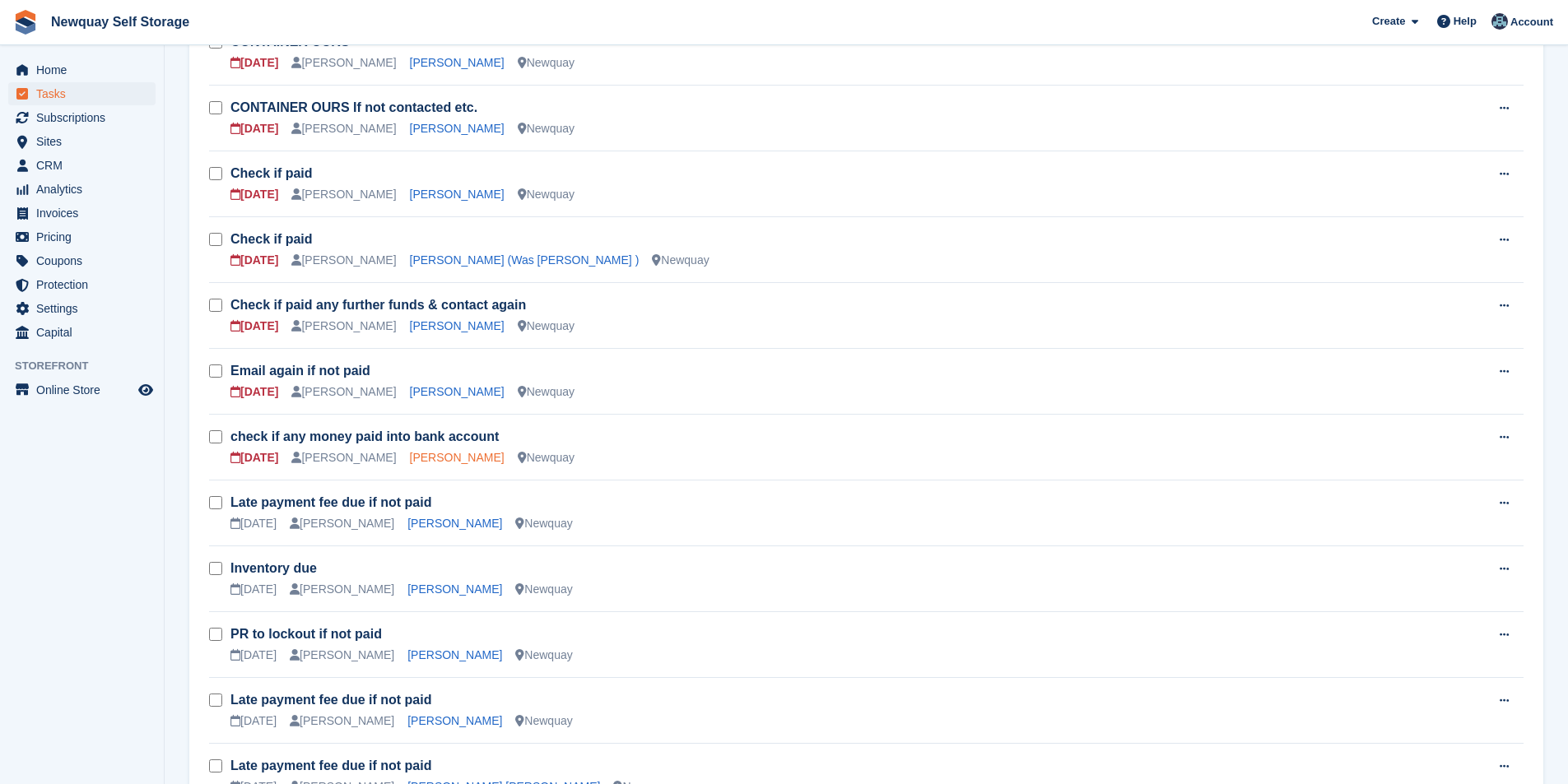
click at [434, 461] on link "[PERSON_NAME]" at bounding box center [457, 457] width 95 height 13
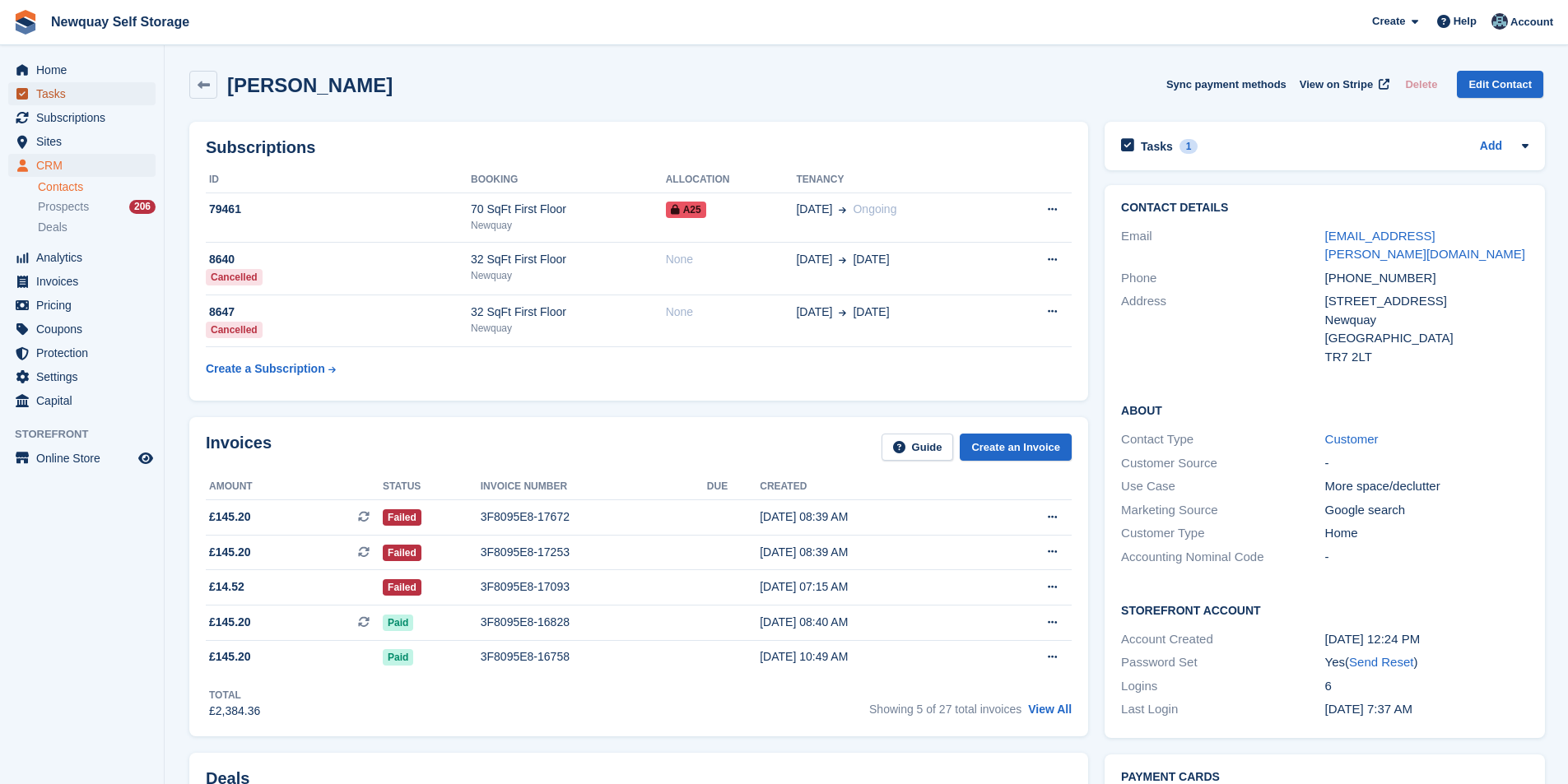
click at [106, 88] on span "Tasks" at bounding box center [85, 94] width 99 height 23
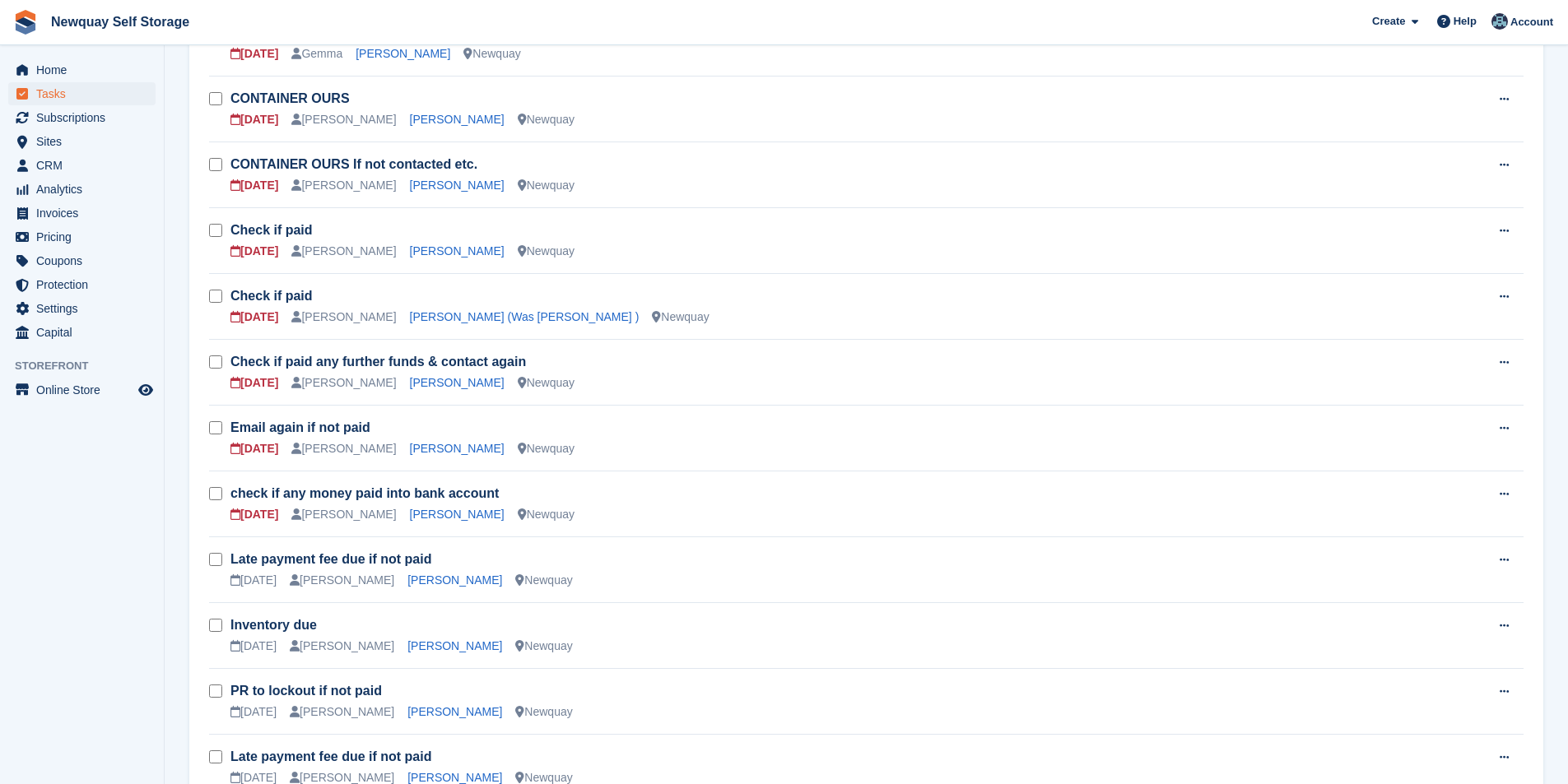
scroll to position [411, 0]
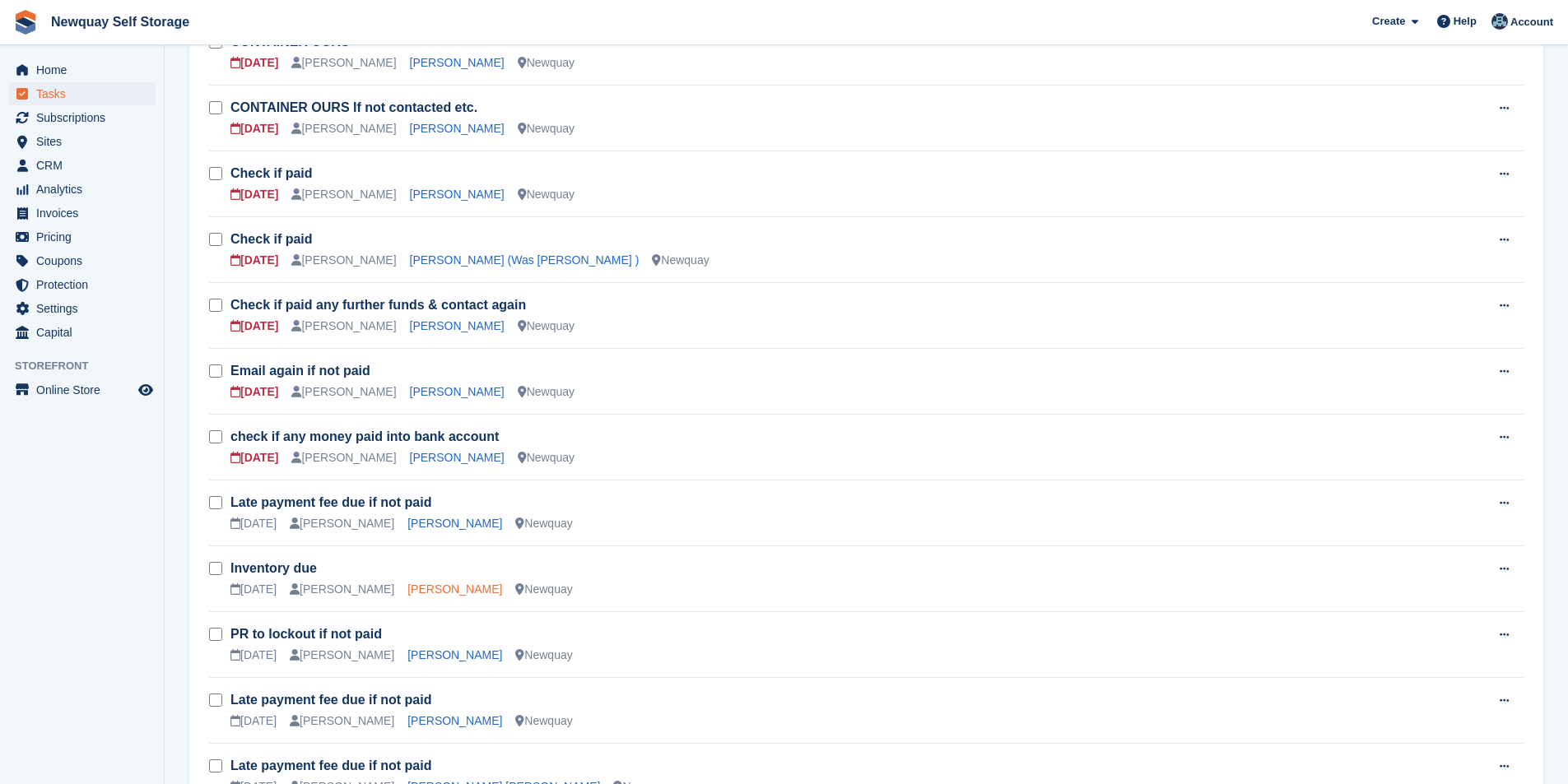
click at [443, 587] on link "[PERSON_NAME]" at bounding box center [454, 588] width 95 height 13
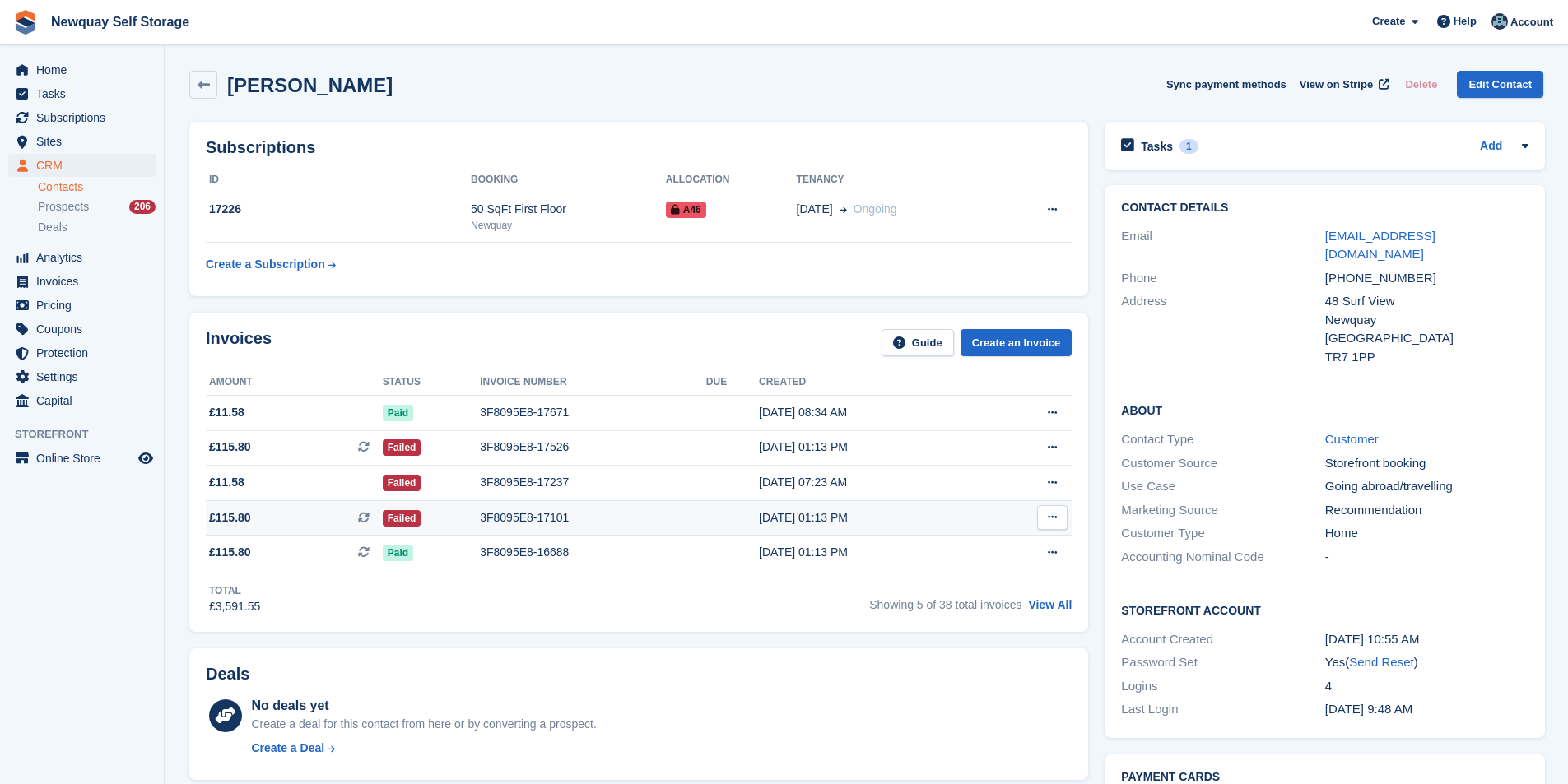
click at [509, 520] on div "3F8095E8-17101" at bounding box center [592, 517] width 226 height 17
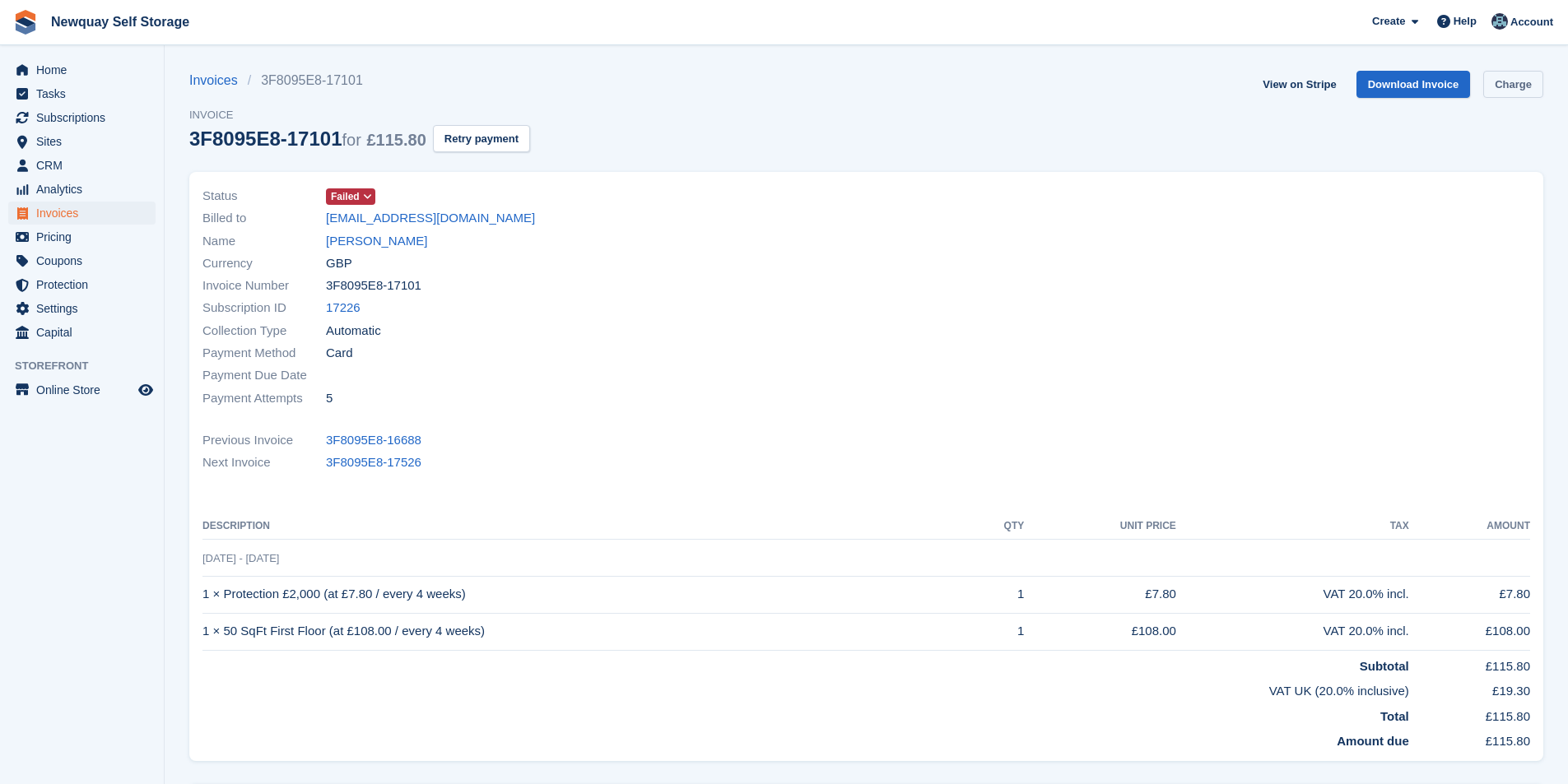
click at [1525, 83] on link "Charge" at bounding box center [1512, 84] width 60 height 27
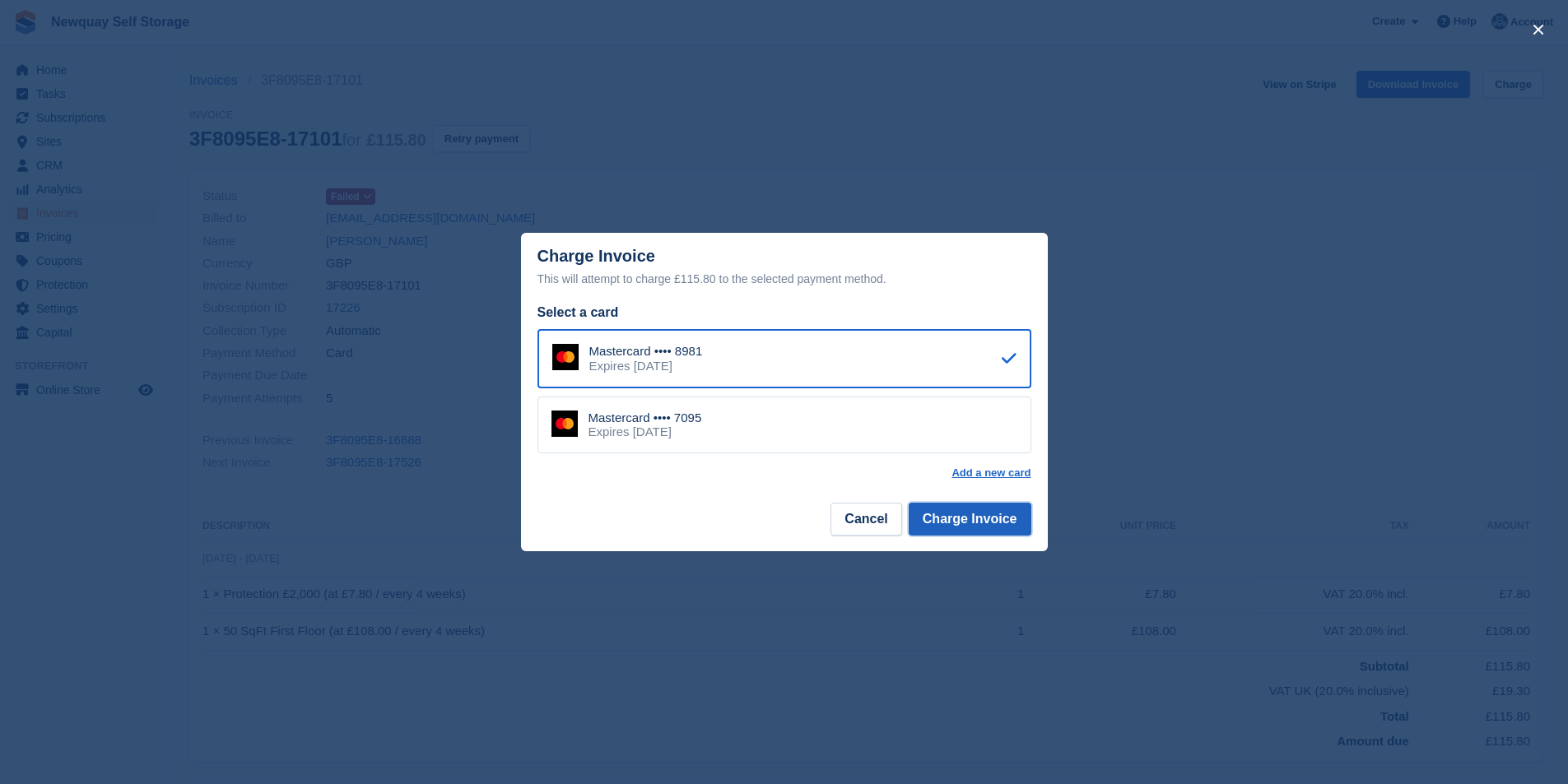
click at [961, 525] on button "Charge Invoice" at bounding box center [970, 518] width 122 height 33
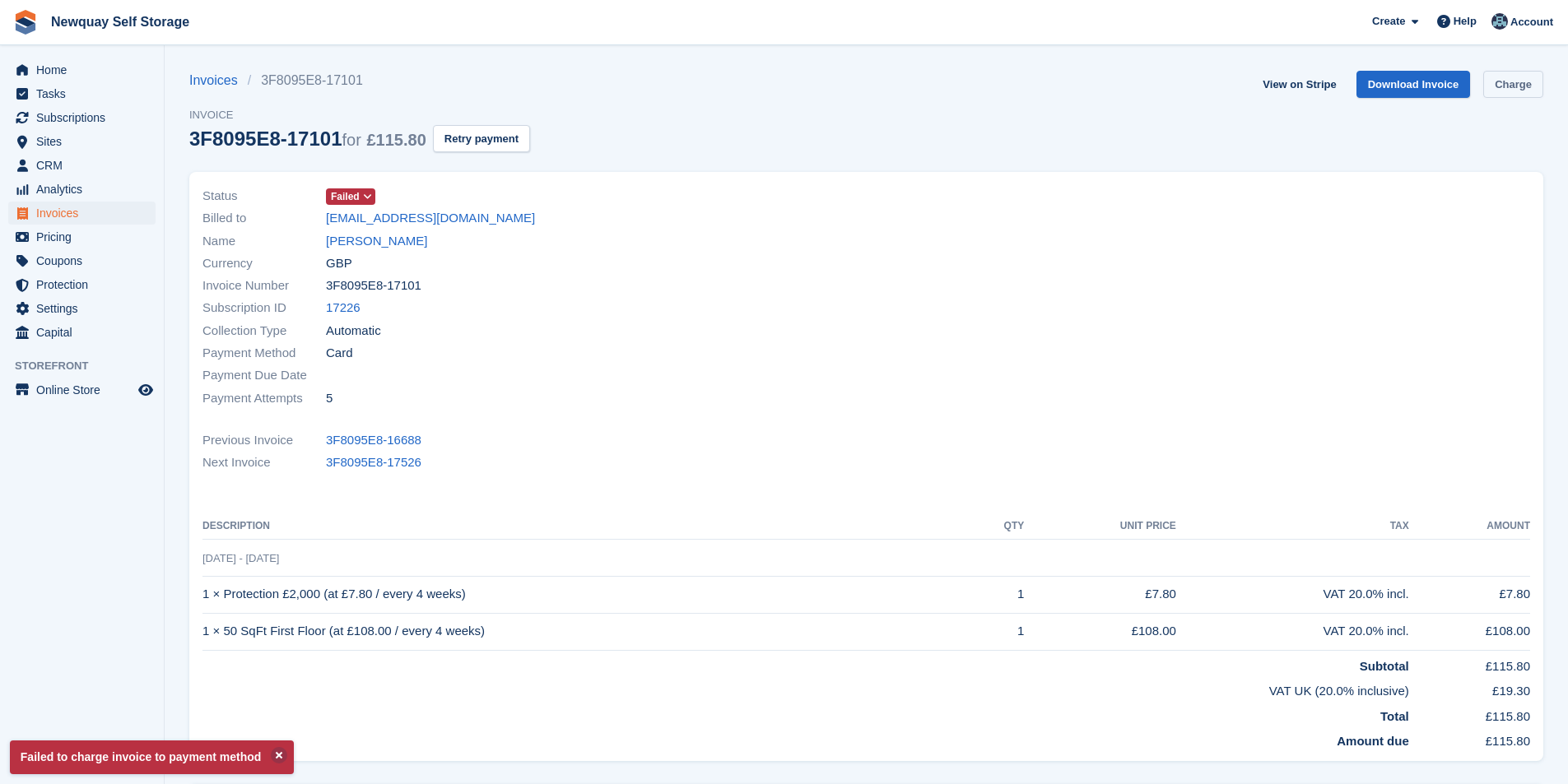
click at [1504, 94] on link "Charge" at bounding box center [1512, 84] width 60 height 27
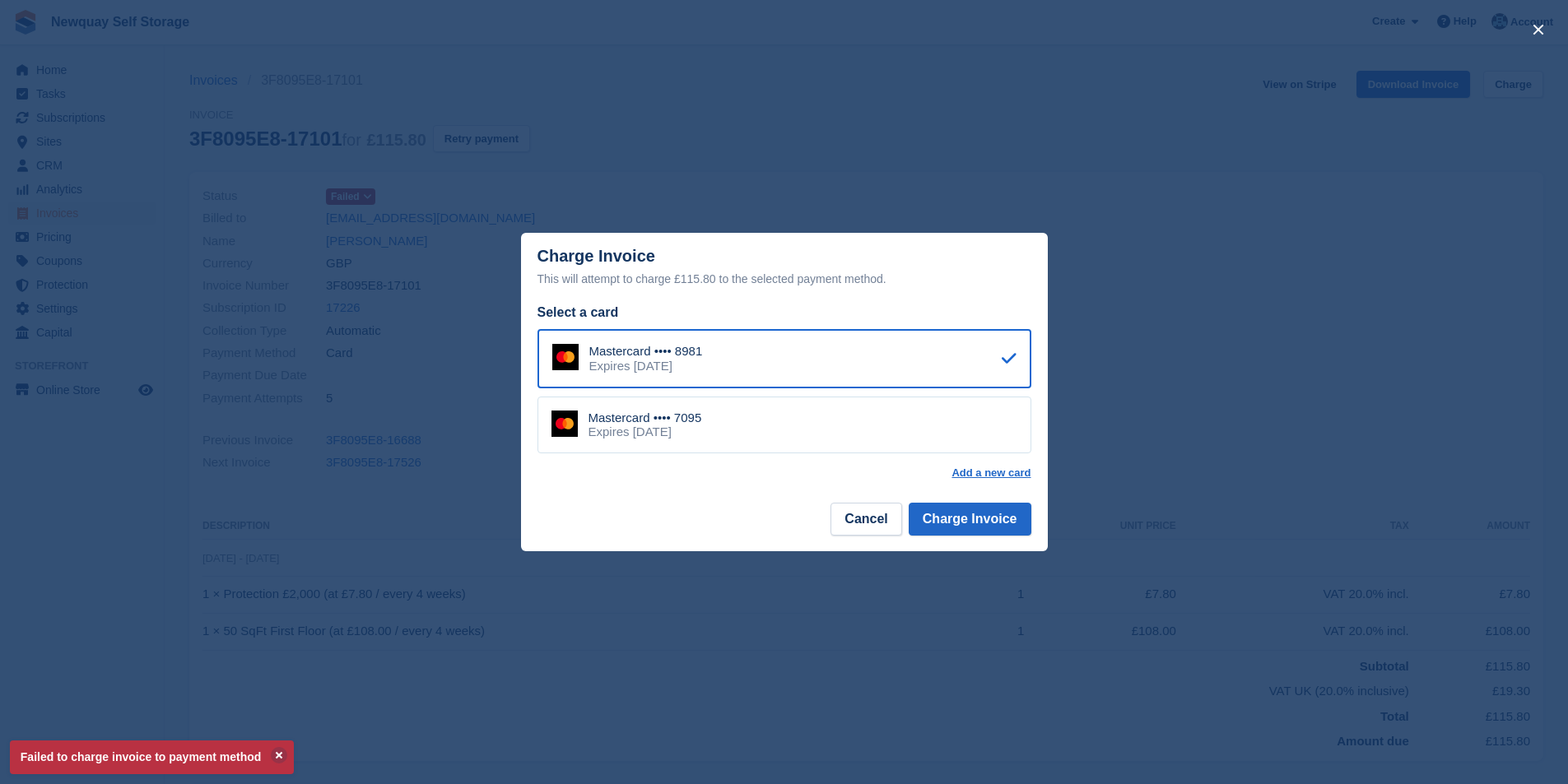
click at [729, 429] on div "Mastercard •••• 7095 Expires [DATE]" at bounding box center [784, 425] width 494 height 58
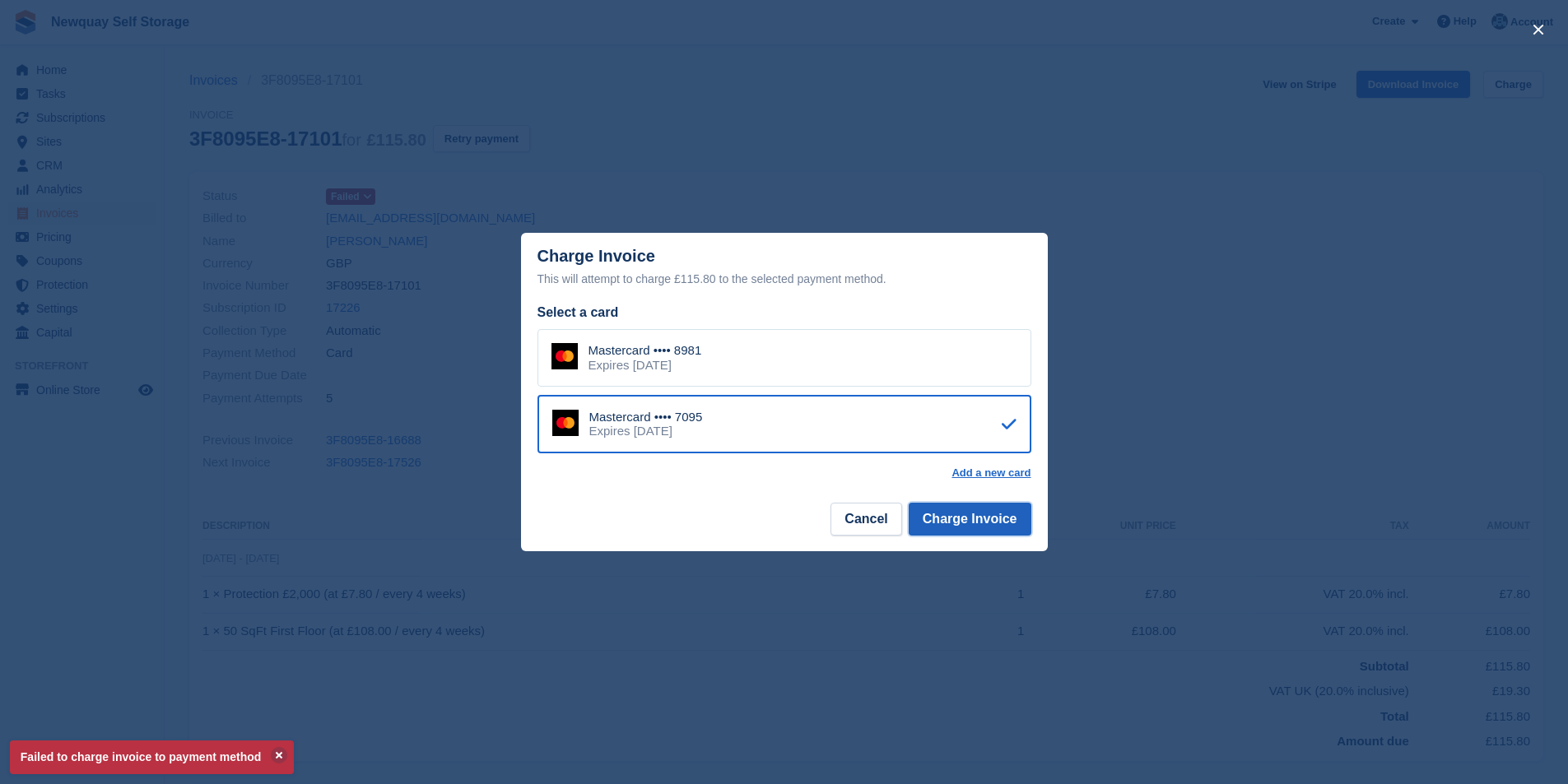
click at [966, 526] on button "Charge Invoice" at bounding box center [970, 518] width 122 height 33
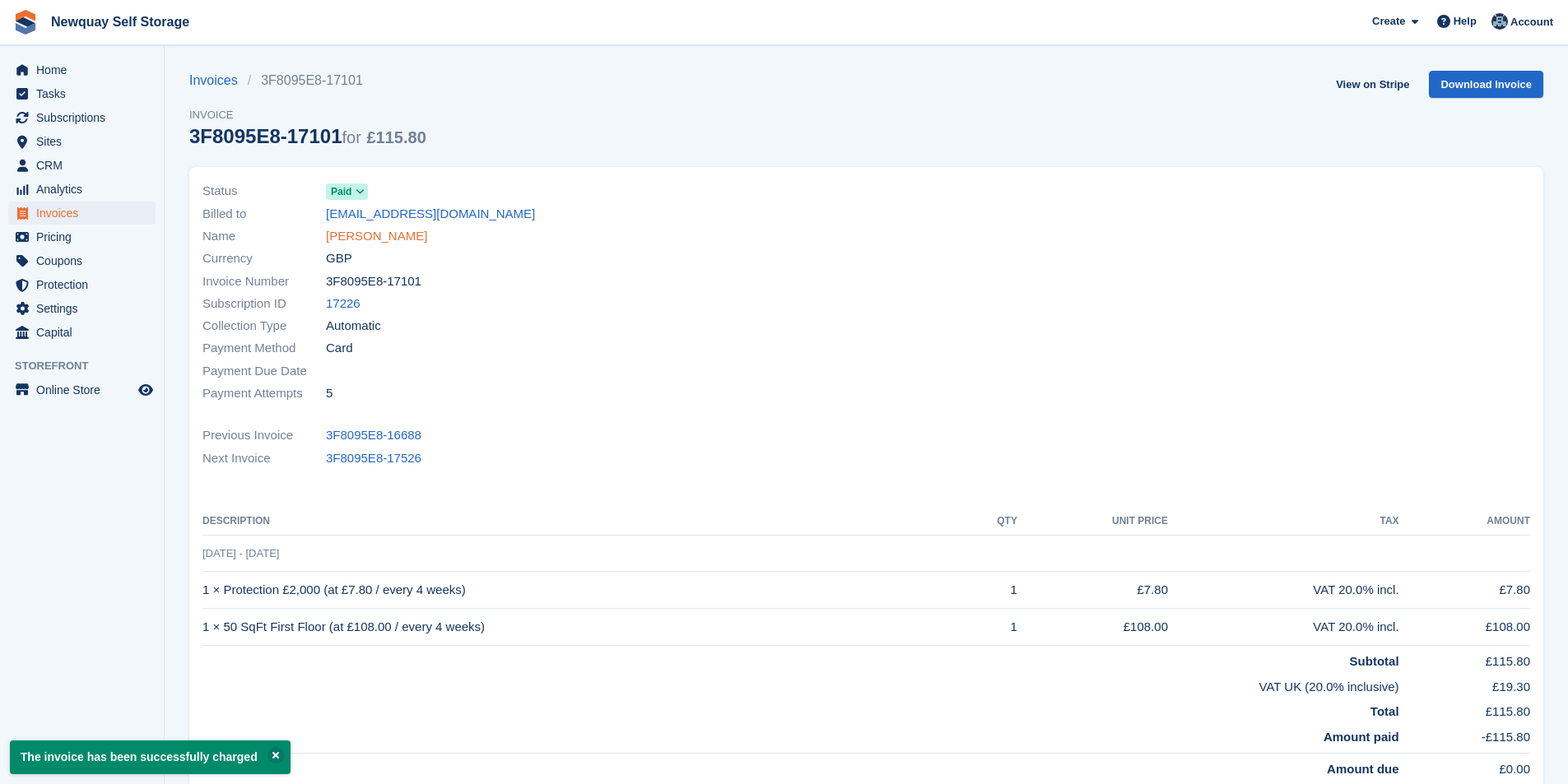
click at [391, 232] on link "[PERSON_NAME]" at bounding box center [376, 236] width 102 height 19
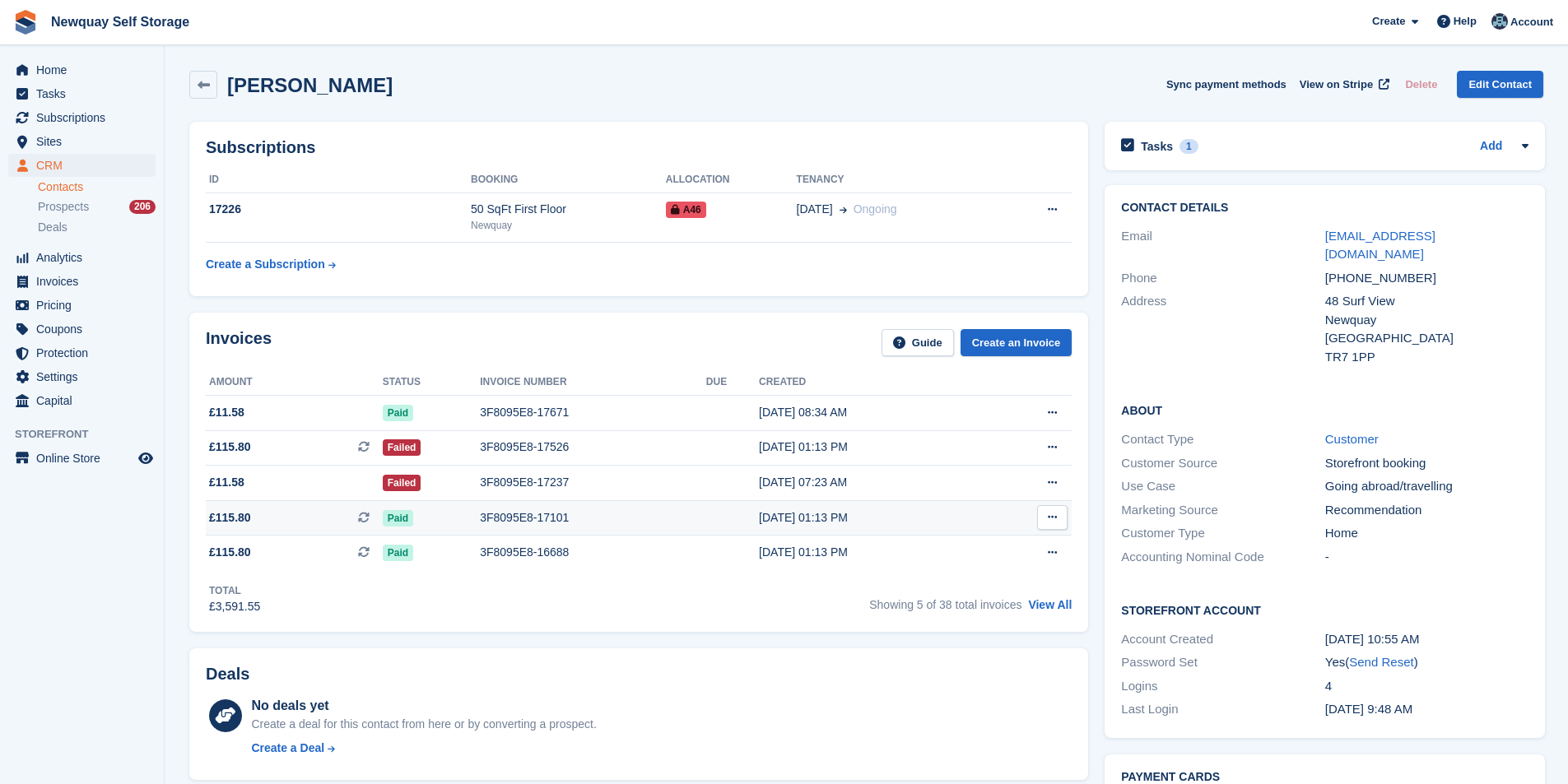
click at [522, 515] on div "3F8095E8-17101" at bounding box center [592, 517] width 226 height 17
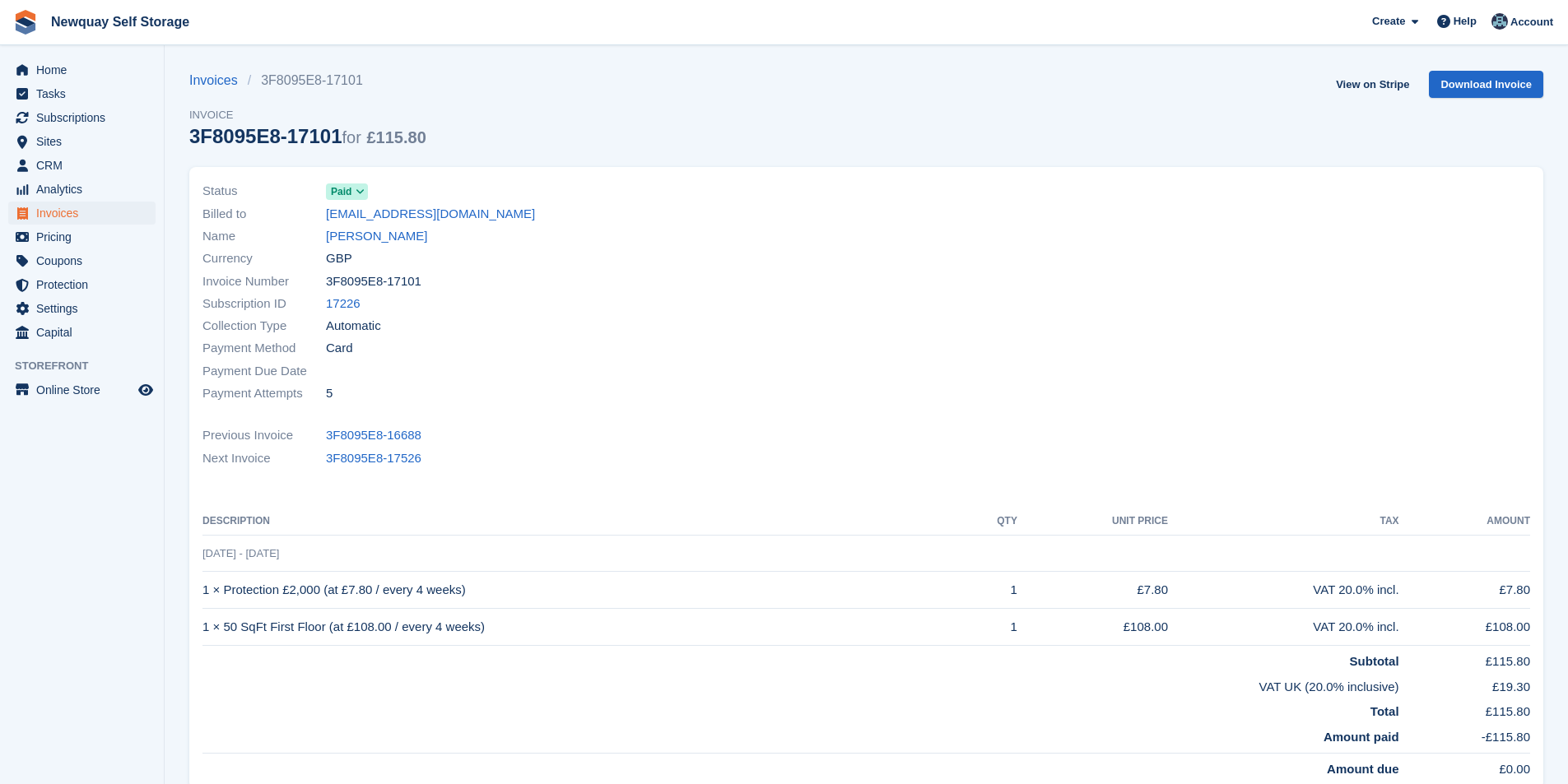
drag, startPoint x: 330, startPoint y: 134, endPoint x: 190, endPoint y: 134, distance: 140.0
click at [190, 134] on div "3F8095E8-17101 for £115.80" at bounding box center [308, 136] width 237 height 22
click at [638, 278] on div "Invoice Number 3F8095E8-17101" at bounding box center [529, 281] width 654 height 22
click at [325, 137] on div "3F8095E8-17101 for £115.80" at bounding box center [308, 136] width 237 height 22
click at [595, 235] on div "Name Azaria Jeneway" at bounding box center [529, 236] width 654 height 22
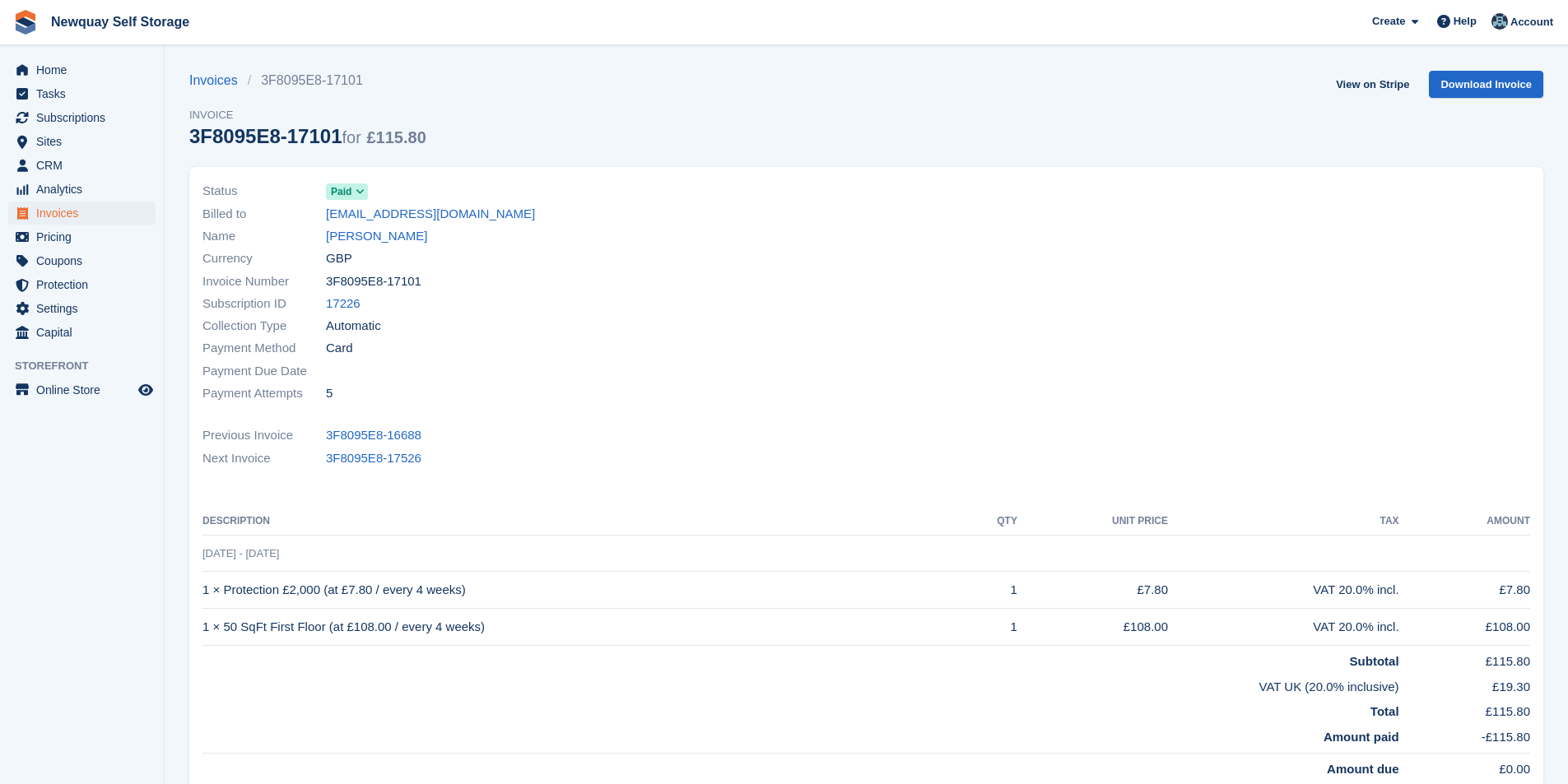
drag, startPoint x: 327, startPoint y: 135, endPoint x: 192, endPoint y: 129, distance: 135.1
click at [192, 129] on div "3F8095E8-17101 for £115.80" at bounding box center [308, 136] width 237 height 22
copy div "3F8095E8-17101"
click at [396, 236] on link "[PERSON_NAME]" at bounding box center [376, 236] width 102 height 19
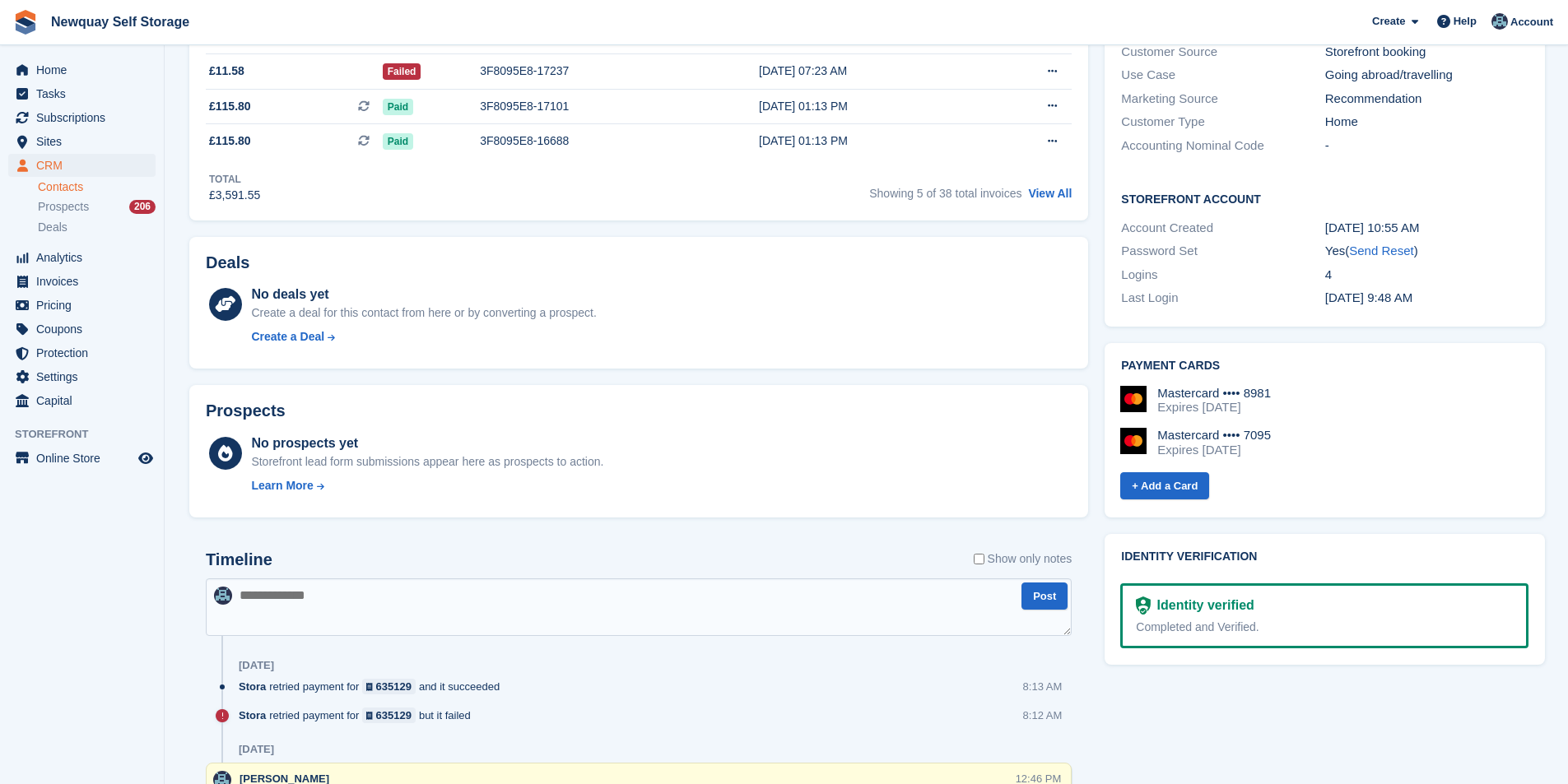
scroll to position [576, 0]
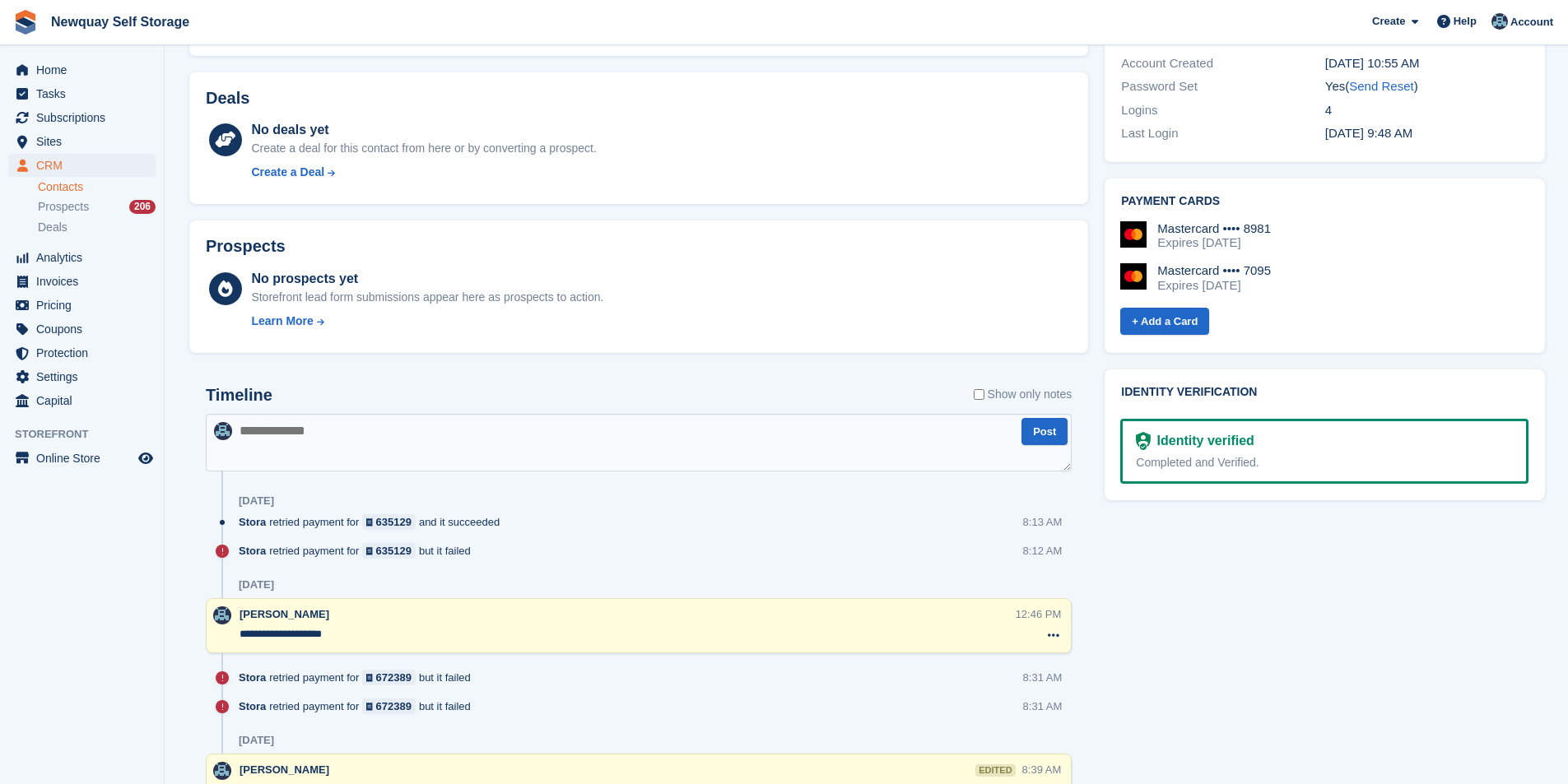
click at [349, 405] on div "Timeline Show only notes" at bounding box center [639, 400] width 866 height 29
click at [347, 437] on textarea at bounding box center [639, 443] width 866 height 58
paste textarea "**********"
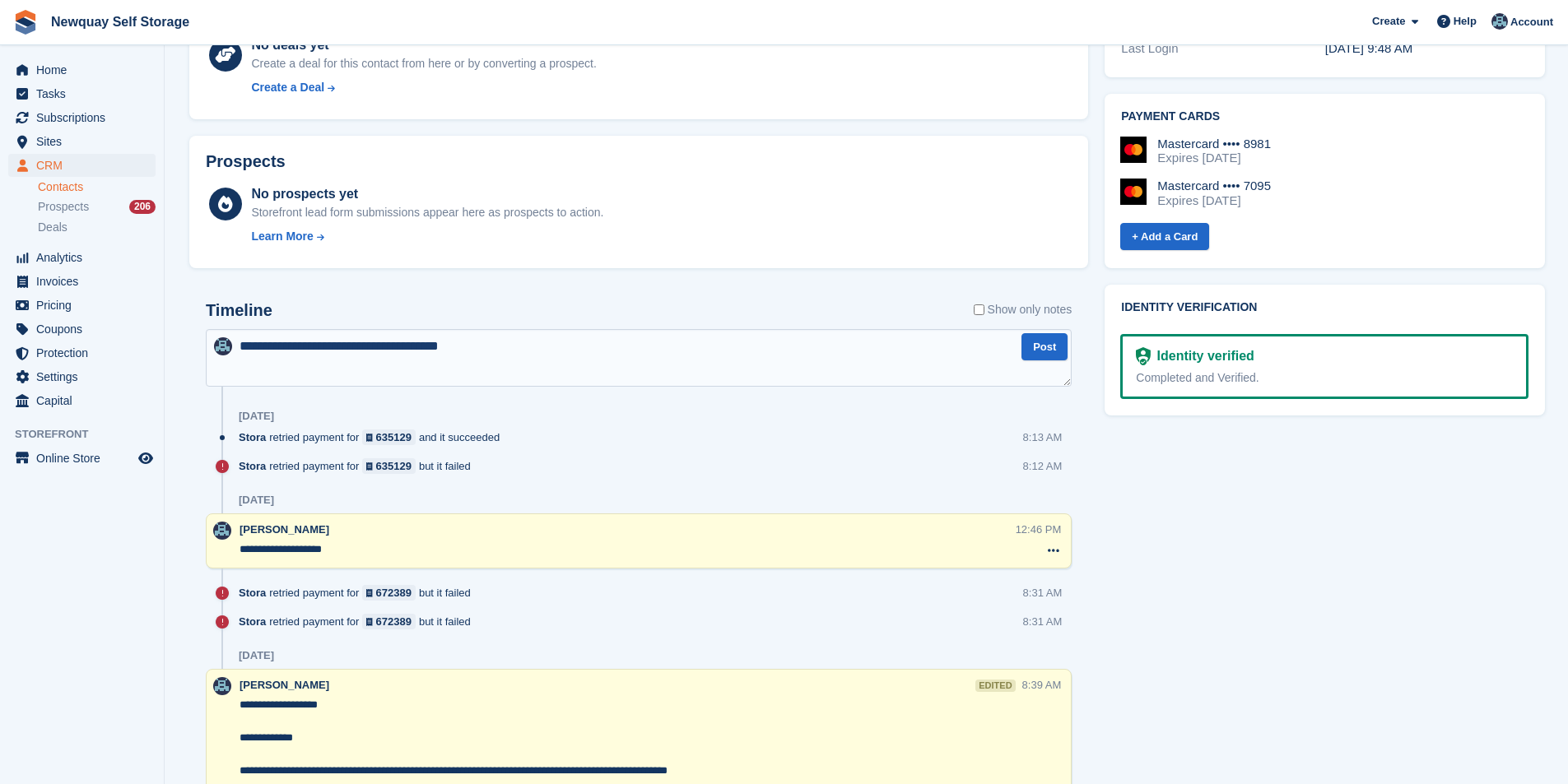
scroll to position [740, 0]
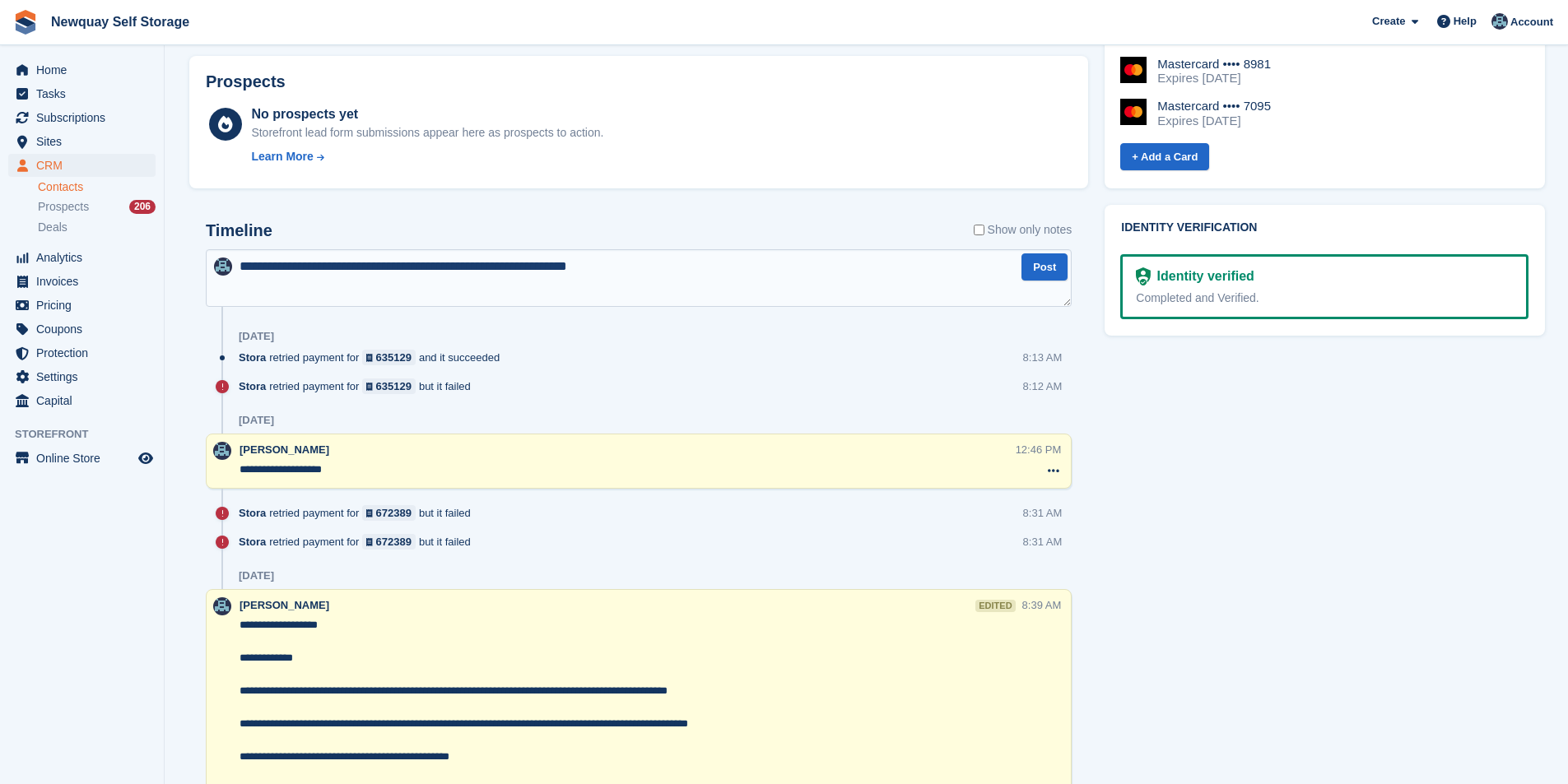
type textarea "**********"
click at [684, 273] on textarea "**********" at bounding box center [639, 278] width 866 height 58
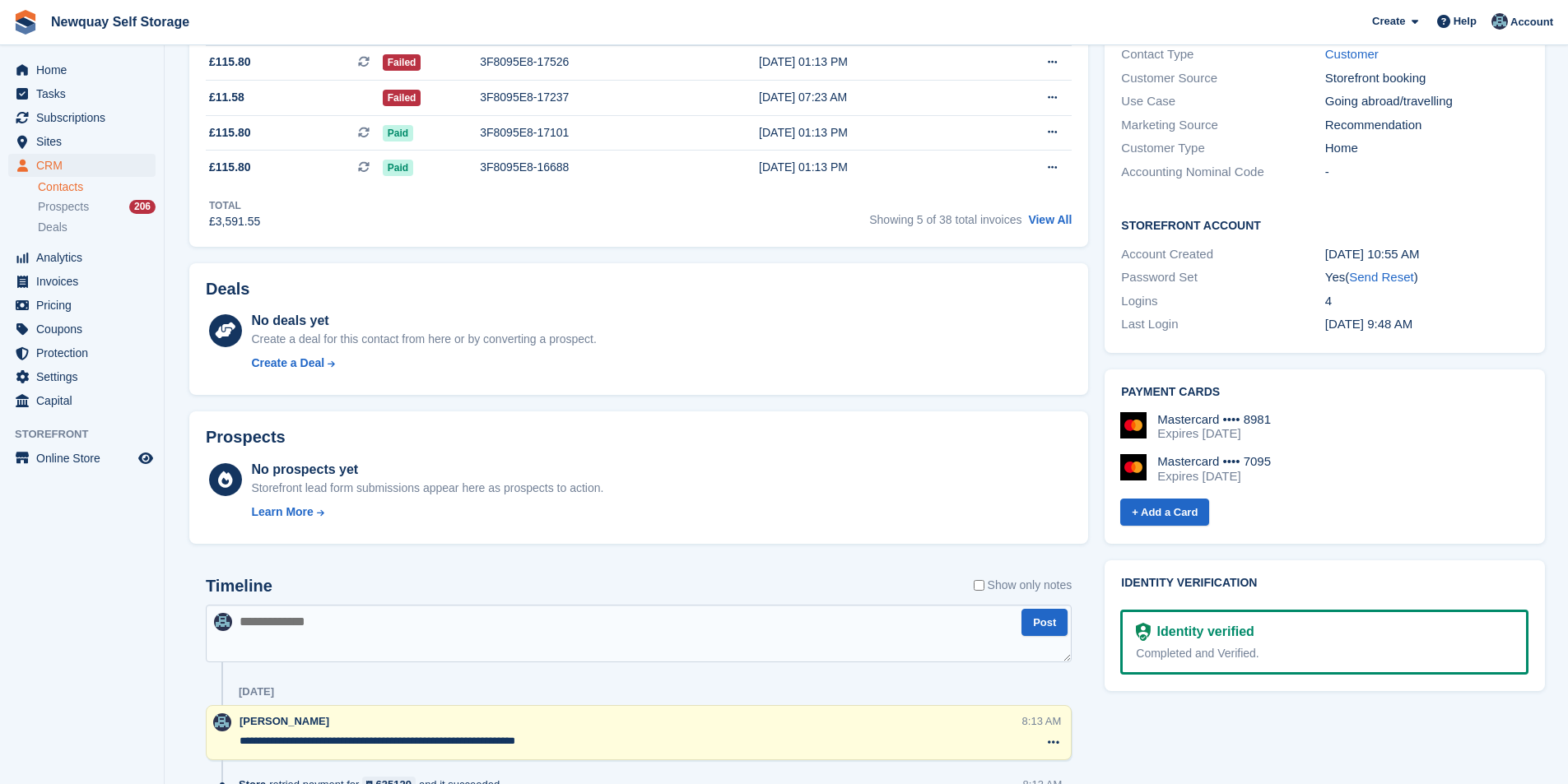
scroll to position [164, 0]
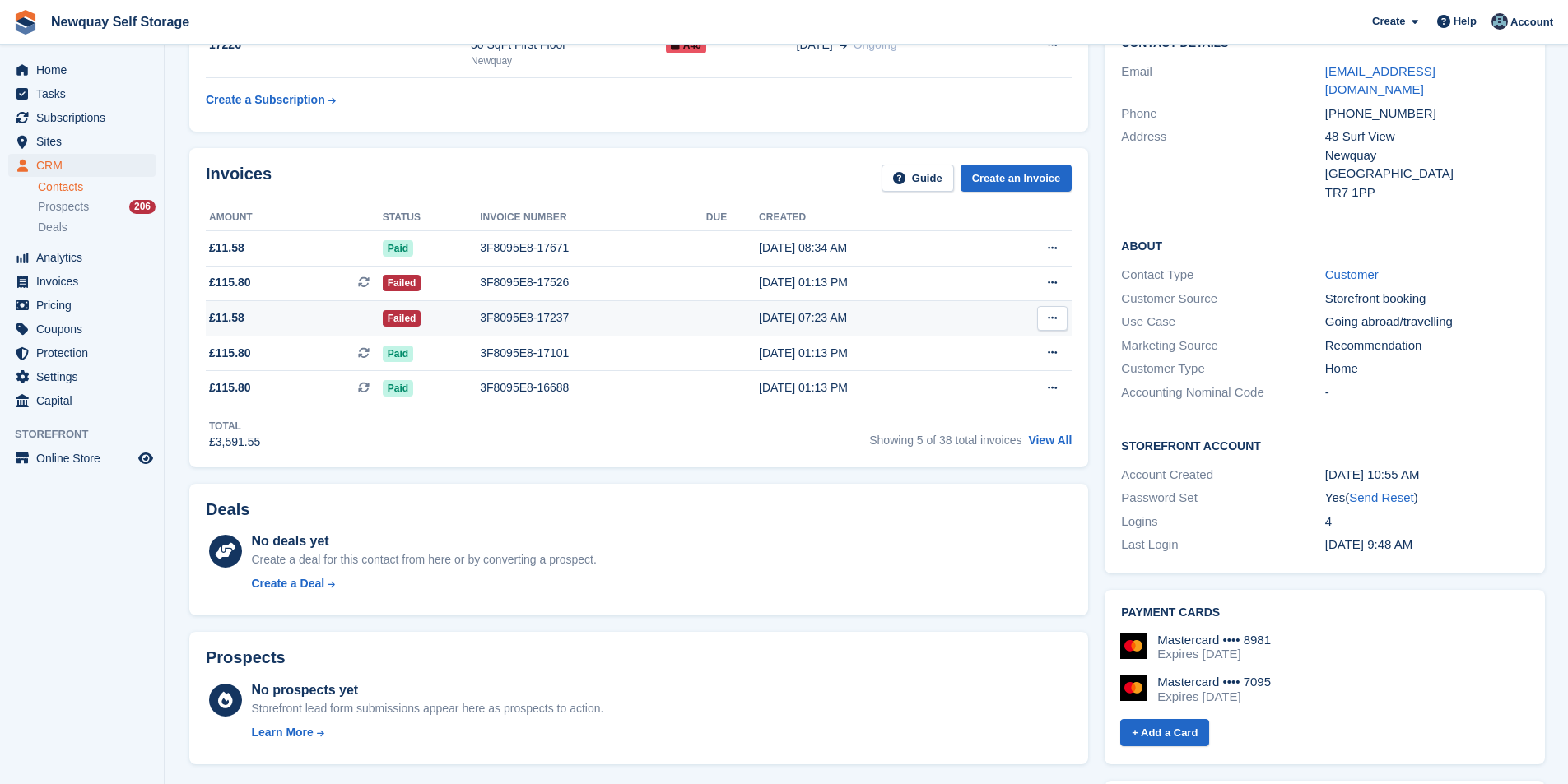
click at [528, 319] on div "3F8095E8-17237" at bounding box center [592, 317] width 226 height 17
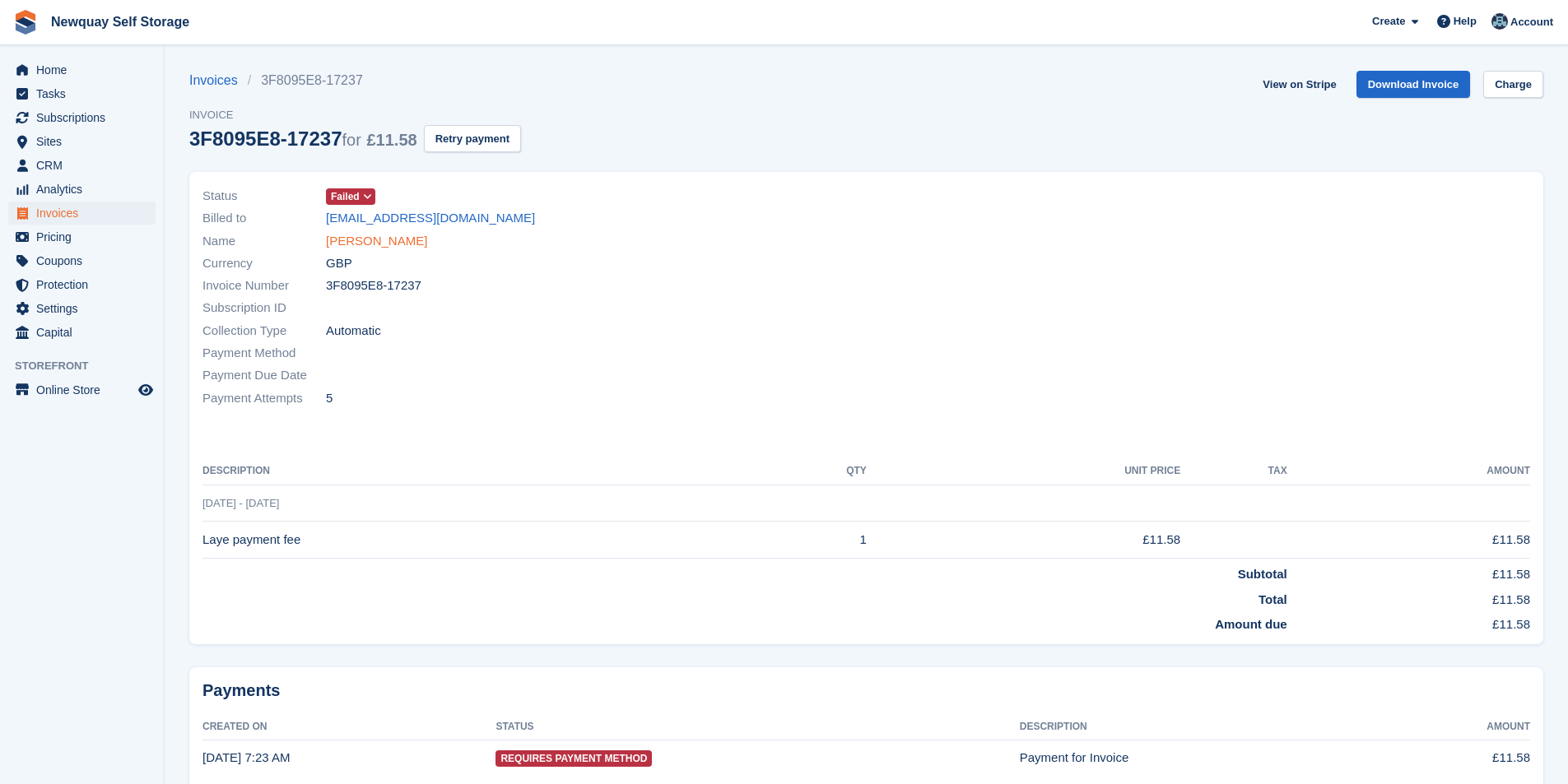
click at [380, 240] on link "[PERSON_NAME]" at bounding box center [376, 241] width 102 height 19
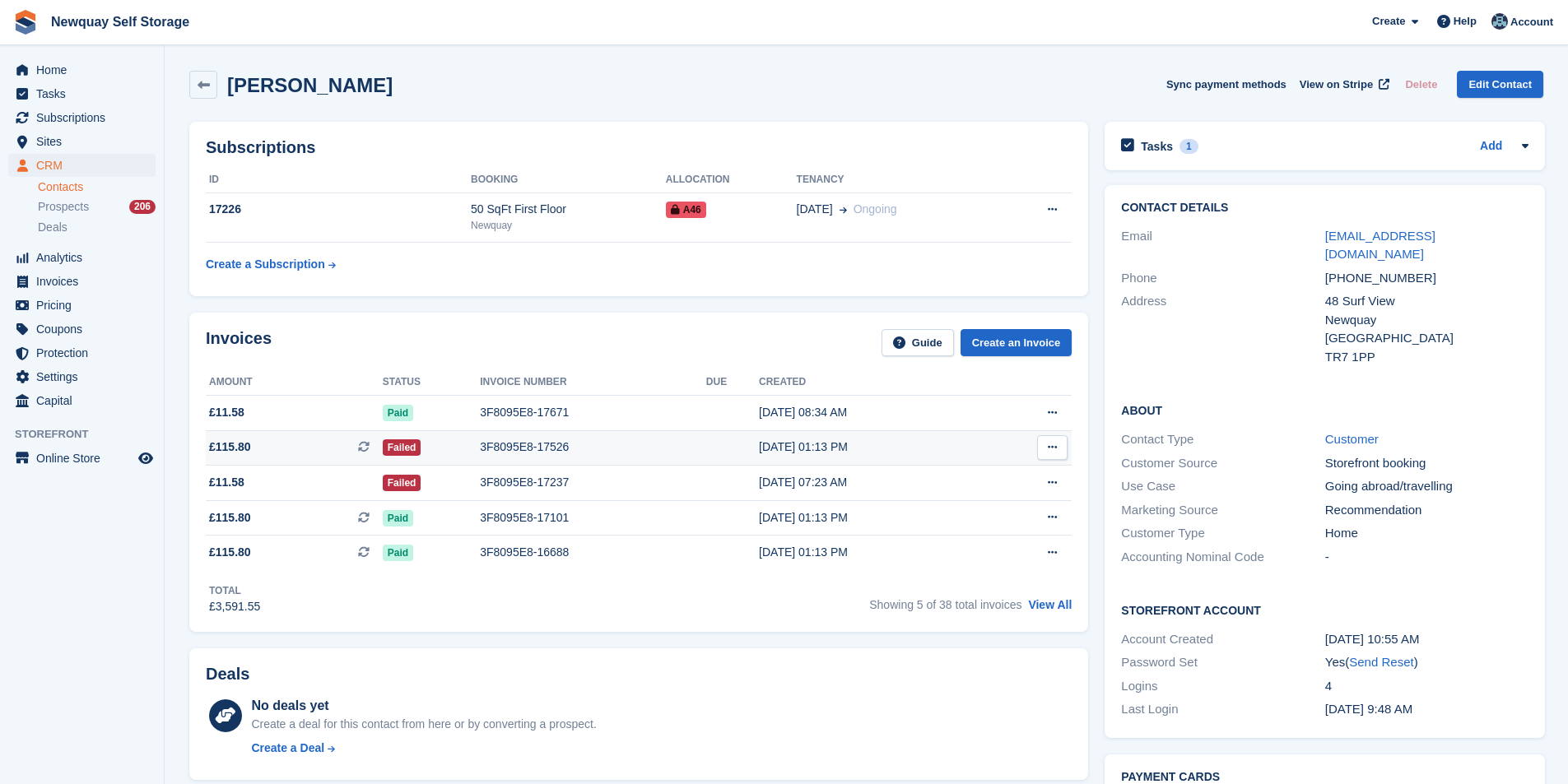
click at [532, 444] on div "3F8095E8-17526" at bounding box center [592, 447] width 226 height 17
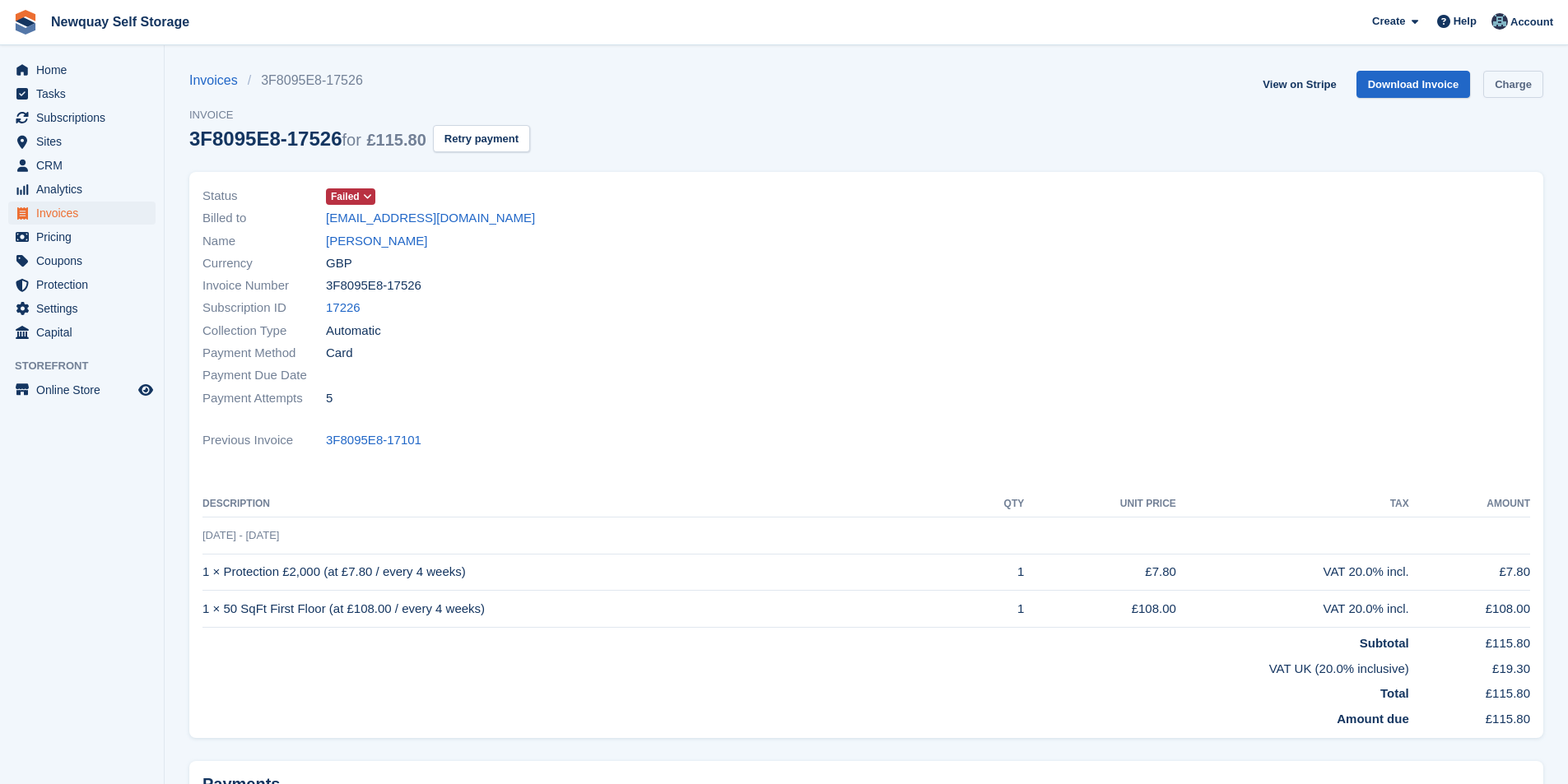
click at [1519, 92] on link "Charge" at bounding box center [1512, 84] width 60 height 27
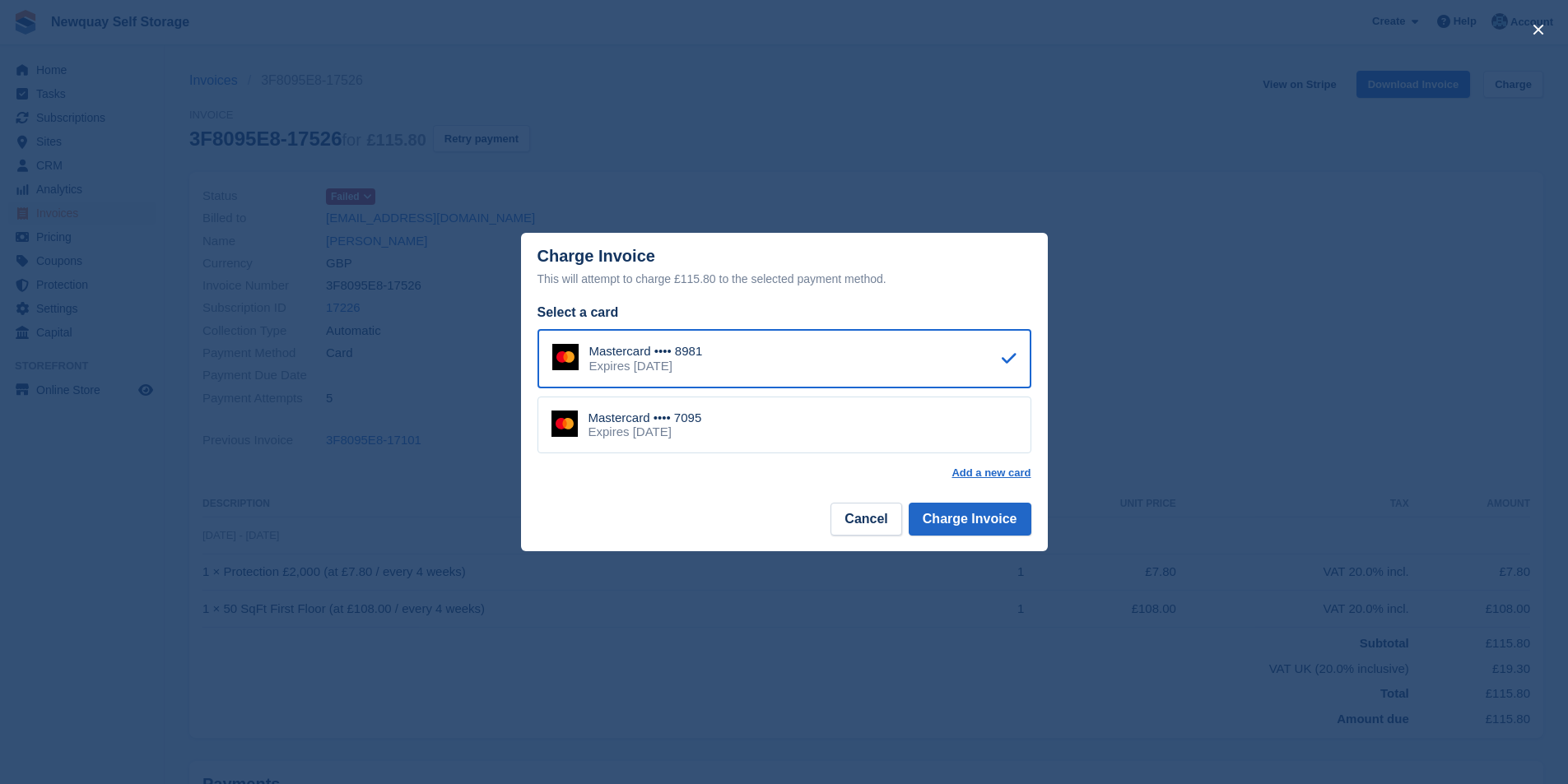
click at [785, 423] on div "Mastercard •••• 7095 Expires [DATE]" at bounding box center [784, 425] width 494 height 58
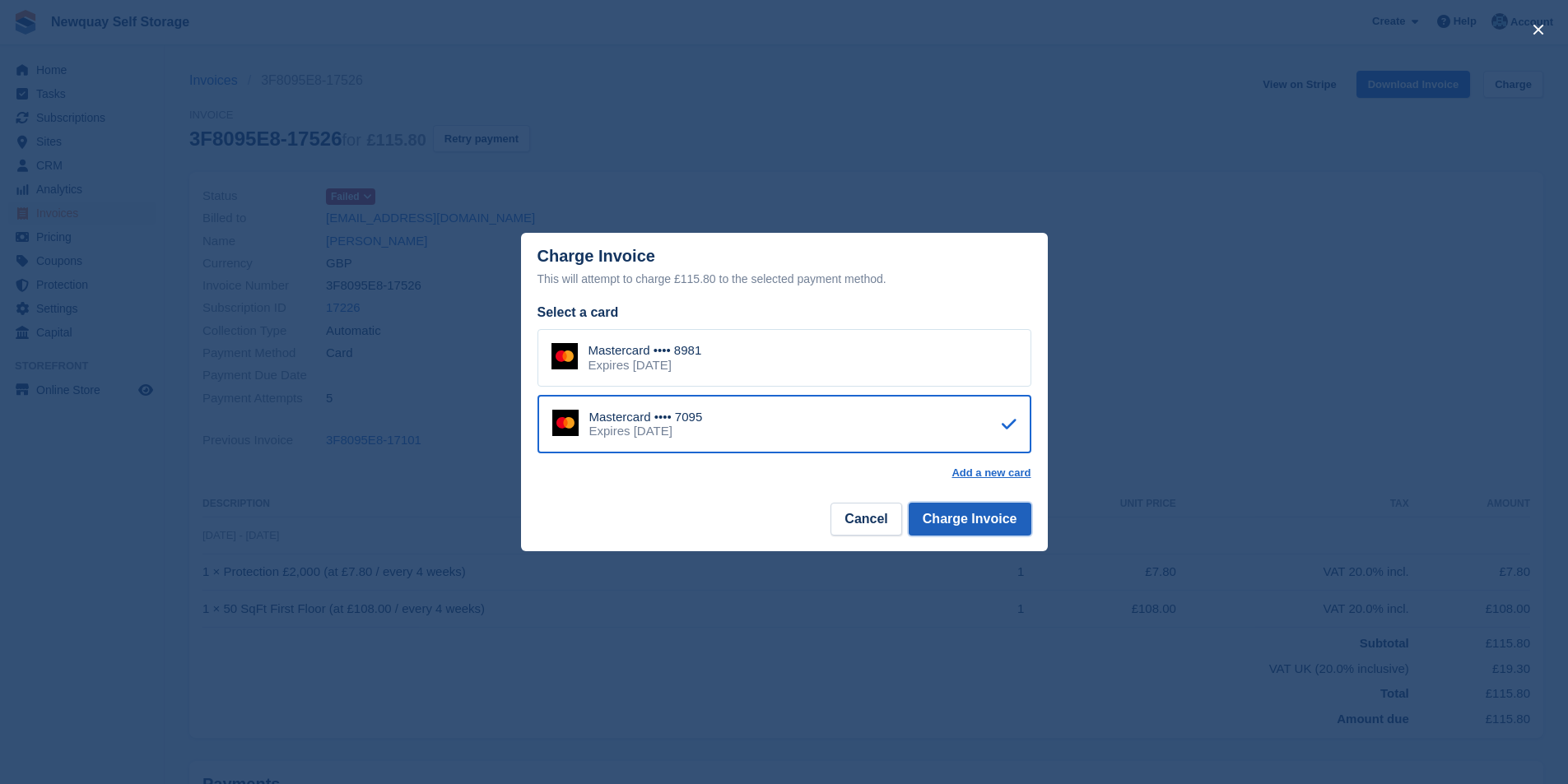
click at [1000, 522] on button "Charge Invoice" at bounding box center [970, 518] width 122 height 33
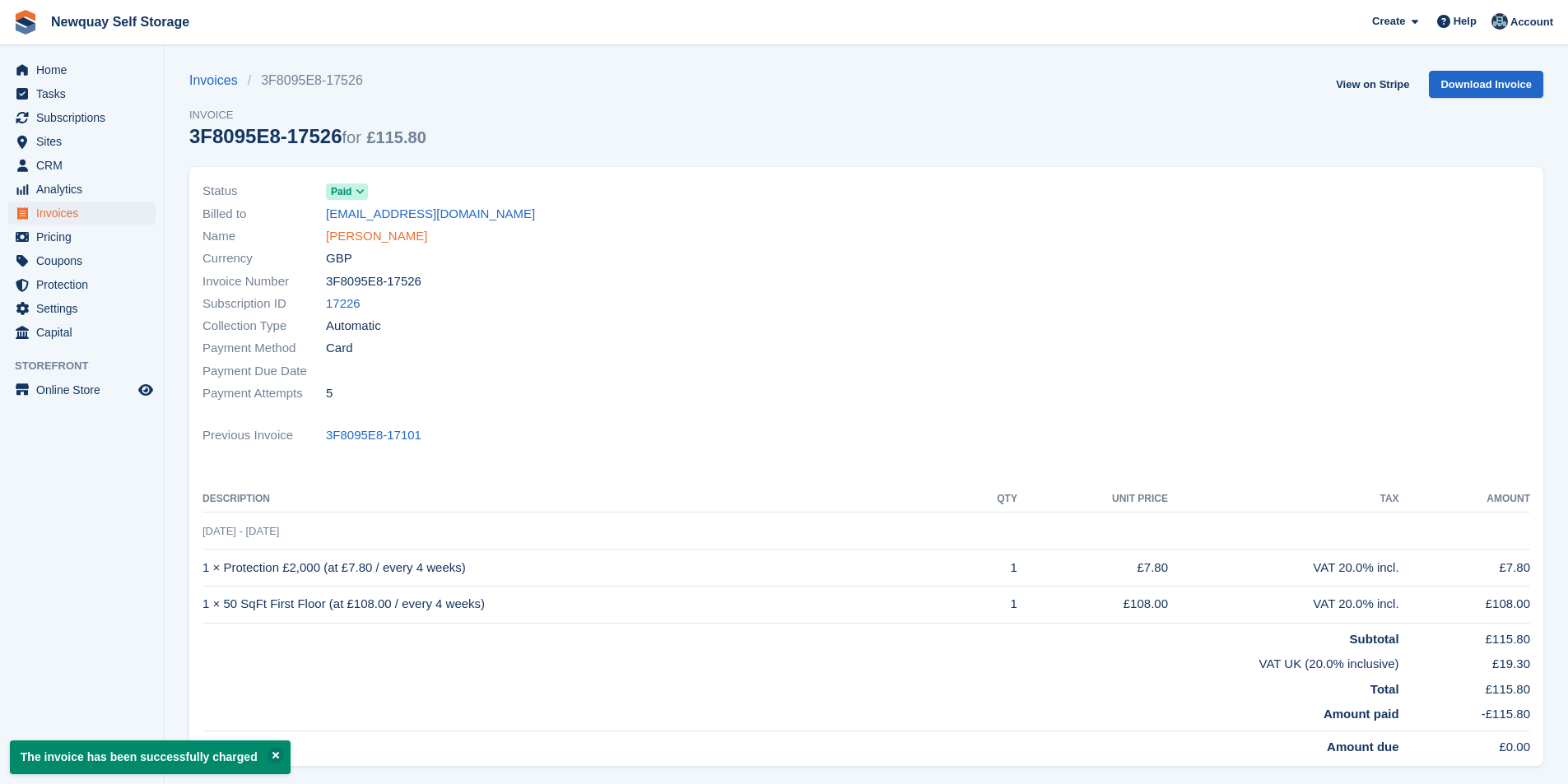
click at [370, 241] on link "[PERSON_NAME]" at bounding box center [376, 236] width 102 height 19
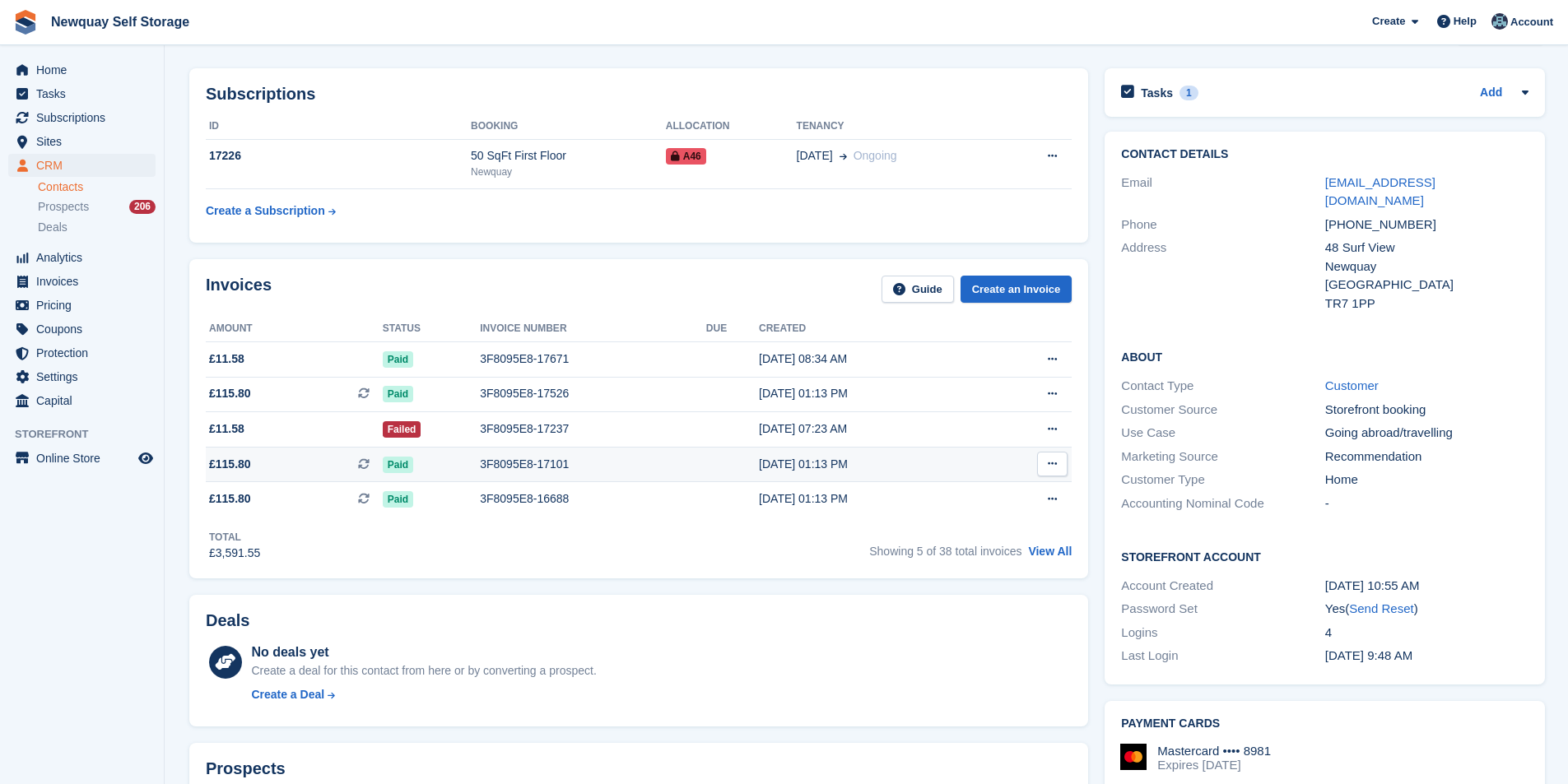
scroll to position [83, 0]
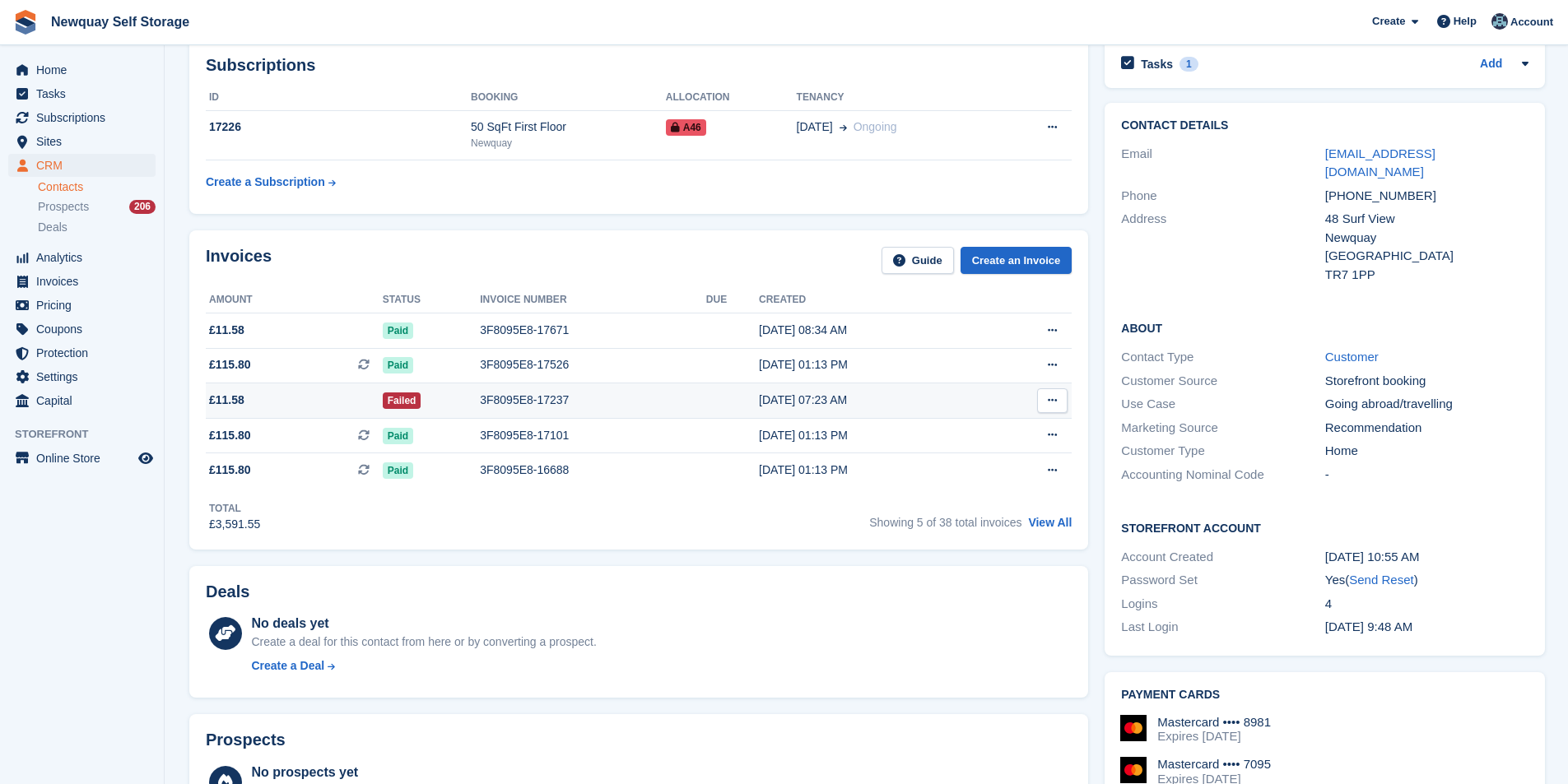
click at [512, 393] on div "3F8095E8-17237" at bounding box center [592, 399] width 226 height 17
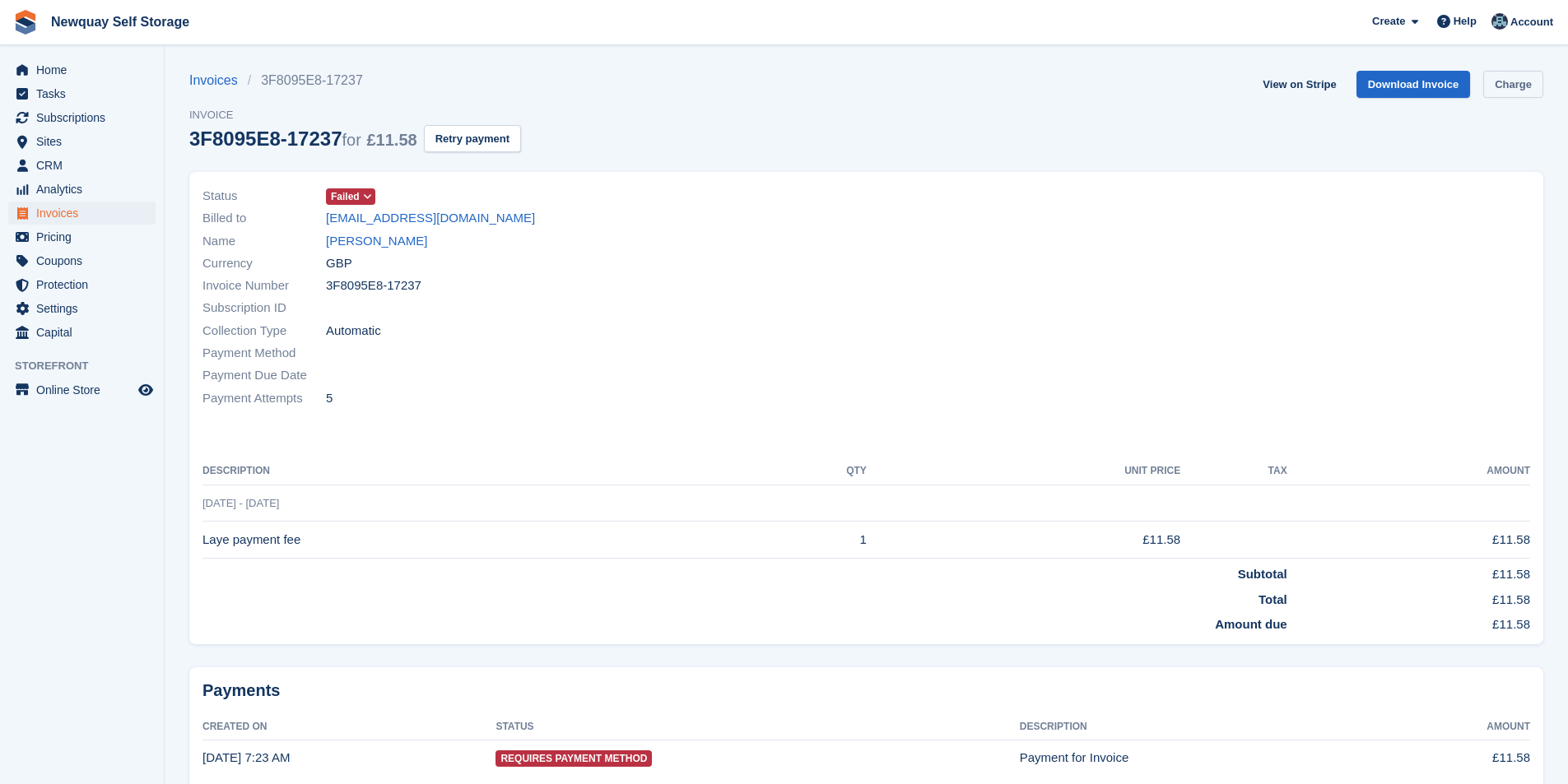
click at [1531, 83] on link "Charge" at bounding box center [1512, 84] width 60 height 27
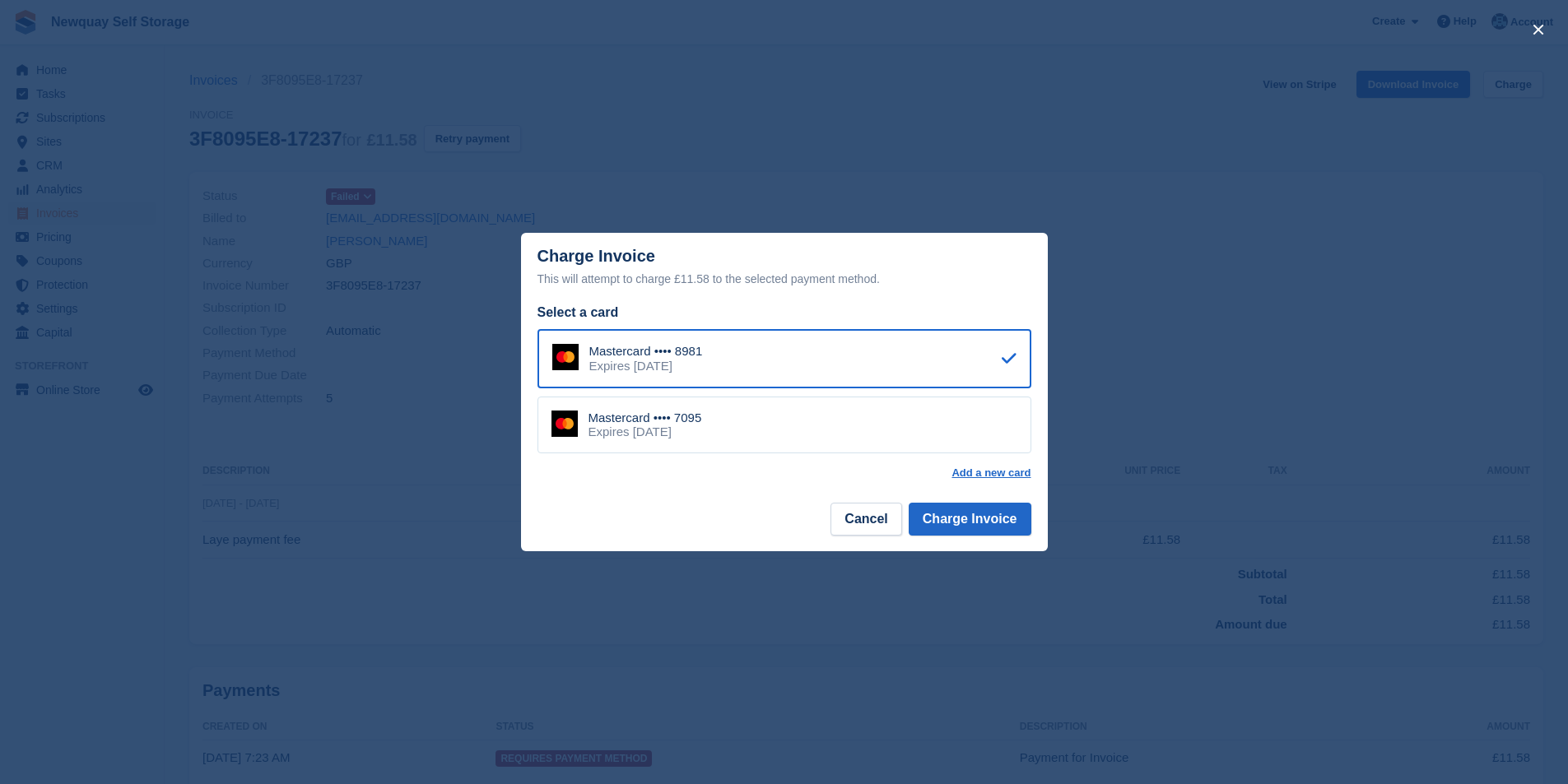
click at [780, 436] on div "Mastercard •••• 7095 Expires [DATE]" at bounding box center [784, 425] width 494 height 58
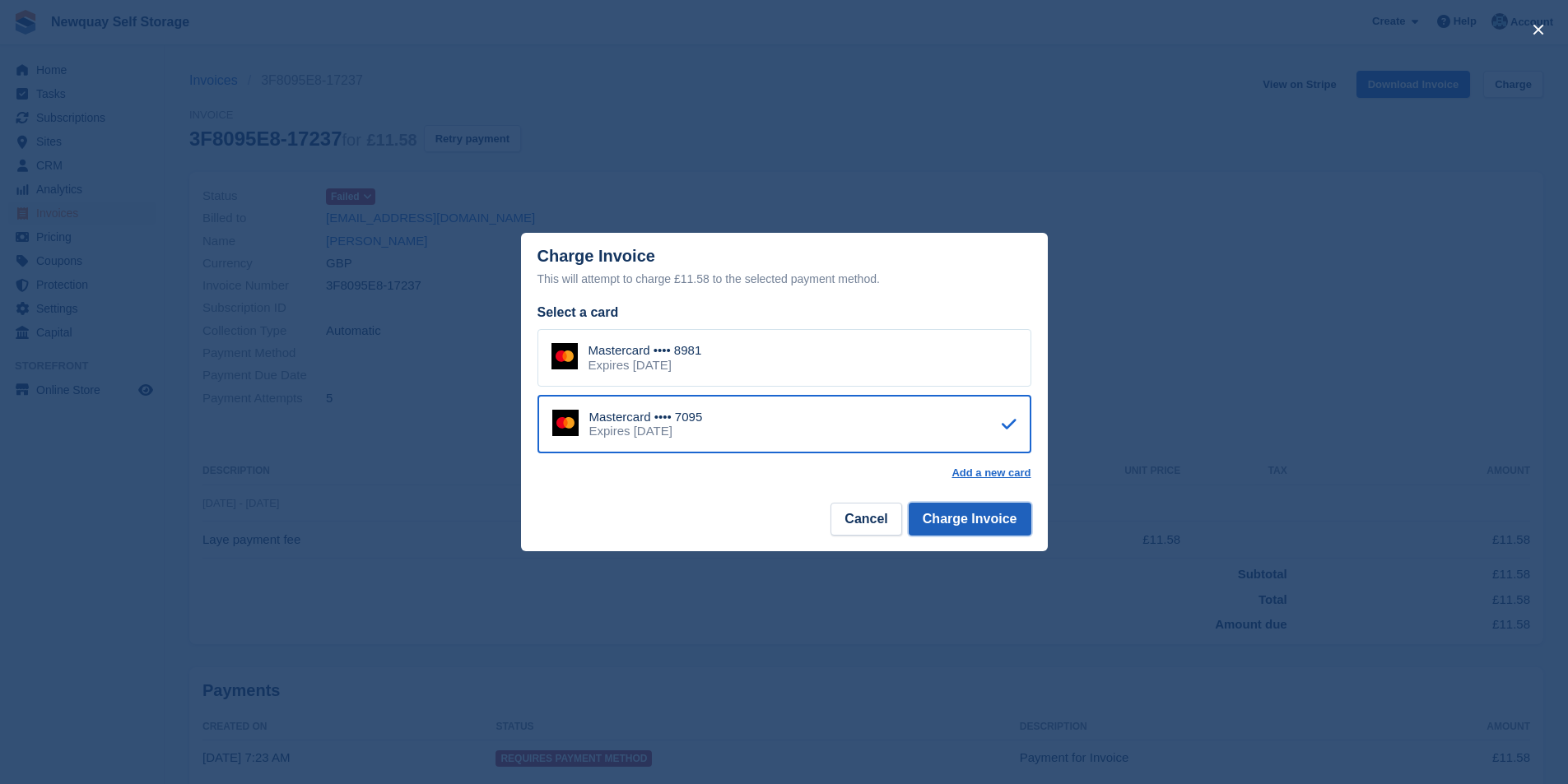
click at [976, 523] on button "Charge Invoice" at bounding box center [970, 518] width 122 height 33
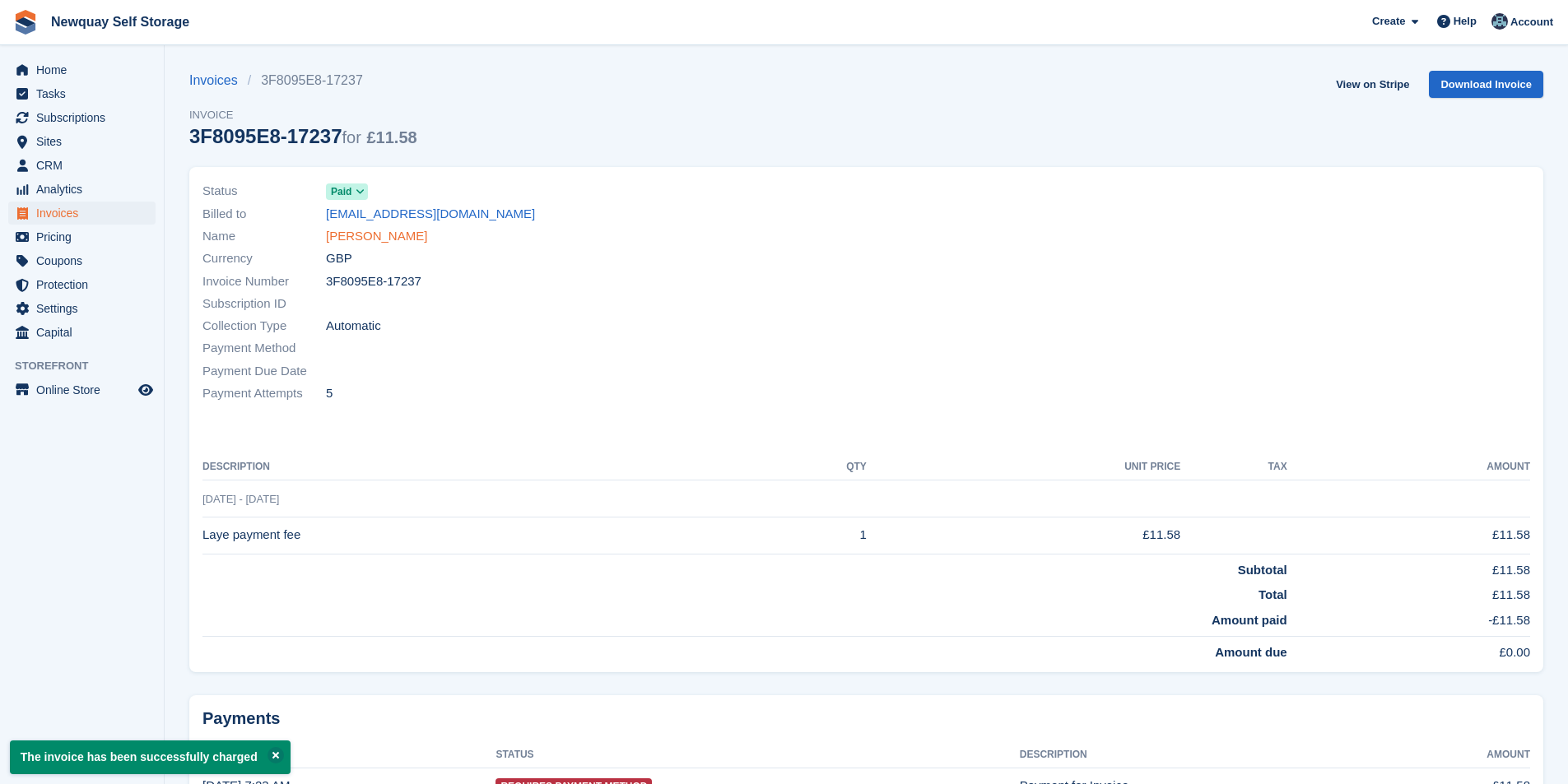
click at [396, 240] on link "[PERSON_NAME]" at bounding box center [376, 236] width 102 height 19
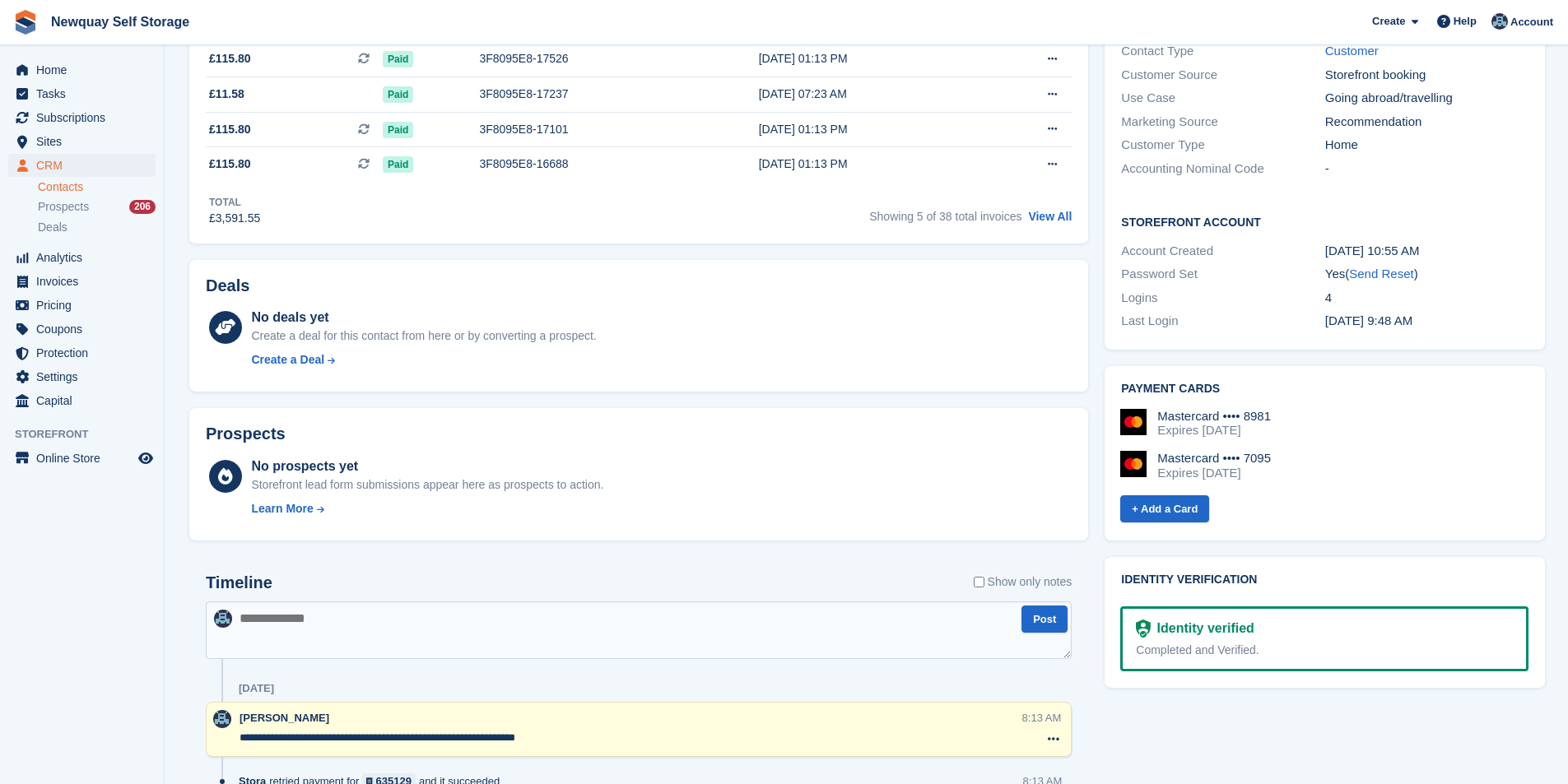
scroll to position [576, 0]
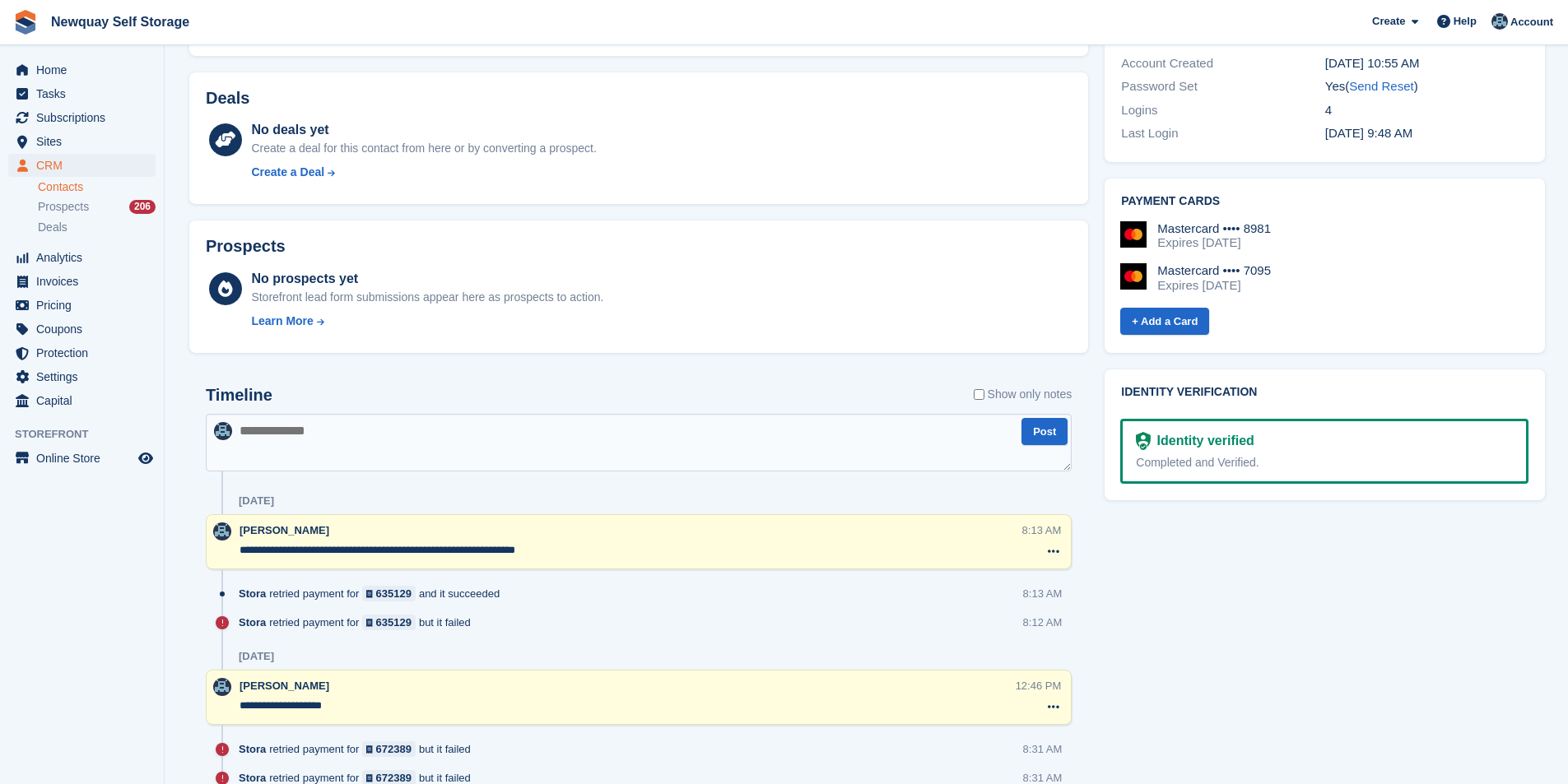
click at [325, 545] on textarea "**********" at bounding box center [630, 550] width 781 height 17
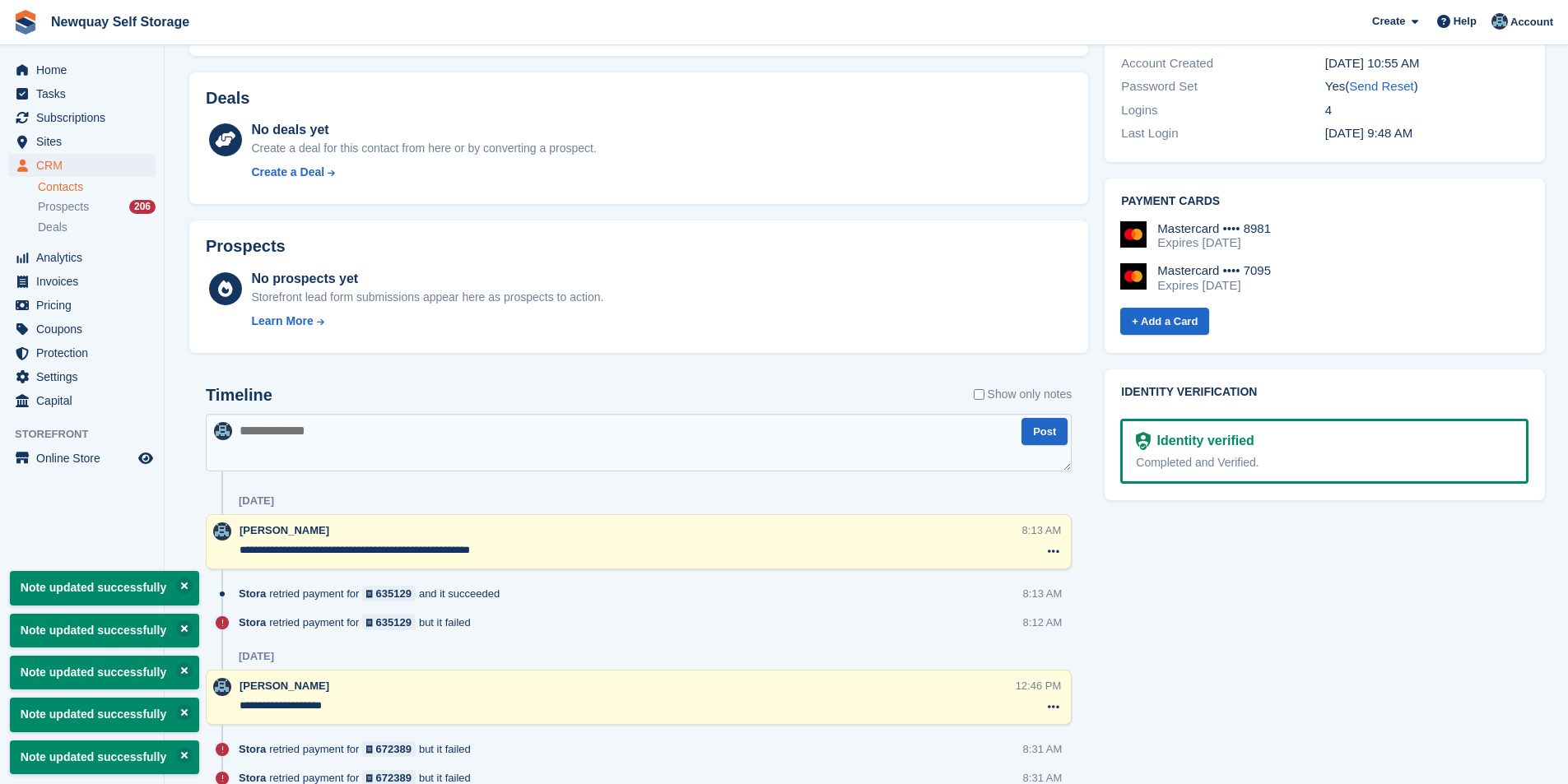
click at [544, 557] on textarea "**********" at bounding box center [630, 550] width 781 height 17
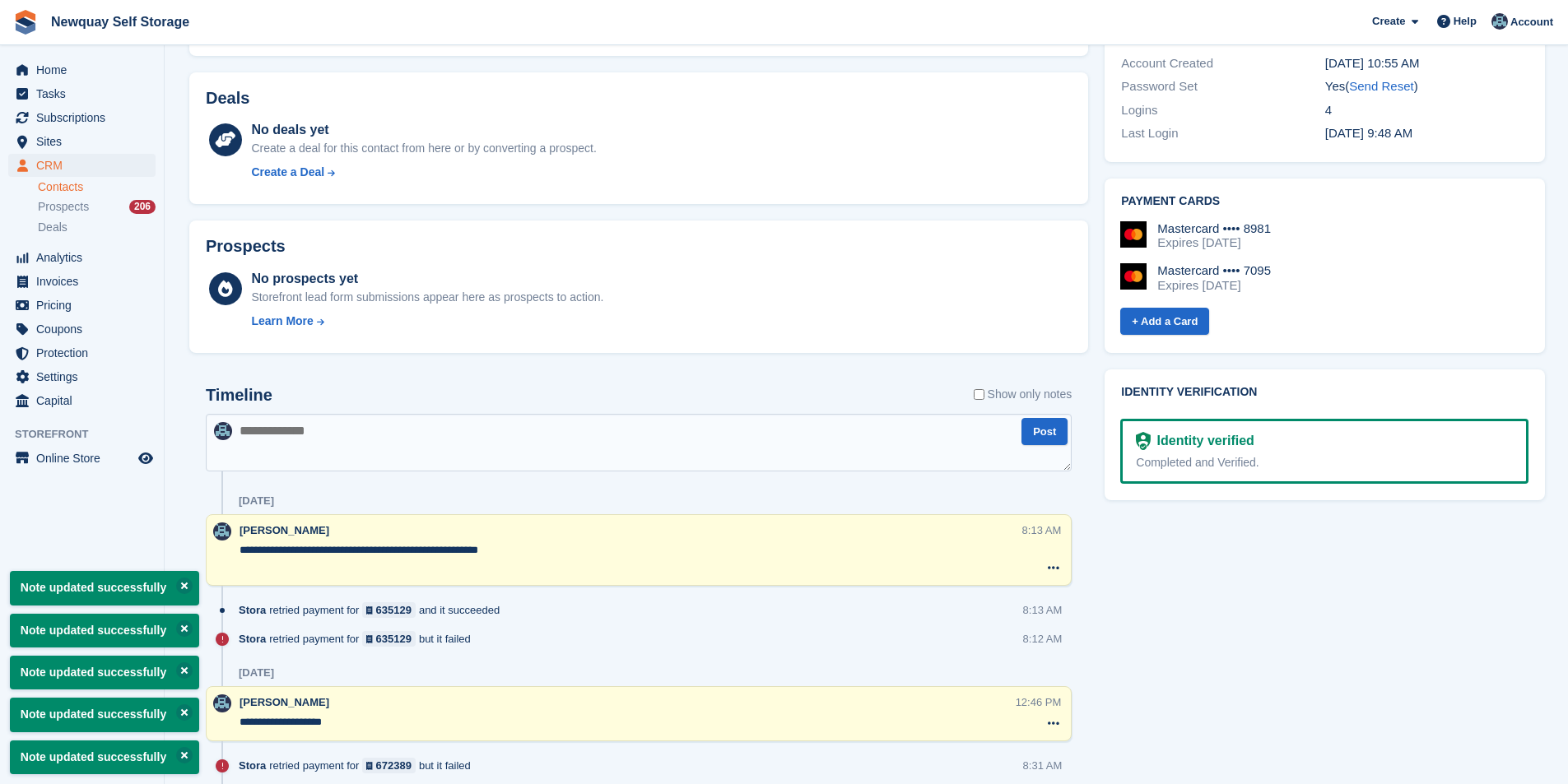
click at [544, 557] on textarea "**********" at bounding box center [630, 558] width 781 height 33
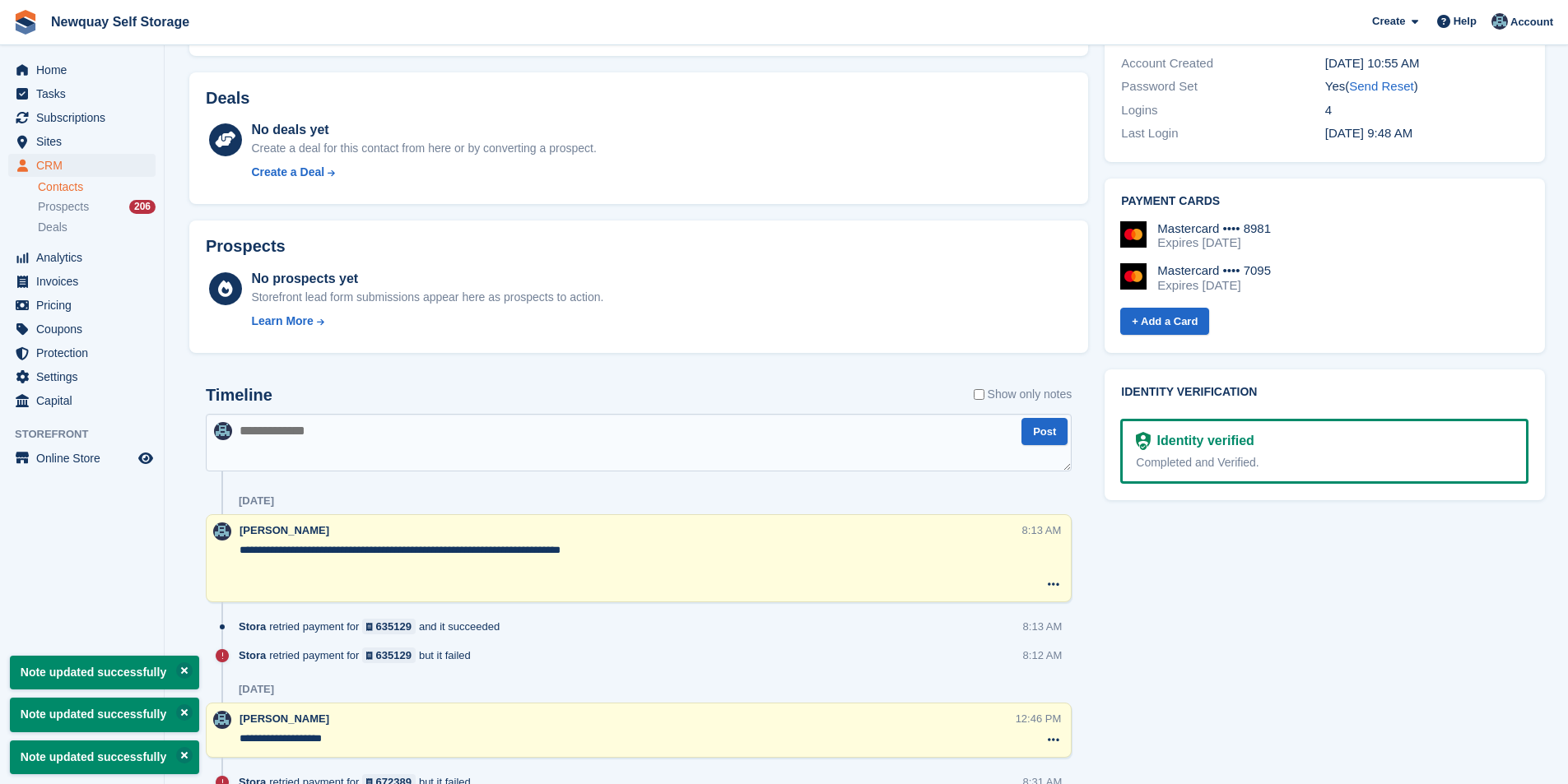
click at [605, 545] on textarea "**********" at bounding box center [630, 567] width 781 height 50
type textarea "**********"
click at [739, 438] on textarea at bounding box center [639, 443] width 866 height 58
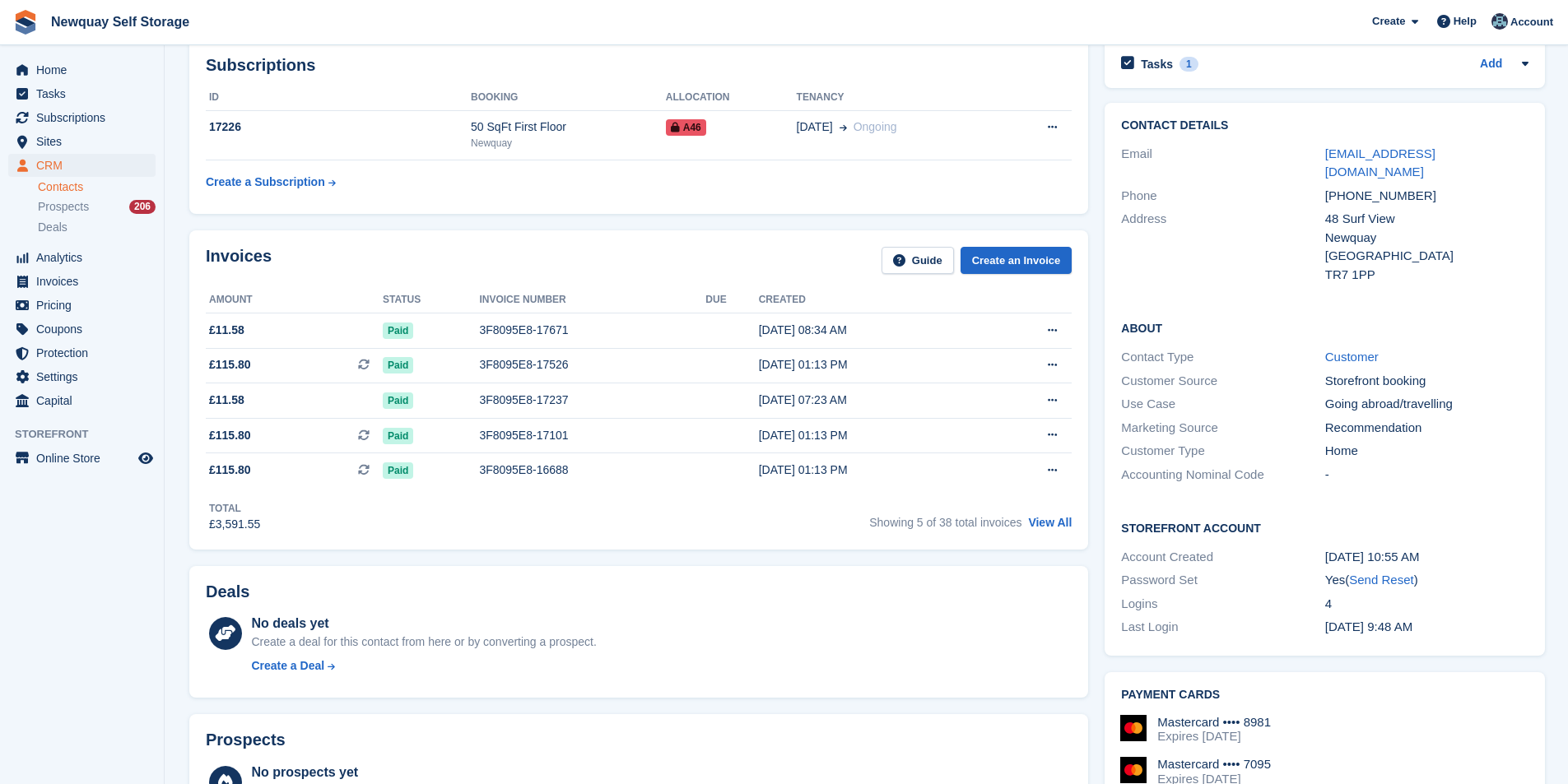
scroll to position [0, 0]
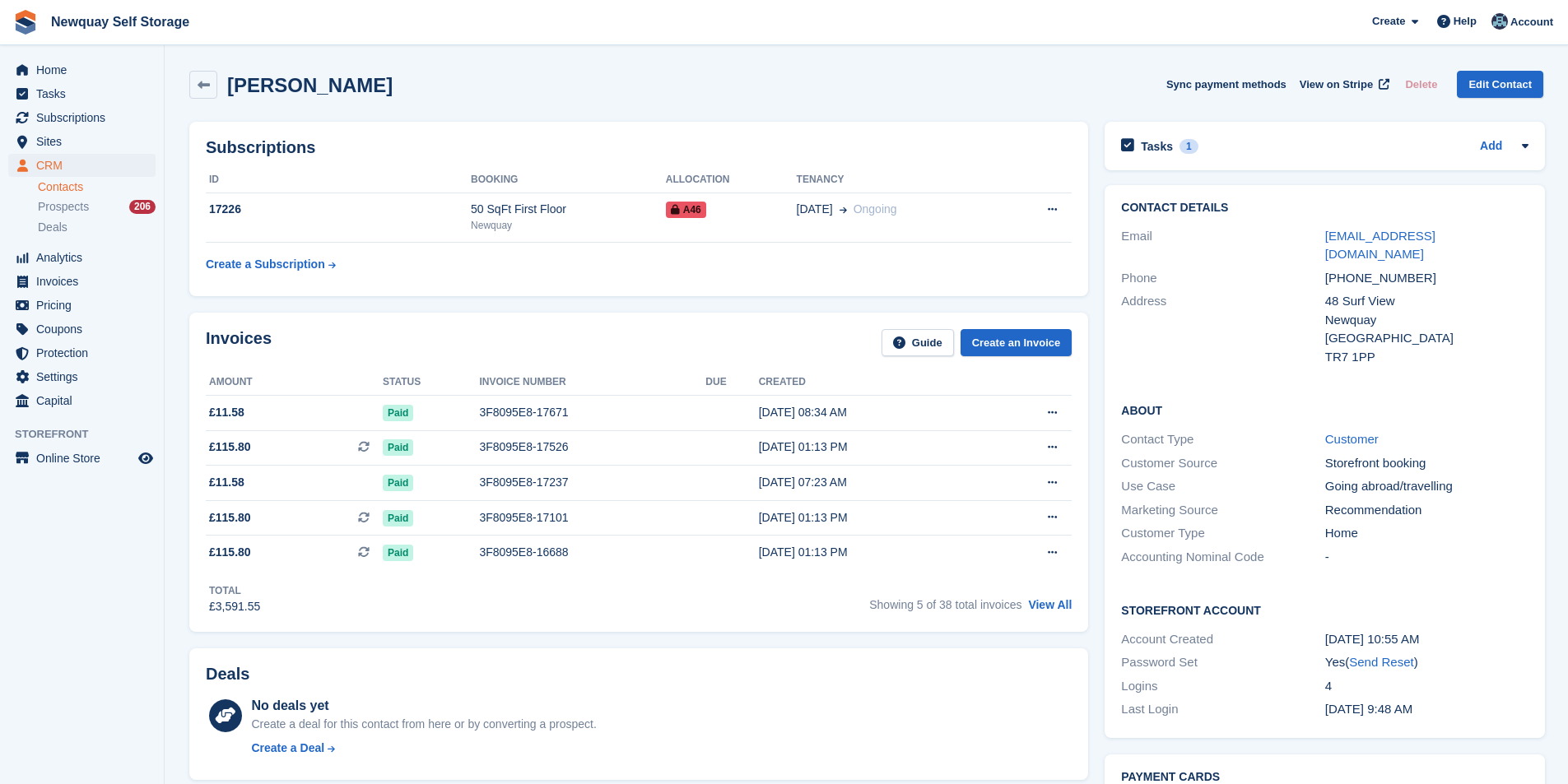
drag, startPoint x: 372, startPoint y: 86, endPoint x: 230, endPoint y: 98, distance: 142.5
click at [230, 98] on div "Azaria Jeneway Sync payment methods View on Stripe Delete Edit Contact" at bounding box center [866, 85] width 1354 height 28
copy h2 "[PERSON_NAME]"
click at [1165, 146] on h2 "Tasks" at bounding box center [1157, 146] width 32 height 15
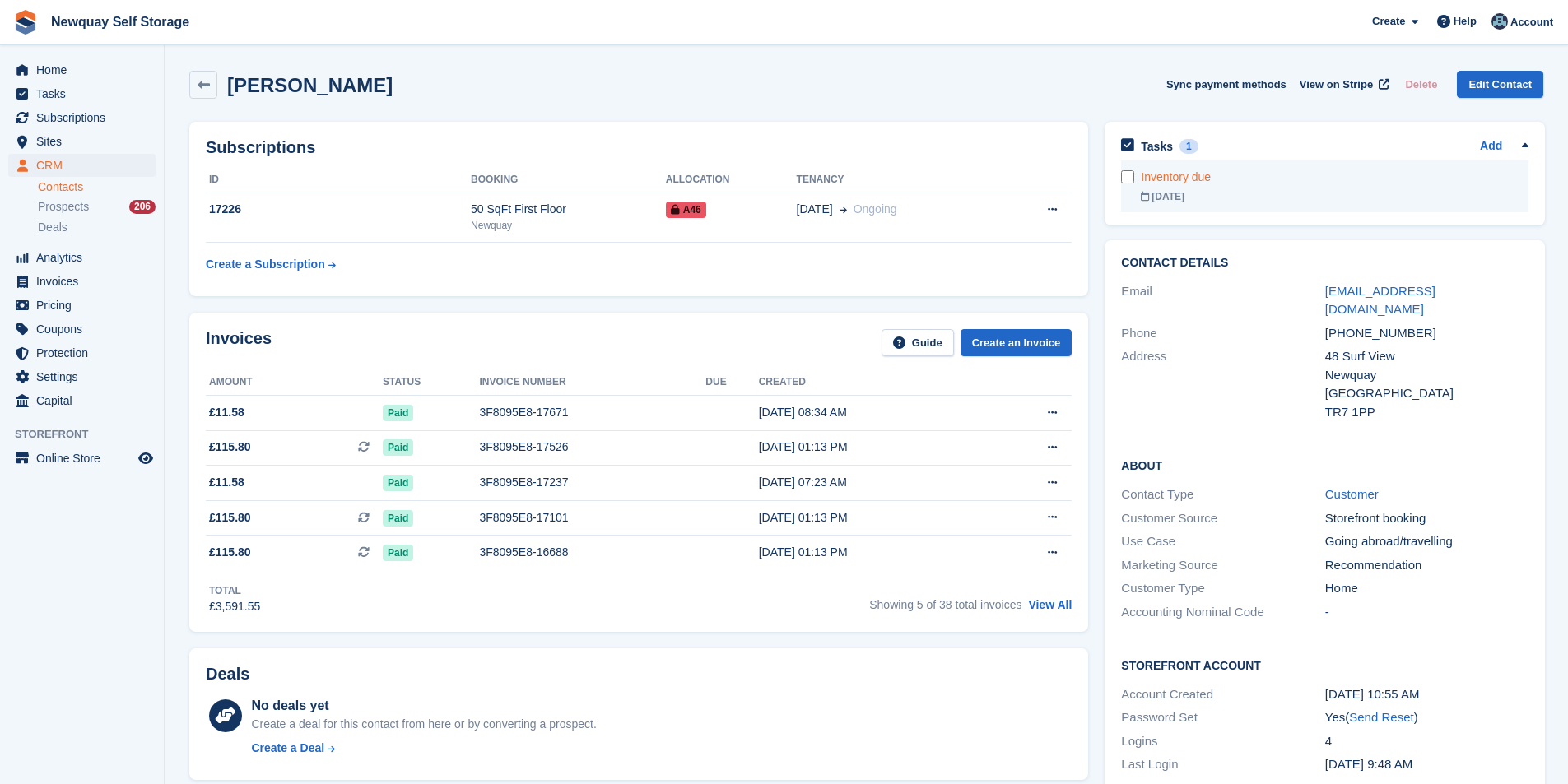
click at [1160, 187] on link "Inventory due 29 Aug" at bounding box center [1334, 186] width 387 height 52
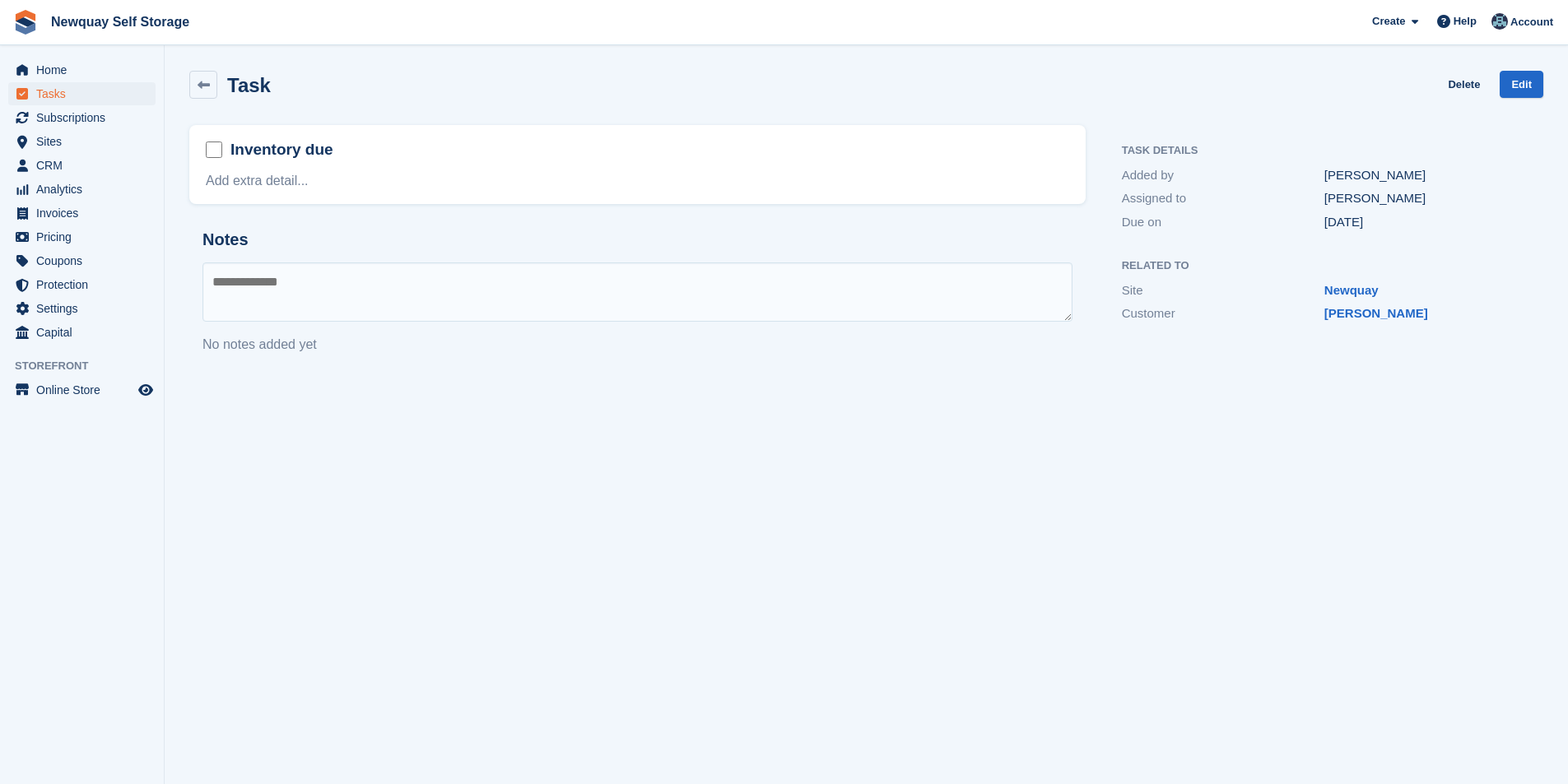
click at [287, 154] on h2 "Inventory due" at bounding box center [281, 149] width 103 height 21
click at [254, 184] on link "Add extra detail..." at bounding box center [257, 180] width 103 height 14
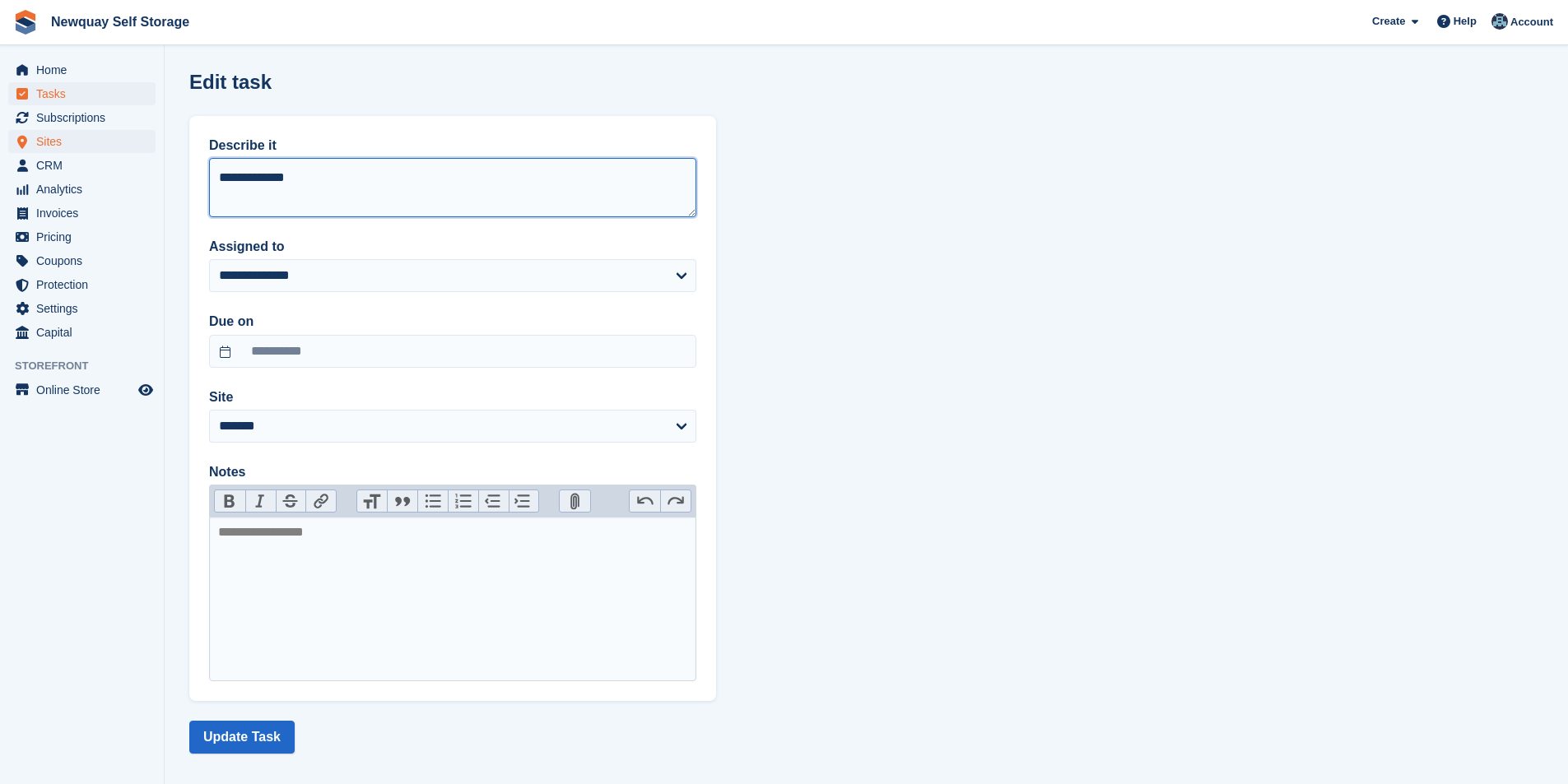
drag, startPoint x: 243, startPoint y: 165, endPoint x: 41, endPoint y: 140, distance: 203.5
click at [41, 140] on div "Home Tasks Subscriptions Subscriptions Subscriptions Contracts Price increases …" at bounding box center [784, 399] width 1568 height 798
type textarea "**********"
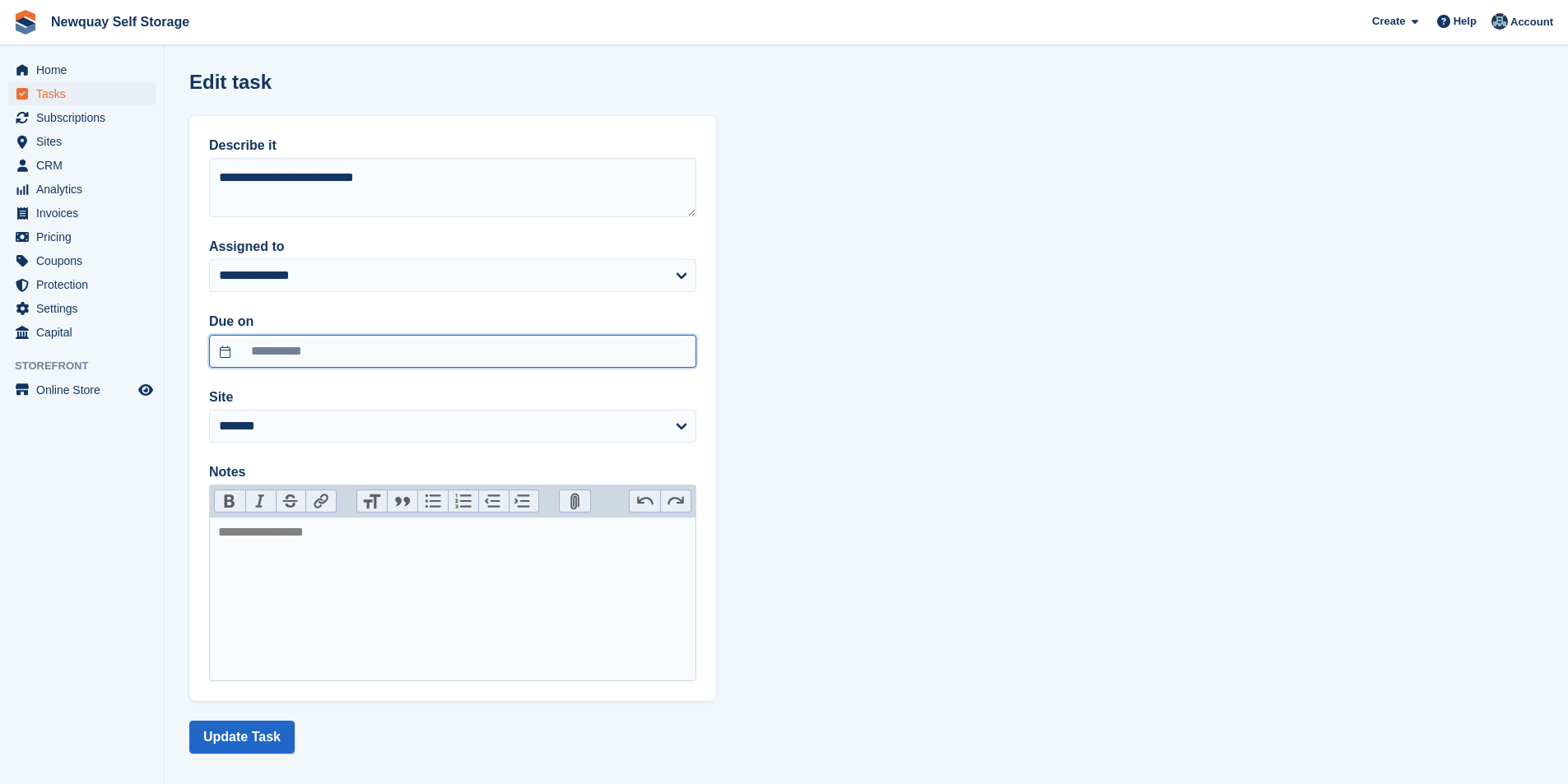
click at [304, 339] on input "**********" at bounding box center [452, 350] width 487 height 33
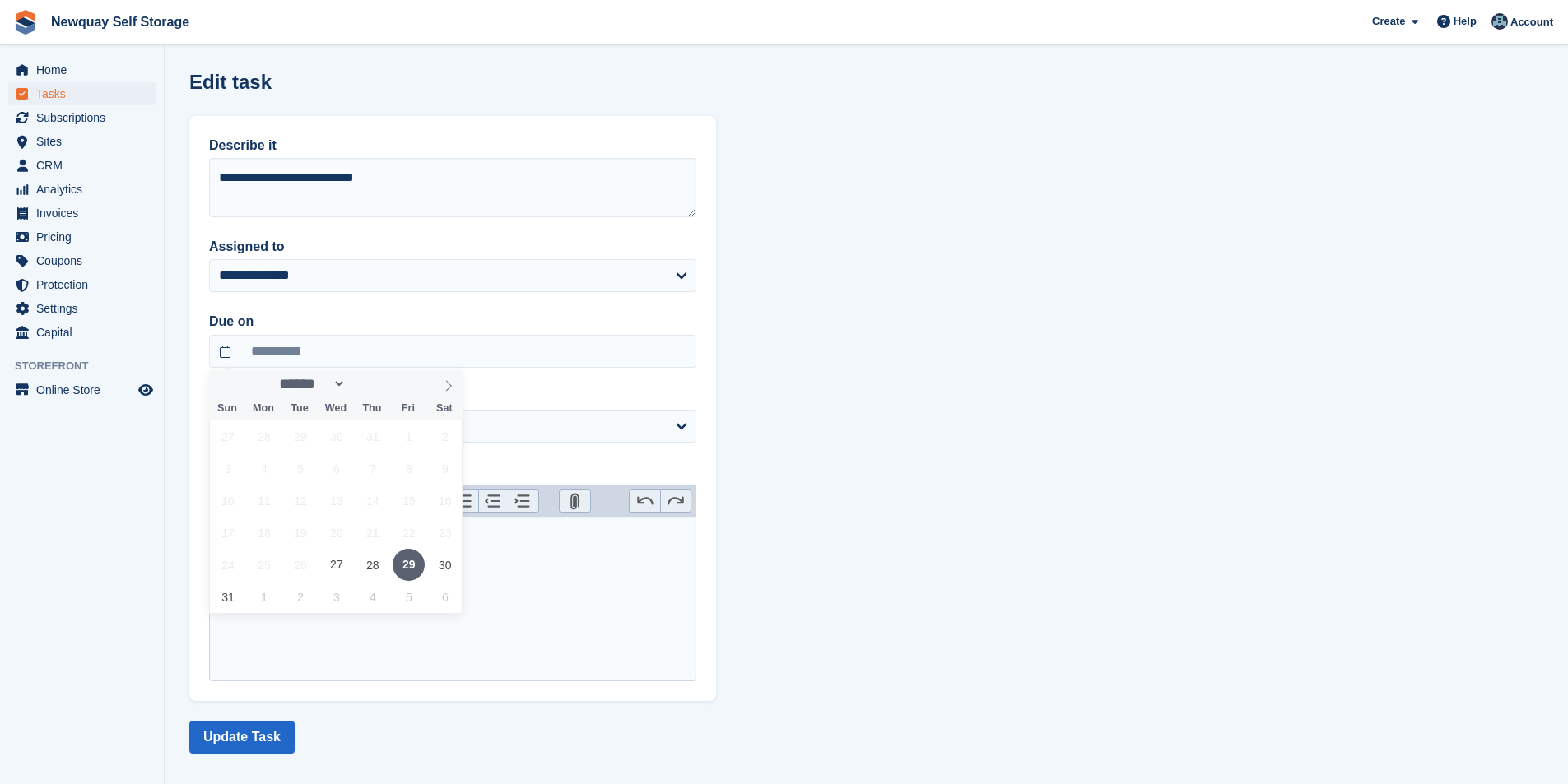
click at [419, 569] on span "29" at bounding box center [408, 564] width 32 height 32
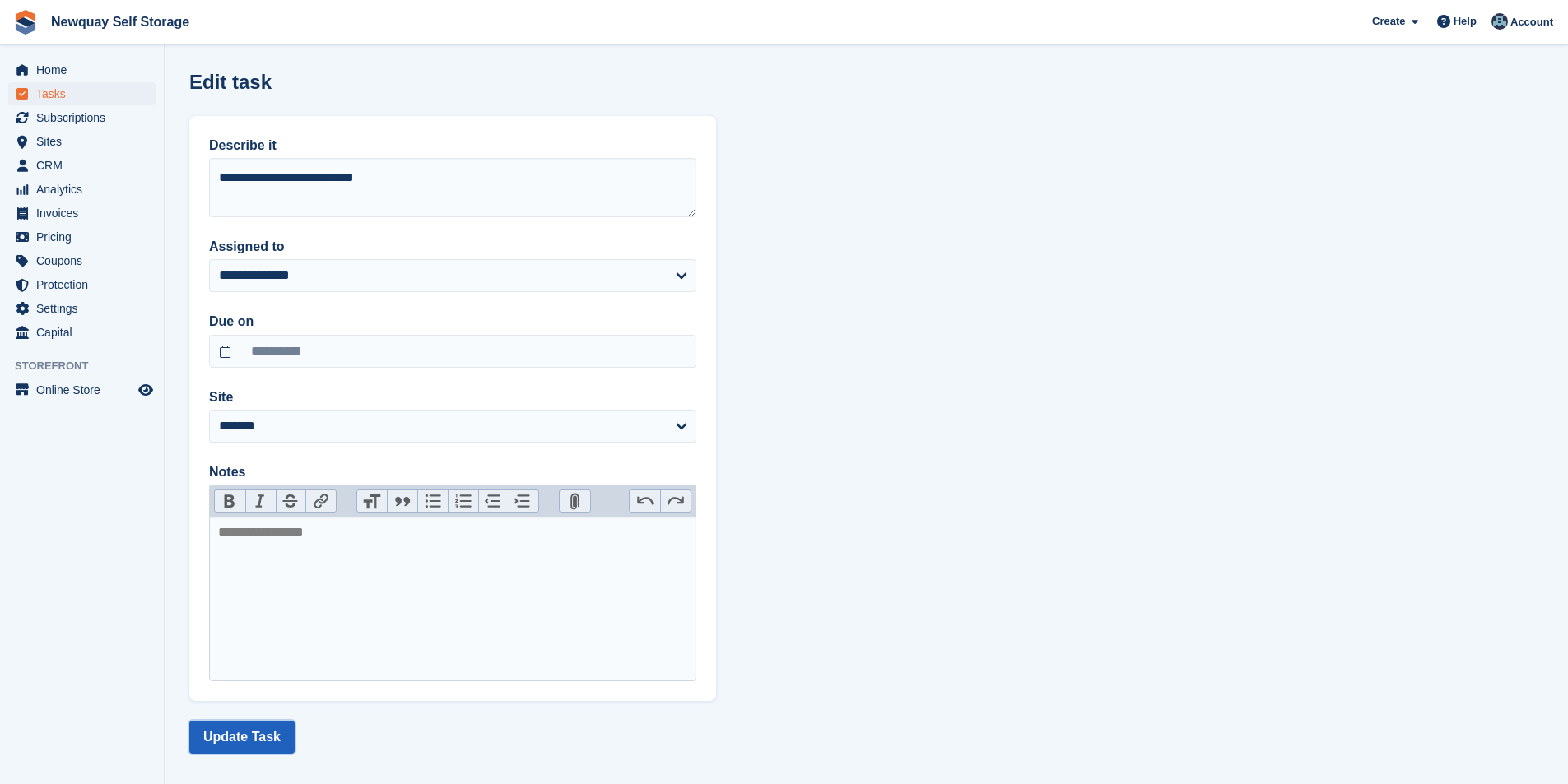
click at [243, 743] on button "Update Task" at bounding box center [242, 736] width 106 height 33
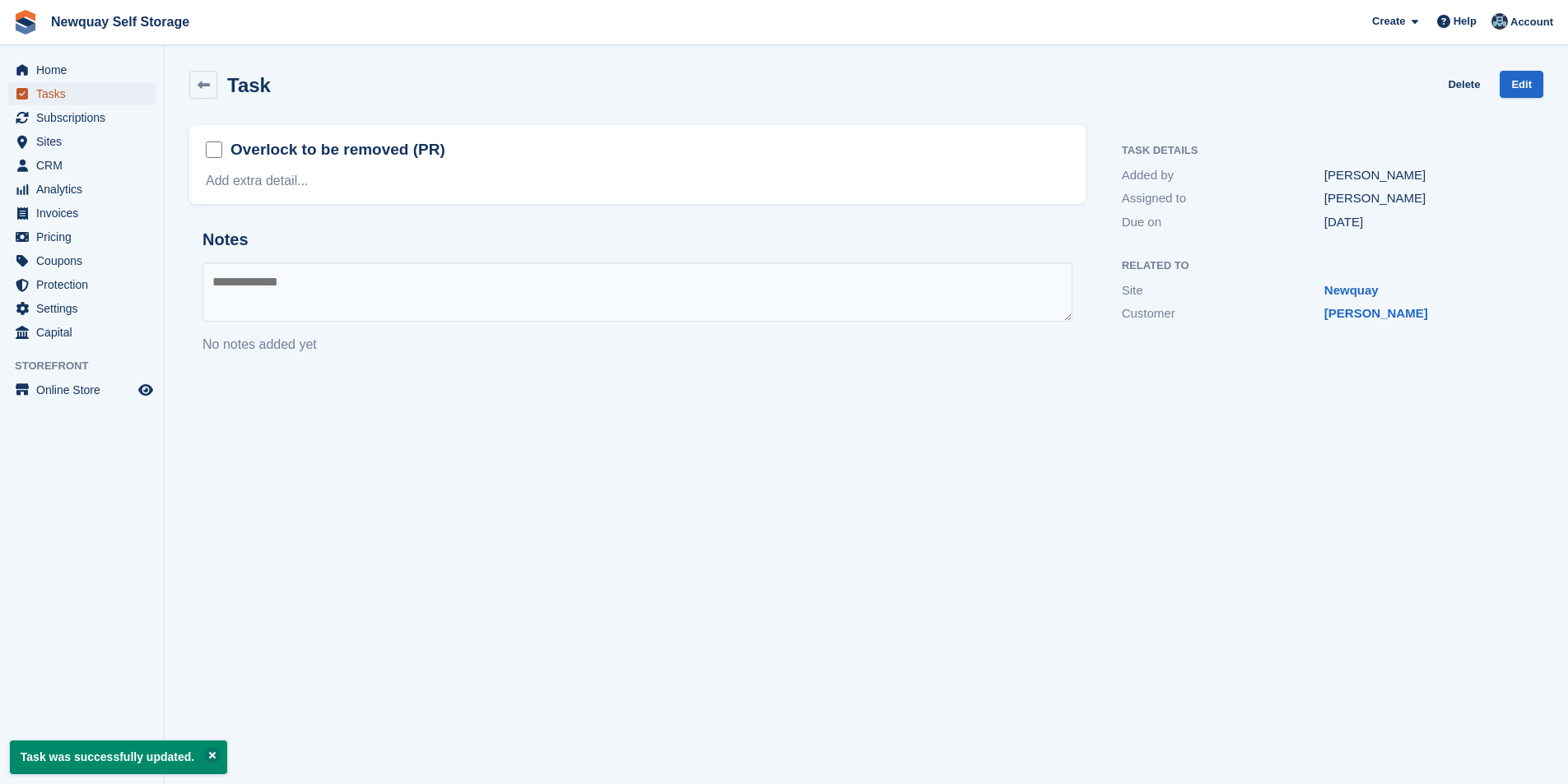
click at [49, 91] on span "Tasks" at bounding box center [85, 94] width 99 height 23
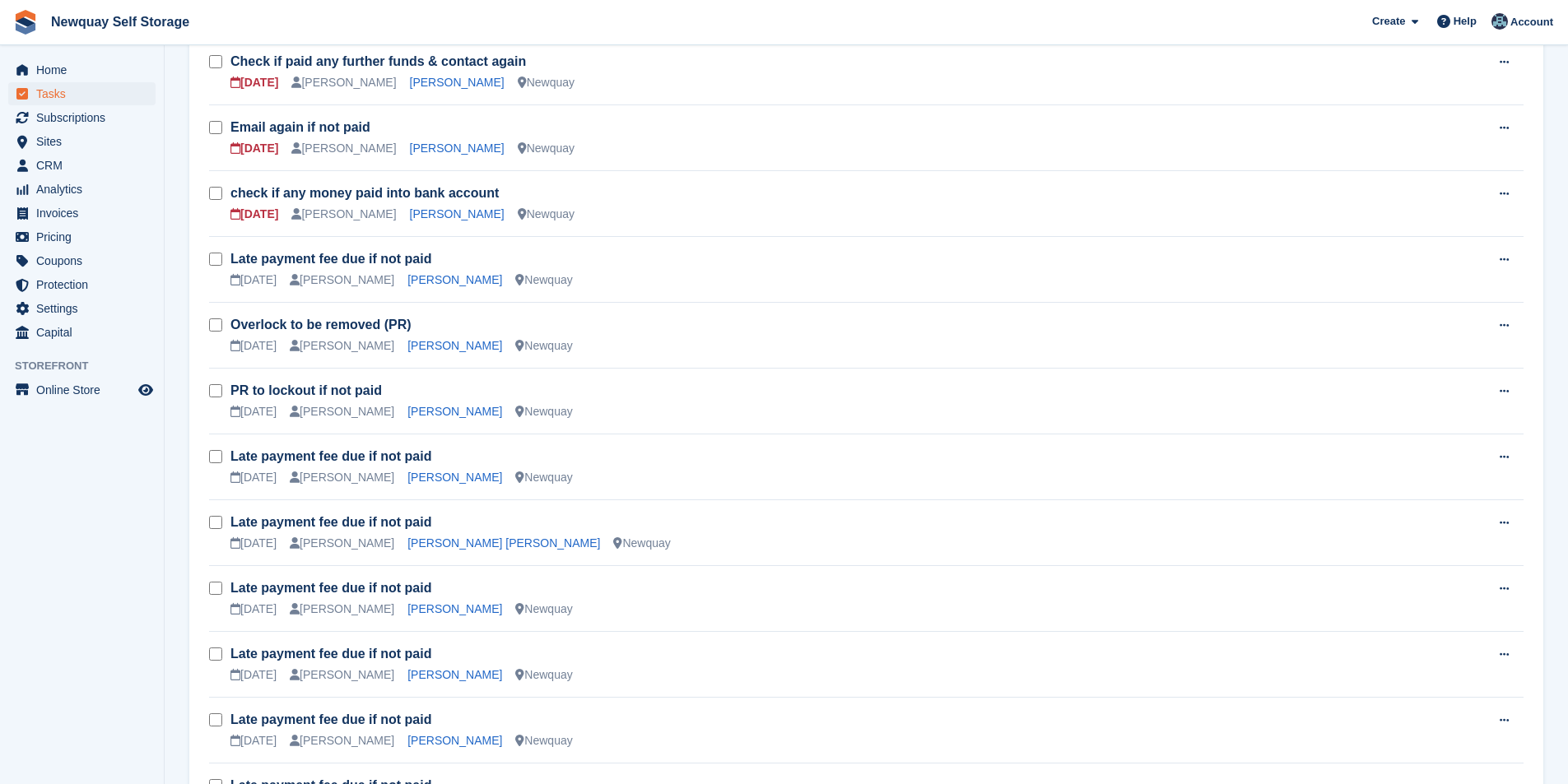
scroll to position [658, 0]
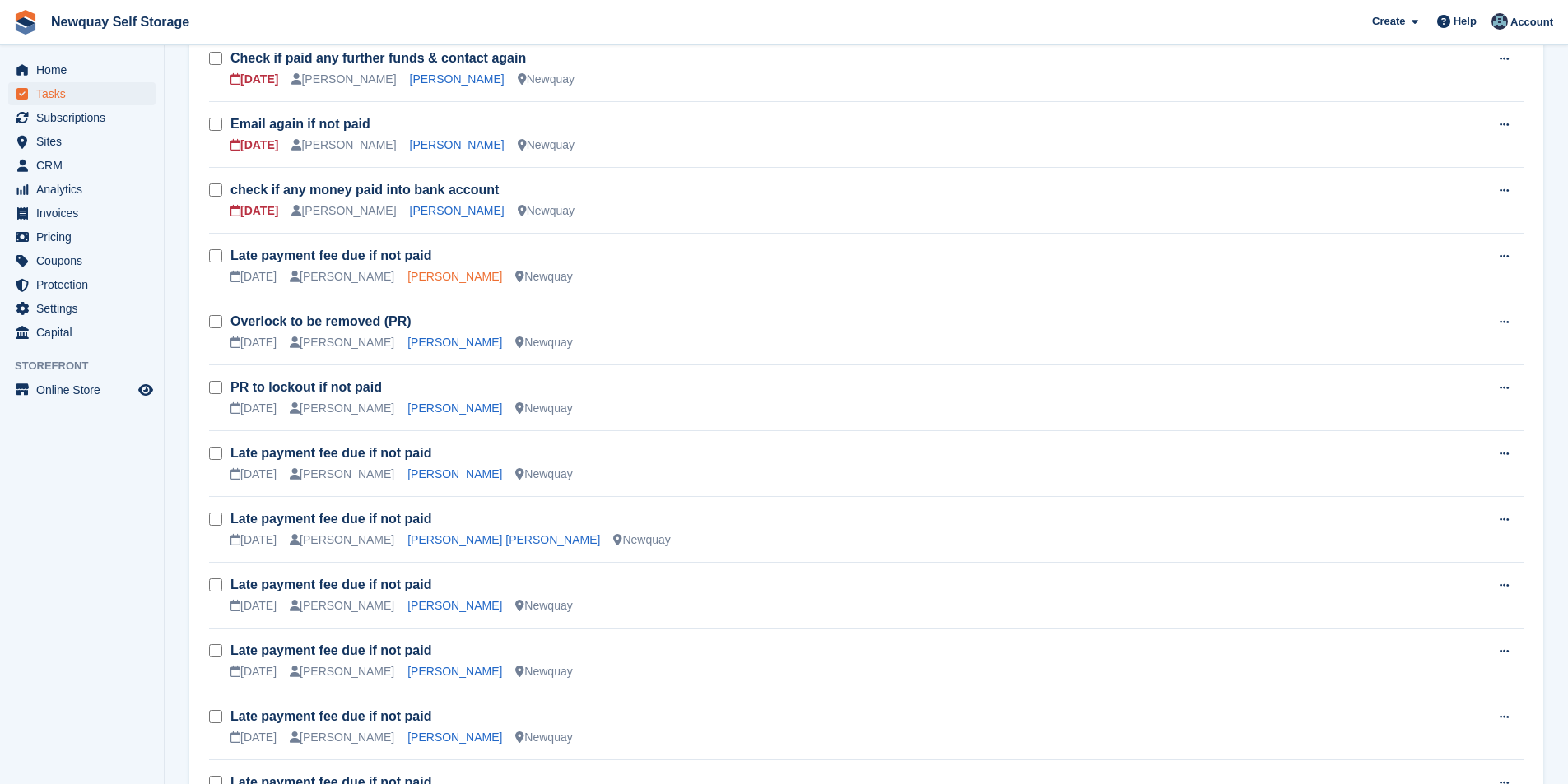
click at [467, 274] on link "[PERSON_NAME]" at bounding box center [454, 276] width 95 height 13
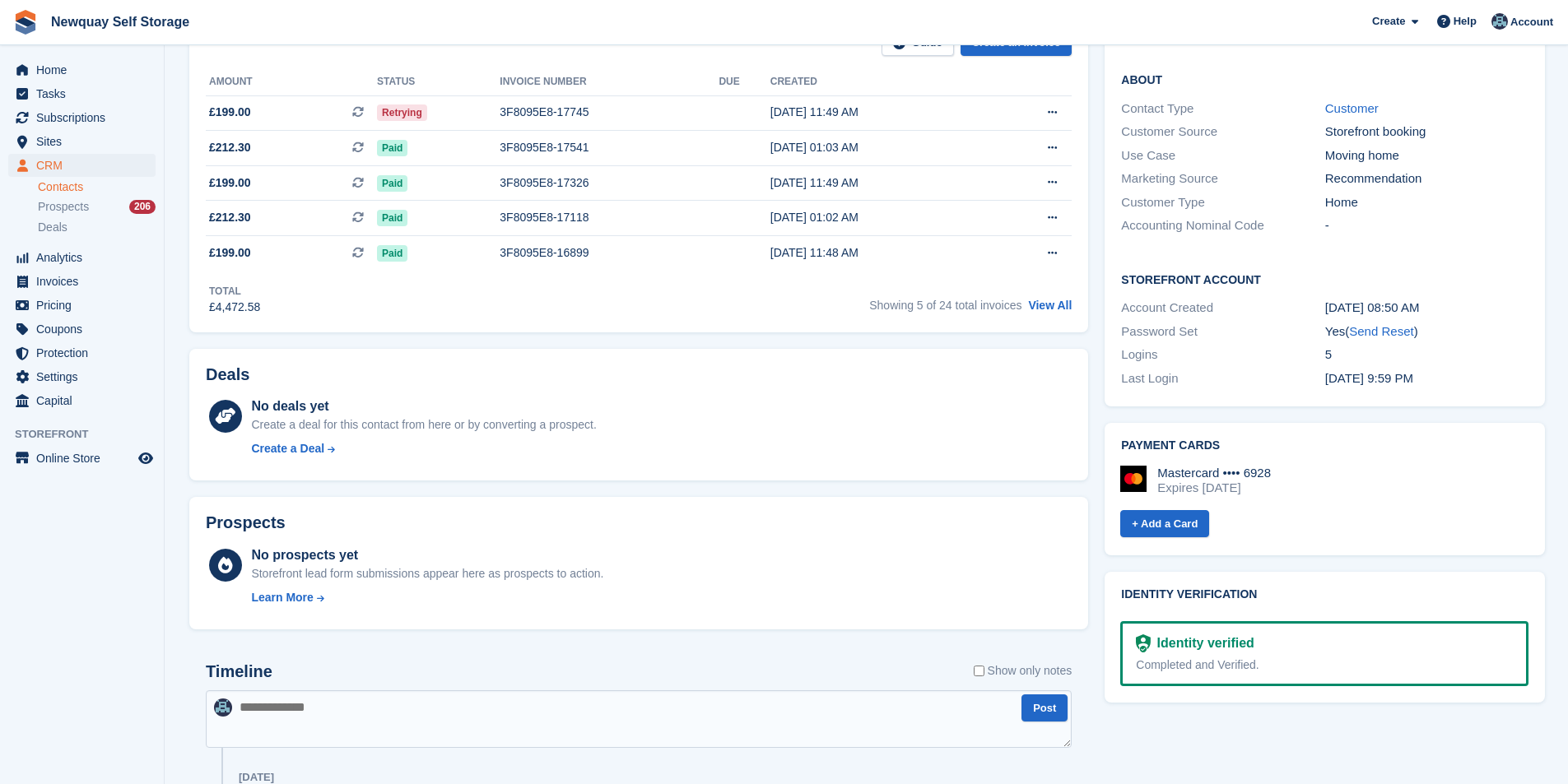
scroll to position [329, 0]
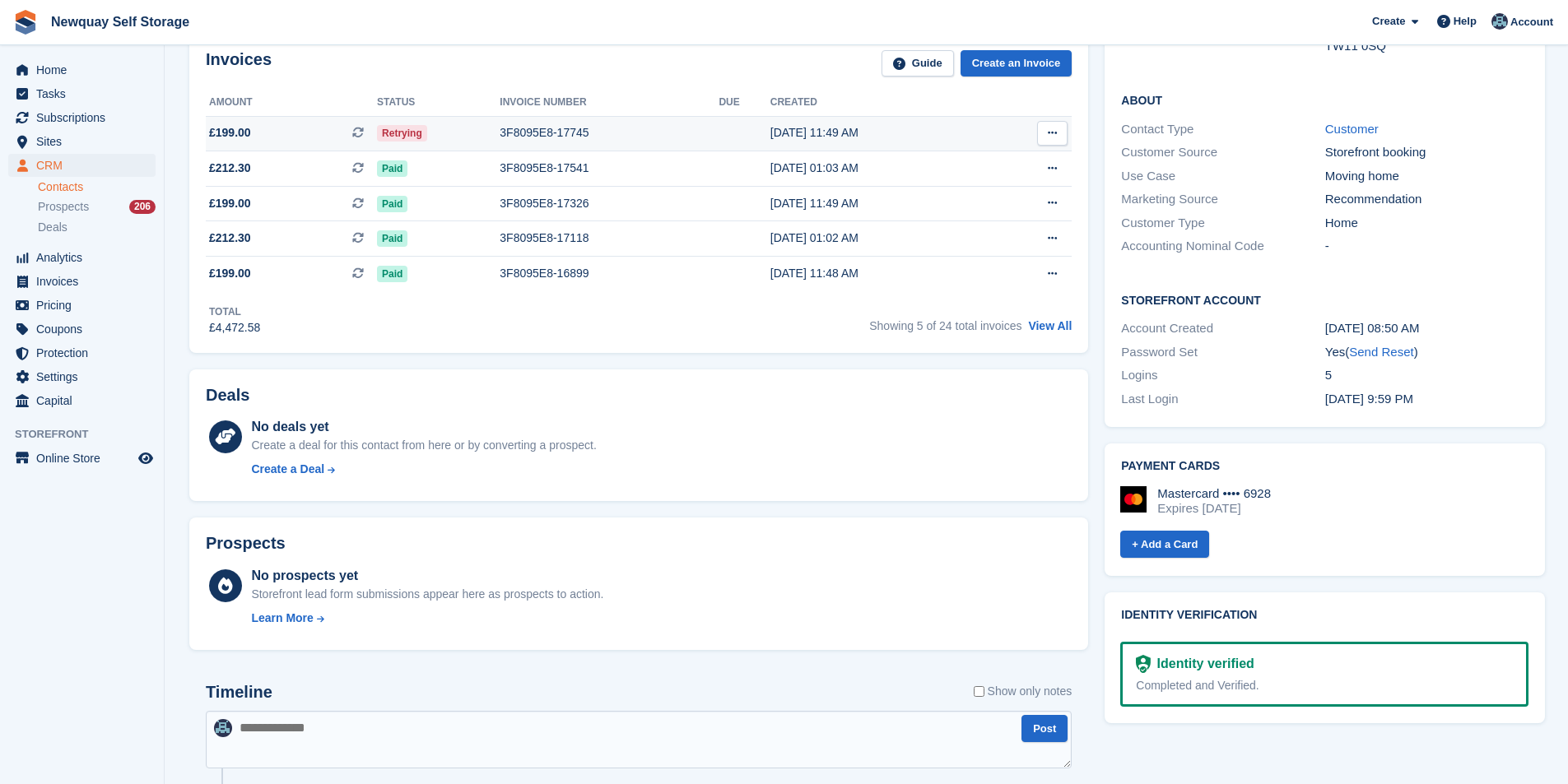
click at [557, 129] on div "3F8095E8-17745" at bounding box center [609, 132] width 219 height 17
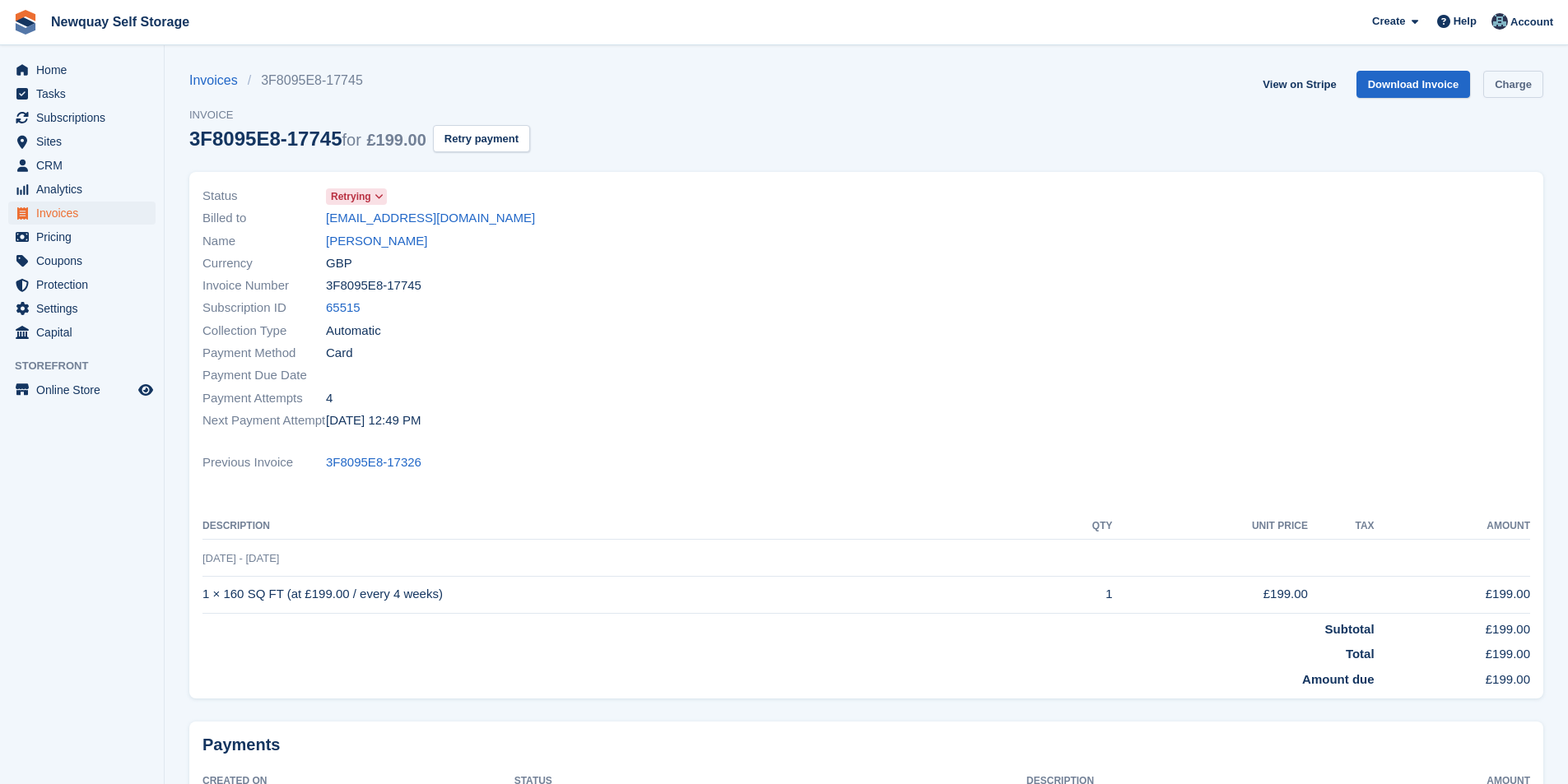
click at [1529, 91] on link "Charge" at bounding box center [1512, 84] width 60 height 27
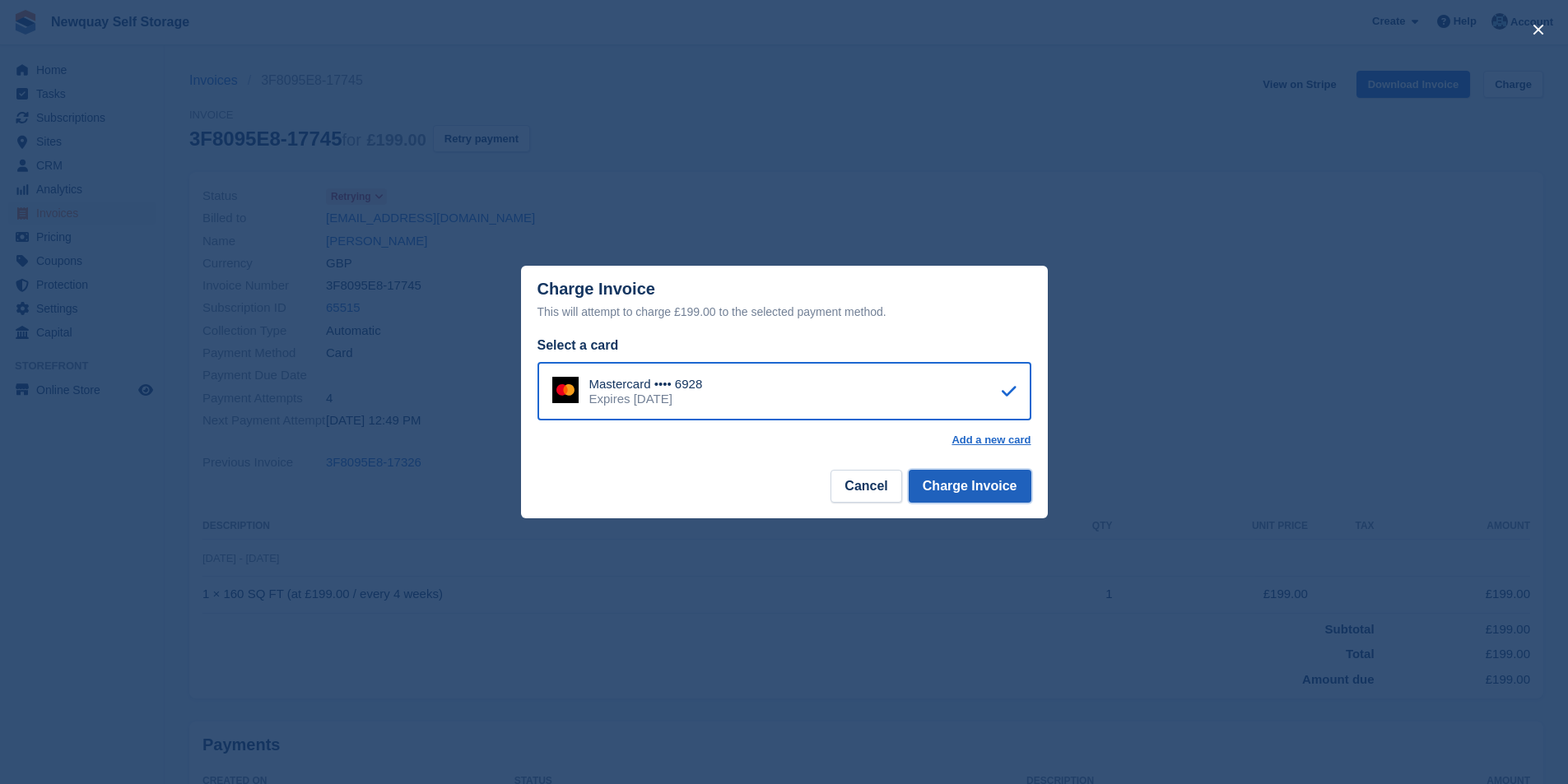
click at [970, 485] on button "Charge Invoice" at bounding box center [970, 486] width 122 height 33
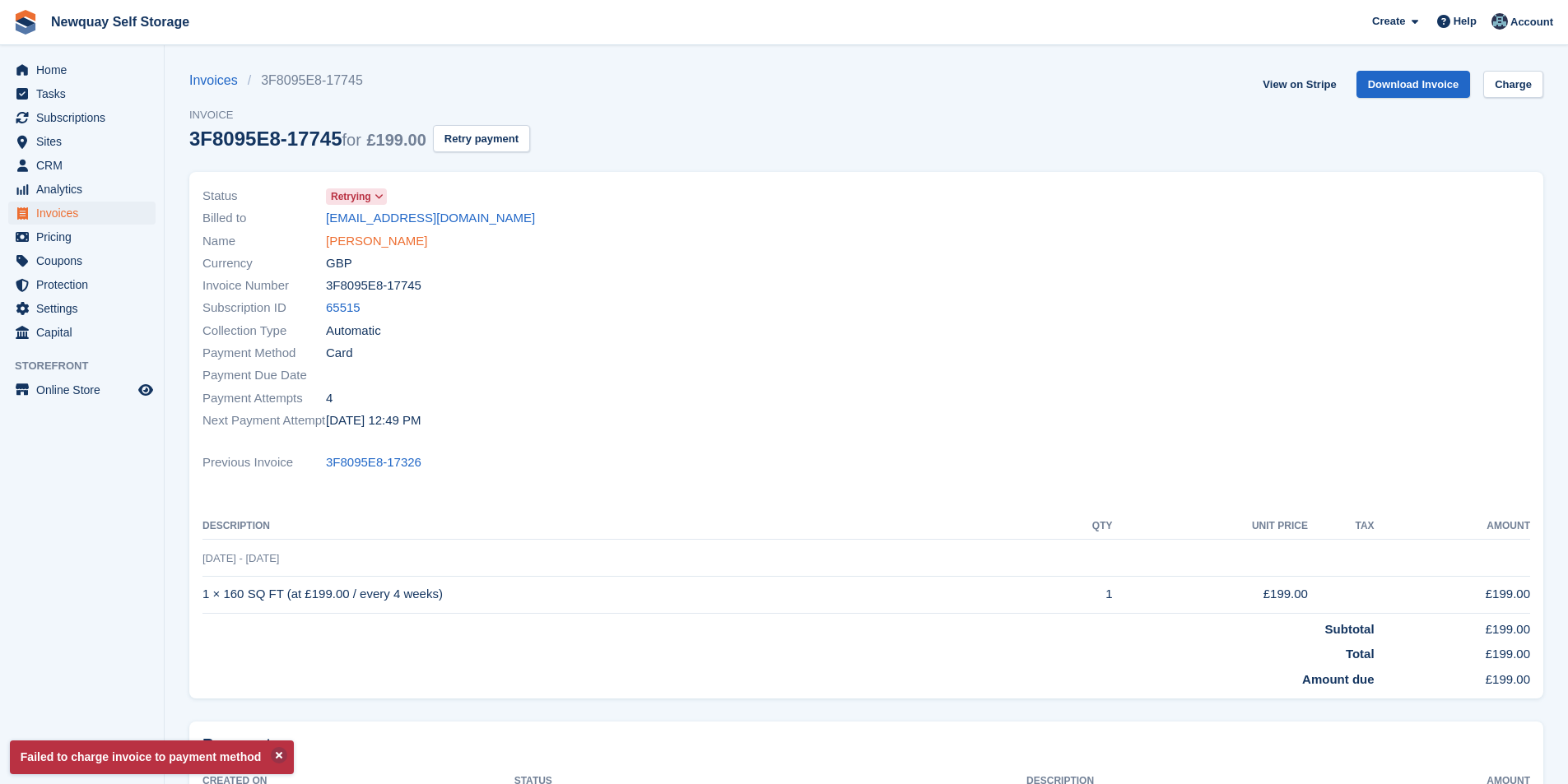
click at [397, 241] on link "[PERSON_NAME]" at bounding box center [376, 241] width 102 height 19
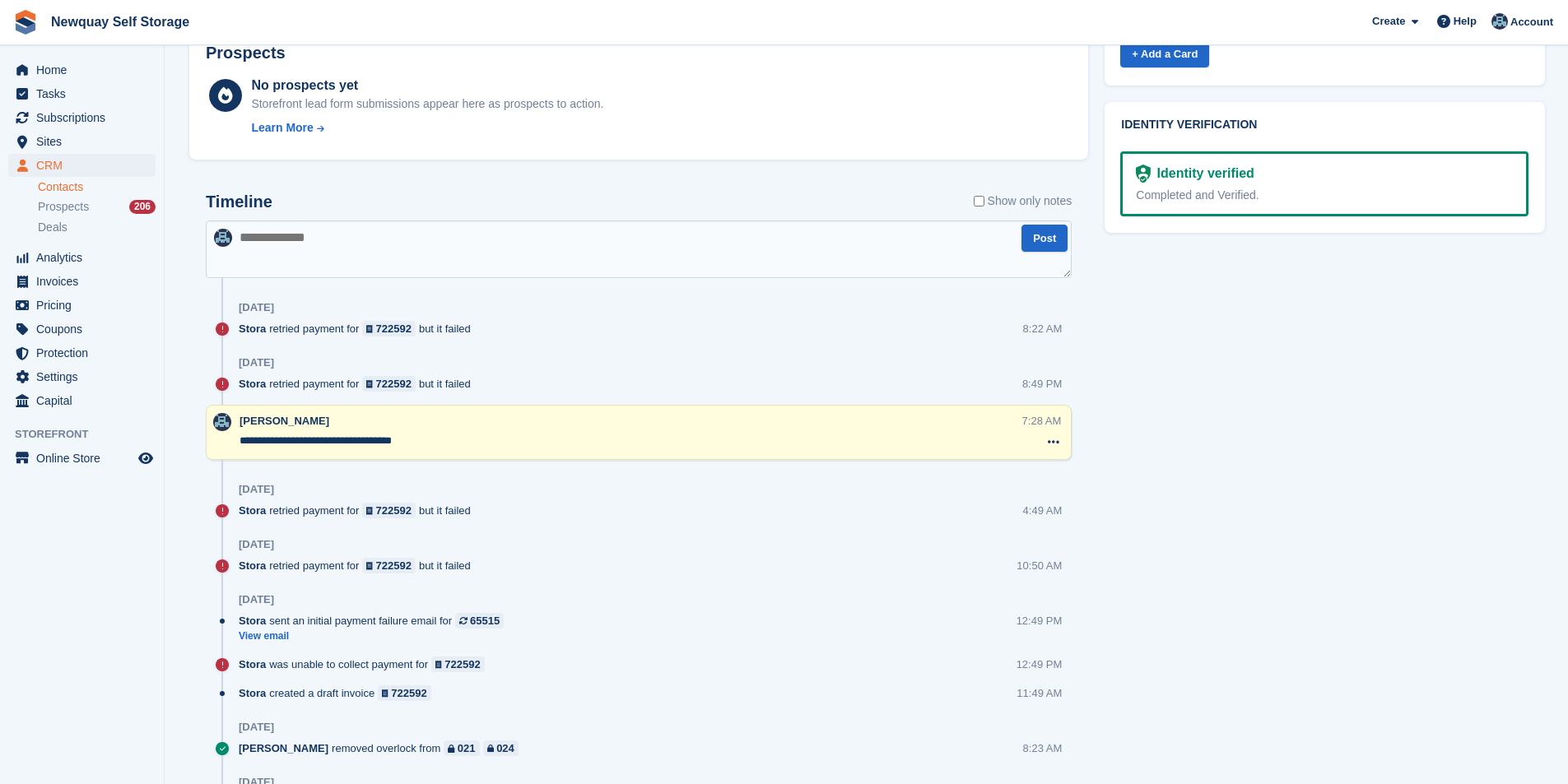
scroll to position [823, 0]
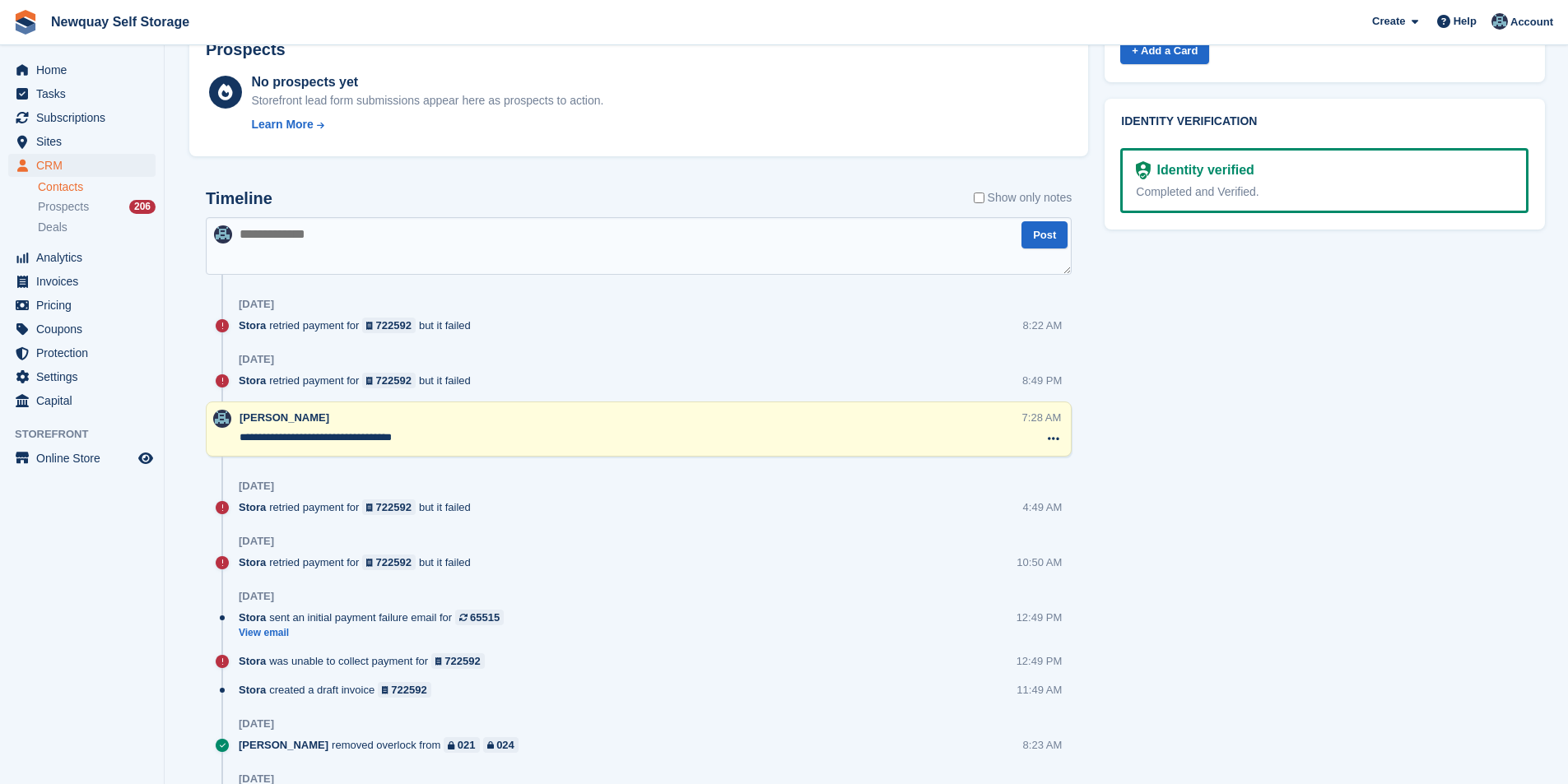
click at [988, 195] on label "Show only notes" at bounding box center [1022, 197] width 99 height 17
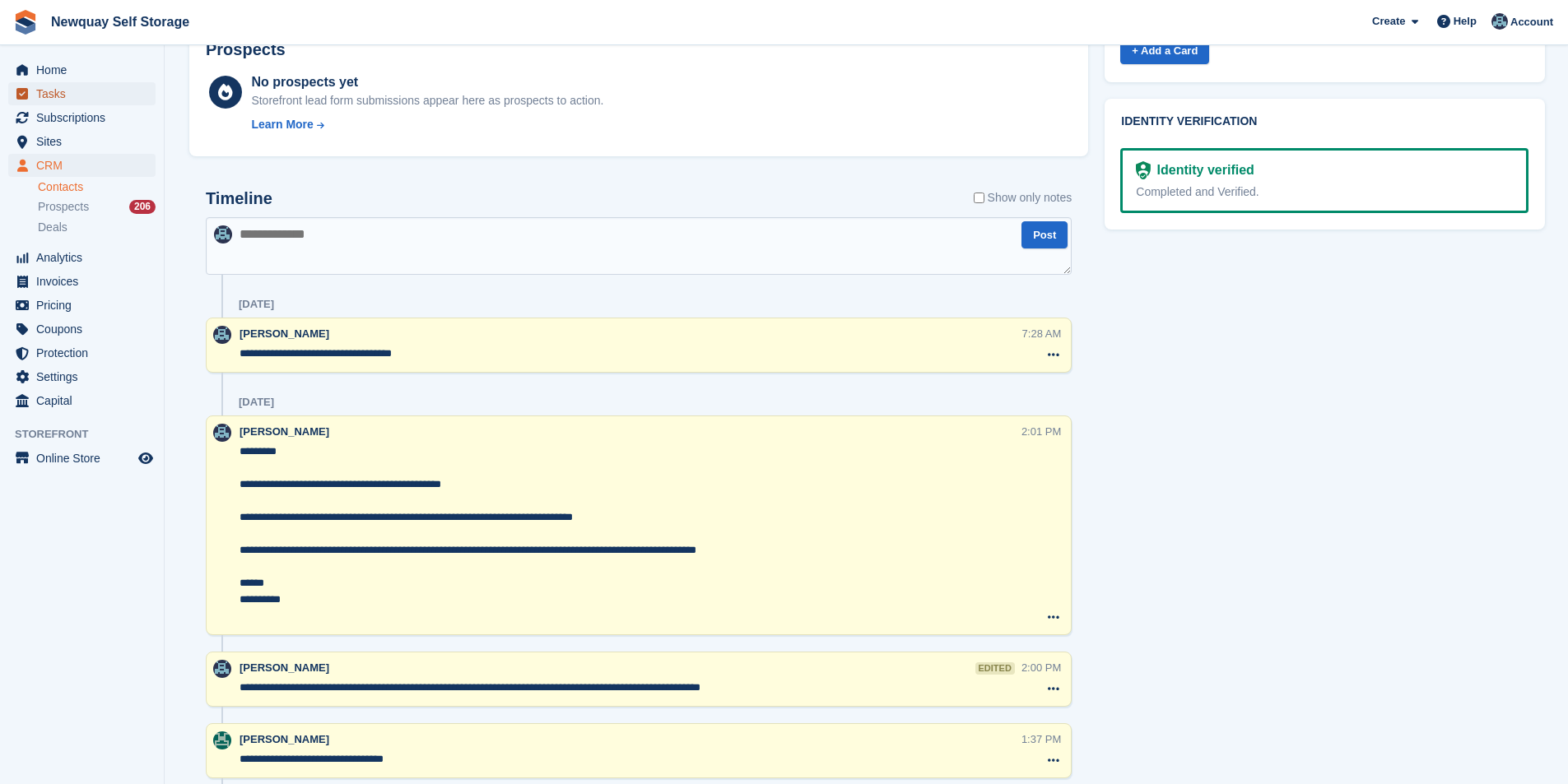
click at [71, 91] on span "Tasks" at bounding box center [85, 94] width 99 height 23
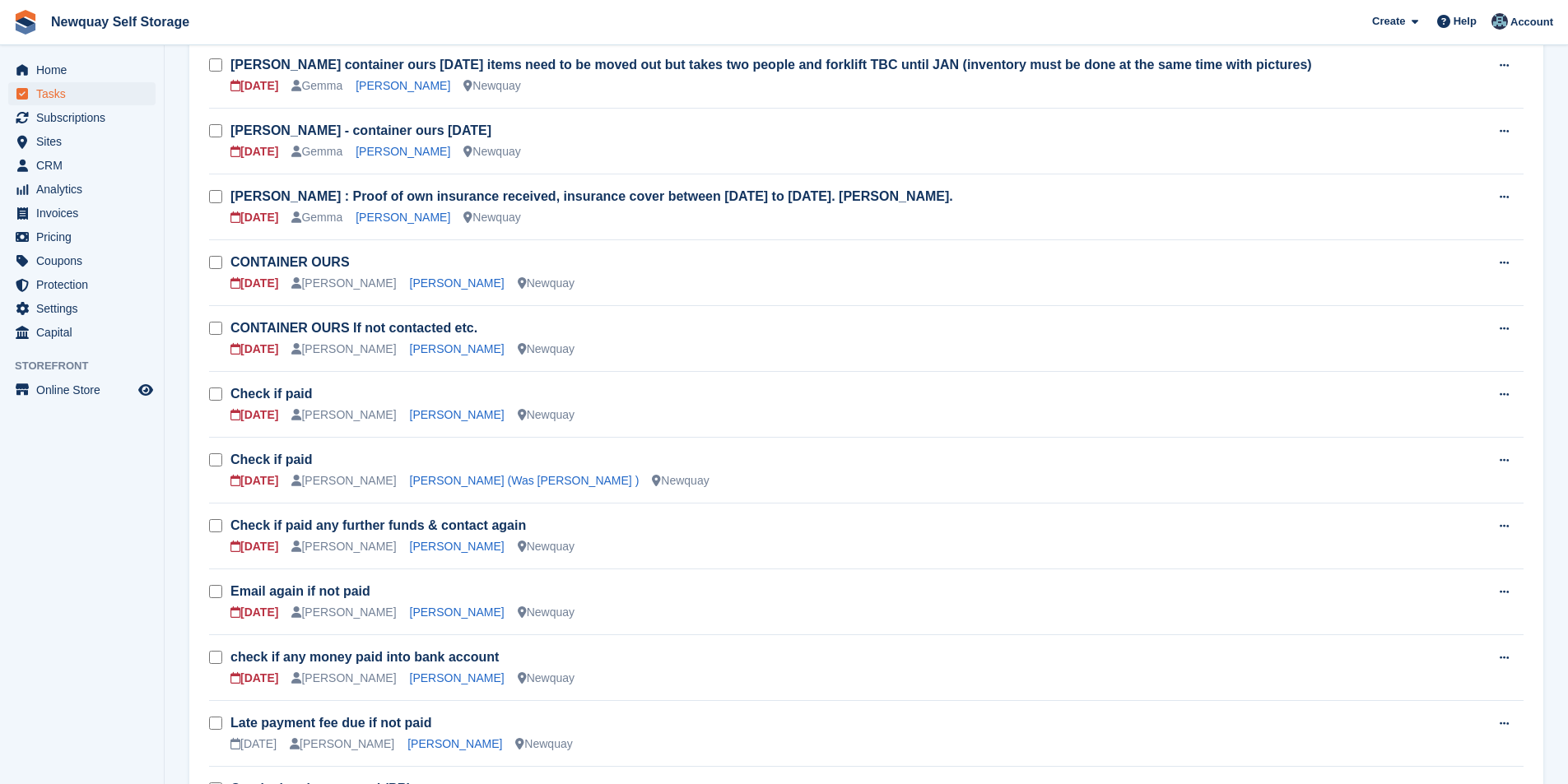
scroll to position [493, 0]
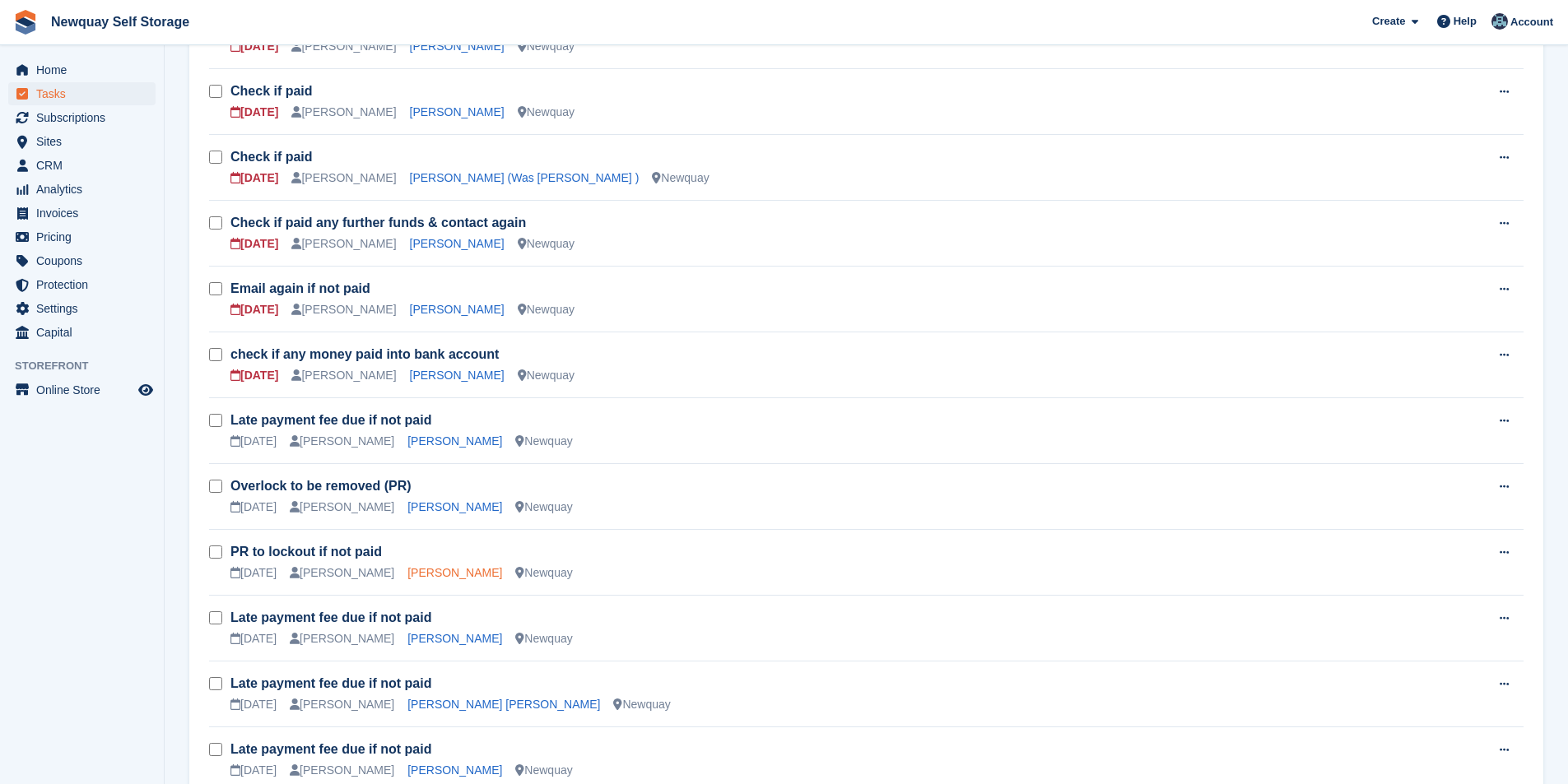
click at [430, 571] on link "[PERSON_NAME]" at bounding box center [454, 572] width 95 height 13
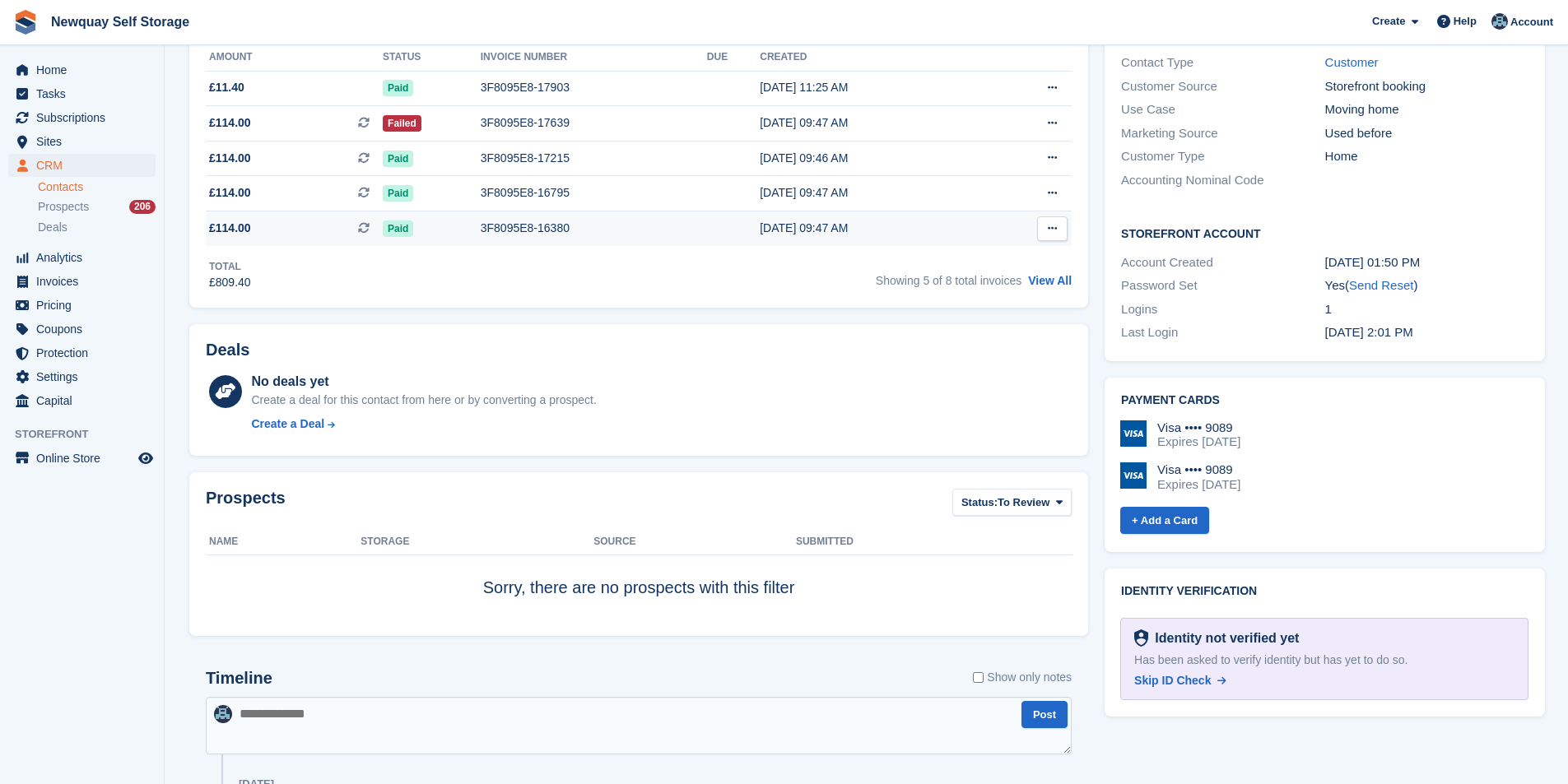
scroll to position [164, 0]
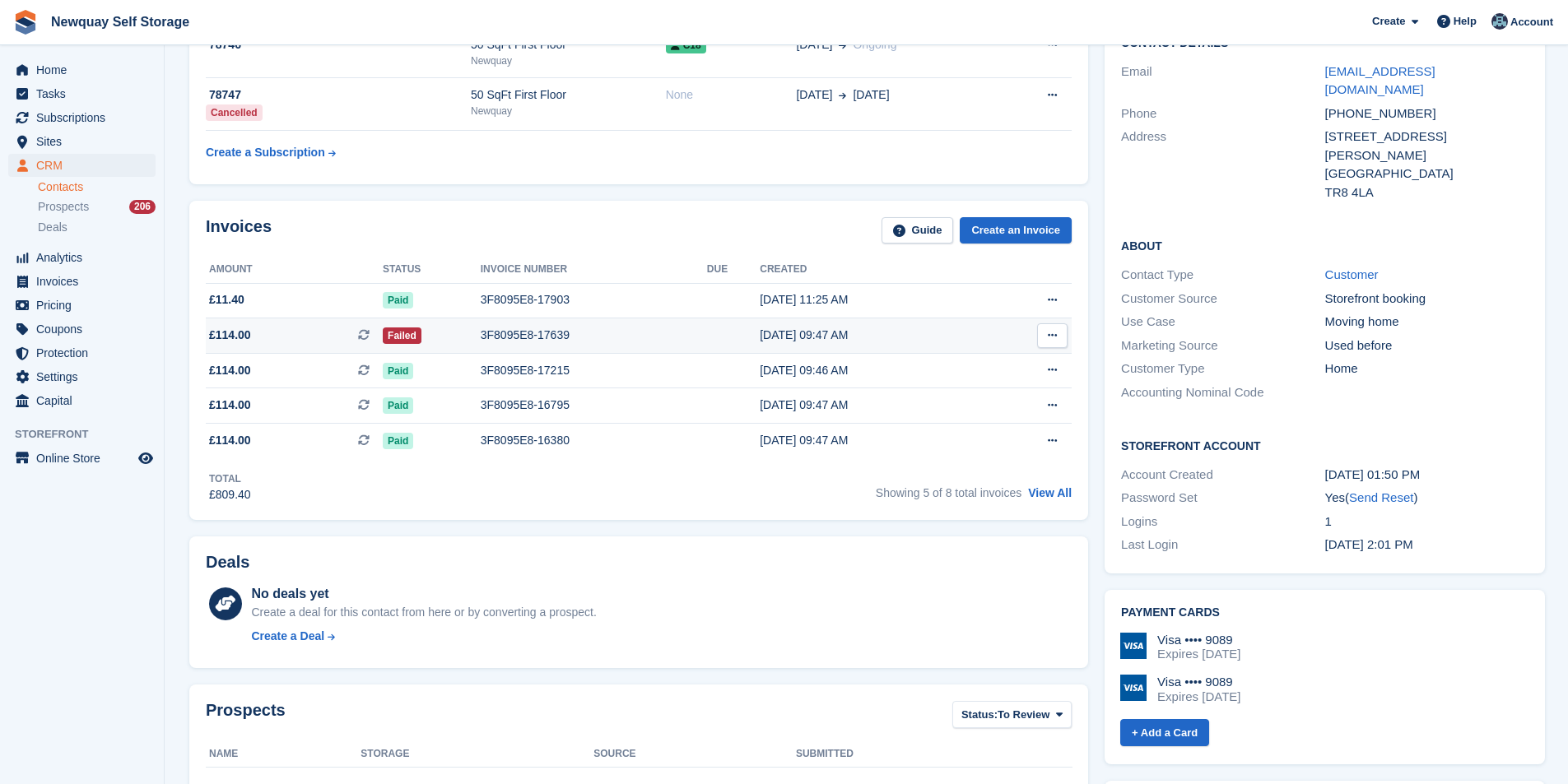
click at [531, 332] on div "3F8095E8-17639" at bounding box center [593, 334] width 226 height 17
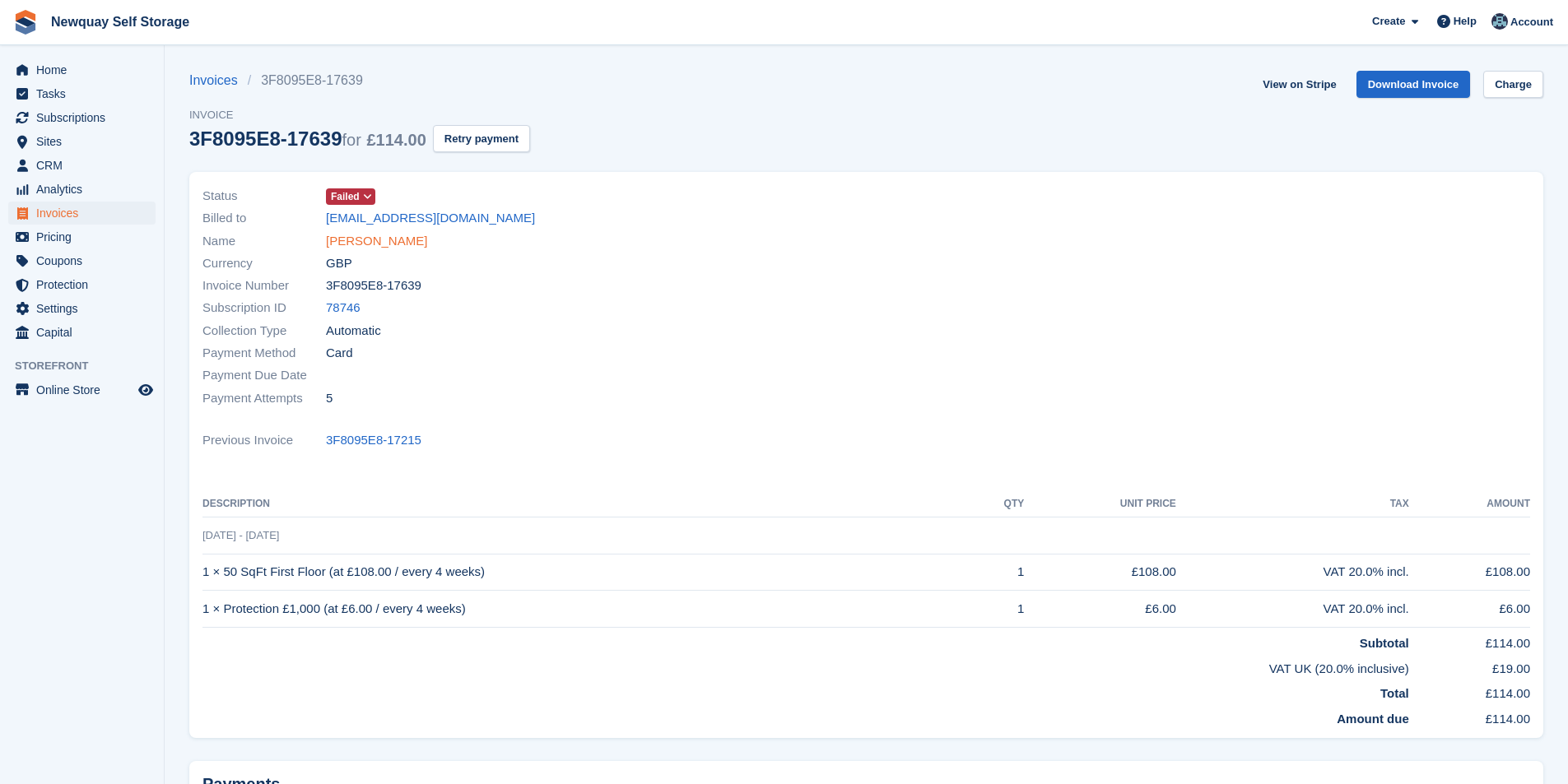
click at [382, 242] on link "[PERSON_NAME]" at bounding box center [376, 241] width 102 height 19
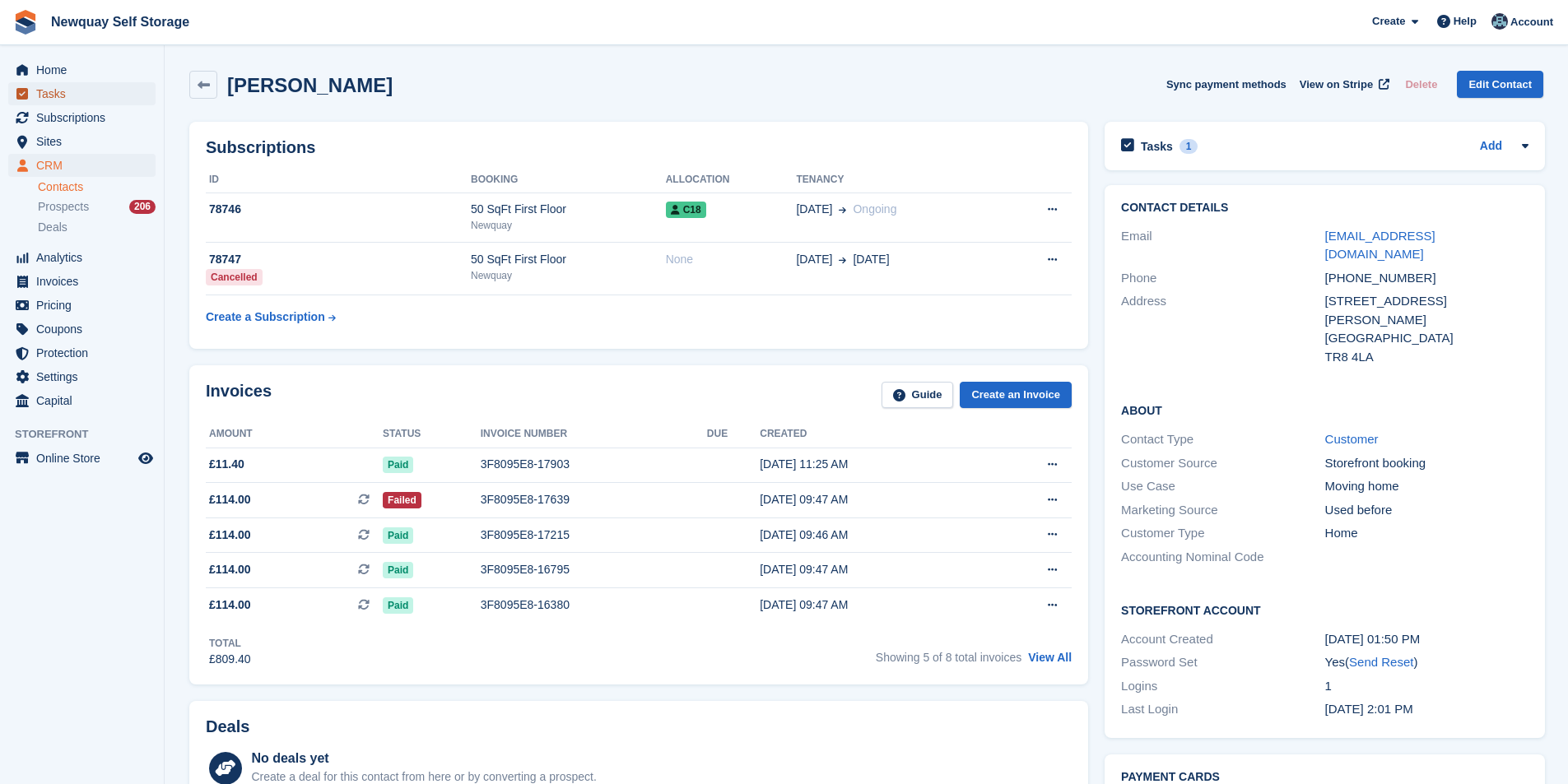
click at [125, 101] on span "Tasks" at bounding box center [85, 94] width 99 height 23
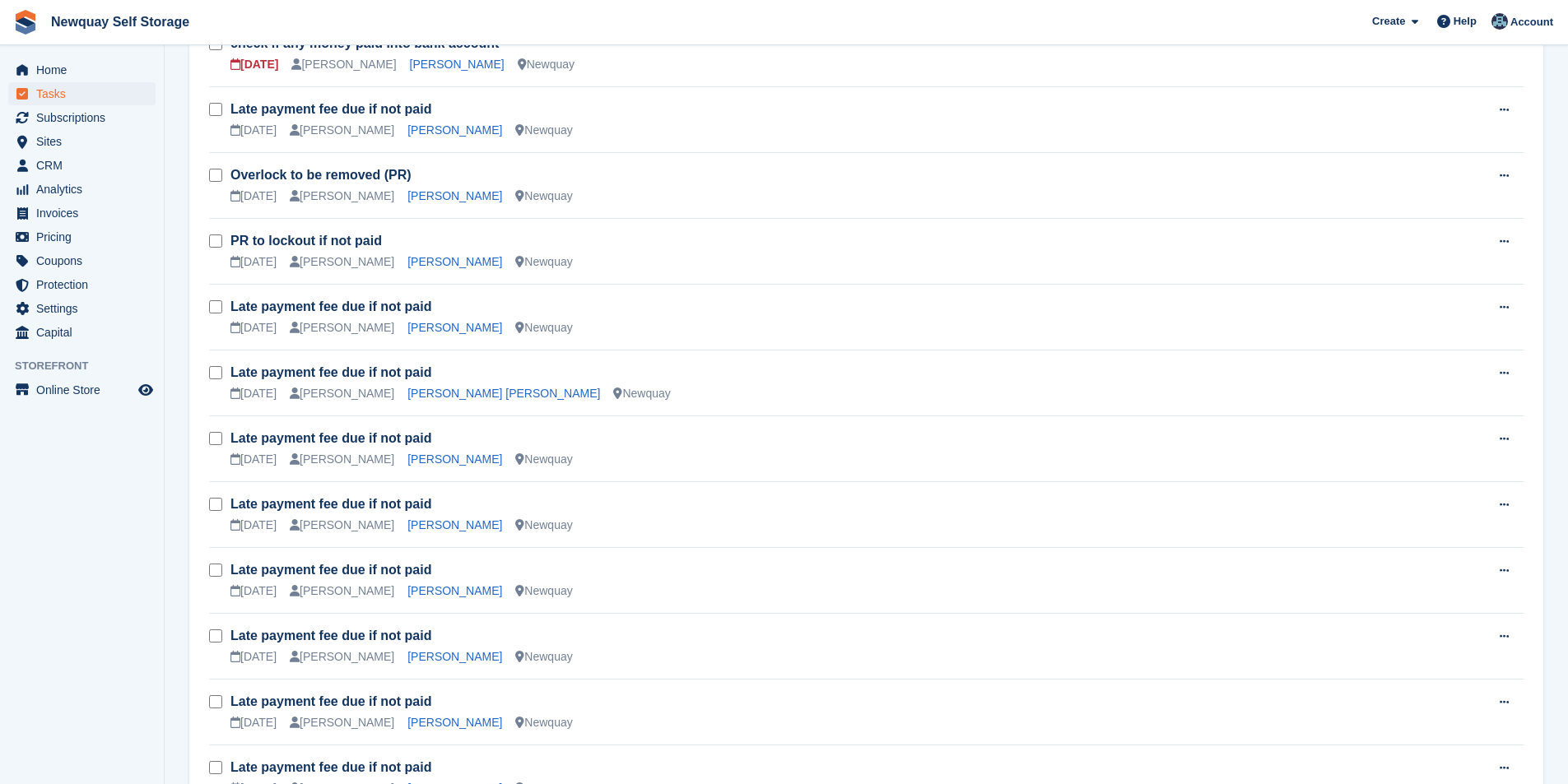
scroll to position [823, 0]
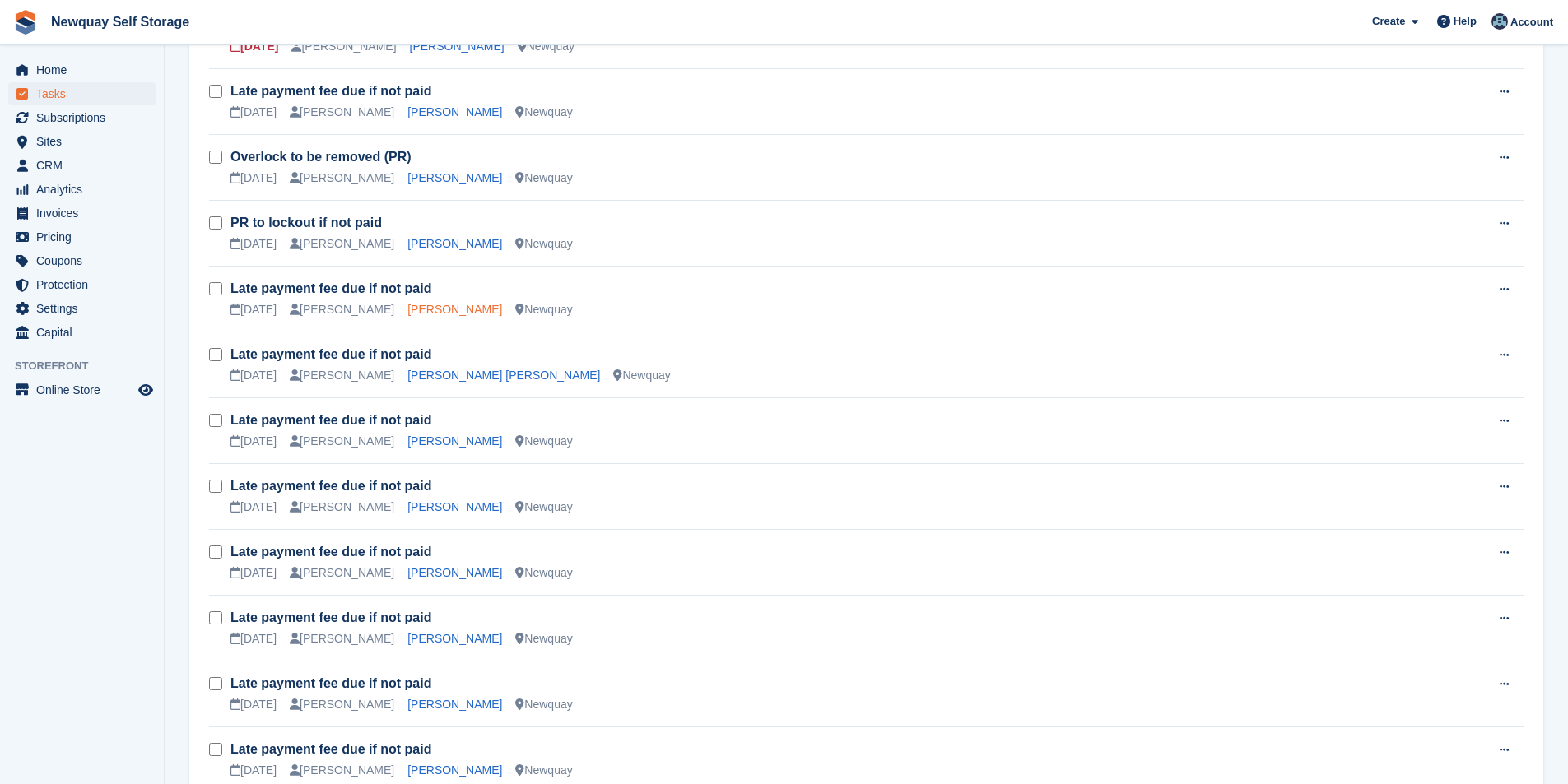
click at [431, 313] on link "[PERSON_NAME]" at bounding box center [454, 308] width 95 height 13
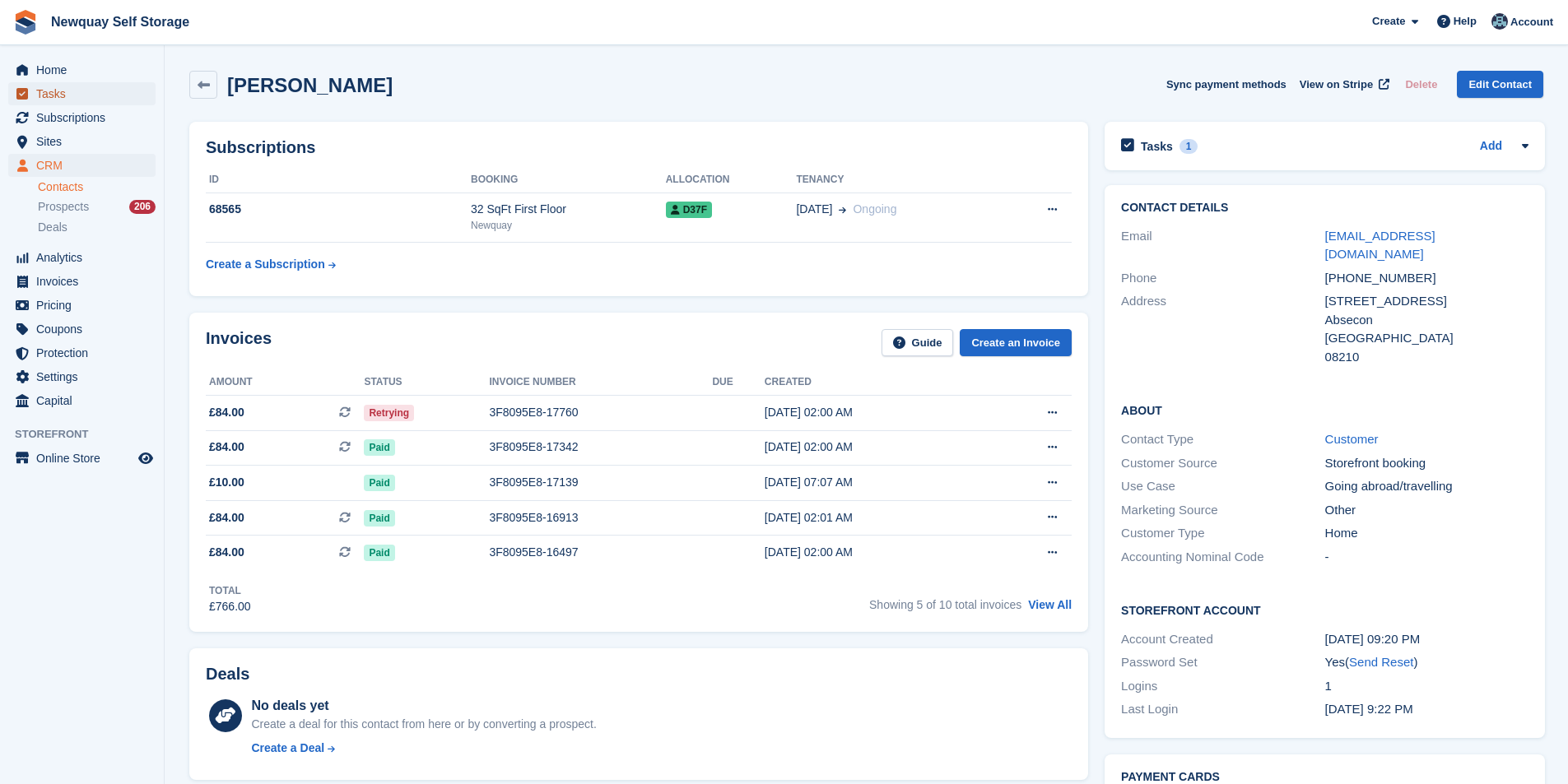
click at [86, 98] on span "Tasks" at bounding box center [85, 94] width 99 height 23
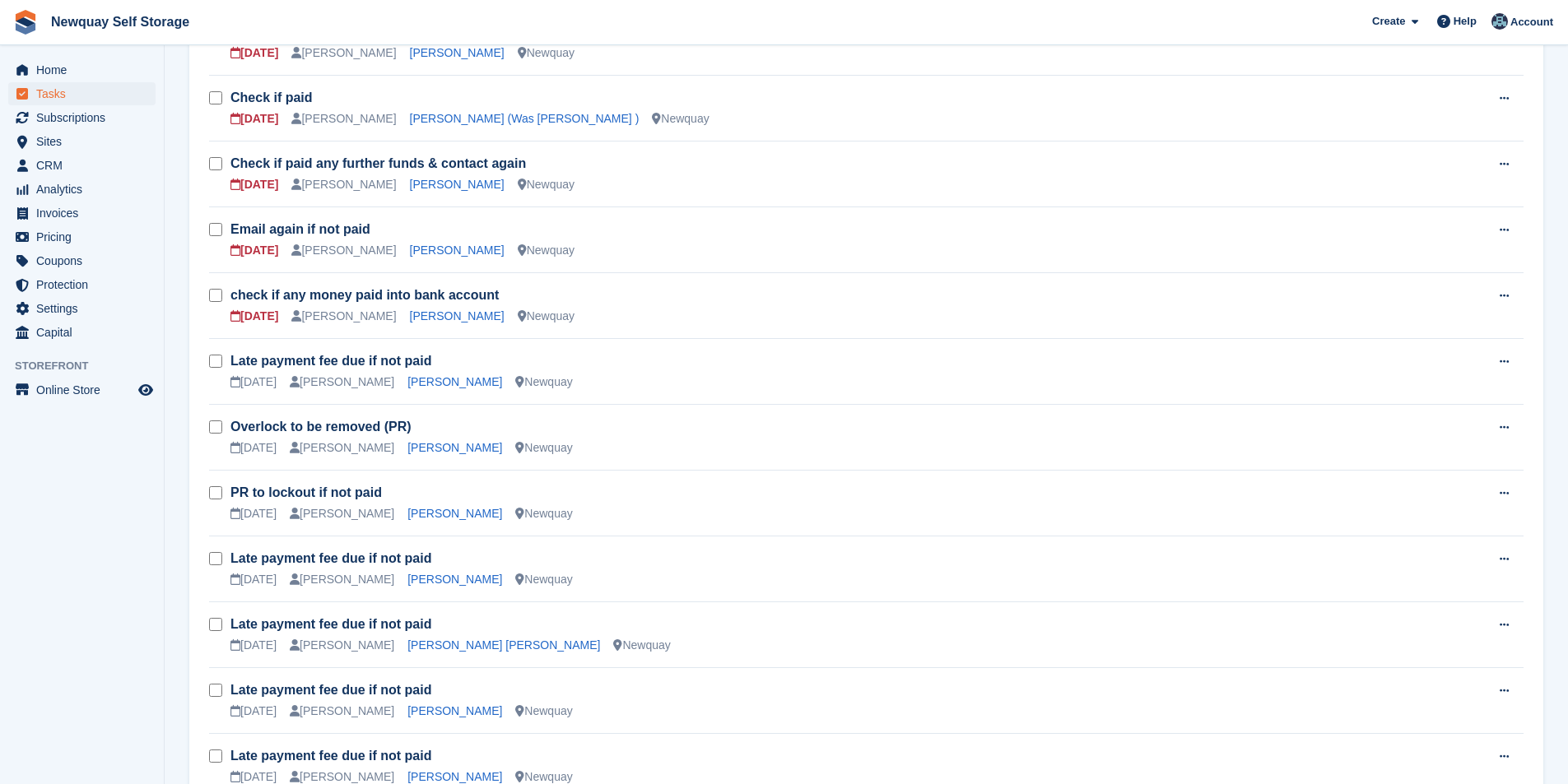
scroll to position [576, 0]
